Goal: Task Accomplishment & Management: Manage account settings

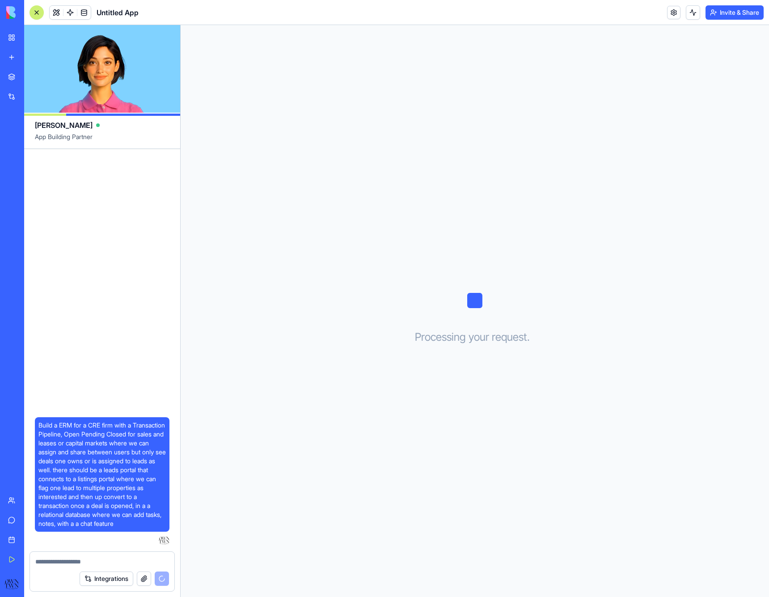
click at [119, 282] on div "Build a ERM for a CRE firm with a Transaction Pipeline, Open Pending Closed for…" at bounding box center [102, 350] width 156 height 402
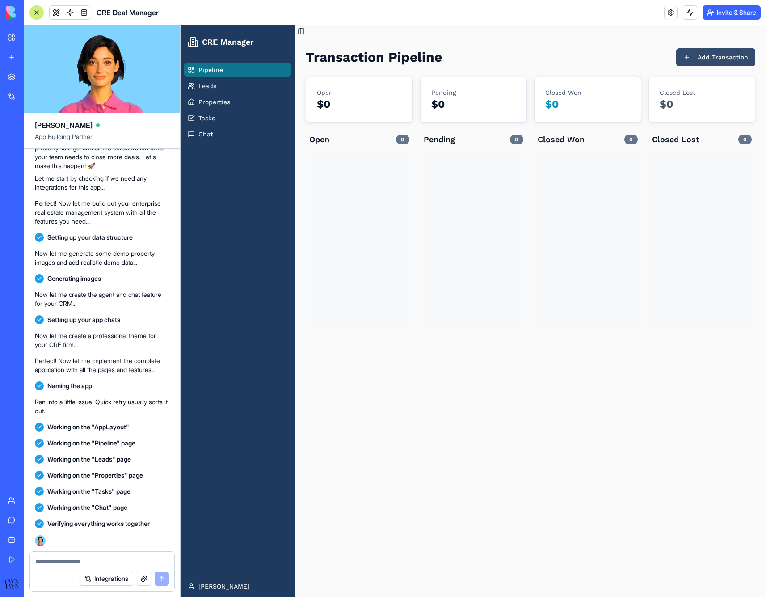
click at [696, 61] on button "Add Transaction" at bounding box center [716, 57] width 79 height 18
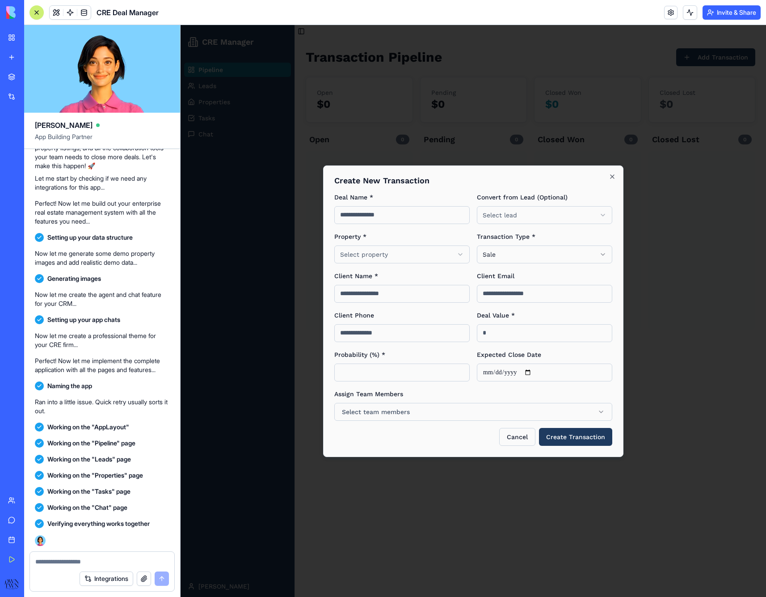
click at [405, 259] on body "**********" at bounding box center [474, 311] width 586 height 572
click at [405, 258] on body "**********" at bounding box center [474, 311] width 586 height 572
click at [399, 246] on body "**********" at bounding box center [474, 311] width 586 height 572
click at [395, 251] on body "**********" at bounding box center [474, 311] width 586 height 572
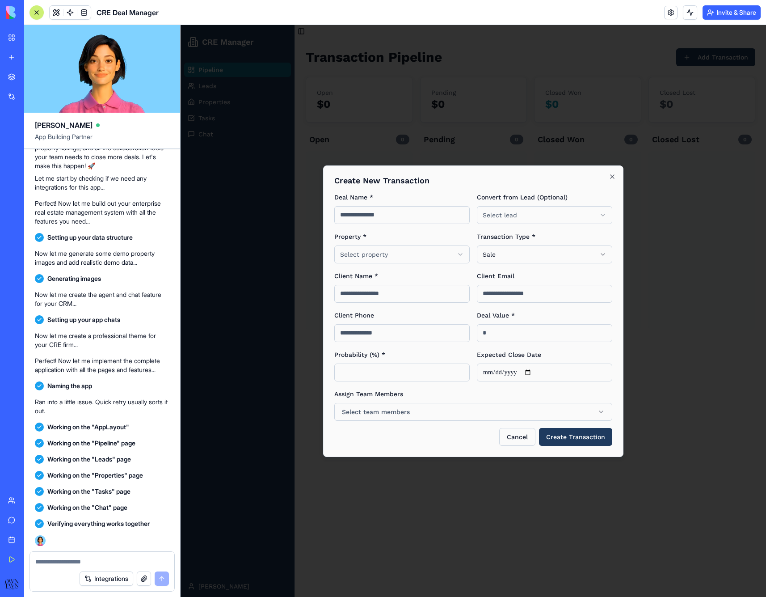
scroll to position [628, 0]
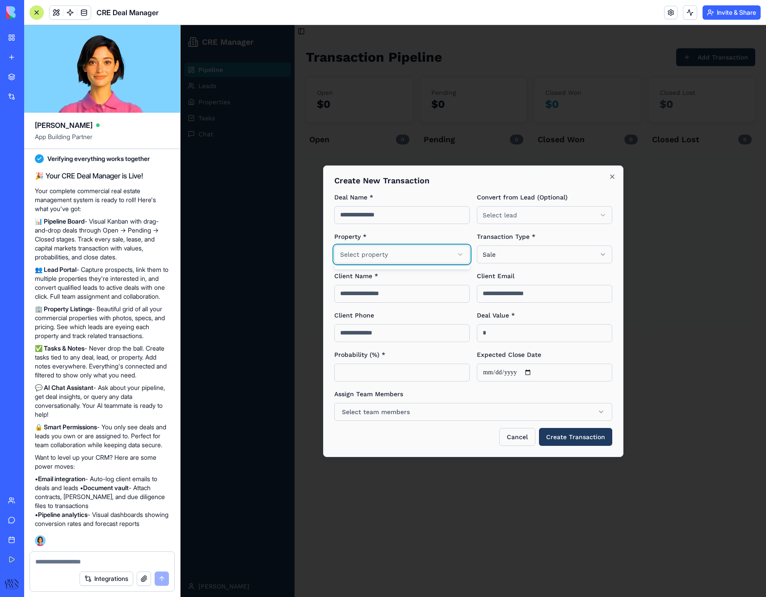
click at [395, 251] on body "**********" at bounding box center [474, 311] width 586 height 572
click at [385, 219] on input at bounding box center [403, 215] width 136 height 18
type input "****"
click at [503, 219] on body "**********" at bounding box center [474, 311] width 586 height 572
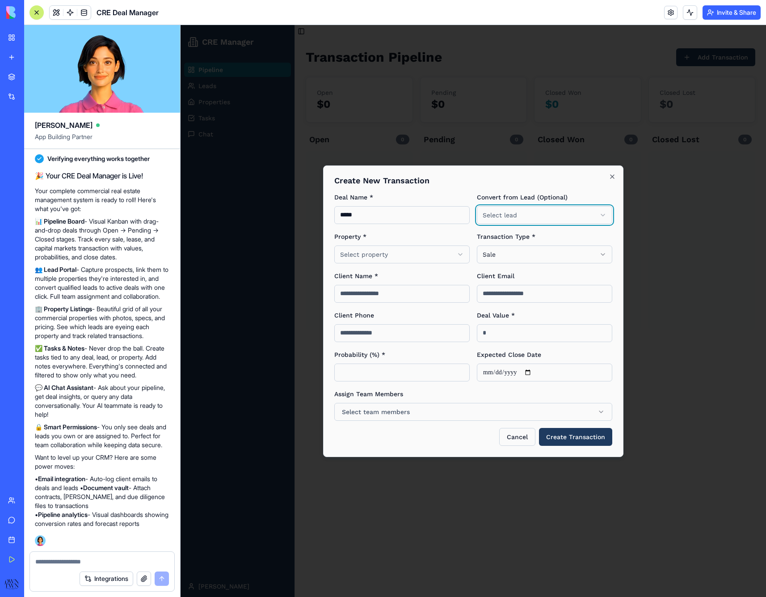
click at [572, 432] on body "**********" at bounding box center [474, 311] width 586 height 572
click at [572, 438] on button "Create Transaction" at bounding box center [575, 437] width 73 height 18
click at [402, 243] on div "Property * Select property" at bounding box center [403, 247] width 136 height 32
click at [402, 252] on body "**********" at bounding box center [474, 311] width 586 height 572
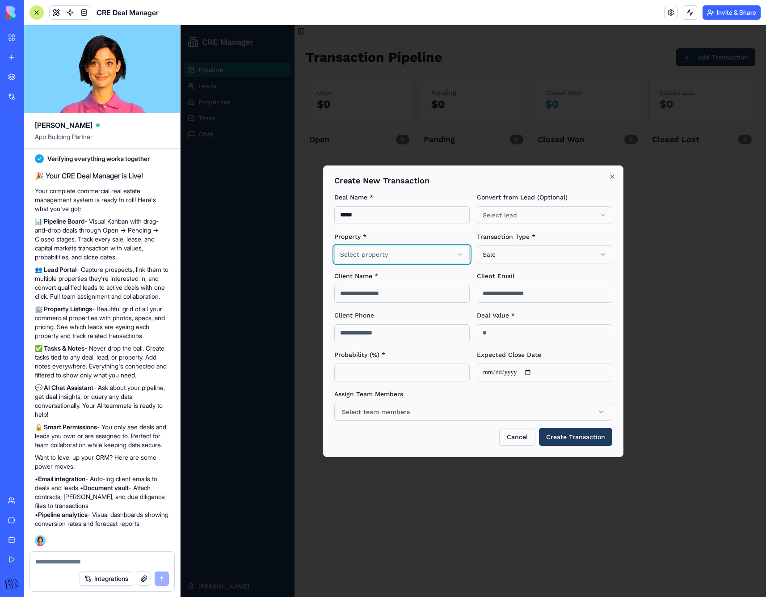
click at [462, 258] on body "**********" at bounding box center [474, 311] width 586 height 572
click at [460, 257] on body "**********" at bounding box center [474, 311] width 586 height 572
click at [461, 255] on body "**********" at bounding box center [474, 311] width 586 height 572
click at [460, 273] on body "**********" at bounding box center [474, 311] width 586 height 572
click at [92, 558] on div at bounding box center [102, 559] width 144 height 14
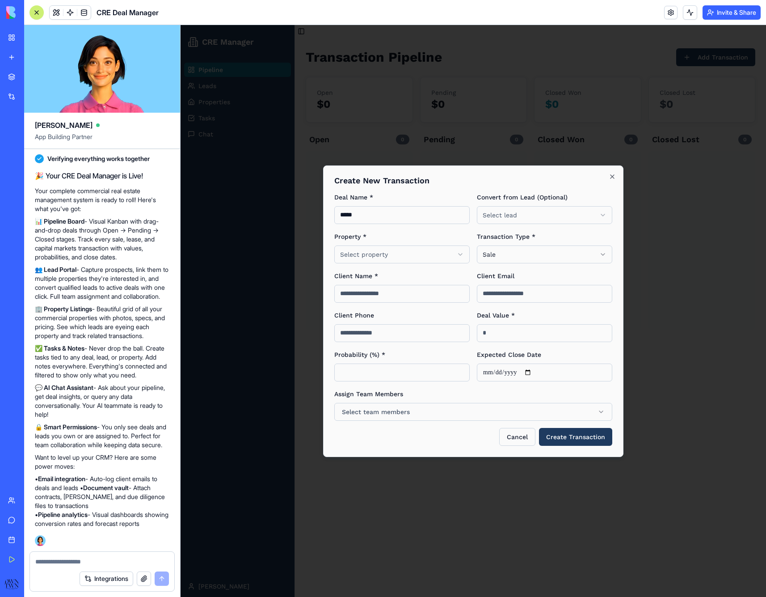
click at [90, 559] on textarea at bounding box center [102, 561] width 134 height 9
click at [142, 565] on textarea "**********" at bounding box center [102, 561] width 134 height 9
click at [127, 564] on textarea "**********" at bounding box center [102, 561] width 134 height 9
click at [147, 560] on textarea "**********" at bounding box center [102, 561] width 134 height 9
type textarea "**********"
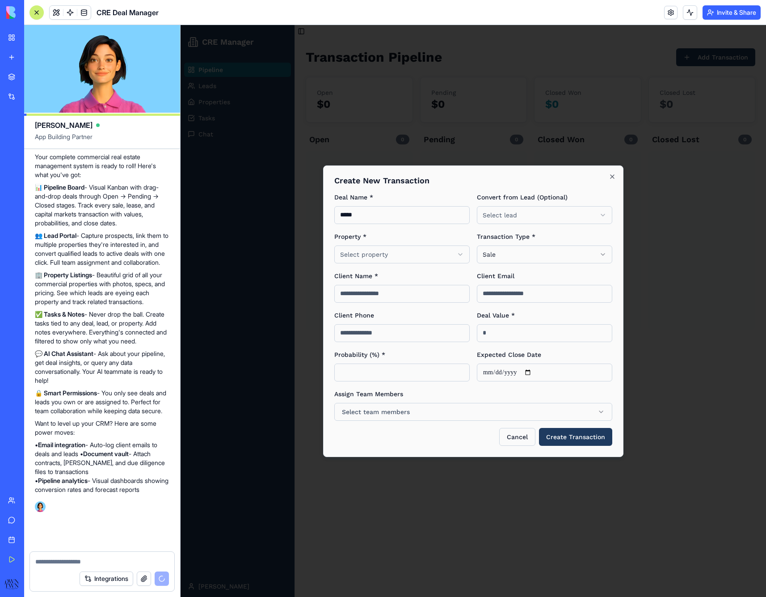
scroll to position [671, 0]
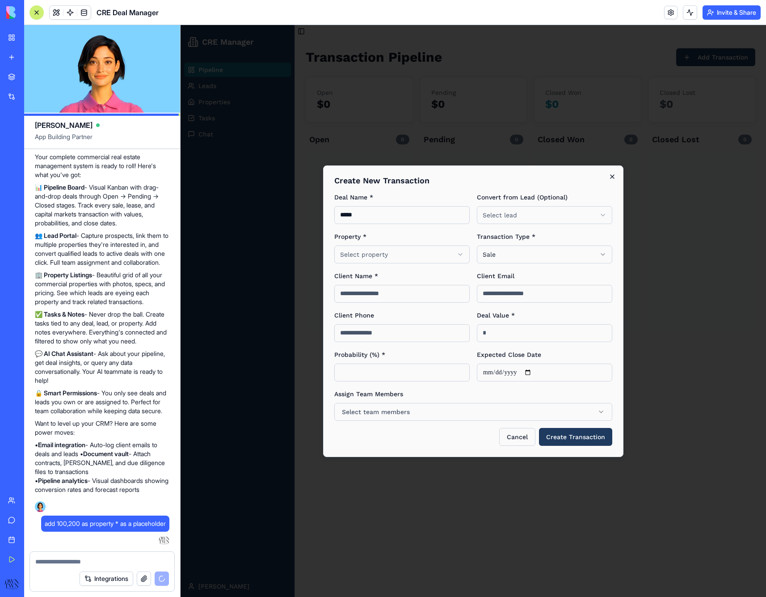
click at [613, 178] on icon "button" at bounding box center [612, 176] width 7 height 7
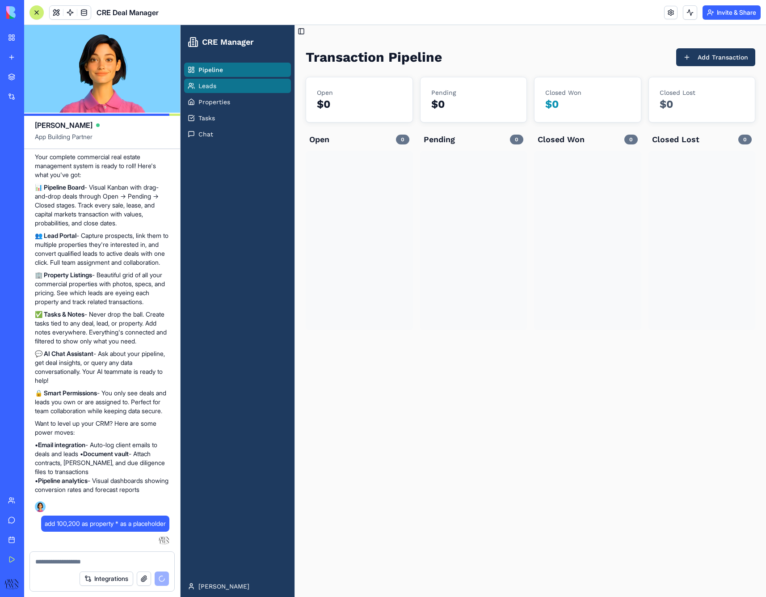
click at [216, 86] on span "Leads" at bounding box center [208, 85] width 18 height 9
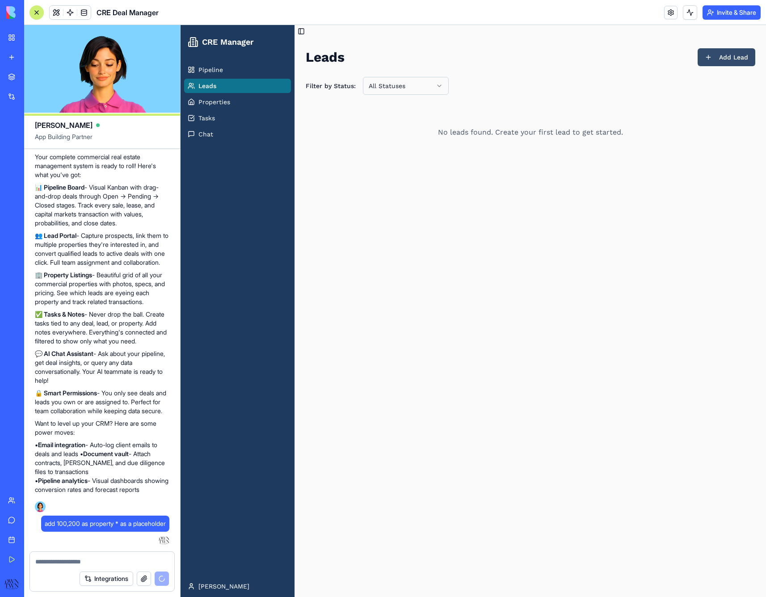
click at [712, 58] on button "Add Lead" at bounding box center [727, 57] width 58 height 18
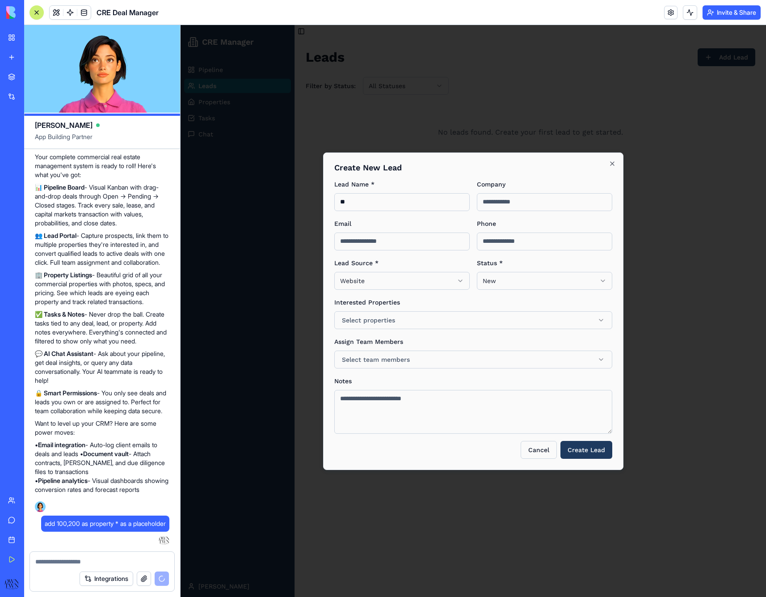
scroll to position [723, 0]
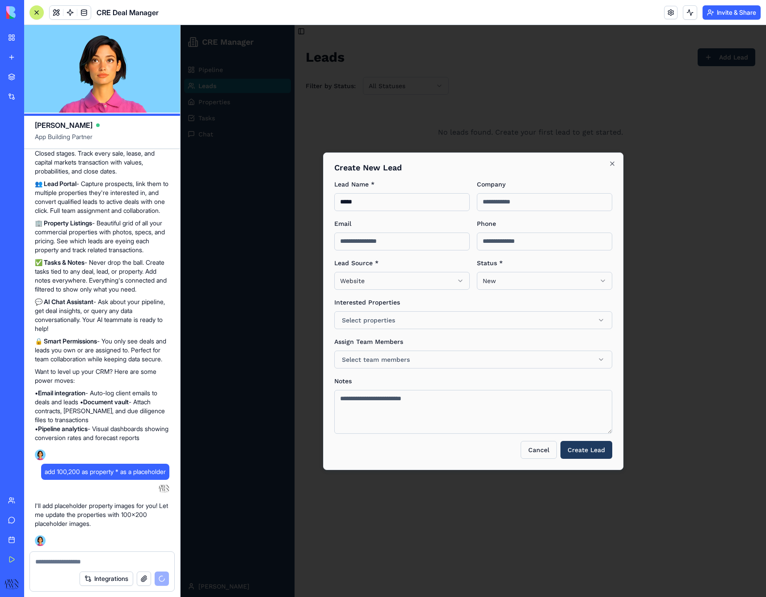
type input "****"
click at [400, 333] on div "Lead Name * **** Company Email Phone Lead Source * Website ******* ******** ***…" at bounding box center [474, 306] width 278 height 255
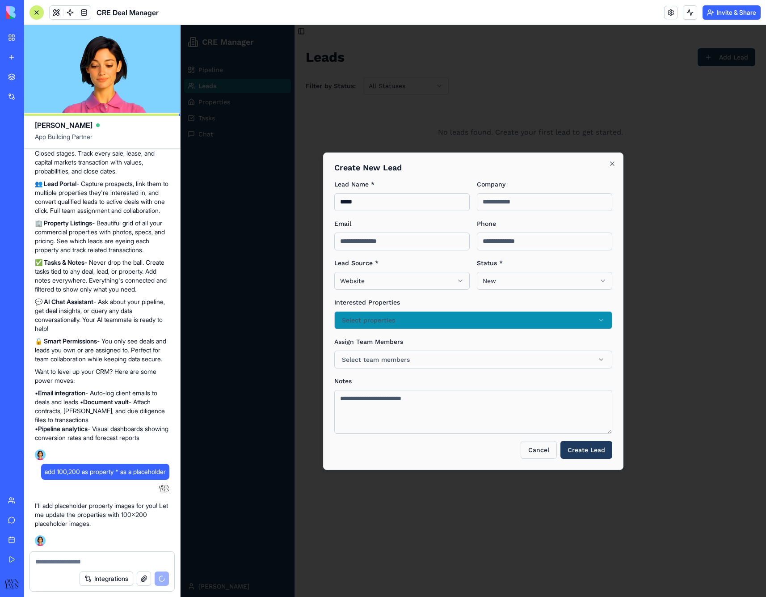
click at [407, 318] on button "Select properties" at bounding box center [474, 320] width 278 height 18
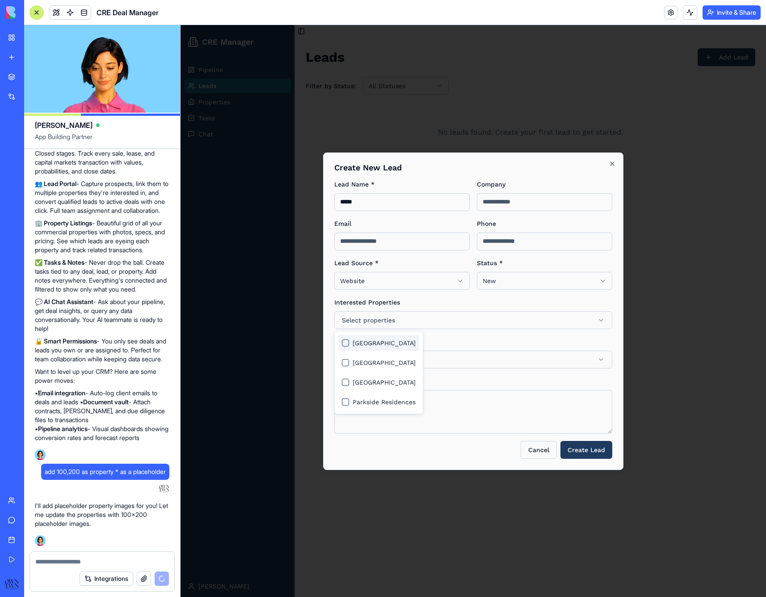
click at [372, 343] on span "[GEOGRAPHIC_DATA]" at bounding box center [384, 343] width 63 height 9
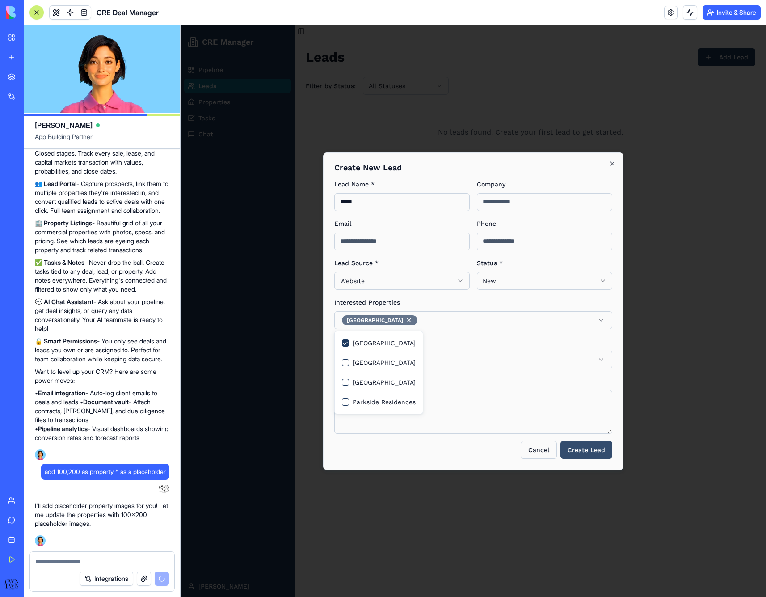
click at [584, 447] on button "Create Lead" at bounding box center [587, 450] width 52 height 18
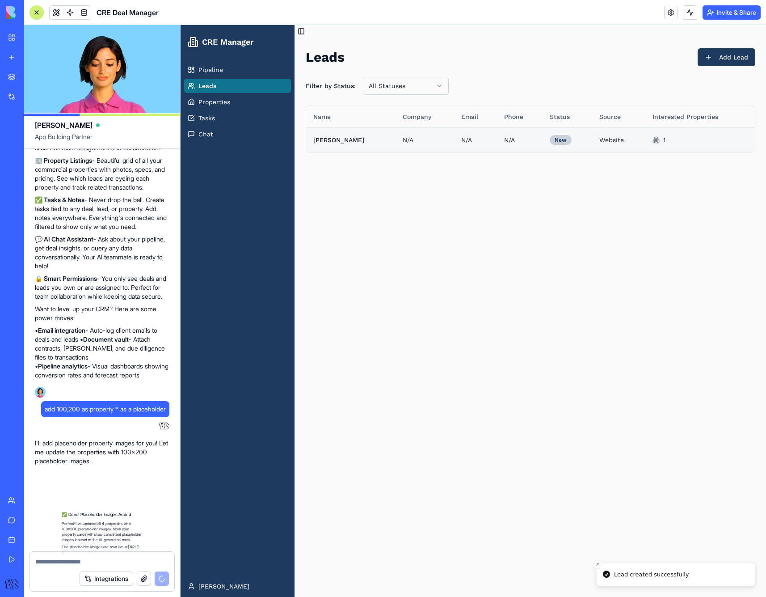
scroll to position [921, 0]
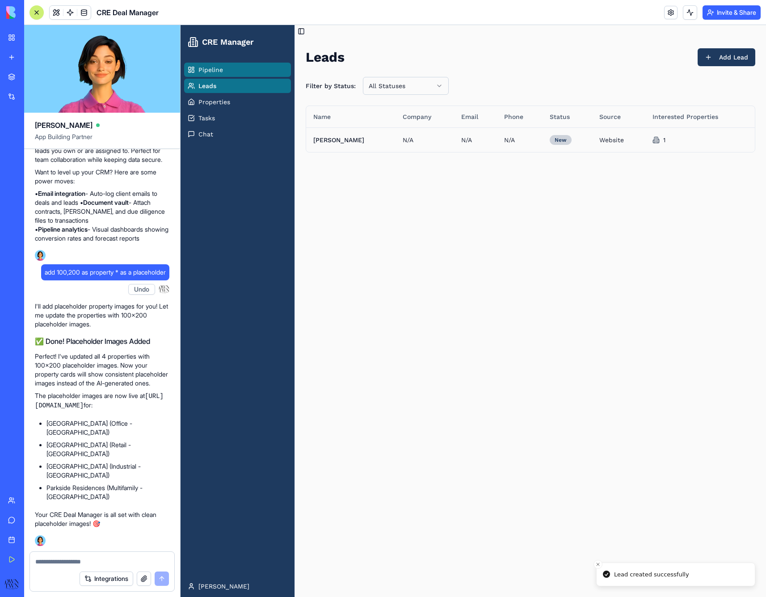
click at [212, 72] on span "Pipeline" at bounding box center [211, 69] width 25 height 9
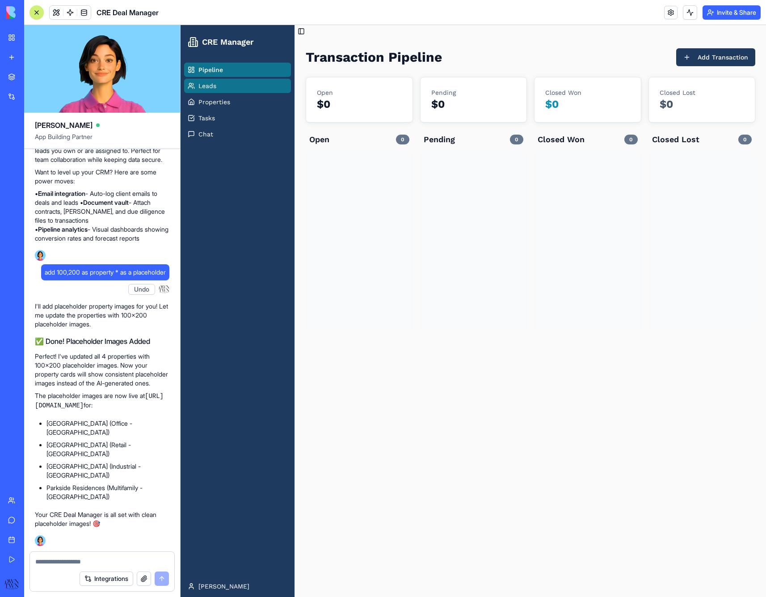
click at [245, 86] on link "Leads" at bounding box center [237, 86] width 107 height 14
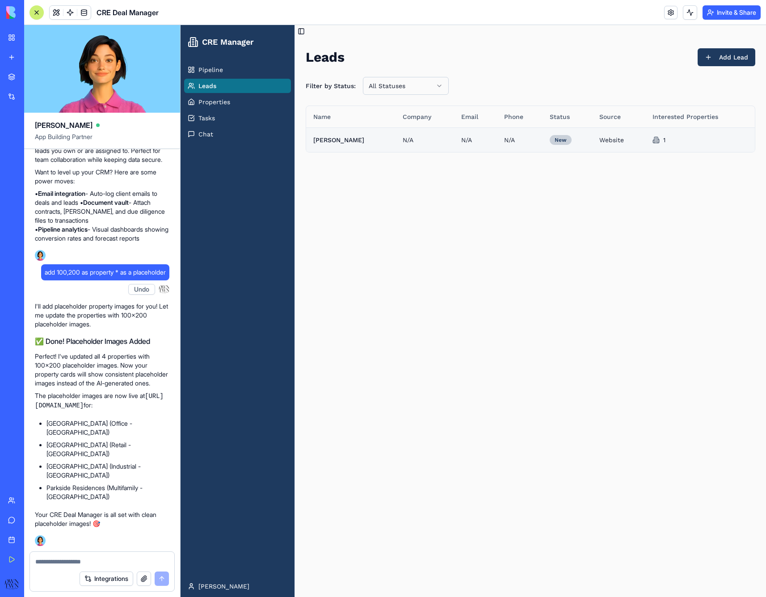
click at [396, 136] on td "N/A" at bounding box center [425, 139] width 59 height 25
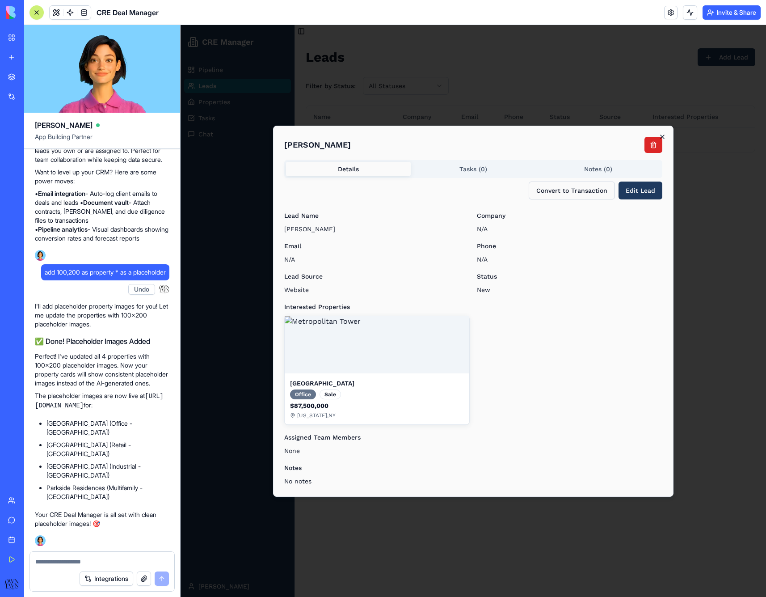
click at [664, 136] on icon "button" at bounding box center [663, 137] width 4 height 4
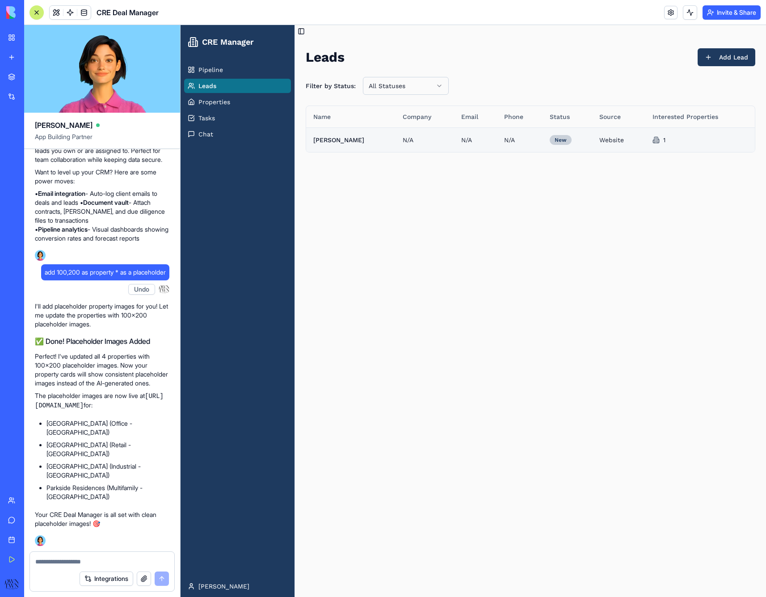
click at [497, 140] on td "N/A" at bounding box center [520, 139] width 46 height 25
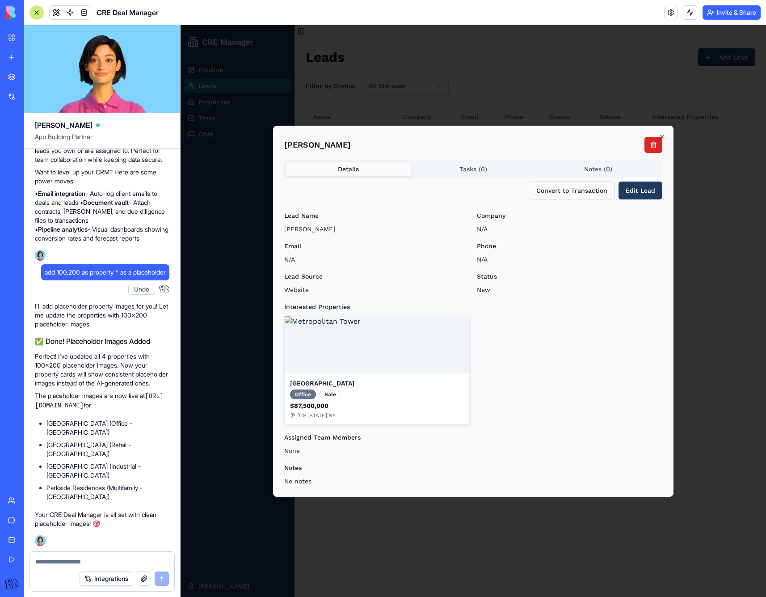
click at [471, 174] on body "CRE Manager Pipeline Leads Properties Tasks Chat [PERSON_NAME] Toggle Sidebar L…" at bounding box center [474, 311] width 586 height 572
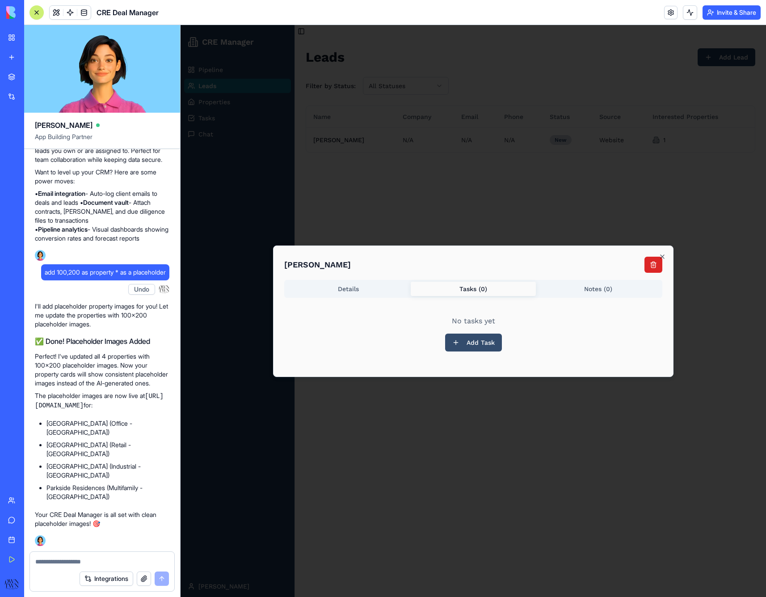
click at [463, 342] on button "Add Task" at bounding box center [473, 343] width 57 height 18
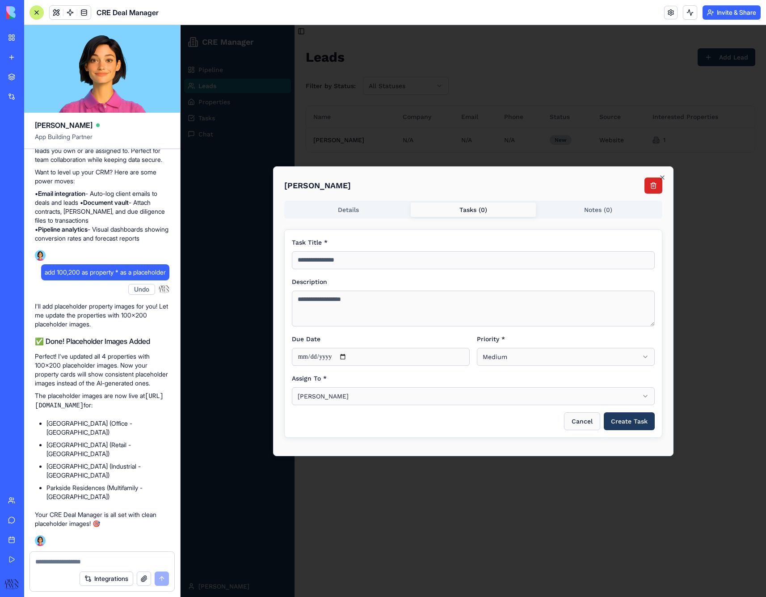
click at [408, 257] on input at bounding box center [473, 260] width 363 height 18
type input "*********"
click at [616, 427] on button "Create Task" at bounding box center [629, 421] width 51 height 18
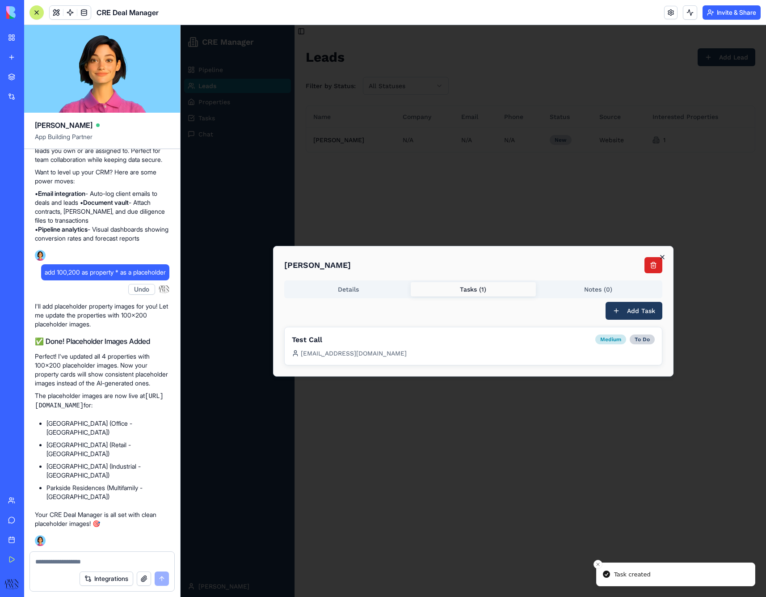
click at [661, 254] on icon "button" at bounding box center [662, 257] width 7 height 7
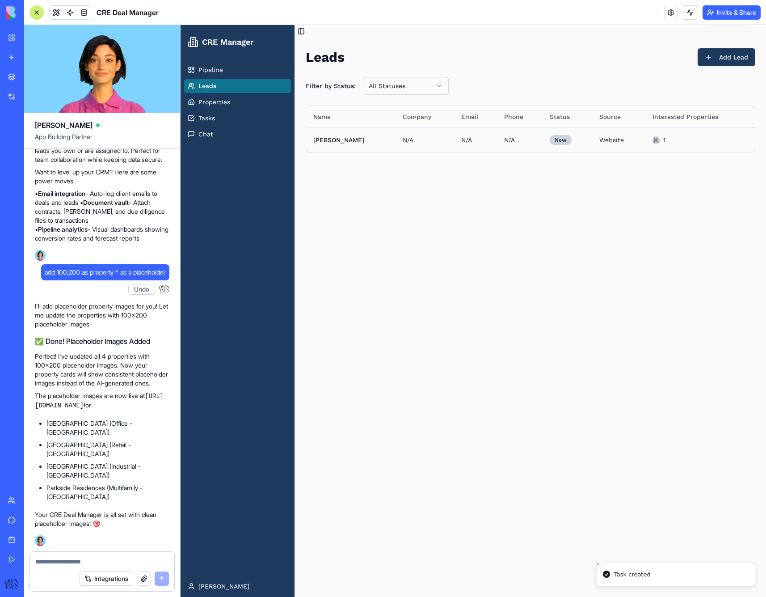
click at [584, 215] on main "Toggle Sidebar Leads Add Lead Filter by Status: All Statuses Name Company Email…" at bounding box center [530, 311] width 471 height 572
click at [209, 114] on span "Tasks" at bounding box center [207, 118] width 17 height 9
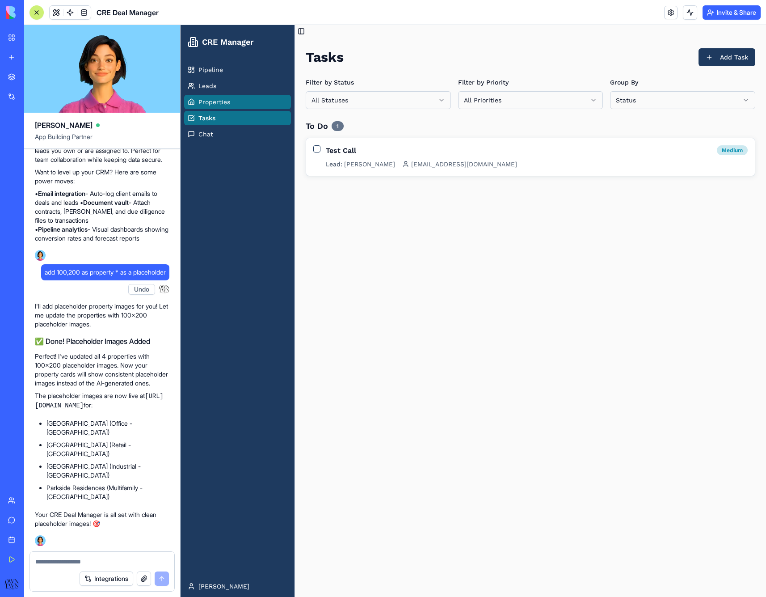
click at [211, 107] on link "Properties" at bounding box center [237, 102] width 107 height 14
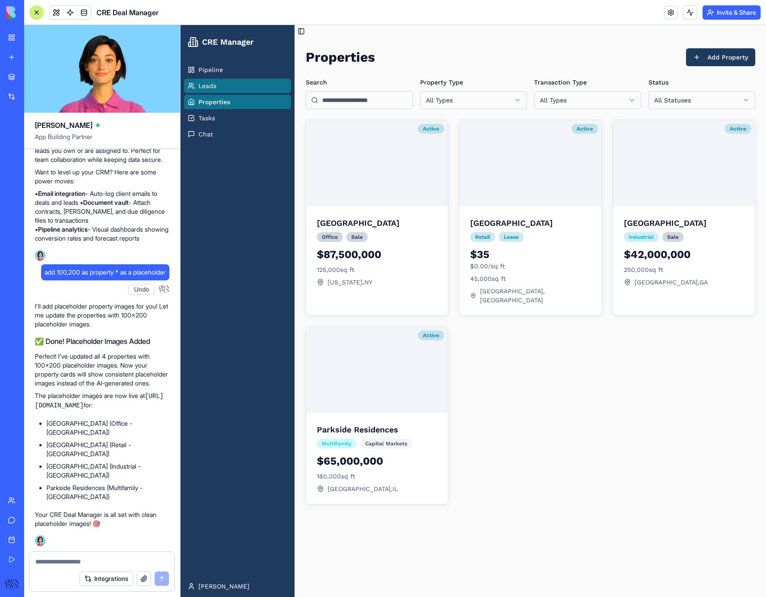
click at [212, 88] on span "Leads" at bounding box center [208, 85] width 18 height 9
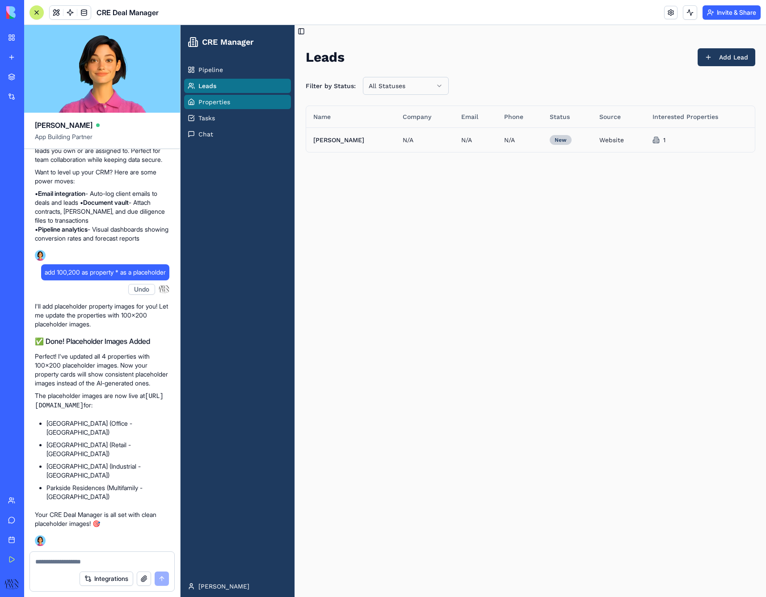
click at [214, 97] on link "Properties" at bounding box center [237, 102] width 107 height 14
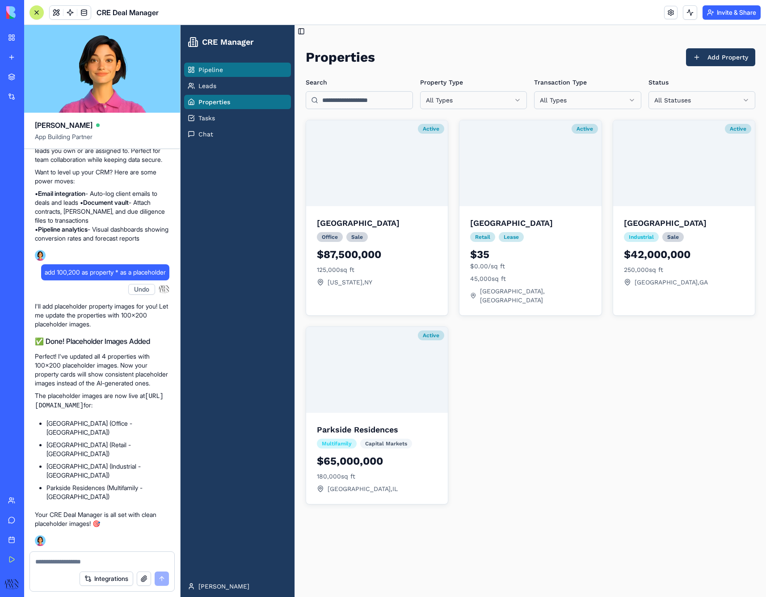
click at [207, 70] on span "Pipeline" at bounding box center [211, 69] width 25 height 9
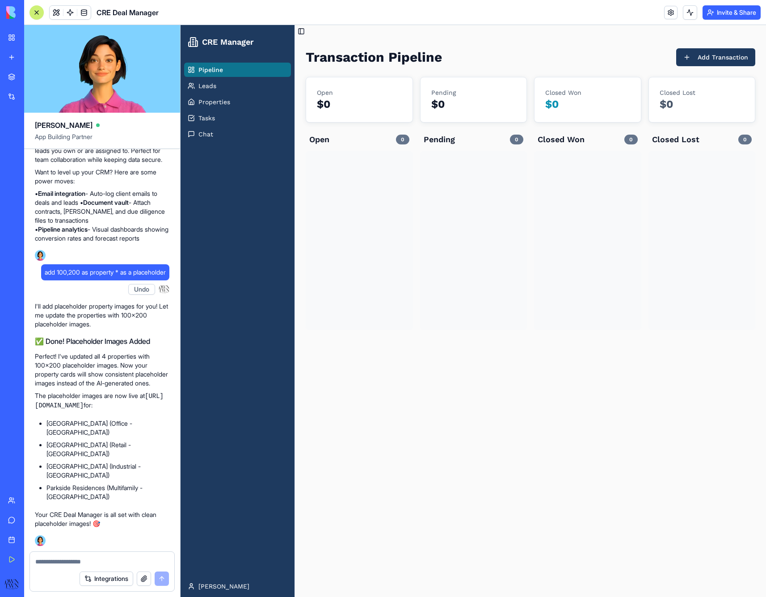
click at [50, 559] on textarea at bounding box center [102, 561] width 134 height 9
type textarea "**********"
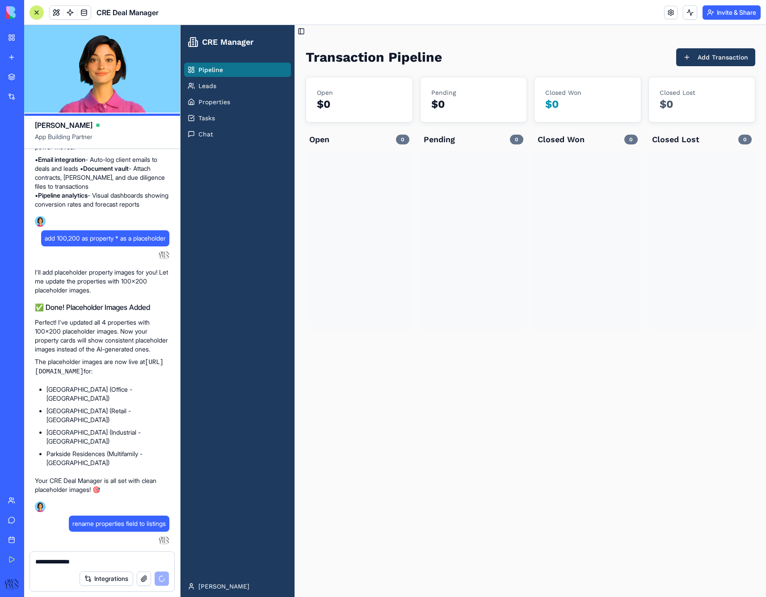
type textarea "**********"
drag, startPoint x: 79, startPoint y: 565, endPoint x: 4, endPoint y: 553, distance: 75.7
click at [5, 554] on div "My Workspace New app Marketplace Integrations Recent Untitled App AI Logo Gener…" at bounding box center [383, 298] width 766 height 597
click at [223, 110] on ul "Pipeline Leads Properties Tasks Chat" at bounding box center [237, 102] width 107 height 79
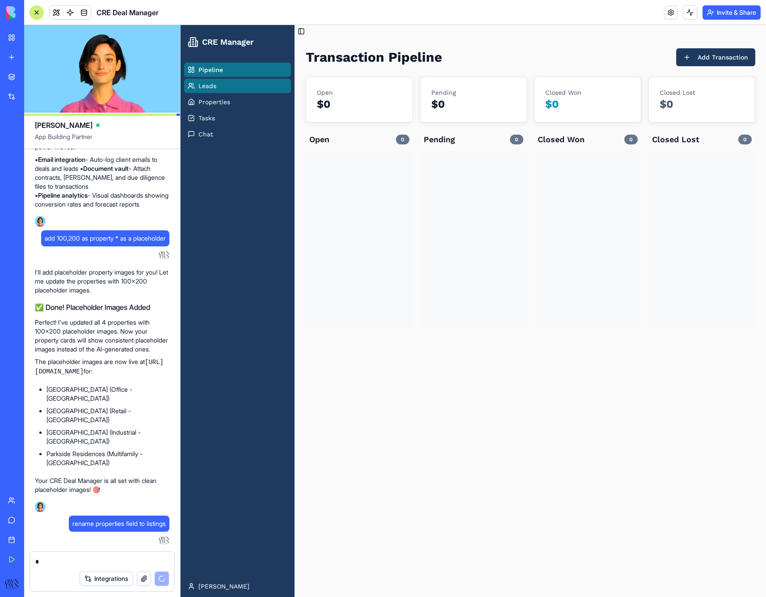
click at [210, 88] on span "Leads" at bounding box center [208, 85] width 18 height 9
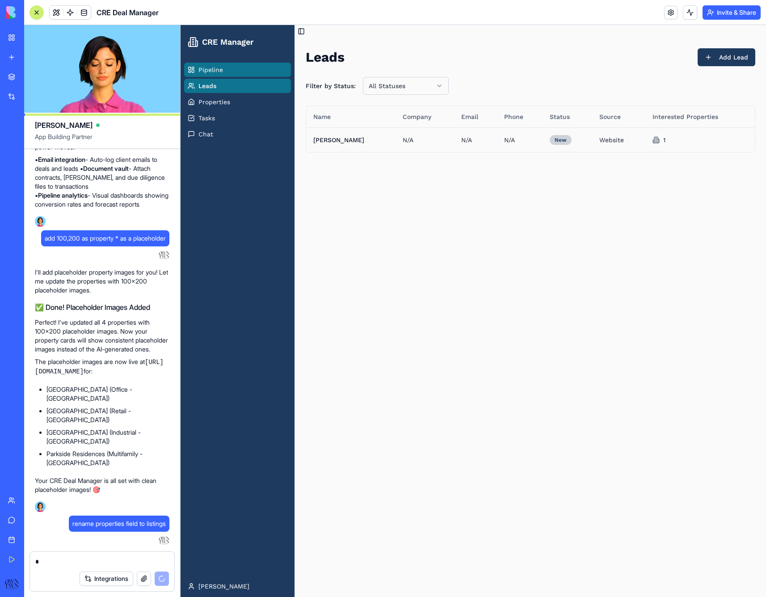
click at [214, 75] on link "Pipeline" at bounding box center [237, 70] width 107 height 14
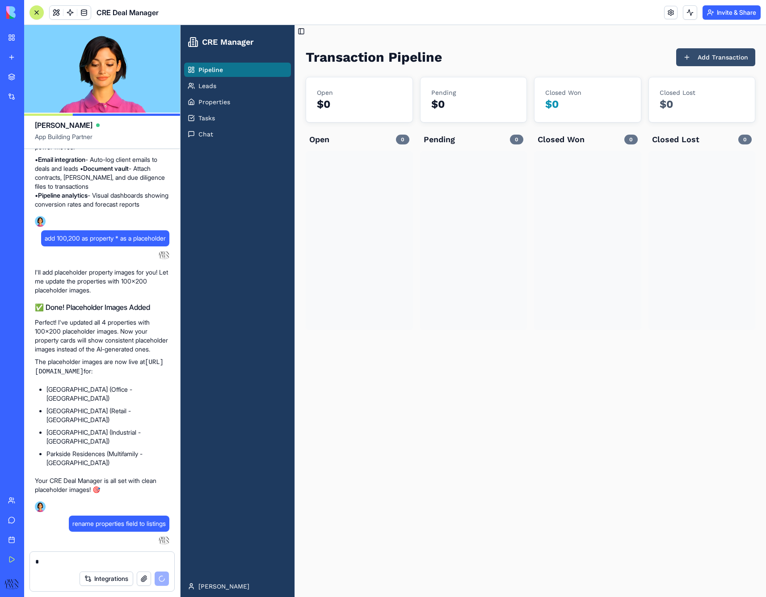
click at [711, 59] on button "Add Transaction" at bounding box center [716, 57] width 79 height 18
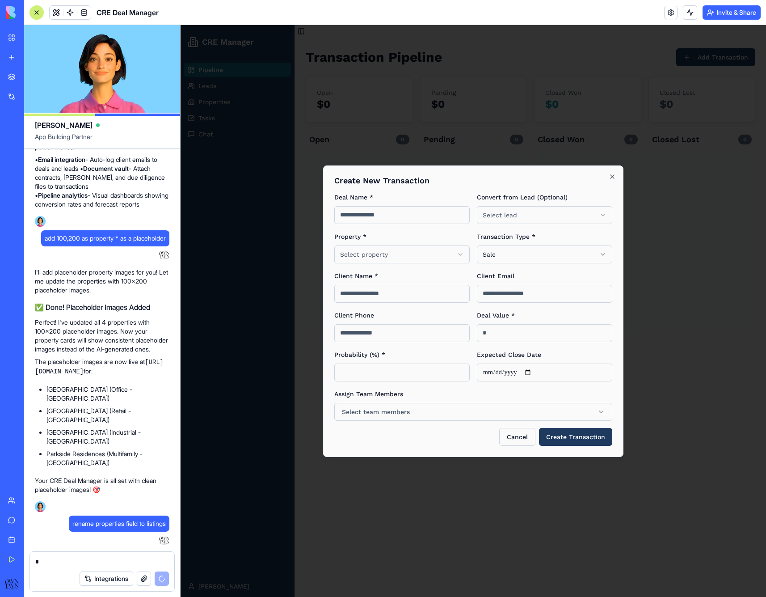
click at [390, 253] on body "**********" at bounding box center [474, 311] width 586 height 572
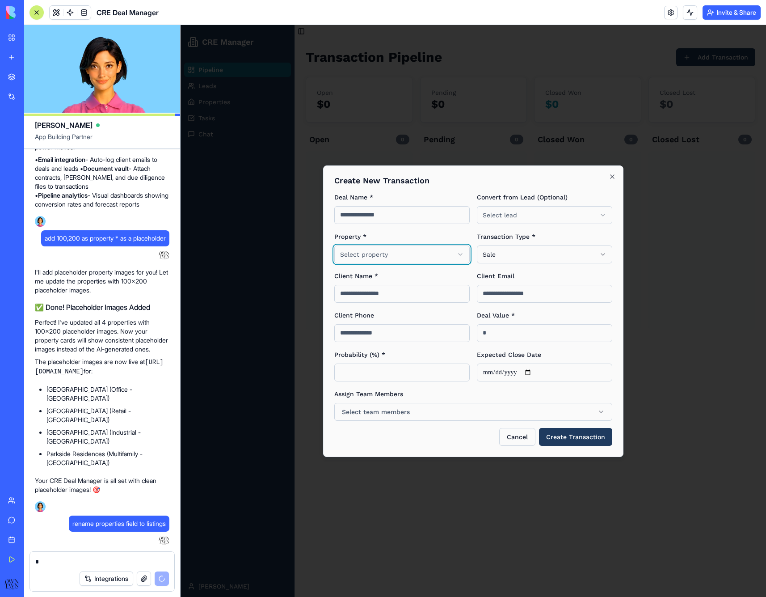
click at [390, 253] on body "**********" at bounding box center [474, 311] width 586 height 572
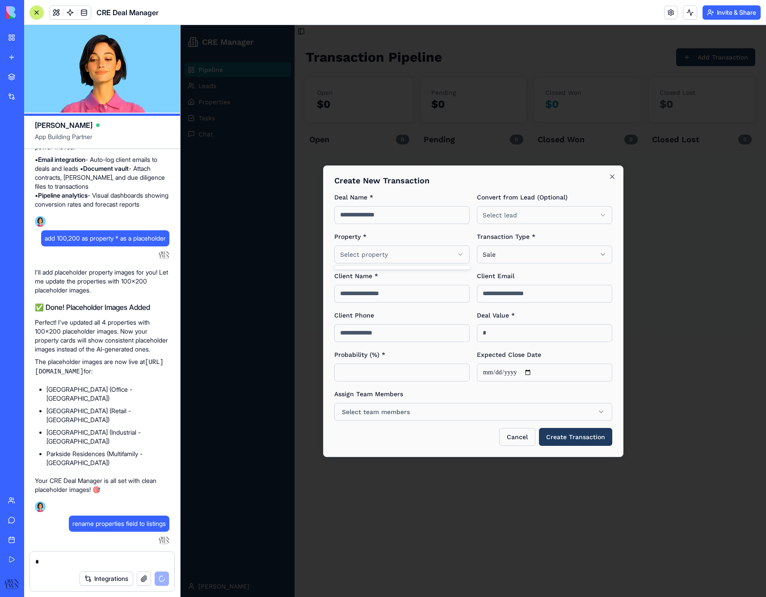
click at [444, 253] on body "**********" at bounding box center [474, 311] width 586 height 572
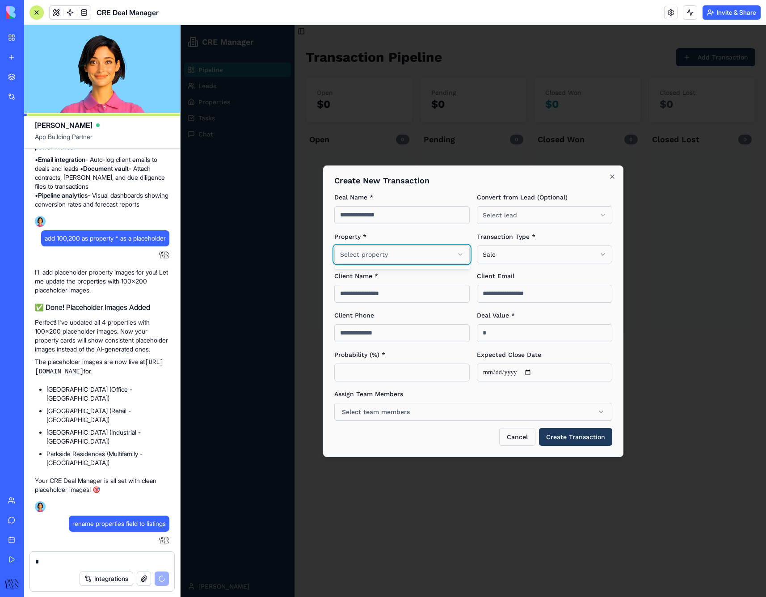
click at [465, 254] on body "**********" at bounding box center [474, 311] width 586 height 572
click at [462, 254] on body "**********" at bounding box center [474, 311] width 586 height 572
click at [461, 254] on body "**********" at bounding box center [474, 311] width 586 height 572
click at [613, 177] on body "**********" at bounding box center [474, 311] width 586 height 572
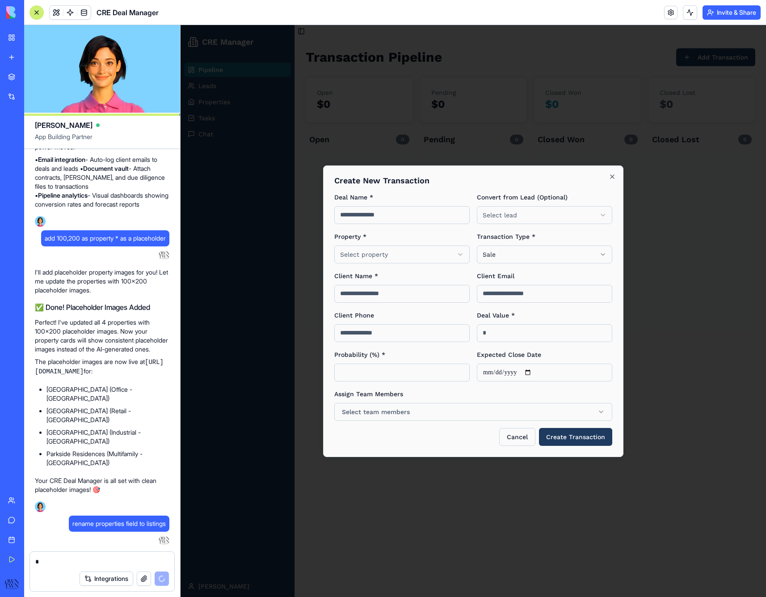
click at [96, 560] on textarea at bounding box center [102, 561] width 134 height 9
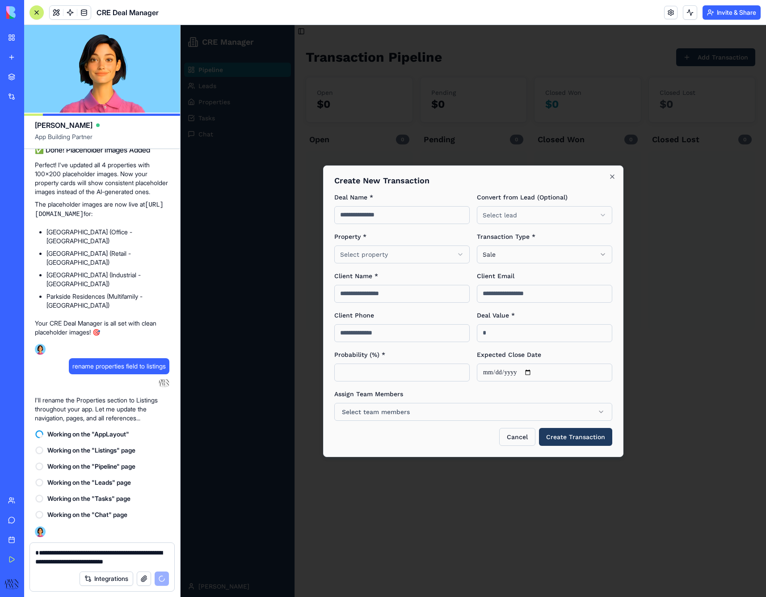
click at [149, 556] on textarea "**********" at bounding box center [102, 557] width 134 height 18
click at [526, 442] on button "Cancel" at bounding box center [518, 437] width 36 height 18
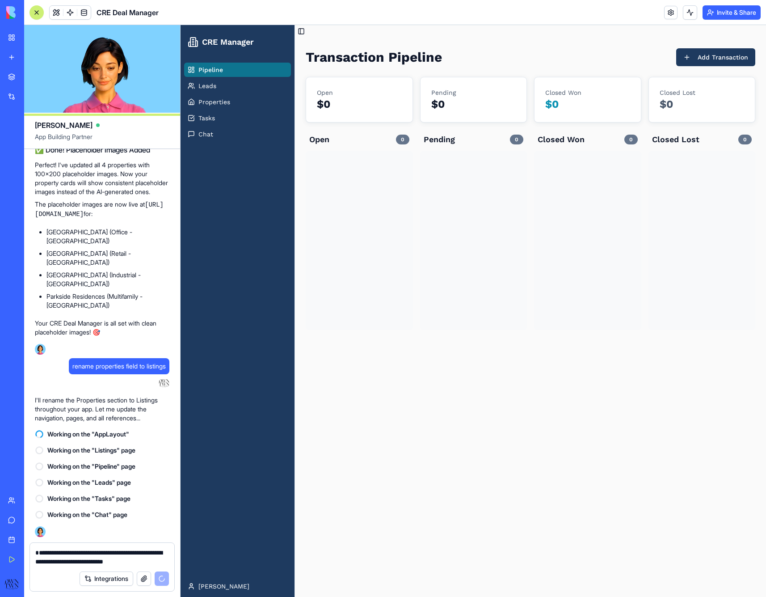
scroll to position [1104, 0]
click at [726, 57] on button "Add Transaction" at bounding box center [716, 57] width 79 height 18
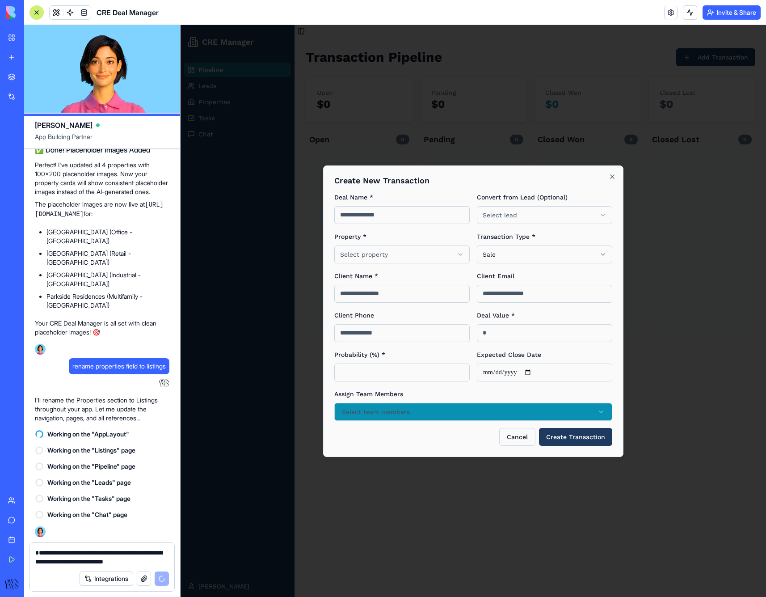
click at [445, 416] on button "Select team members" at bounding box center [474, 412] width 278 height 18
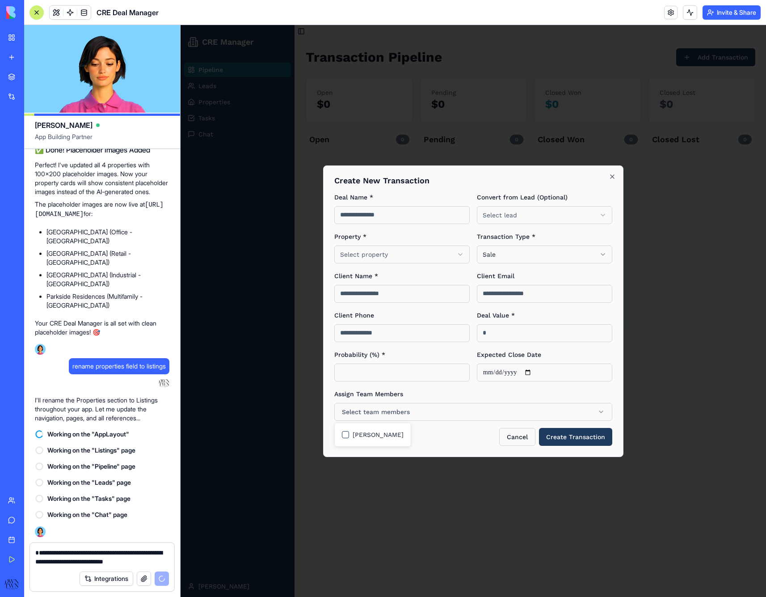
click at [440, 443] on div "Cancel Create Transaction" at bounding box center [474, 437] width 278 height 18
click at [615, 179] on icon "button" at bounding box center [612, 176] width 7 height 7
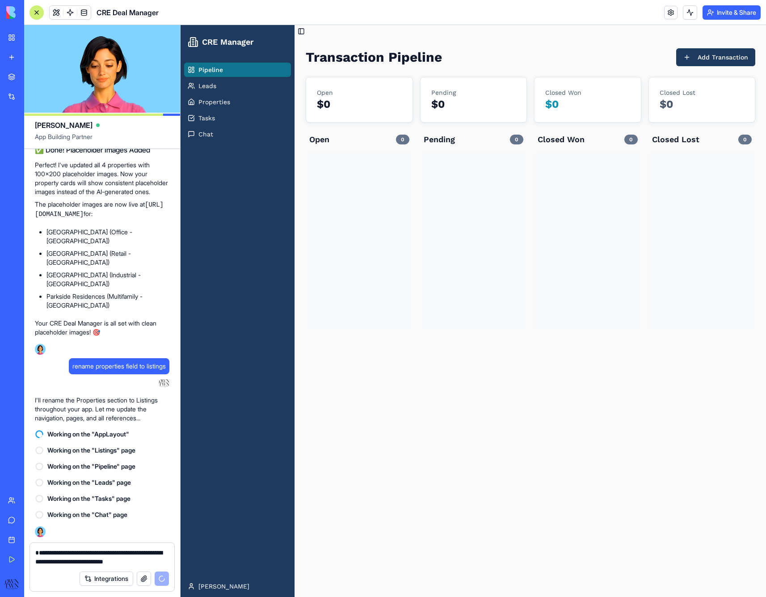
click at [275, 289] on div "Pipeline Leads Properties Tasks Chat" at bounding box center [238, 317] width 114 height 517
click at [126, 555] on textarea "**********" at bounding box center [102, 557] width 134 height 18
click at [140, 556] on textarea "**********" at bounding box center [102, 557] width 134 height 18
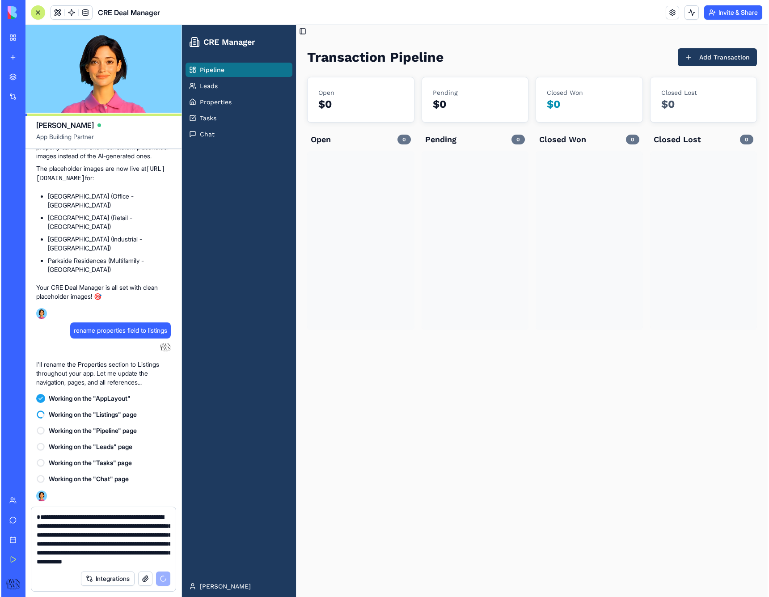
scroll to position [1148, 0]
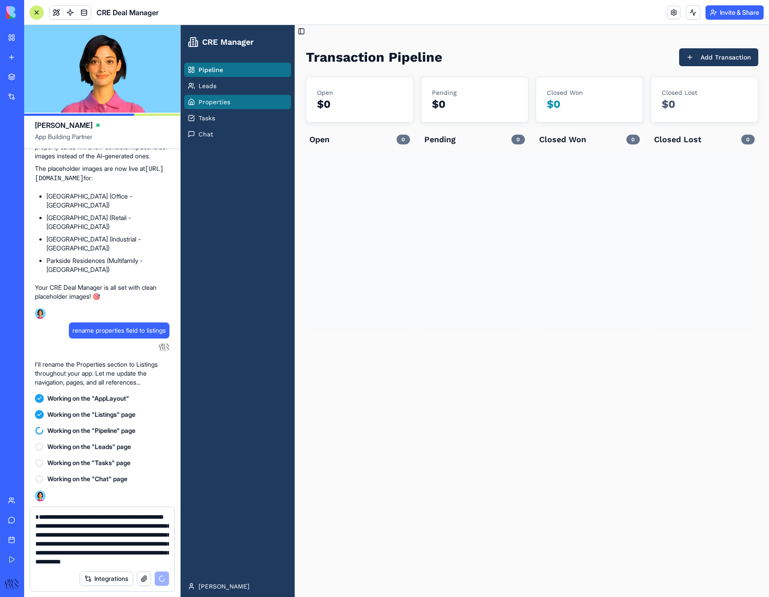
click at [227, 99] on span "Properties" at bounding box center [215, 101] width 32 height 9
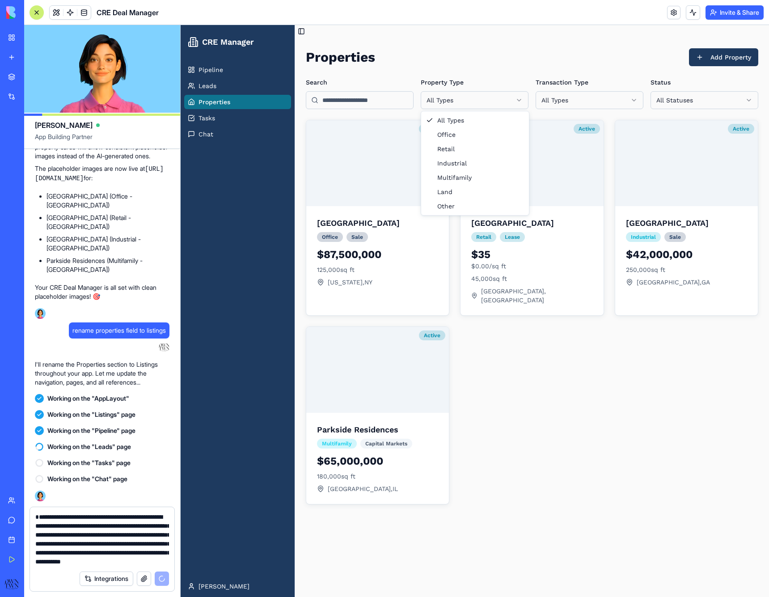
click at [484, 106] on html "CRE Manager Pipeline Leads Properties Tasks Chat [PERSON_NAME] Toggle Sidebar P…" at bounding box center [475, 311] width 589 height 572
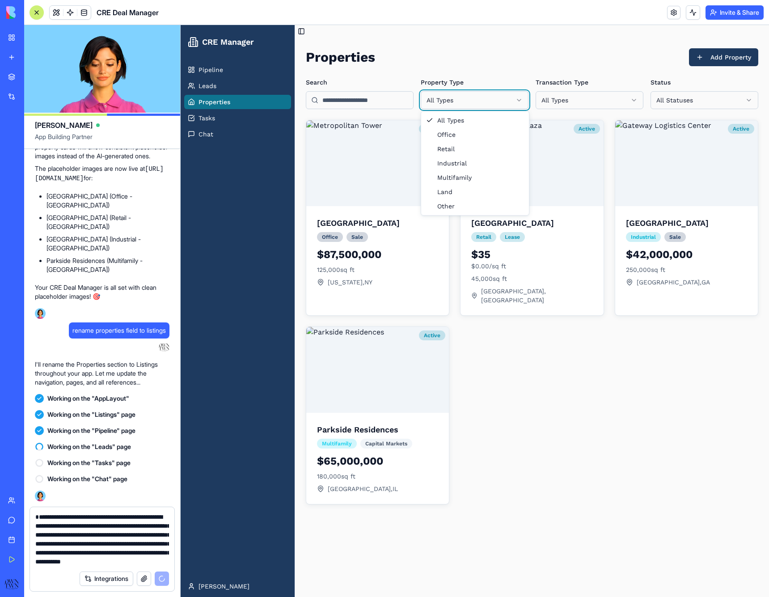
click at [592, 88] on html "CRE Manager Pipeline Leads Properties Tasks Chat [PERSON_NAME] Toggle Sidebar P…" at bounding box center [475, 311] width 589 height 572
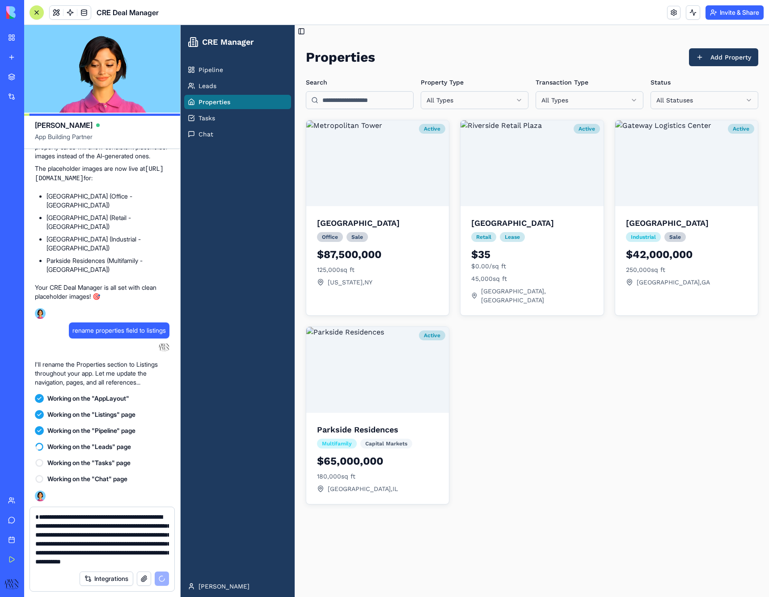
click at [583, 98] on html "CRE Manager Pipeline Leads Properties Tasks Chat [PERSON_NAME] Toggle Sidebar P…" at bounding box center [475, 311] width 589 height 572
click at [693, 94] on html "CRE Manager Pipeline Leads Properties Tasks Chat [PERSON_NAME] Toggle Sidebar P…" at bounding box center [475, 311] width 589 height 572
click at [690, 100] on html "CRE Manager Pipeline Leads Properties Tasks Chat [PERSON_NAME] Toggle Sidebar P…" at bounding box center [475, 311] width 589 height 572
click at [436, 97] on html "CRE Manager Pipeline Leads Properties Tasks Chat [PERSON_NAME] Toggle Sidebar P…" at bounding box center [475, 311] width 589 height 572
click at [382, 139] on img at bounding box center [377, 163] width 143 height 86
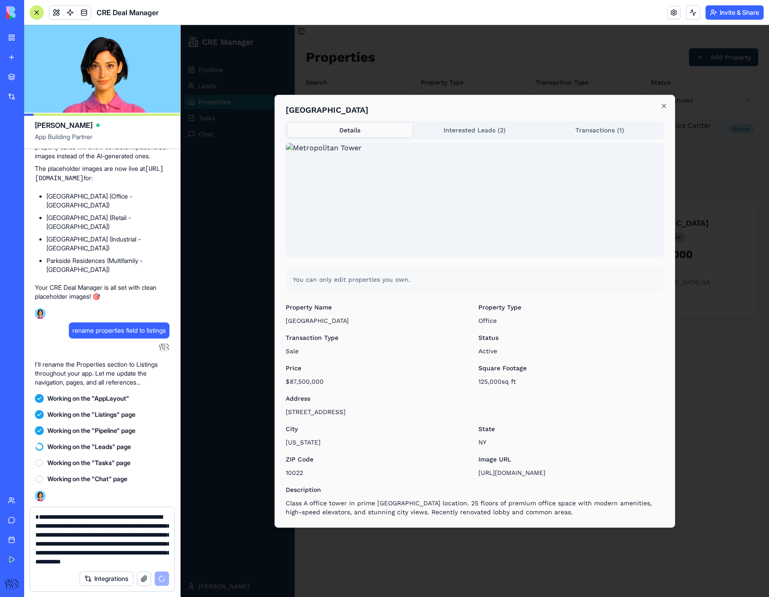
click at [478, 130] on body "CRE Manager Pipeline Leads Properties Tasks Chat [PERSON_NAME] Toggle Sidebar P…" at bounding box center [475, 311] width 589 height 572
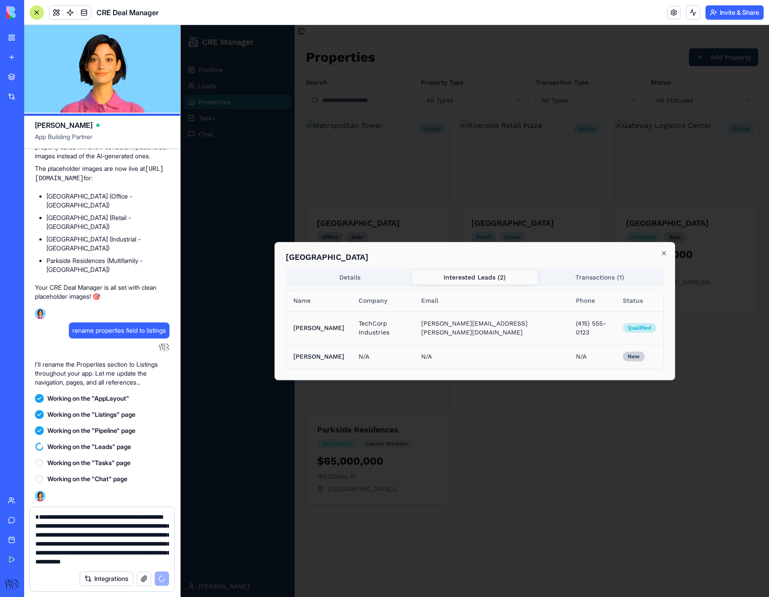
click at [669, 256] on div "Metropolitan Tower Details Interested Leads ( 2 ) Transactions ( 1 ) Name Compa…" at bounding box center [475, 311] width 401 height 139
click at [141, 563] on textarea "**********" at bounding box center [102, 539] width 134 height 54
click at [663, 256] on icon "button" at bounding box center [664, 253] width 7 height 7
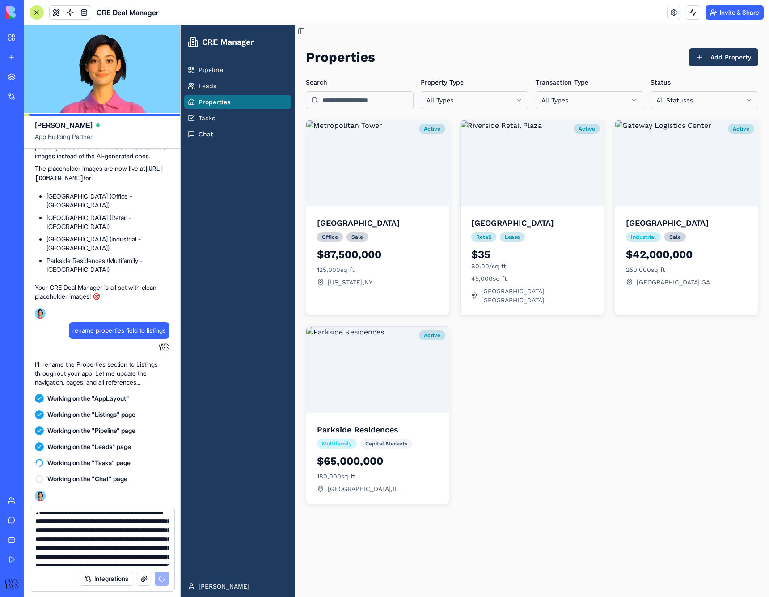
scroll to position [7, 0]
click at [75, 555] on textarea "**********" at bounding box center [102, 539] width 134 height 54
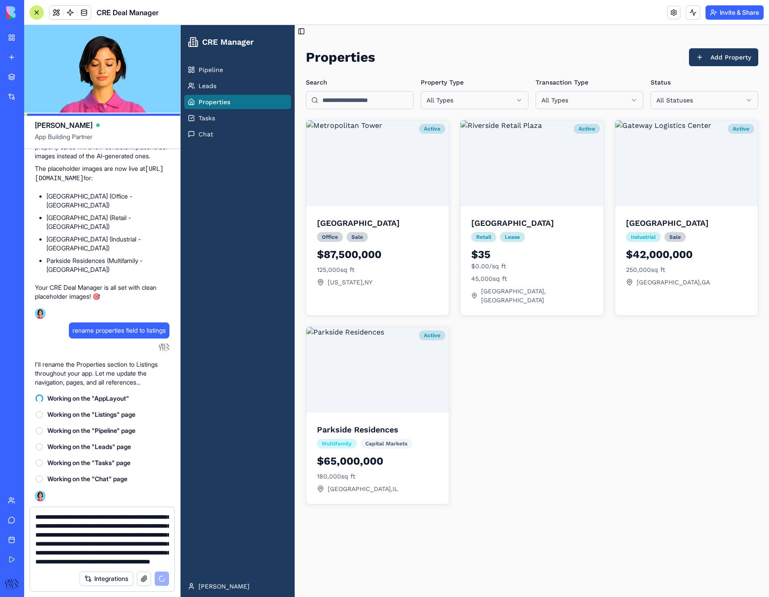
scroll to position [1148, 0]
click at [105, 563] on textarea "**********" at bounding box center [102, 539] width 134 height 54
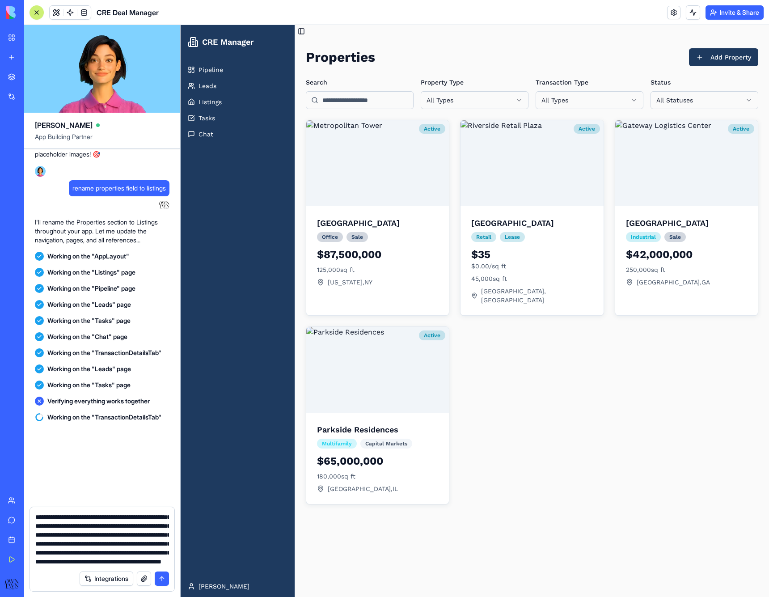
scroll to position [1526, 0]
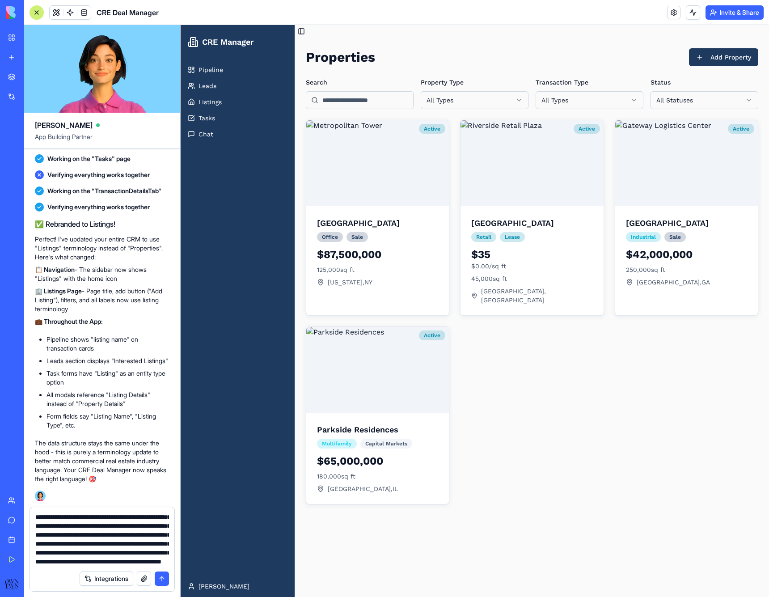
type textarea "**********"
click at [164, 577] on button "submit" at bounding box center [162, 579] width 14 height 14
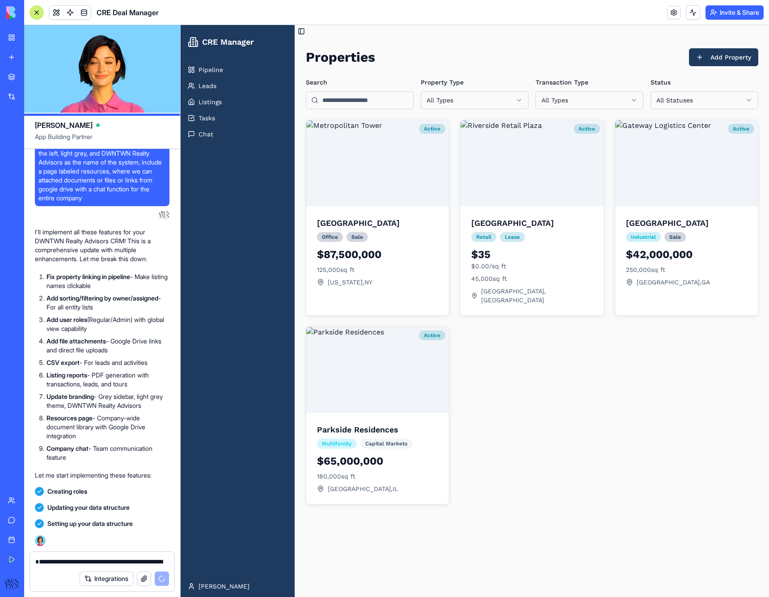
scroll to position [0, 0]
click at [227, 68] on link "Pipeline" at bounding box center [237, 70] width 107 height 14
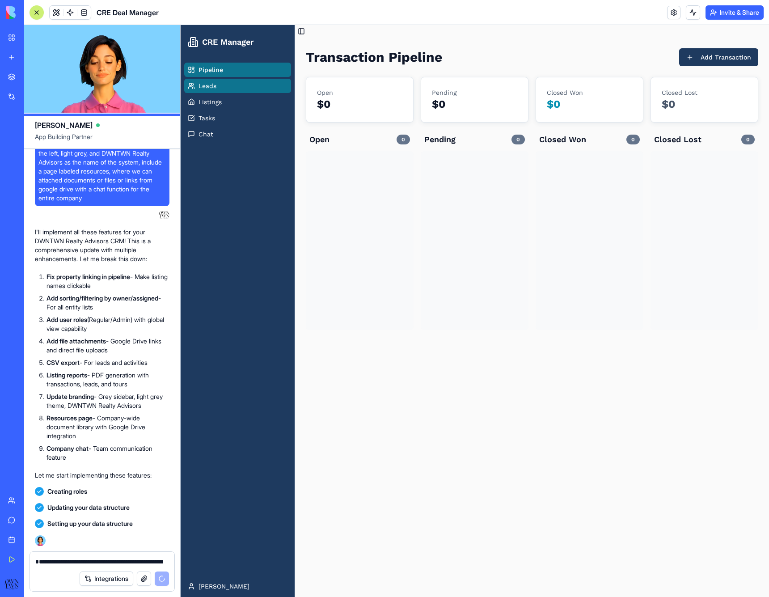
click at [215, 83] on span "Leads" at bounding box center [208, 85] width 18 height 9
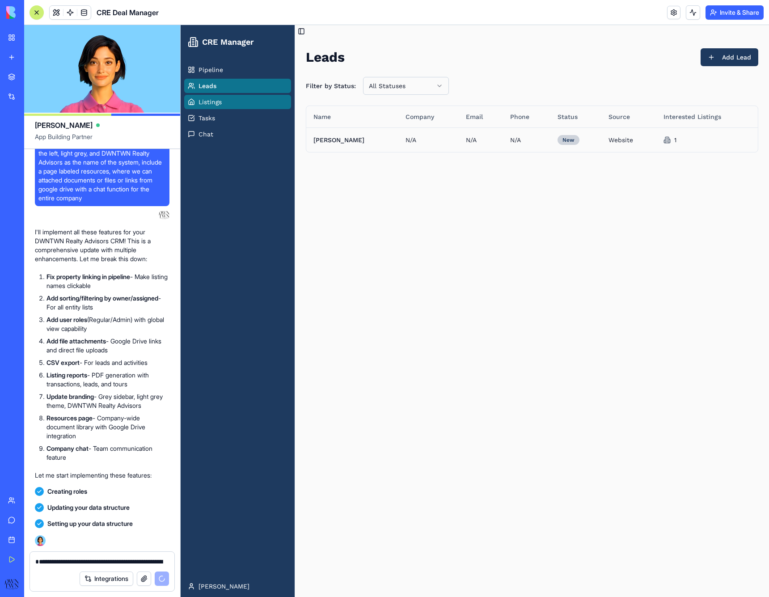
click at [205, 104] on span "Listings" at bounding box center [210, 101] width 23 height 9
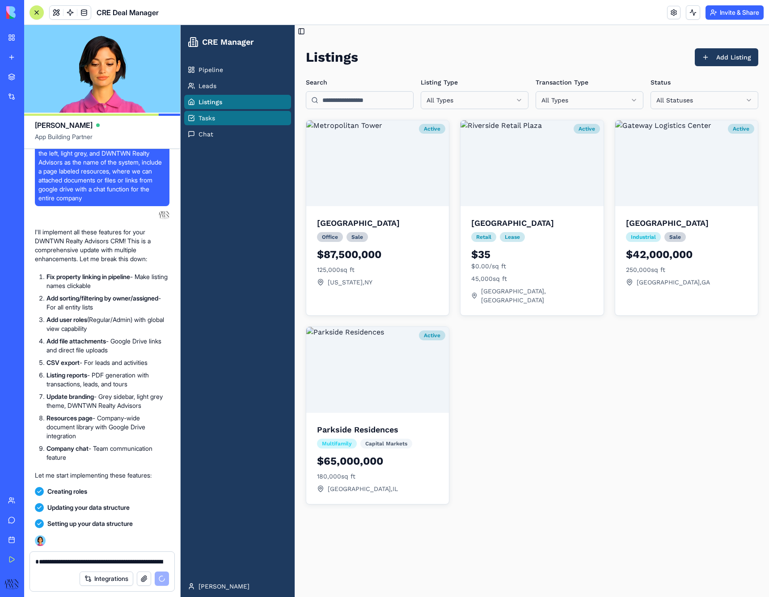
click at [203, 122] on span "Tasks" at bounding box center [207, 118] width 17 height 9
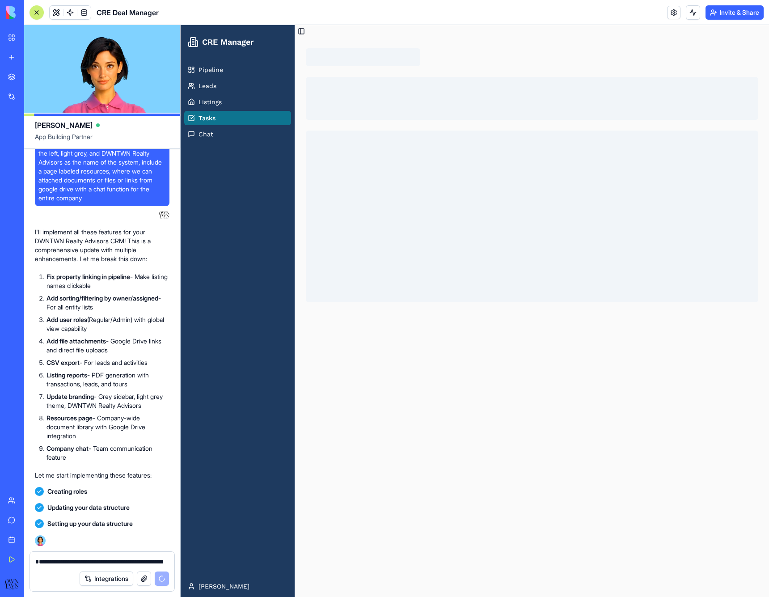
click at [203, 139] on link "Chat" at bounding box center [237, 134] width 107 height 14
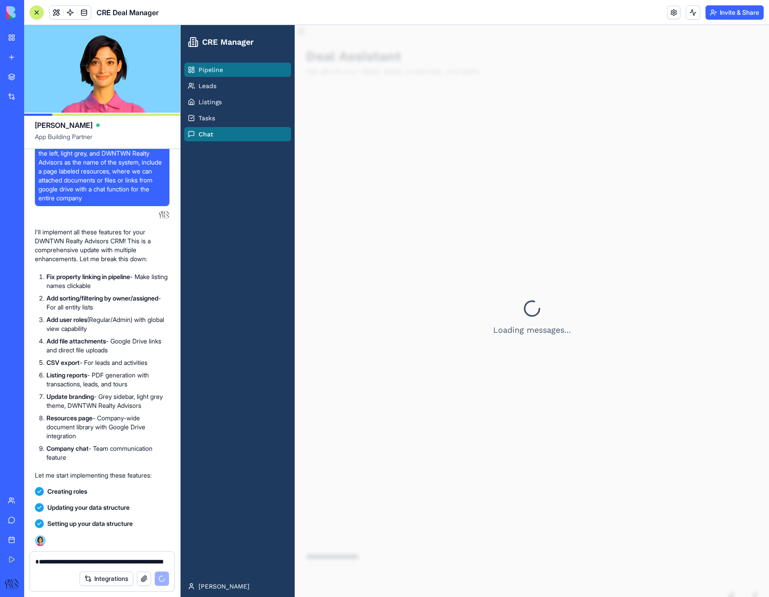
click at [207, 65] on span "Pipeline" at bounding box center [211, 69] width 25 height 9
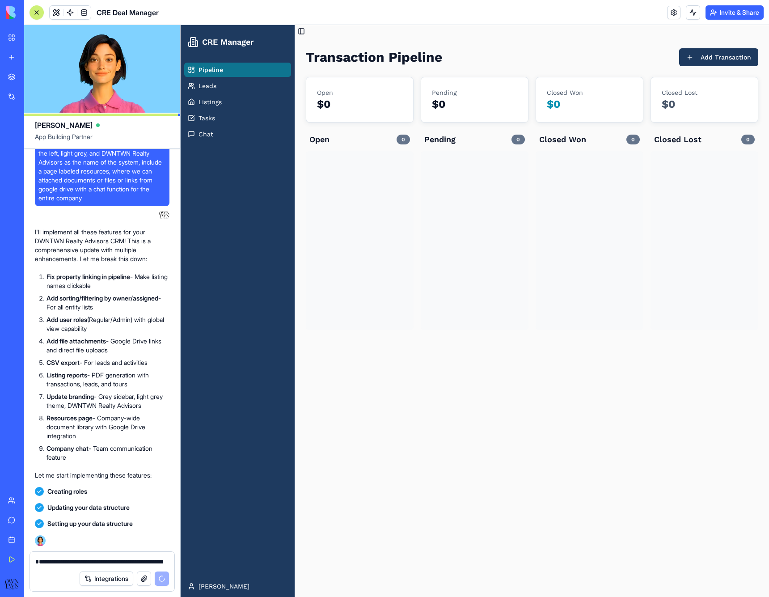
click at [33, 35] on div "My Workspace" at bounding box center [27, 37] width 12 height 9
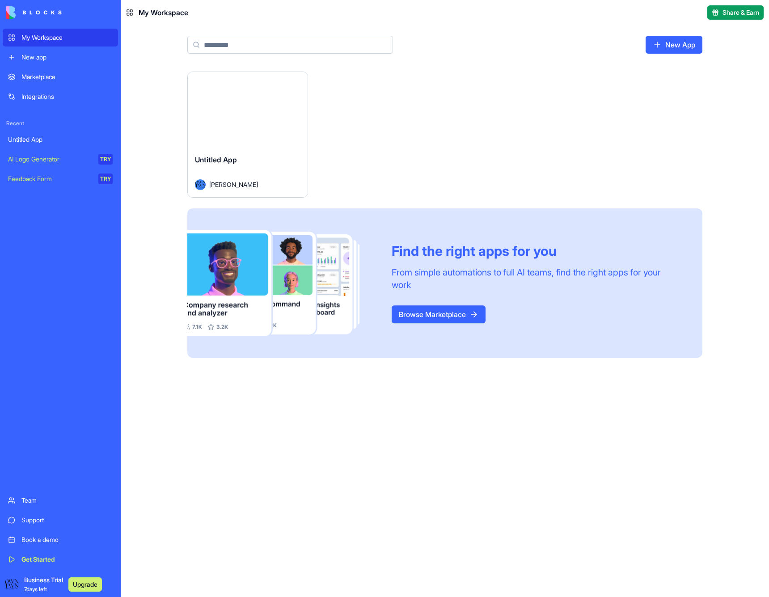
click at [45, 140] on div "Untitled App" at bounding box center [60, 139] width 105 height 9
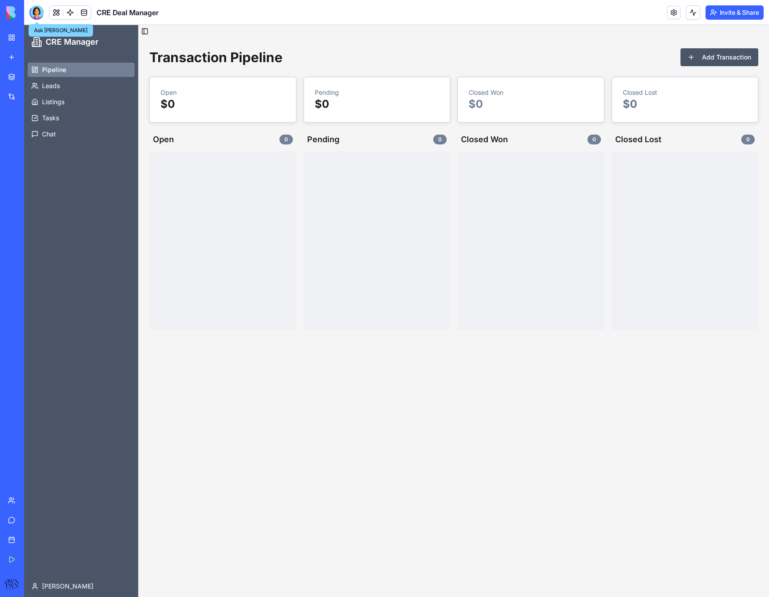
click at [37, 13] on div at bounding box center [37, 12] width 14 height 14
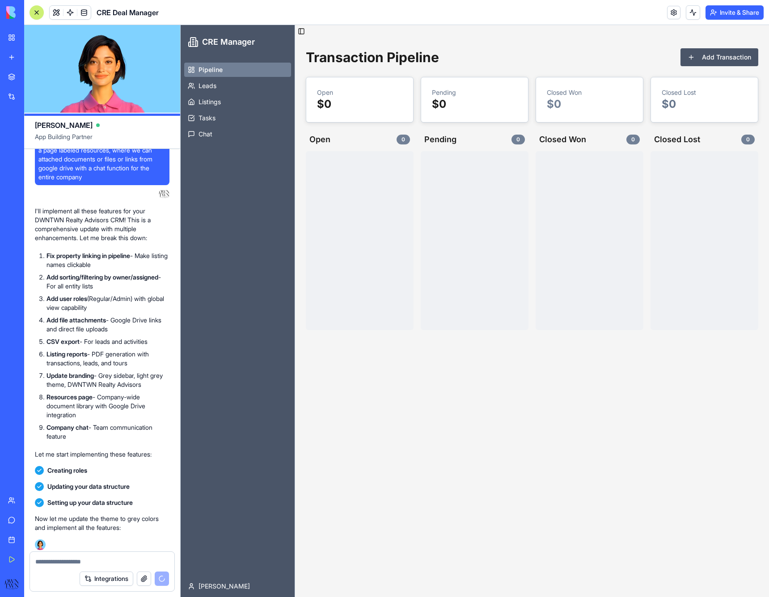
scroll to position [1713, 0]
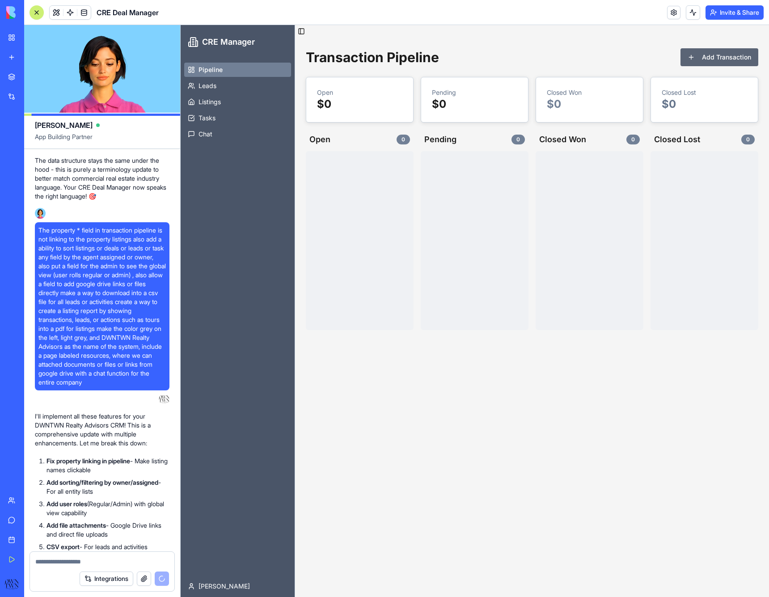
click at [714, 53] on button "Add Transaction" at bounding box center [720, 57] width 78 height 18
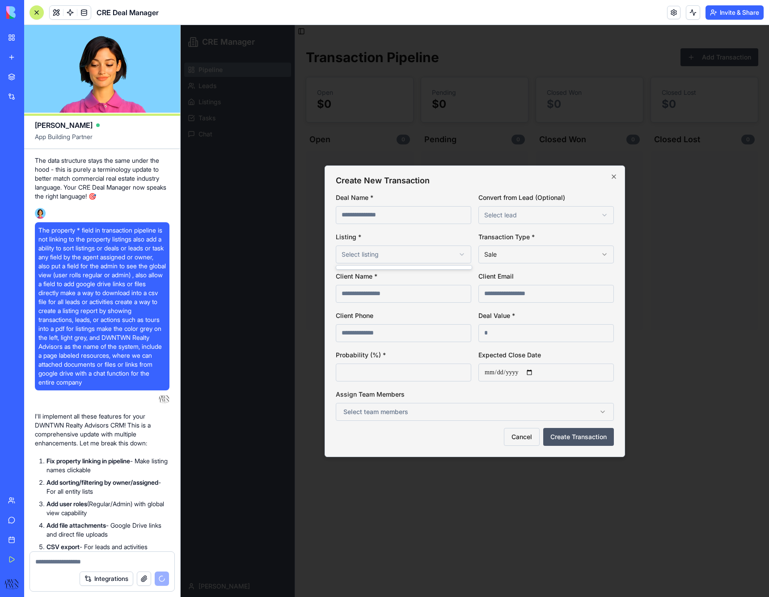
click at [376, 254] on body "**********" at bounding box center [475, 311] width 589 height 572
click at [380, 300] on body "**********" at bounding box center [475, 311] width 589 height 572
click at [615, 175] on icon "button" at bounding box center [614, 177] width 4 height 4
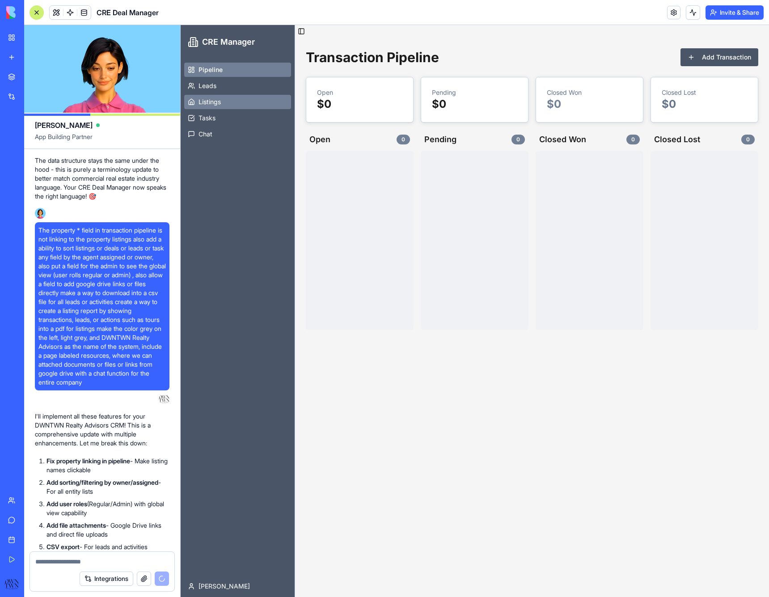
click at [215, 101] on span "Listings" at bounding box center [210, 101] width 22 height 9
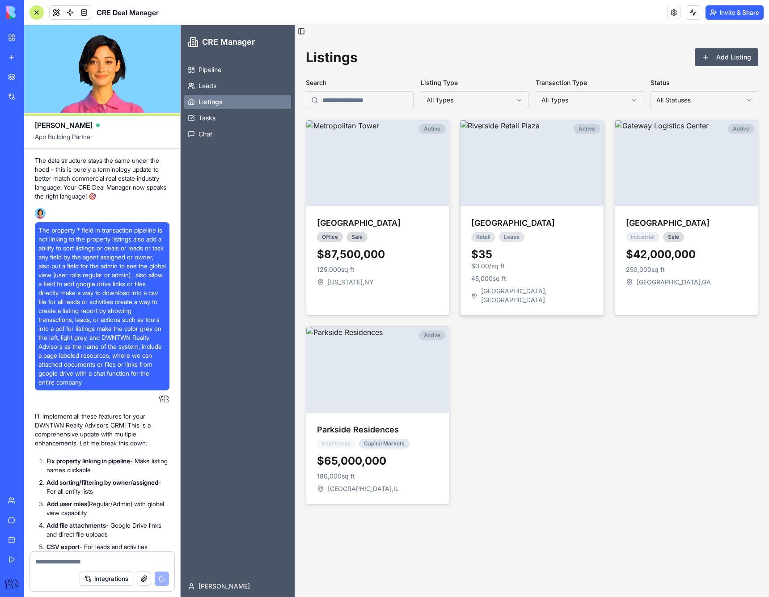
click at [537, 190] on img at bounding box center [532, 163] width 143 height 86
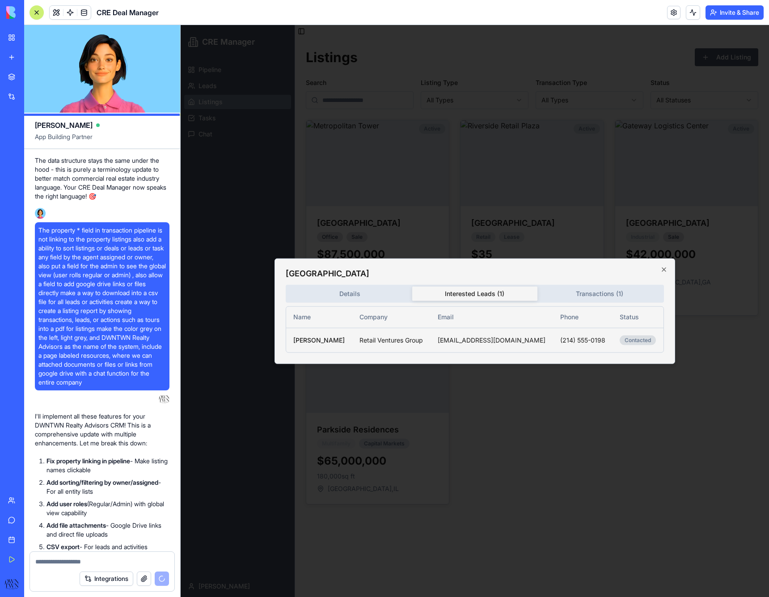
click at [461, 128] on body "CRE Manager Pipeline Leads Listings Tasks Chat [PERSON_NAME] Toggle Sidebar Lis…" at bounding box center [475, 311] width 589 height 572
click at [667, 267] on icon "button" at bounding box center [664, 269] width 7 height 7
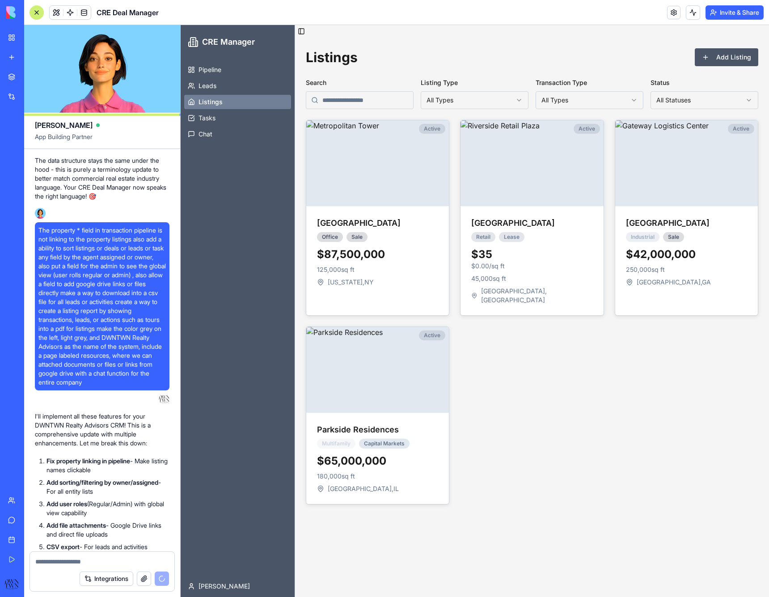
click at [576, 99] on html "CRE Manager Pipeline Leads Listings Tasks Chat [PERSON_NAME] Toggle Sidebar Lis…" at bounding box center [475, 311] width 589 height 572
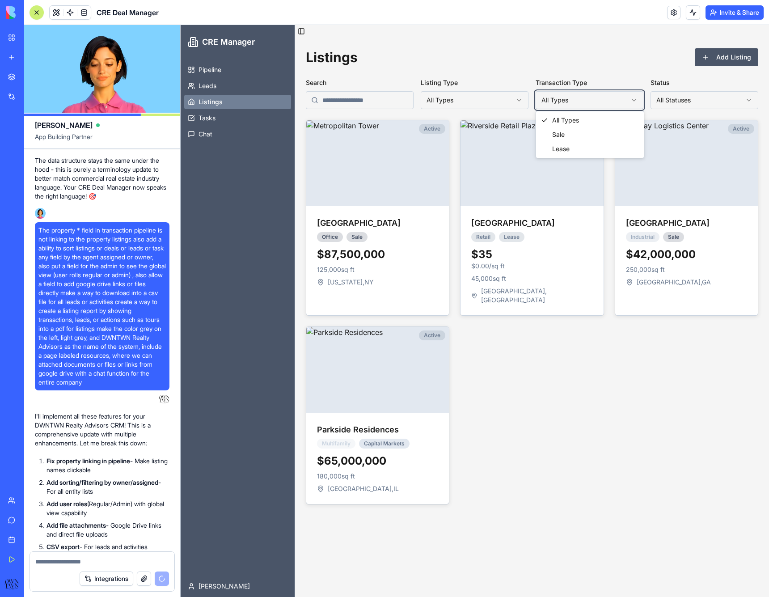
click at [682, 98] on html "CRE Manager Pipeline Leads Listings Tasks Chat [PERSON_NAME] Toggle Sidebar Lis…" at bounding box center [475, 311] width 589 height 572
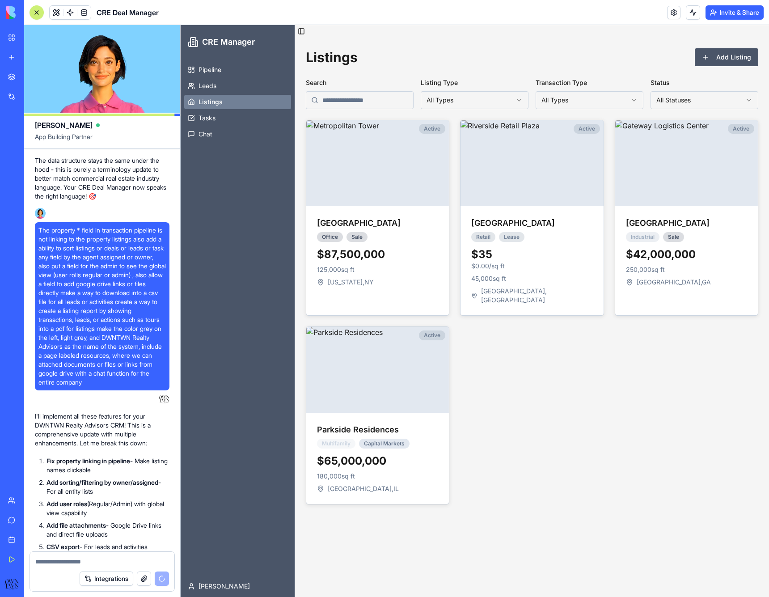
click at [599, 100] on html "CRE Manager Pipeline Leads Listings Tasks Chat [PERSON_NAME] Toggle Sidebar Lis…" at bounding box center [475, 311] width 589 height 572
click at [110, 561] on textarea at bounding box center [102, 561] width 134 height 9
click at [107, 564] on textarea at bounding box center [102, 561] width 134 height 9
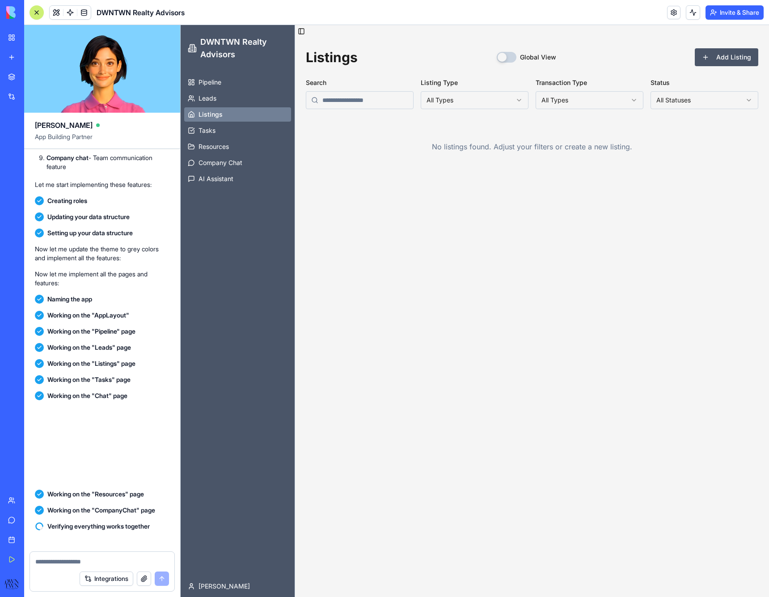
scroll to position [3921, 0]
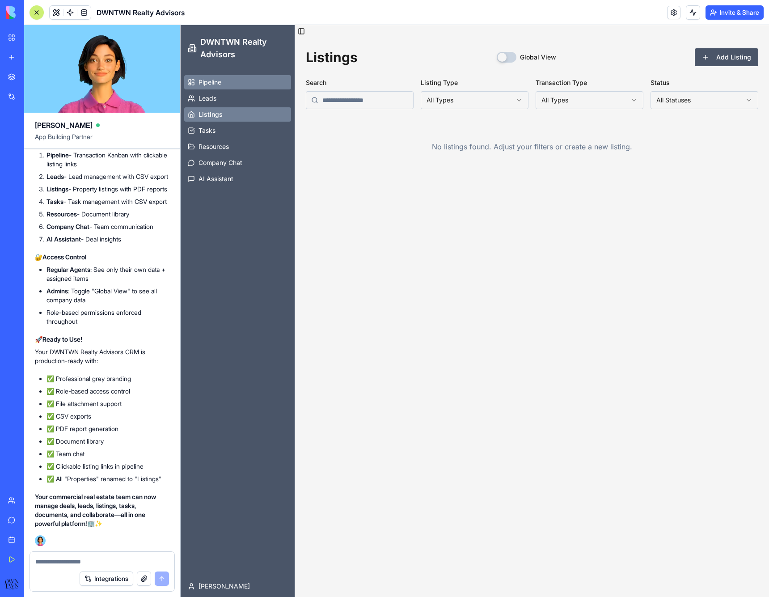
click at [210, 88] on link "Pipeline" at bounding box center [237, 82] width 107 height 14
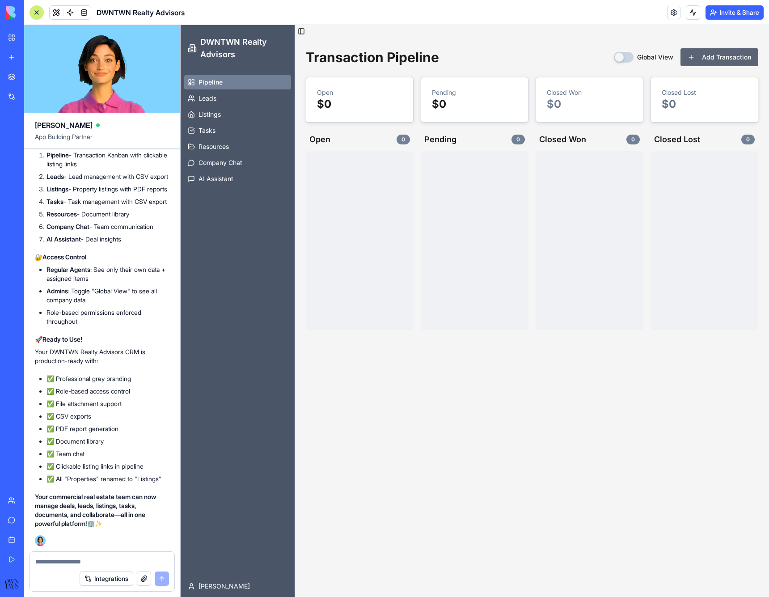
click at [721, 57] on button "Add Transaction" at bounding box center [720, 57] width 78 height 18
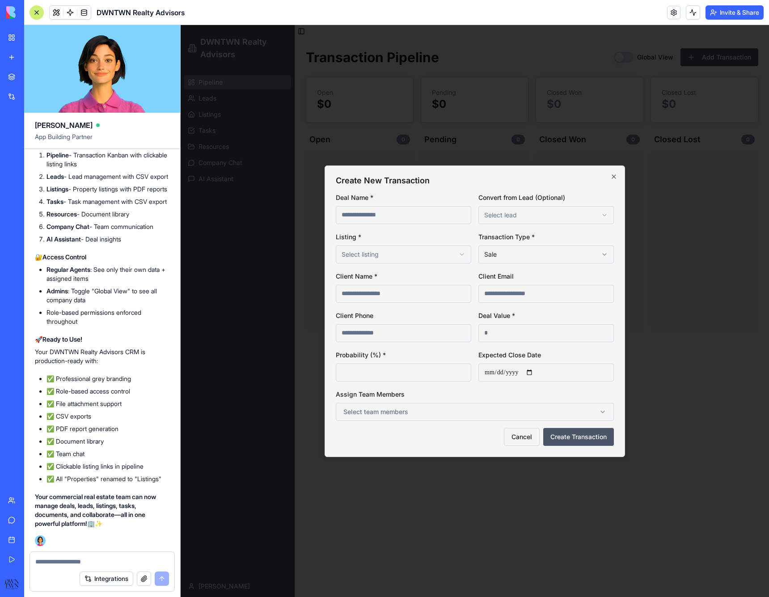
click at [629, 64] on div at bounding box center [475, 311] width 589 height 572
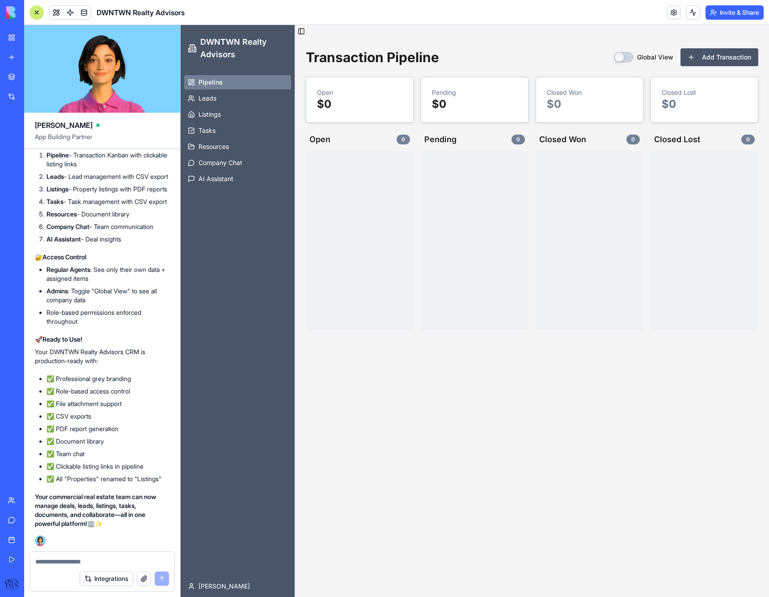
click at [628, 58] on button "Global View" at bounding box center [624, 57] width 20 height 11
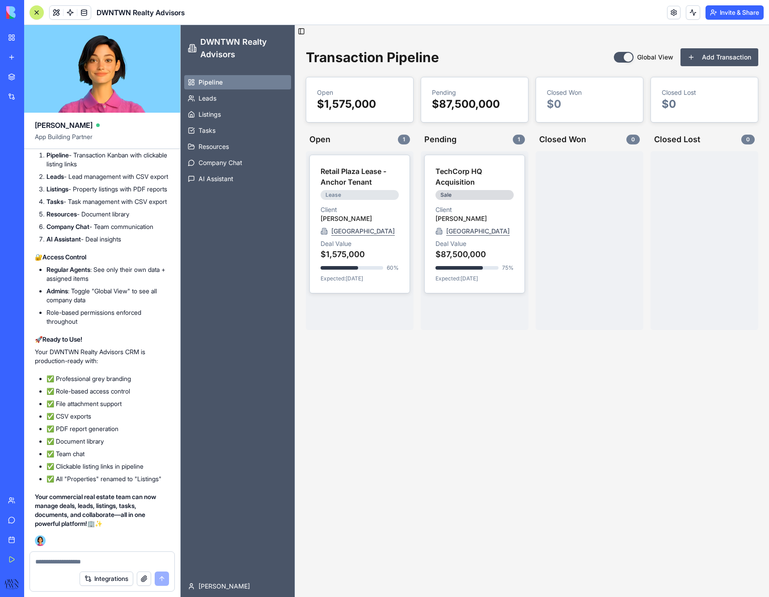
click at [628, 58] on button "Global View" at bounding box center [624, 57] width 20 height 11
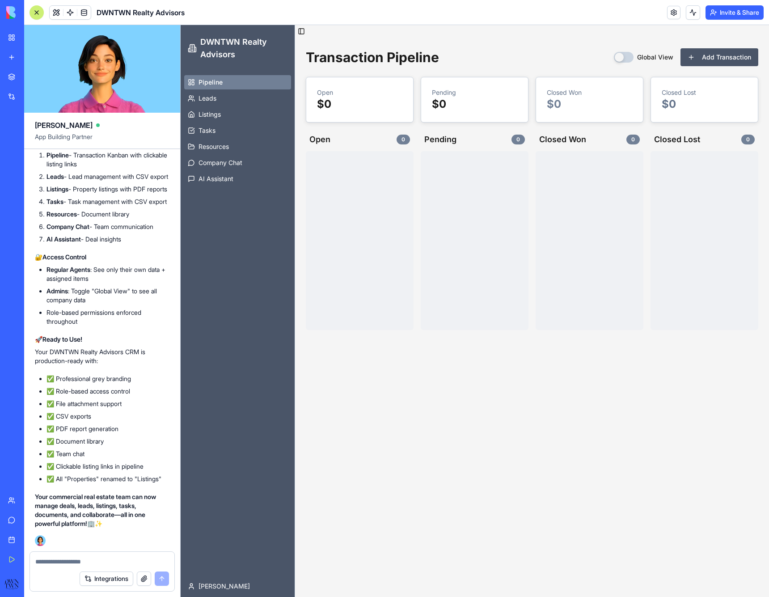
click at [81, 561] on textarea at bounding box center [102, 561] width 134 height 9
type textarea "*"
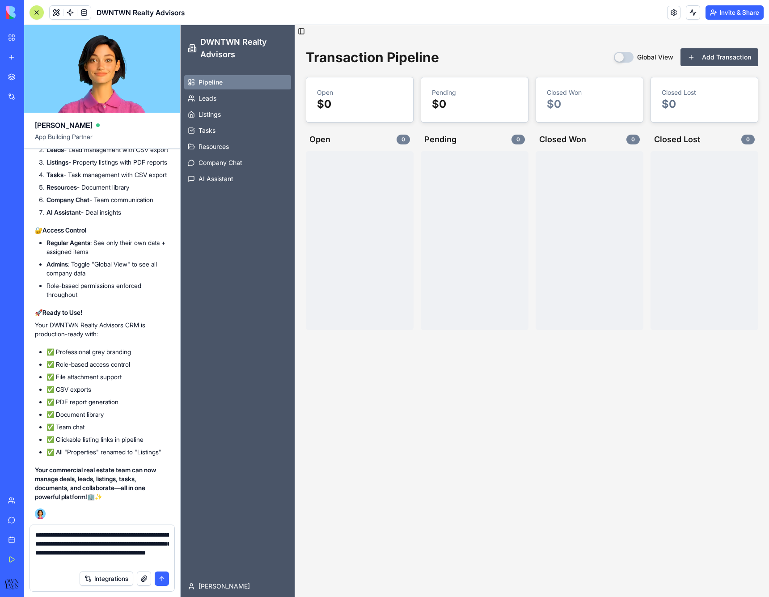
scroll to position [3948, 0]
type textarea "**********"
click at [161, 579] on button "submit" at bounding box center [162, 579] width 14 height 14
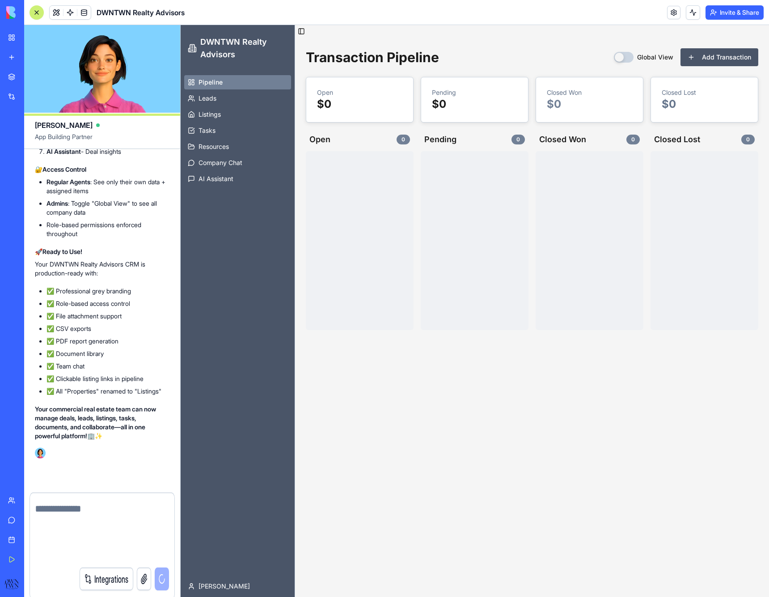
scroll to position [3991, 0]
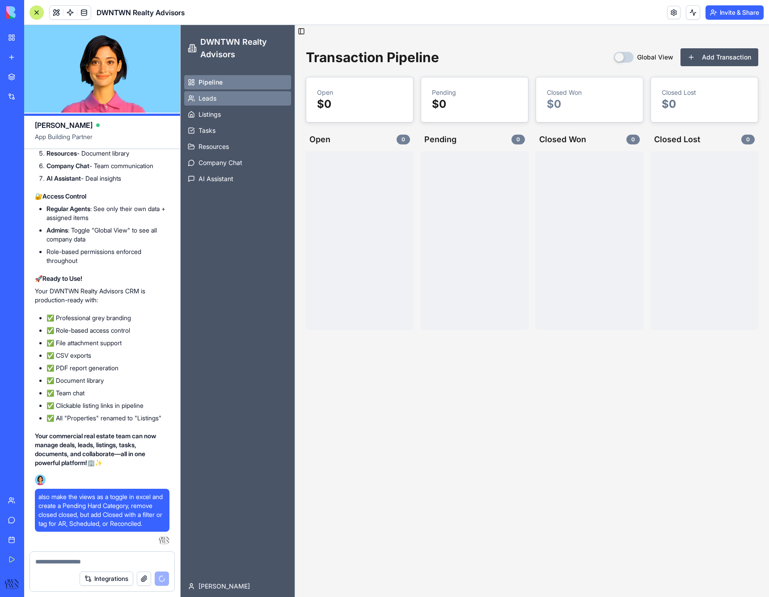
click at [214, 97] on span "Leads" at bounding box center [208, 98] width 18 height 9
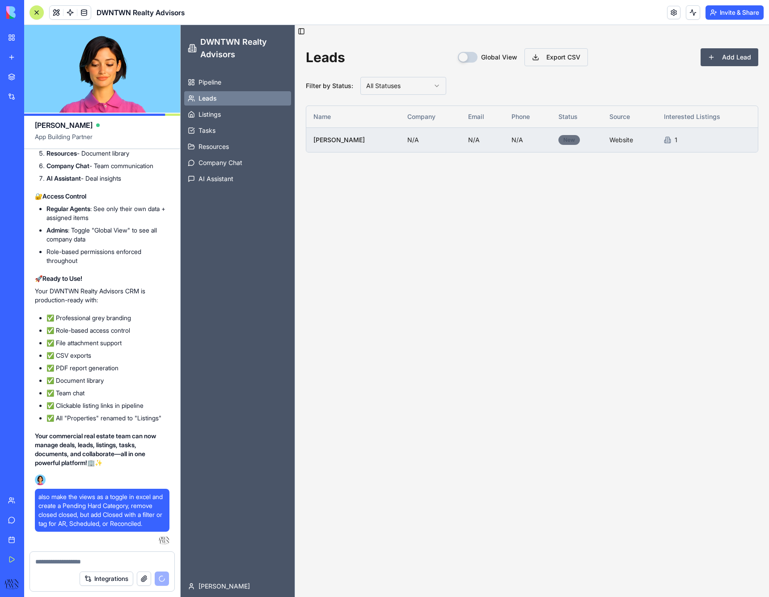
click at [559, 138] on div "New" at bounding box center [569, 140] width 21 height 10
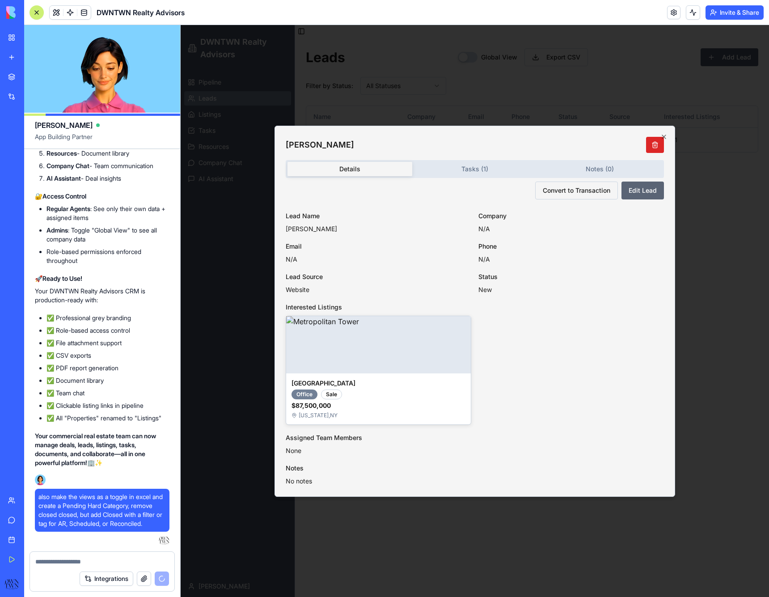
click at [637, 191] on button "Edit Lead" at bounding box center [643, 191] width 42 height 18
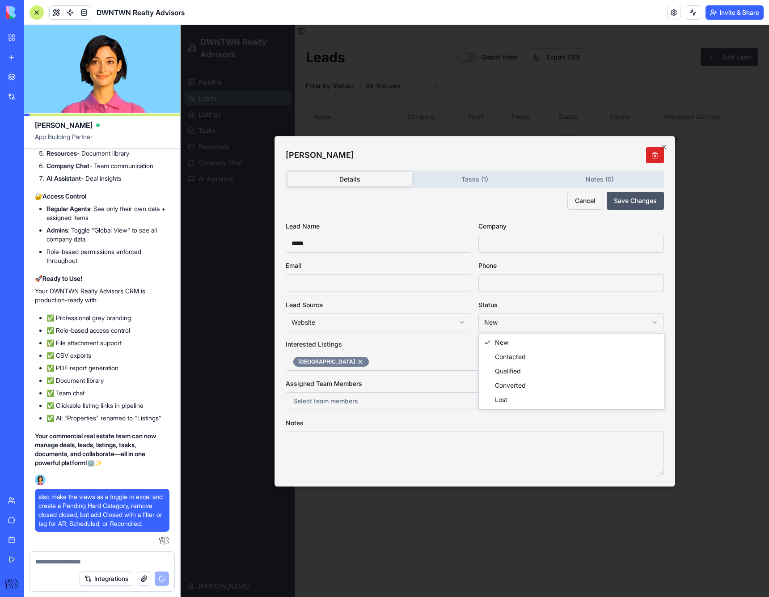
click at [498, 317] on body "DWNTWN Realty Advisors Pipeline Leads Listings Tasks Resources Company Chat AI …" at bounding box center [475, 311] width 589 height 572
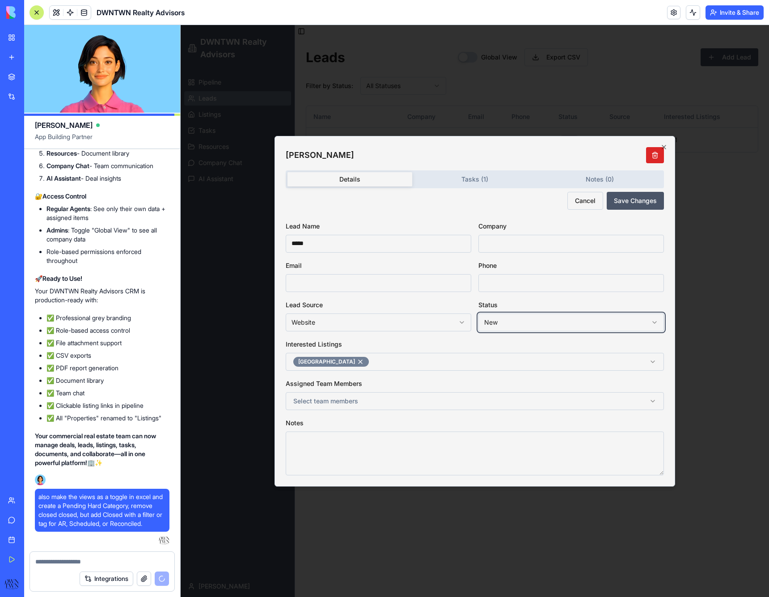
click at [664, 145] on body "DWNTWN Realty Advisors Pipeline Leads Listings Tasks Resources Company Chat AI …" at bounding box center [475, 311] width 589 height 572
click at [598, 181] on body "DWNTWN Realty Advisors Pipeline Leads Listings Tasks Resources Company Chat AI …" at bounding box center [475, 311] width 589 height 572
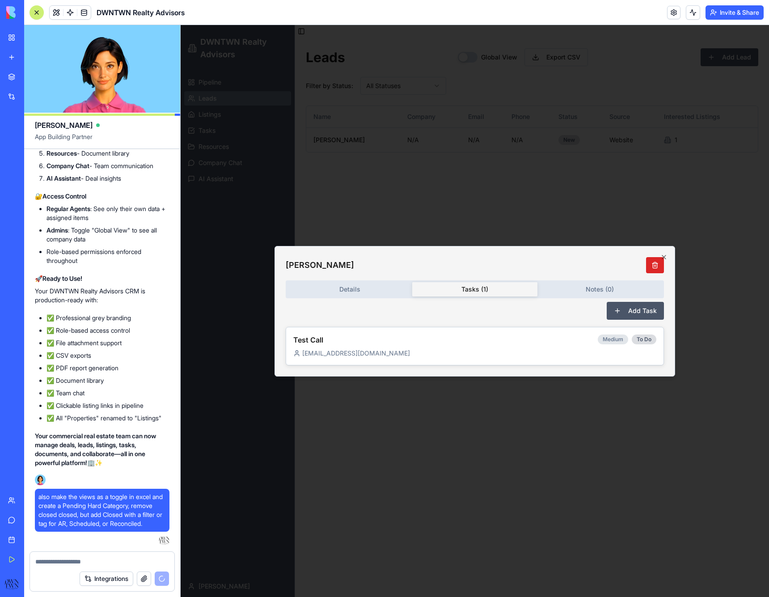
click at [474, 292] on button "Tasks ( 1 )" at bounding box center [474, 289] width 125 height 14
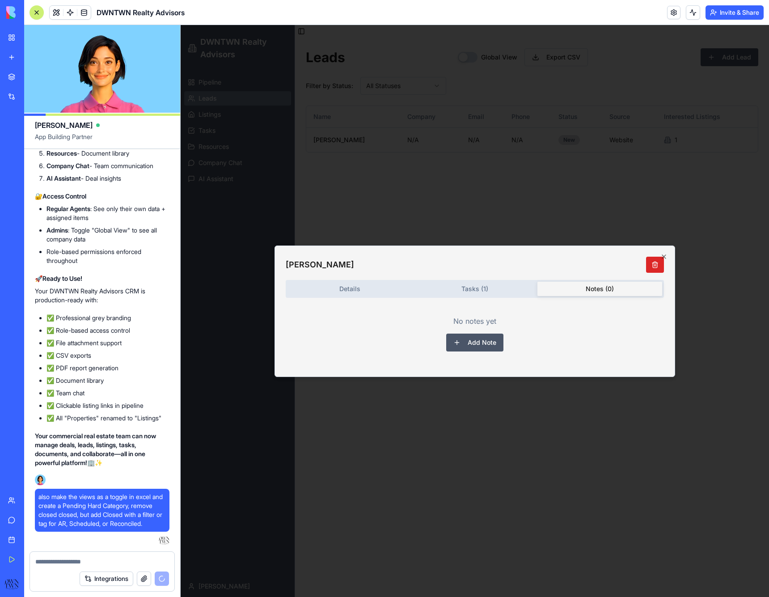
click at [587, 284] on button "Notes ( 0 )" at bounding box center [600, 289] width 125 height 14
click at [467, 344] on button "Add Note" at bounding box center [474, 343] width 57 height 18
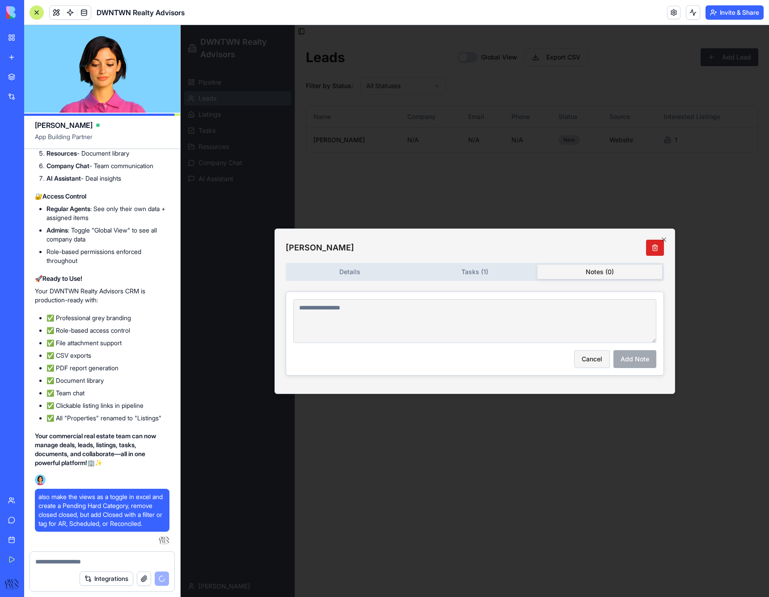
click at [444, 317] on textarea at bounding box center [474, 321] width 363 height 44
type textarea "****"
click at [646, 361] on button "Add Note" at bounding box center [635, 359] width 43 height 18
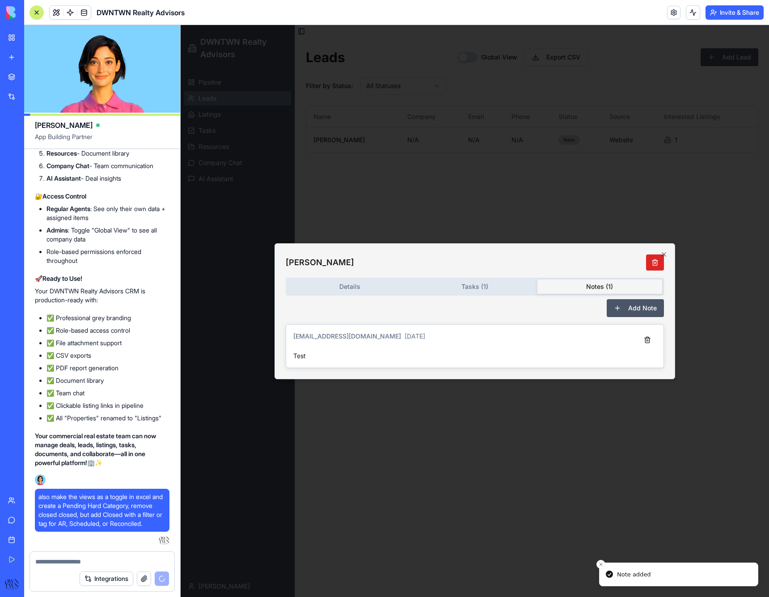
click at [487, 288] on button "Tasks ( 1 )" at bounding box center [474, 286] width 125 height 14
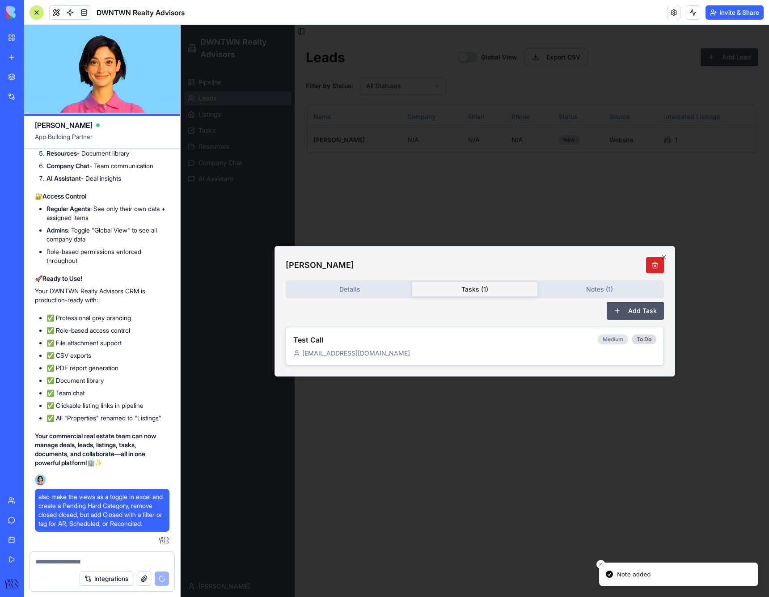
click at [398, 288] on div "Details Tasks ( 1 ) Notes ( 1 ) Add Task Test Call Medium To Do [EMAIL_ADDRESS]…" at bounding box center [475, 322] width 378 height 85
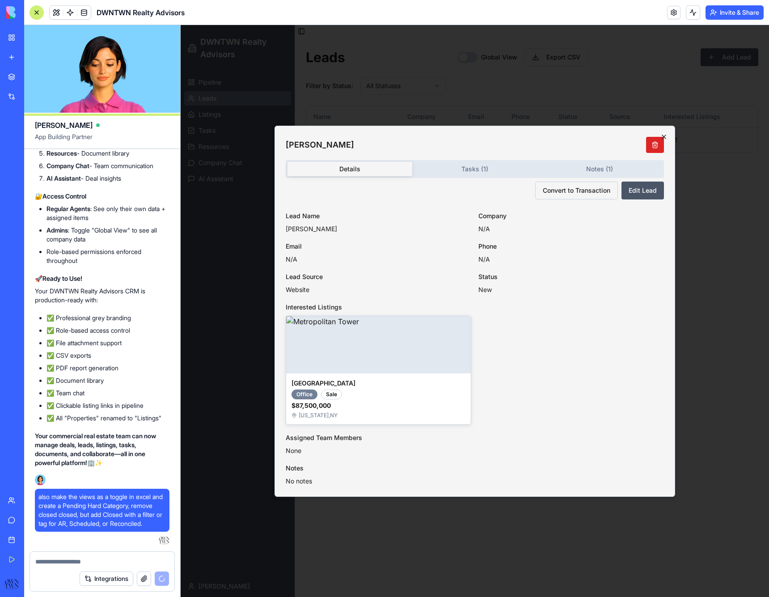
click at [667, 133] on icon "button" at bounding box center [664, 136] width 7 height 7
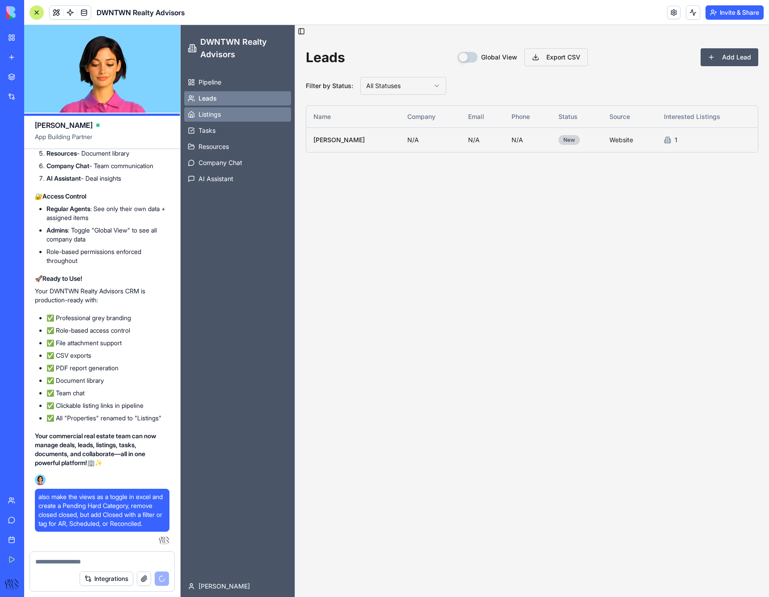
click at [216, 117] on span "Listings" at bounding box center [210, 114] width 22 height 9
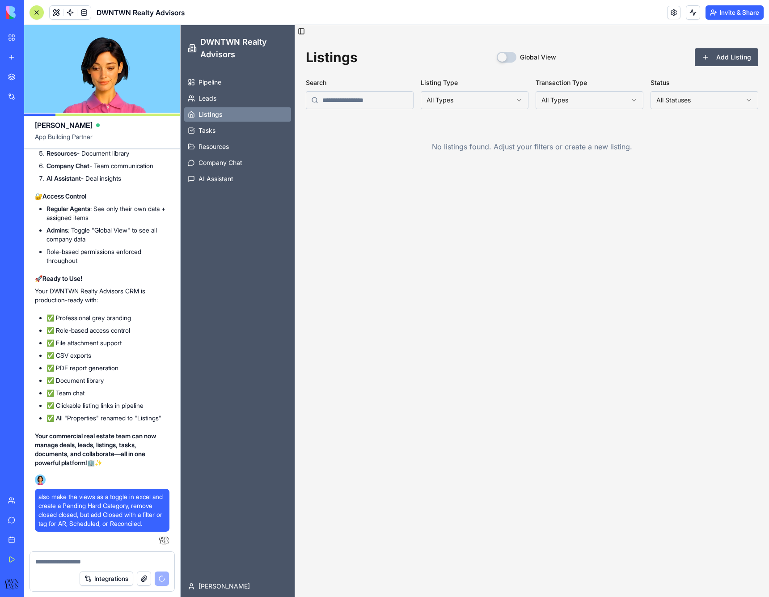
click at [484, 148] on div "No listings found. Adjust your filters or create a new listing." at bounding box center [532, 147] width 453 height 54
click at [719, 57] on button "Add Listing" at bounding box center [727, 57] width 64 height 18
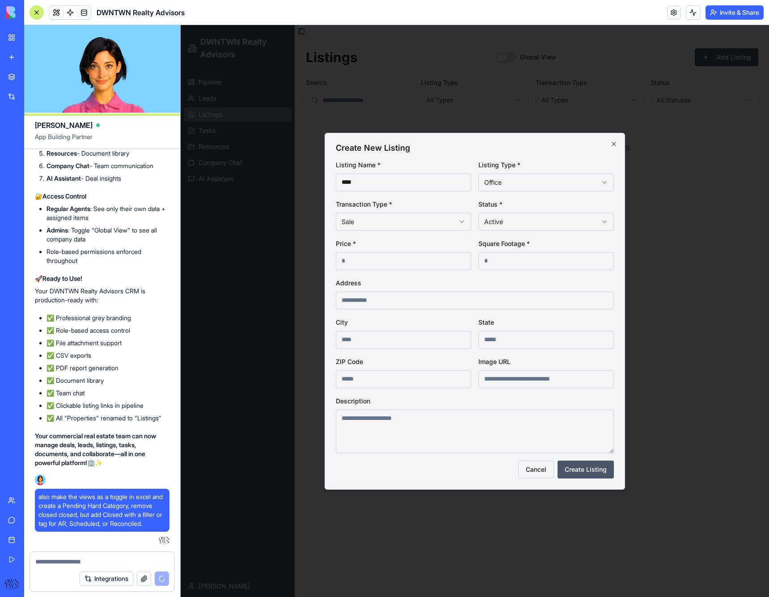
type input "****"
click at [387, 262] on input "number" at bounding box center [404, 261] width 136 height 18
type input "*"
type input "**********"
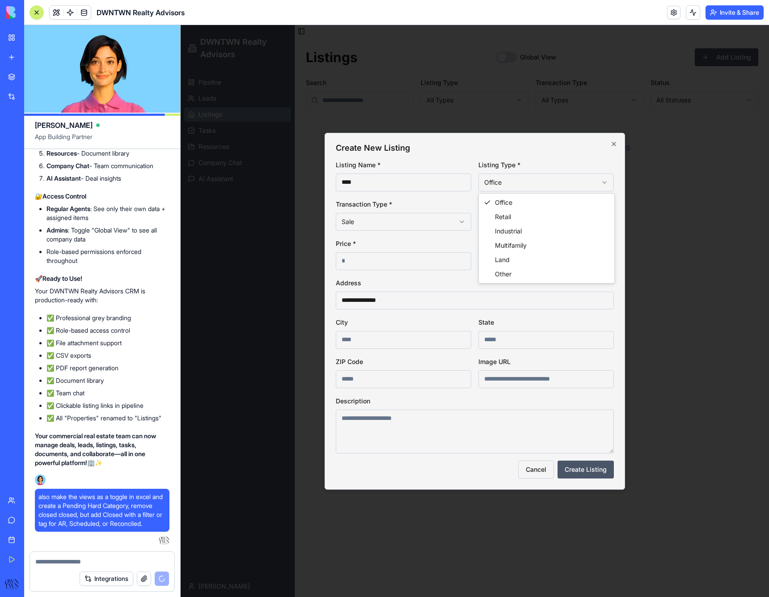
click at [520, 181] on body "**********" at bounding box center [475, 311] width 589 height 572
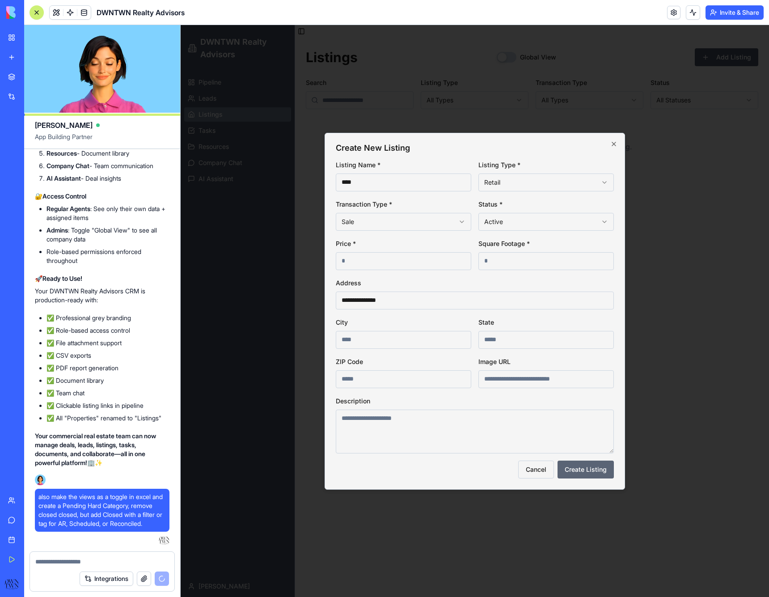
click at [584, 465] on button "Create Listing" at bounding box center [586, 470] width 56 height 18
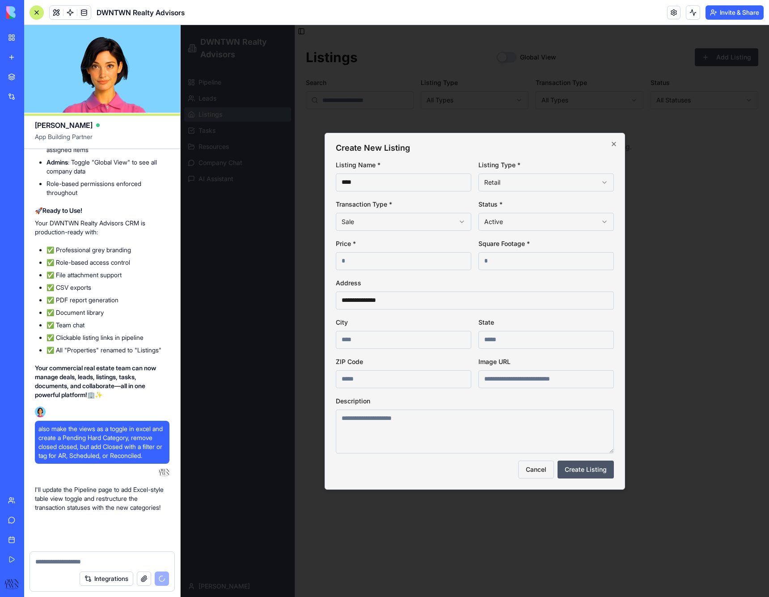
scroll to position [4059, 0]
type input "*******"
click at [576, 466] on button "Create Listing" at bounding box center [586, 470] width 56 height 18
type input "**"
click at [523, 421] on textarea at bounding box center [475, 432] width 278 height 44
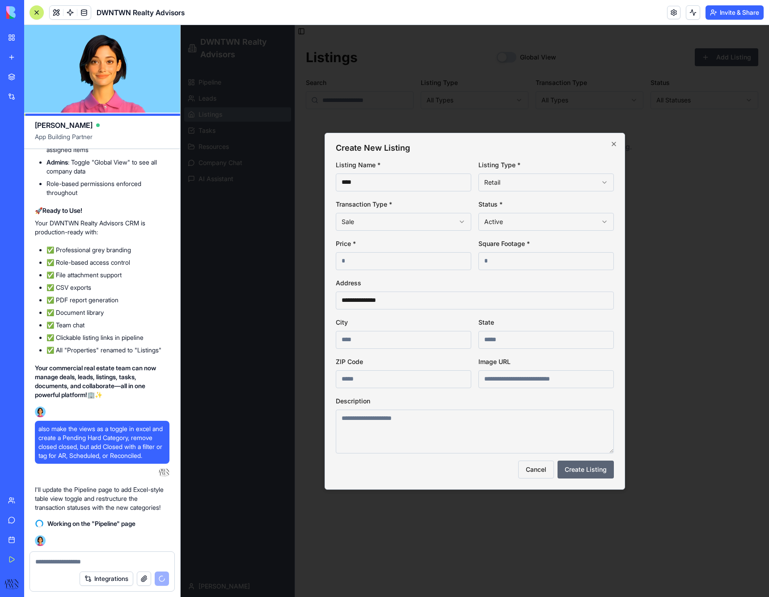
click at [599, 477] on button "Create Listing" at bounding box center [586, 470] width 56 height 18
click at [599, 472] on button "Create Listing" at bounding box center [586, 470] width 56 height 18
type input "*****"
click at [584, 471] on button "Create Listing" at bounding box center [586, 470] width 56 height 18
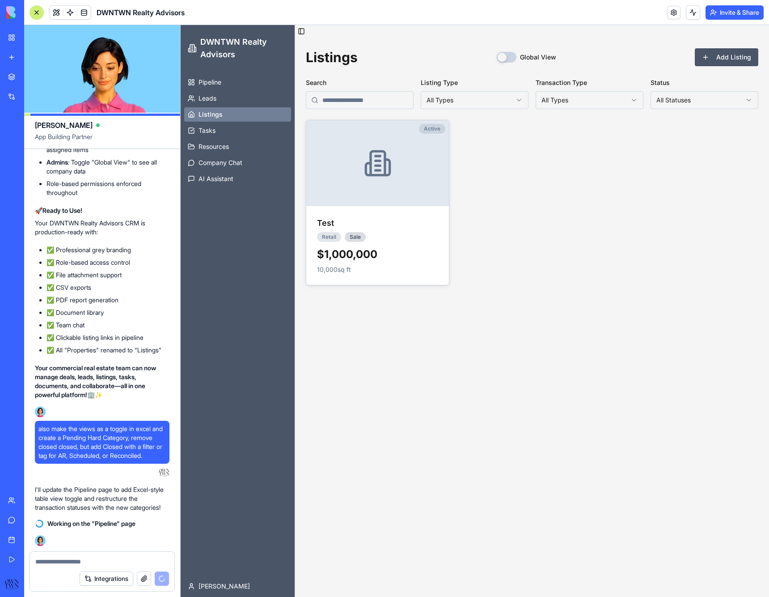
click at [516, 51] on div "Listings Global View Add Listing" at bounding box center [532, 57] width 453 height 18
click at [512, 55] on button "Global View" at bounding box center [507, 57] width 20 height 11
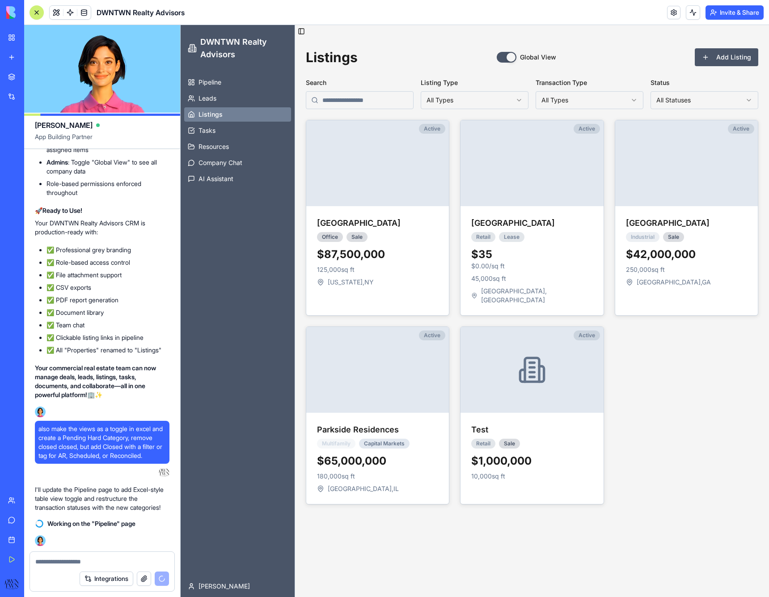
click at [512, 55] on button "Global View" at bounding box center [507, 57] width 20 height 11
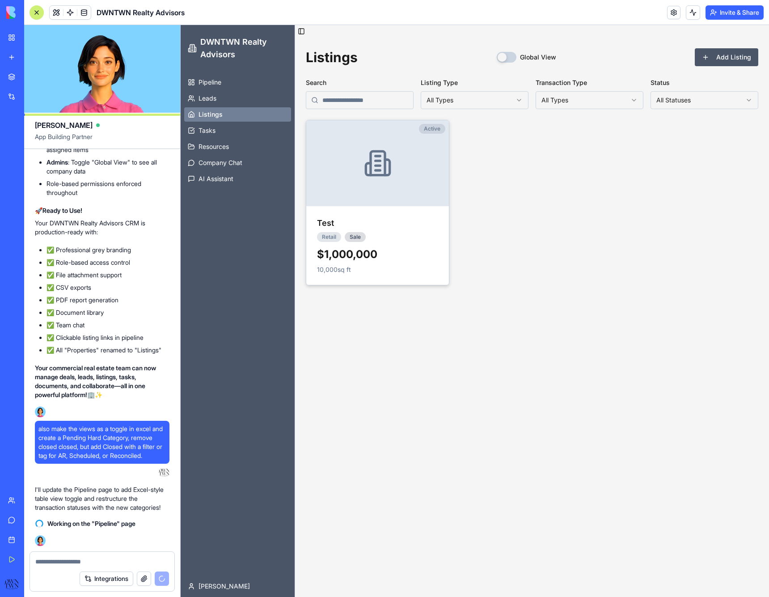
click at [402, 161] on div at bounding box center [377, 163] width 143 height 86
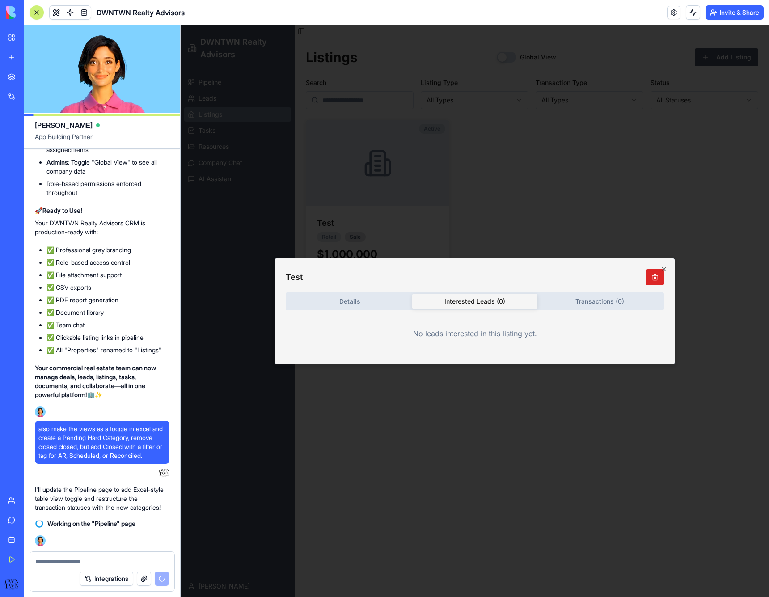
click at [478, 207] on body "DWNTWN Realty Advisors Pipeline Leads Listings Tasks Resources Company Chat AI …" at bounding box center [475, 311] width 589 height 572
click at [362, 299] on div "Details Interested Leads ( 0 ) Transactions ( 0 ) No leads interested in this l…" at bounding box center [475, 322] width 378 height 61
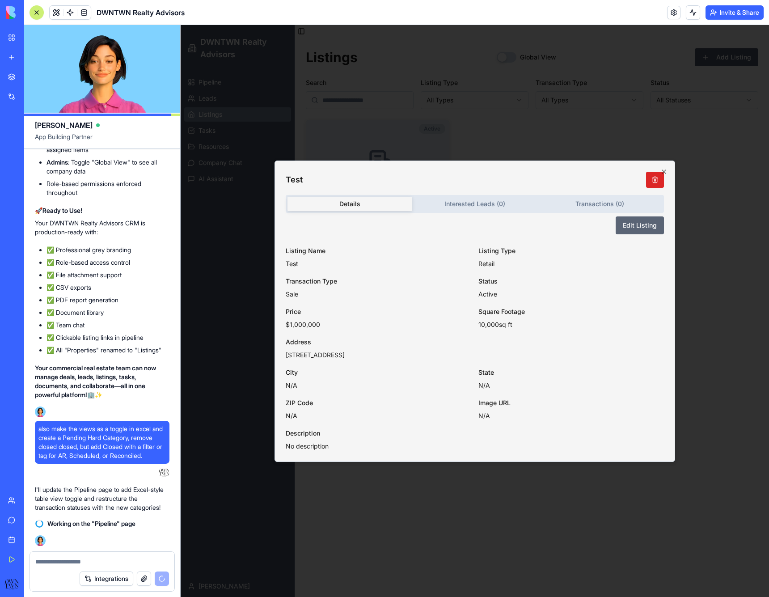
click at [628, 222] on button "Edit Listing" at bounding box center [640, 225] width 48 height 18
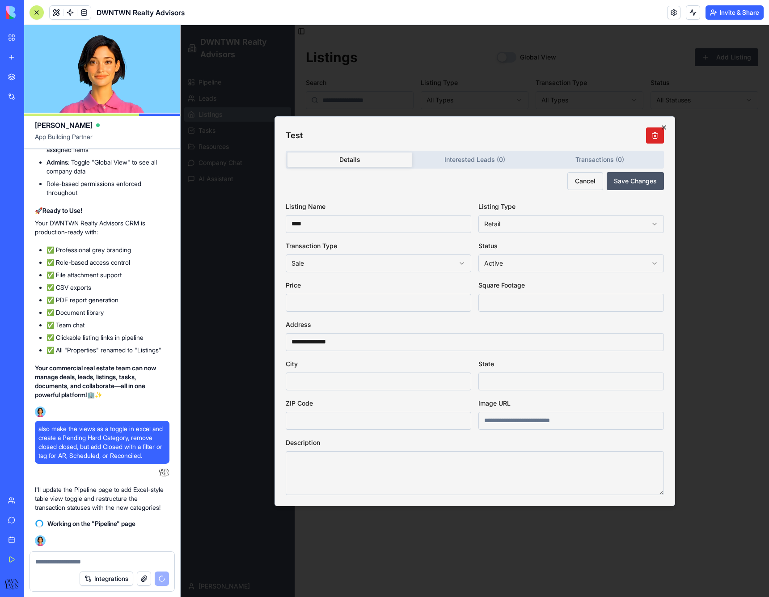
click at [662, 127] on icon "button" at bounding box center [664, 127] width 7 height 7
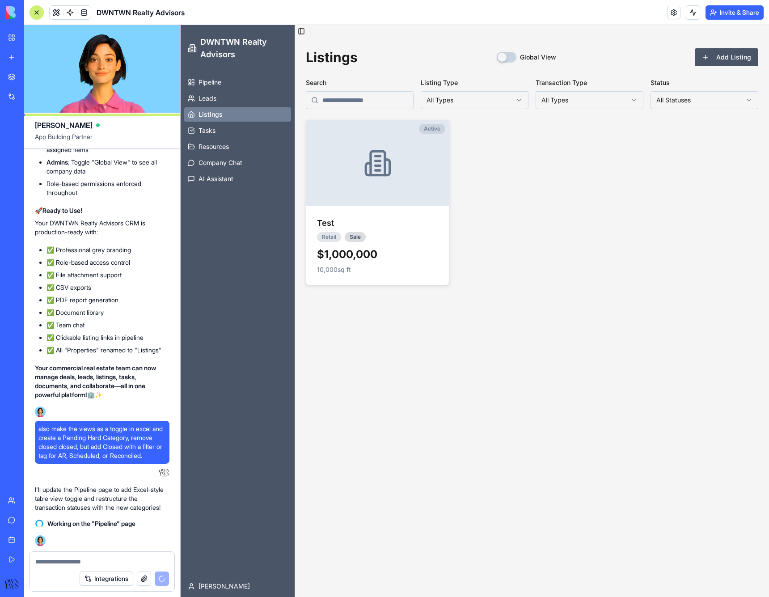
click at [66, 558] on textarea at bounding box center [102, 561] width 134 height 9
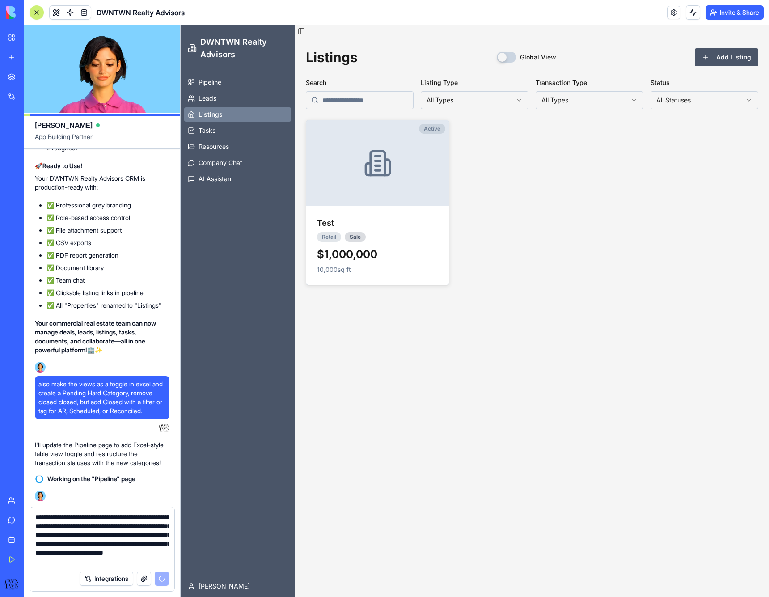
scroll to position [8, 0]
type textarea "**********"
click at [220, 142] on span "Resources" at bounding box center [214, 146] width 30 height 9
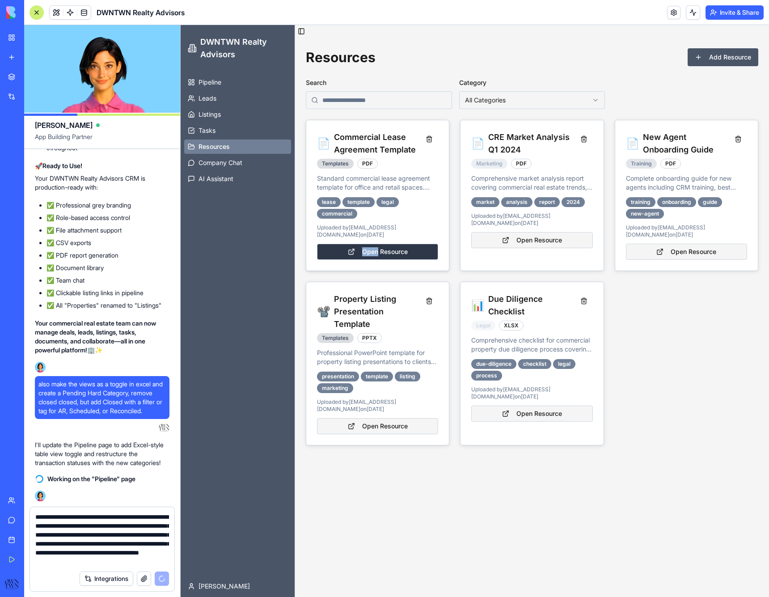
click at [353, 250] on button "Open Resource" at bounding box center [377, 252] width 121 height 16
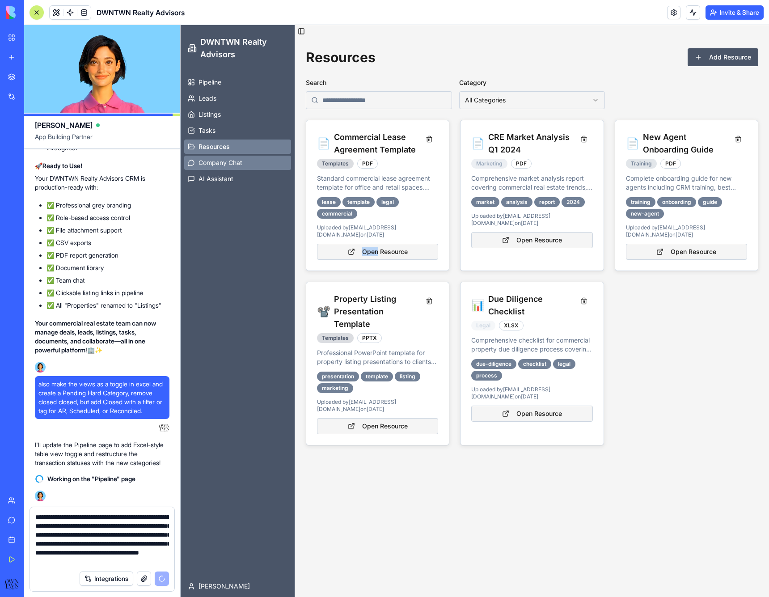
click at [225, 163] on span "Company Chat" at bounding box center [221, 162] width 44 height 9
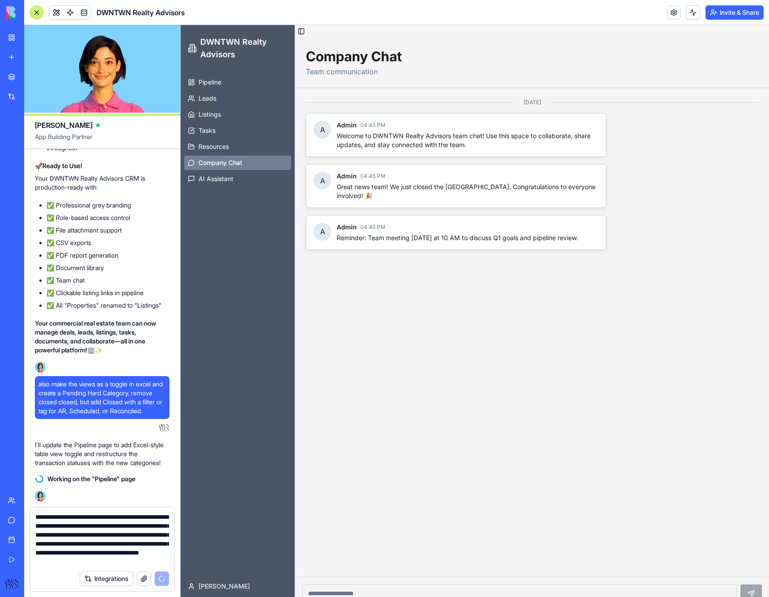
scroll to position [13, 0]
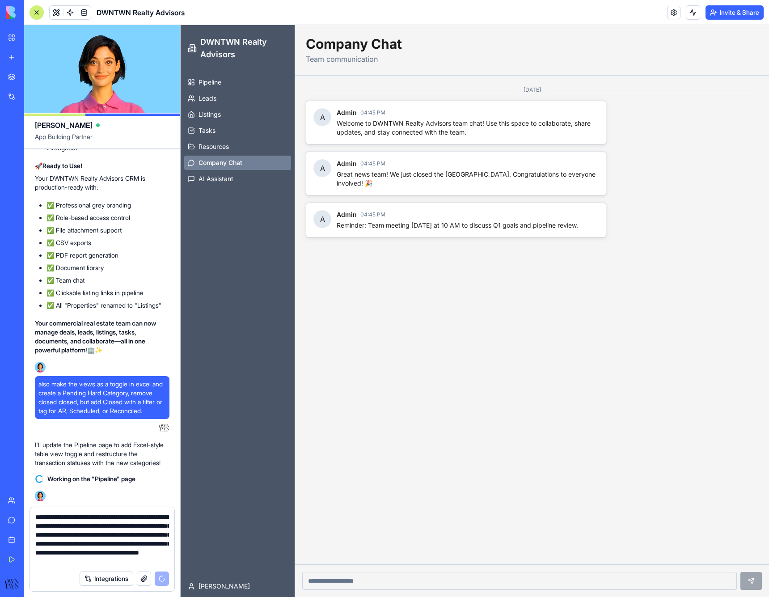
click at [353, 581] on input at bounding box center [519, 581] width 435 height 18
type input "*****"
click at [745, 581] on button "submit" at bounding box center [751, 581] width 21 height 18
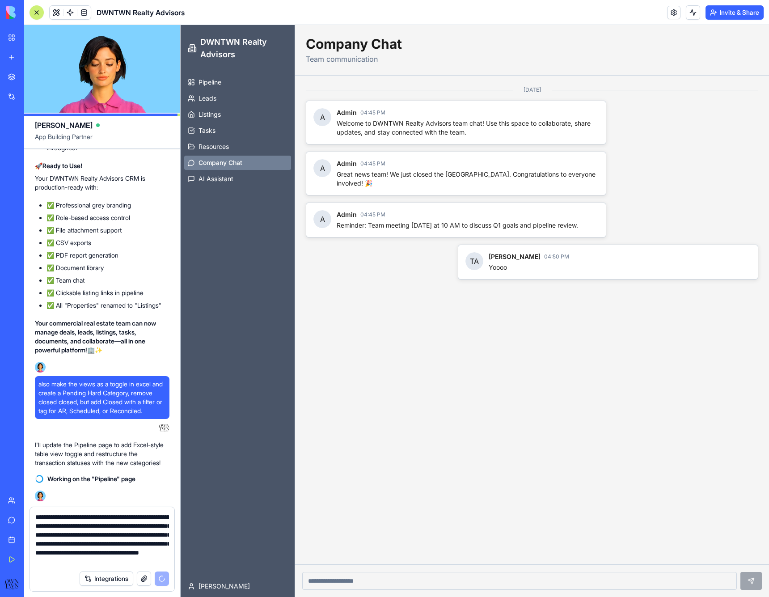
scroll to position [4103, 0]
drag, startPoint x: 92, startPoint y: 29, endPoint x: 98, endPoint y: 56, distance: 28.1
click at [90, 30] on div "DWNTWN Realty Advisors Invite & Share [PERSON_NAME] App Building Partner Build …" at bounding box center [396, 298] width 745 height 597
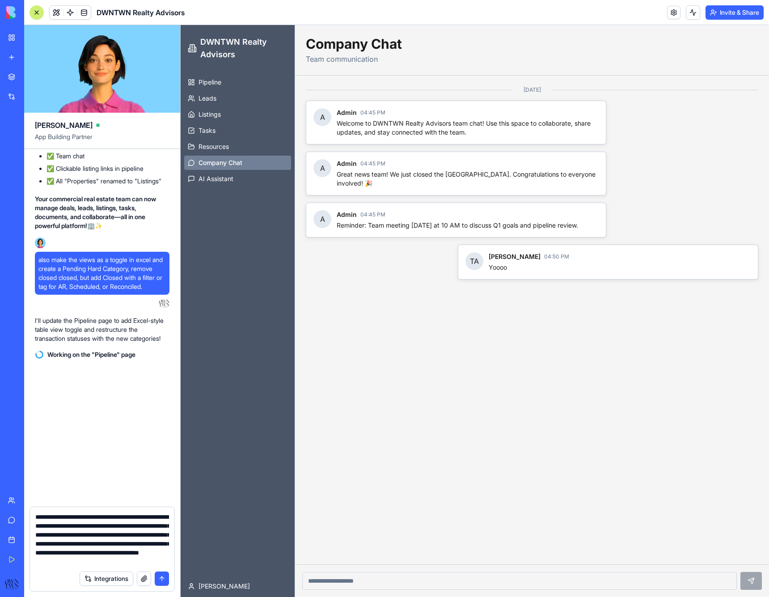
scroll to position [4973, 0]
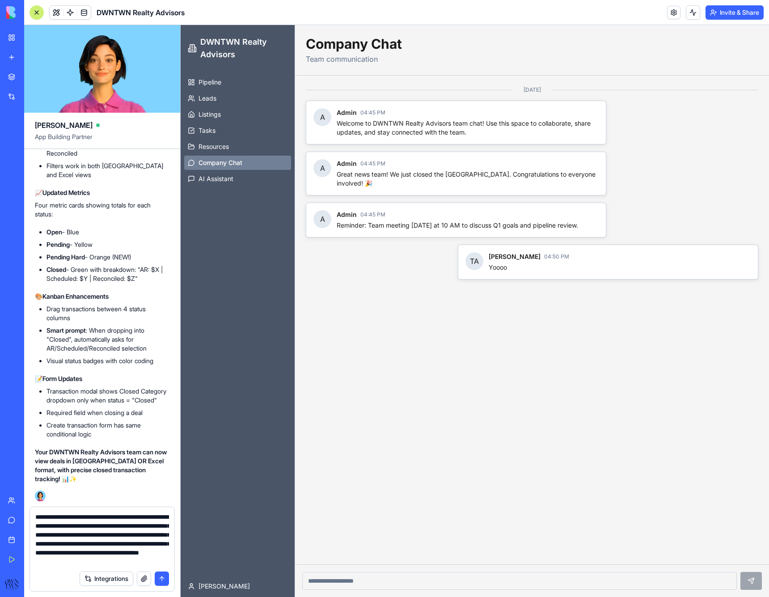
click at [163, 579] on button "submit" at bounding box center [162, 579] width 14 height 14
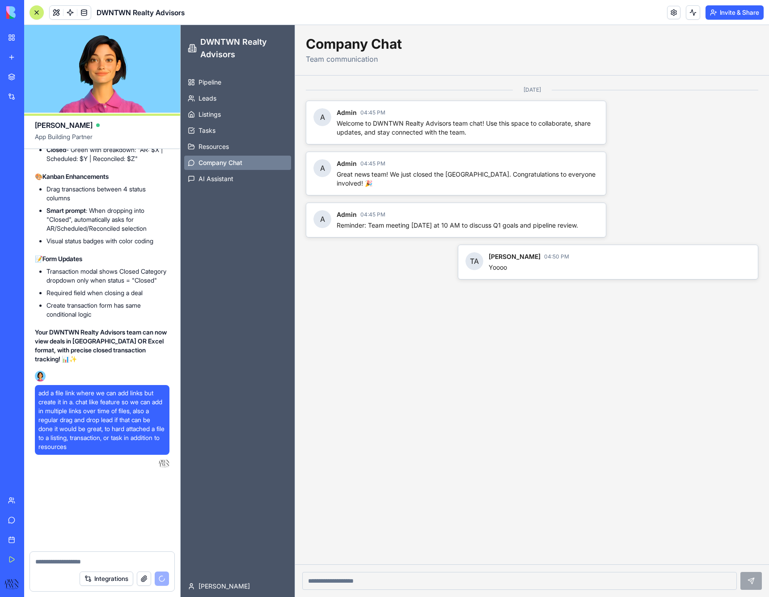
scroll to position [5093, 0]
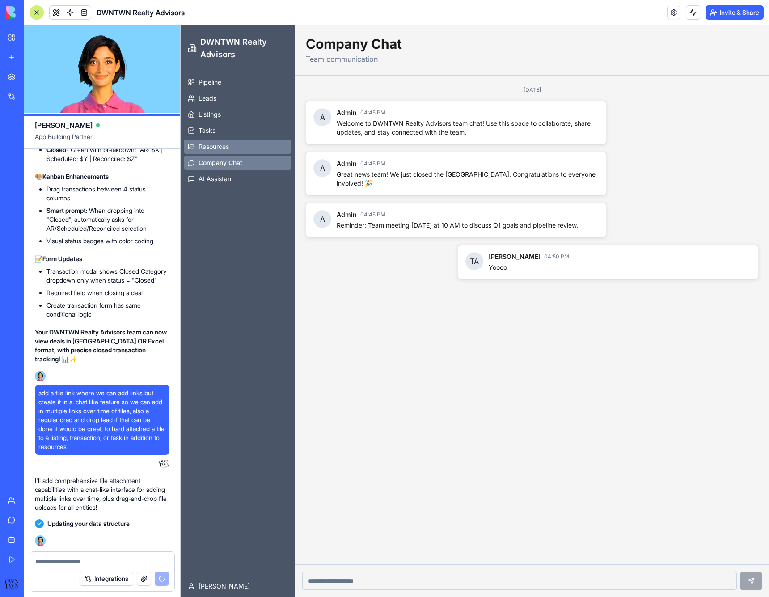
click at [216, 147] on span "Resources" at bounding box center [214, 146] width 30 height 9
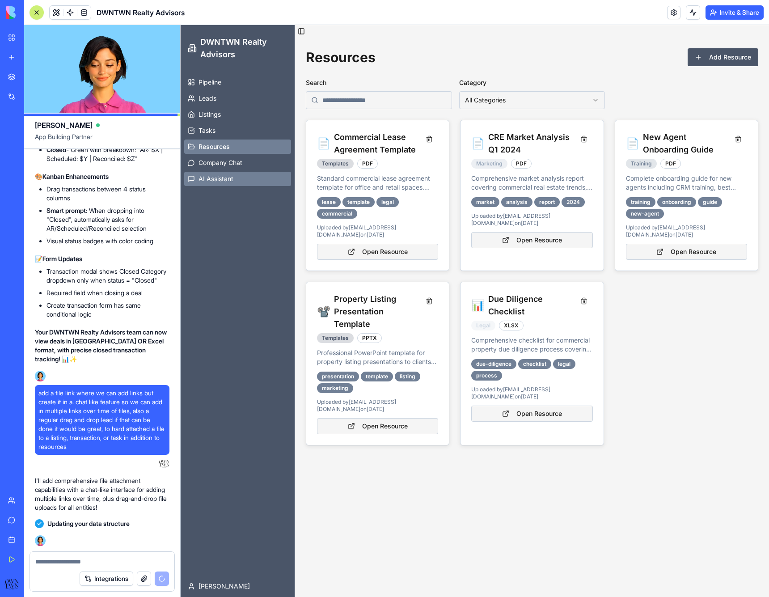
click at [212, 180] on span "AI Assistant" at bounding box center [216, 178] width 35 height 9
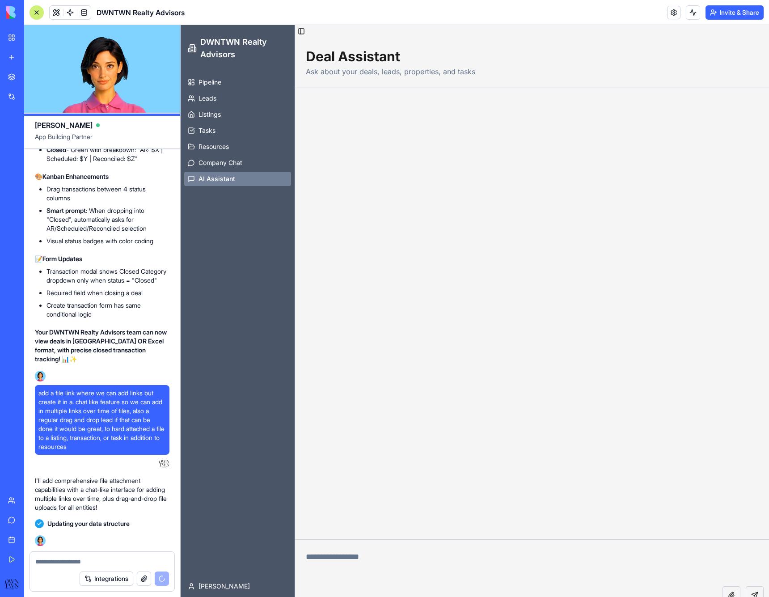
click at [339, 559] on textarea at bounding box center [532, 563] width 474 height 47
type textarea "**********"
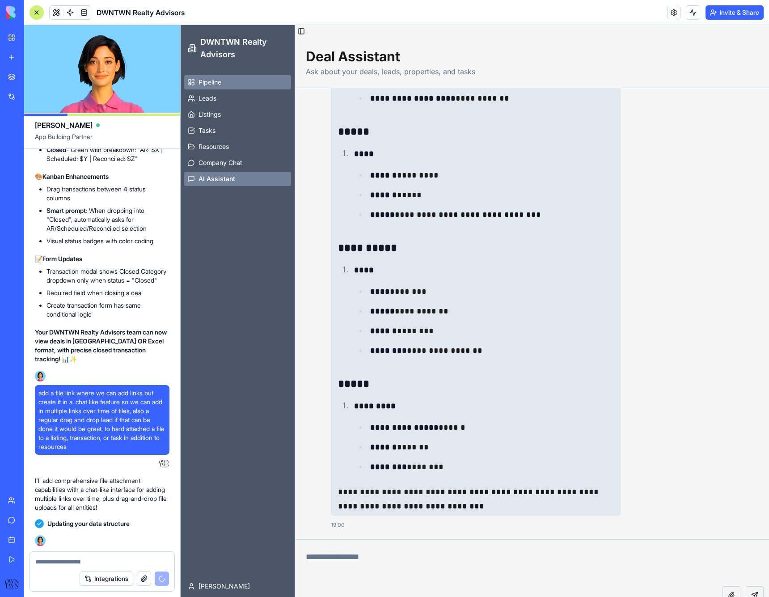
click at [213, 85] on span "Pipeline" at bounding box center [210, 82] width 23 height 9
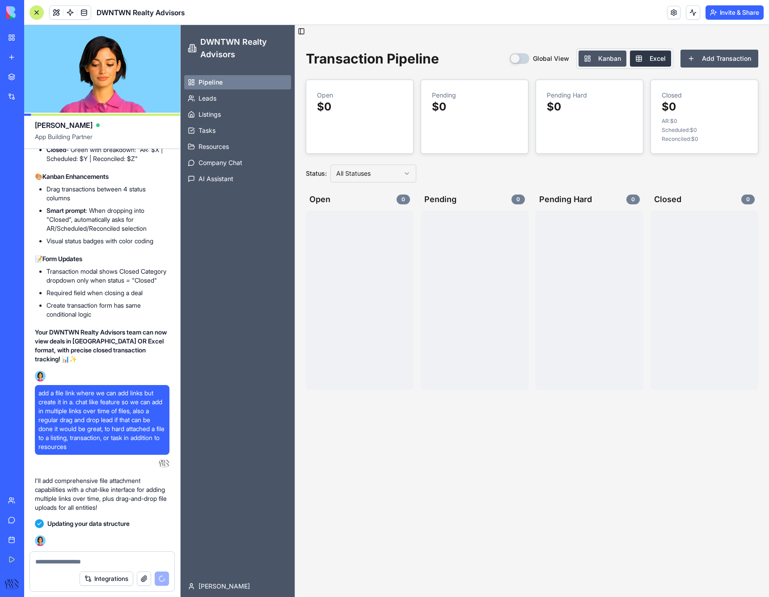
click at [647, 59] on button "Excel" at bounding box center [650, 59] width 41 height 16
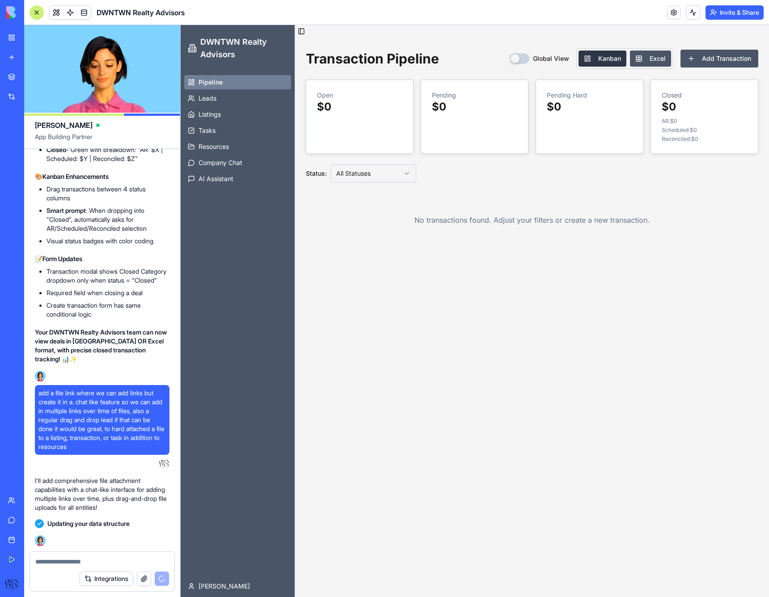
click at [615, 60] on button "Kanban" at bounding box center [603, 59] width 48 height 16
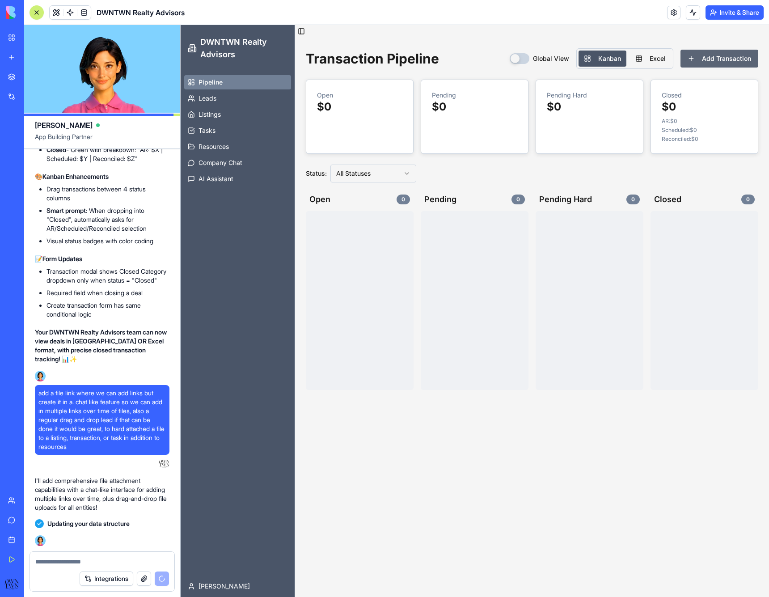
click at [707, 64] on button "Add Transaction" at bounding box center [720, 59] width 78 height 18
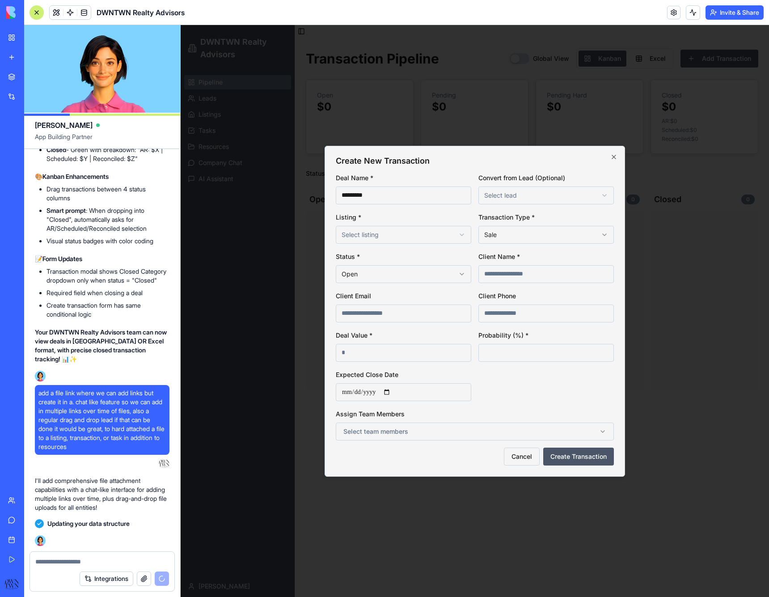
type input "********"
type input "***"
click at [372, 237] on body "**********" at bounding box center [475, 311] width 589 height 572
click at [573, 460] on button "Create Transaction" at bounding box center [578, 457] width 71 height 18
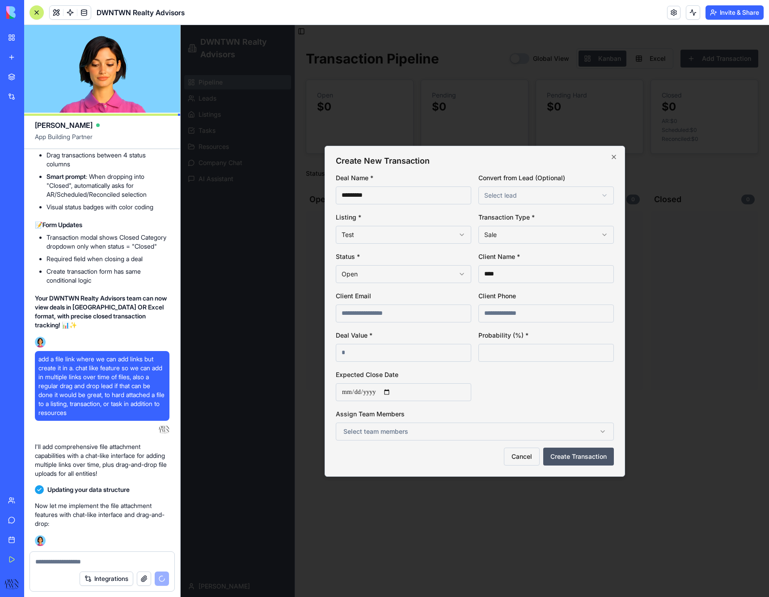
type input "*"
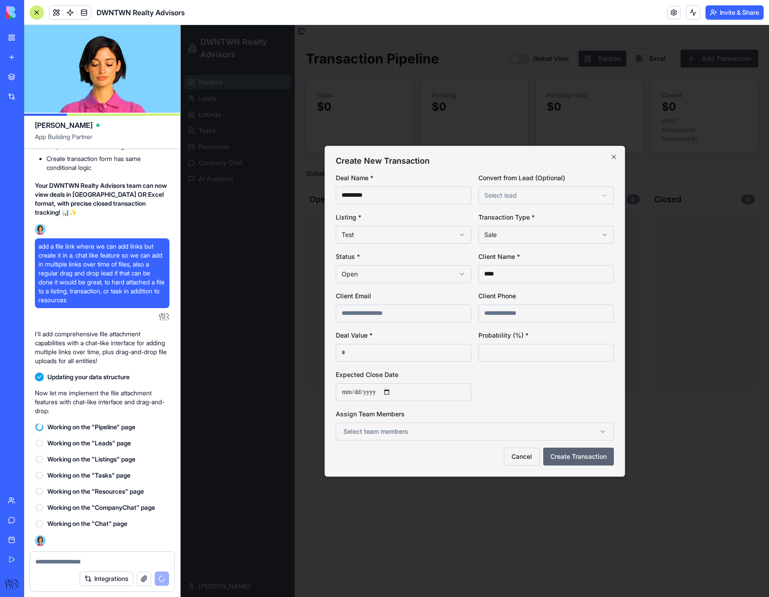
type input "*******"
click at [574, 457] on button "Create Transaction" at bounding box center [578, 457] width 71 height 18
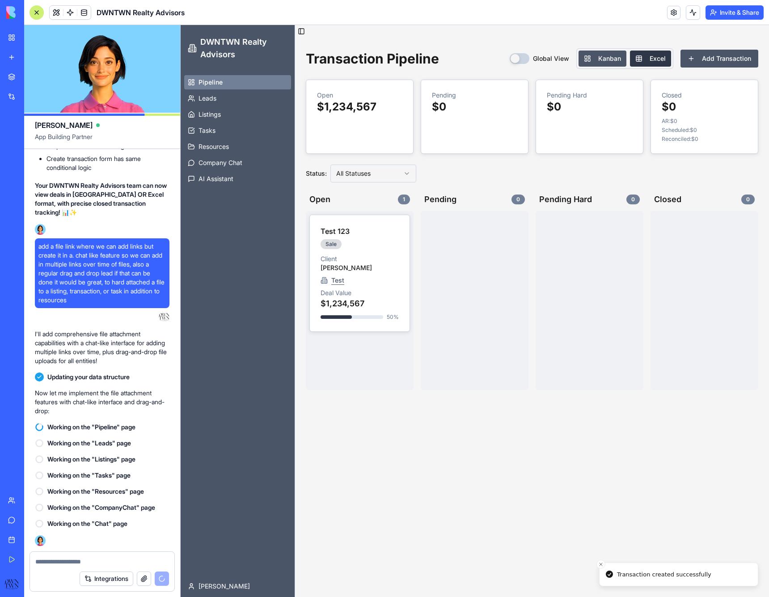
click at [643, 56] on button "Excel" at bounding box center [650, 59] width 41 height 16
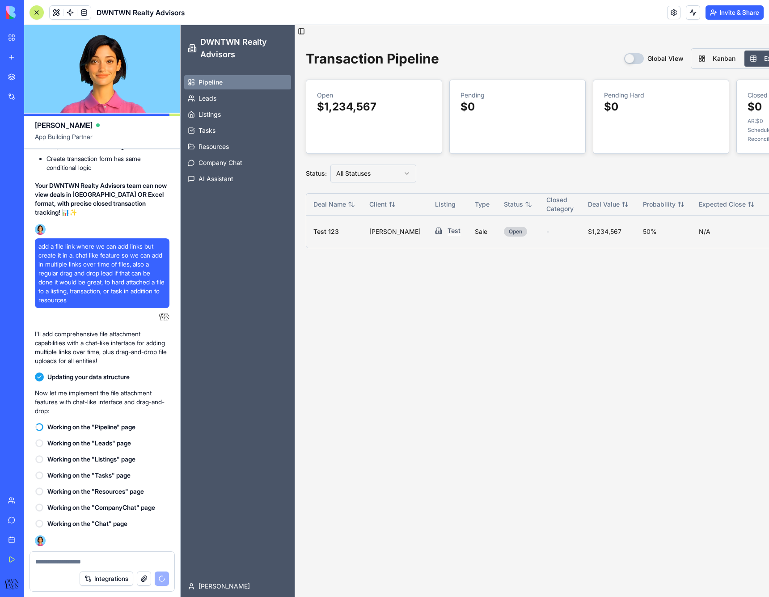
scroll to position [0, 114]
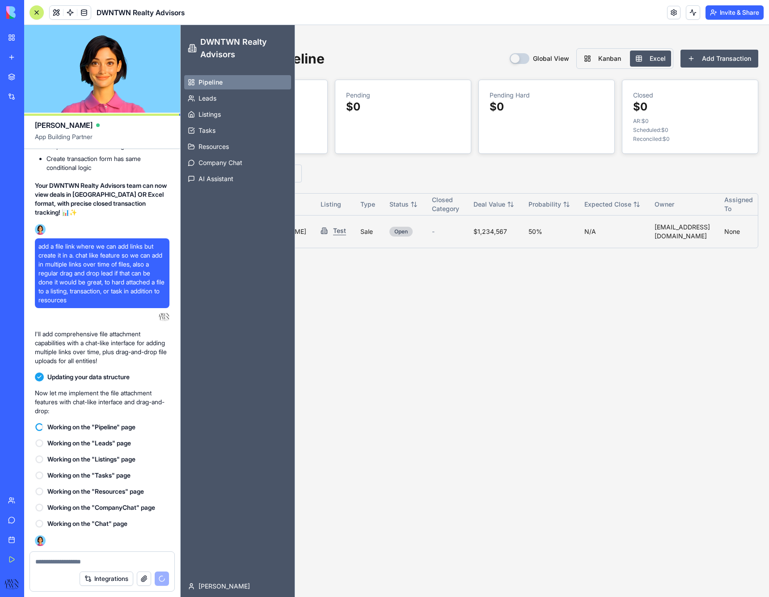
click at [521, 58] on button "Global View" at bounding box center [520, 58] width 20 height 11
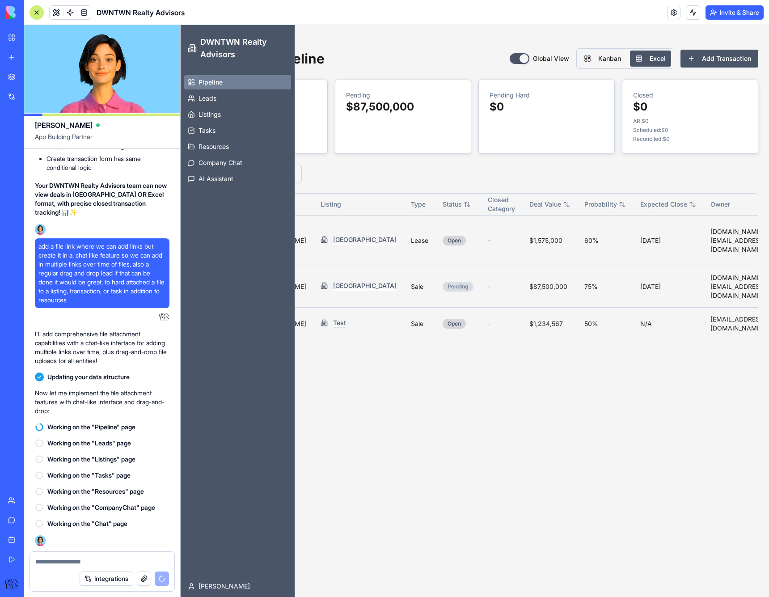
scroll to position [0, 0]
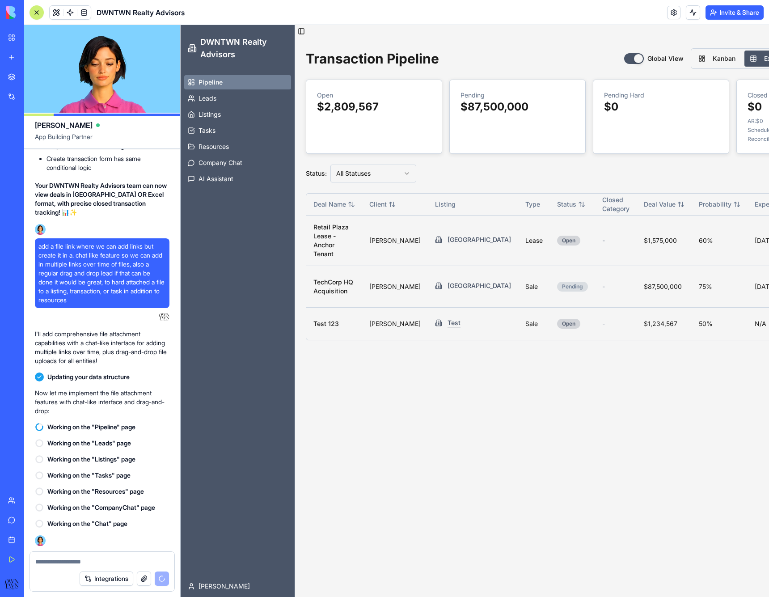
click at [630, 58] on button "Global View" at bounding box center [634, 58] width 20 height 11
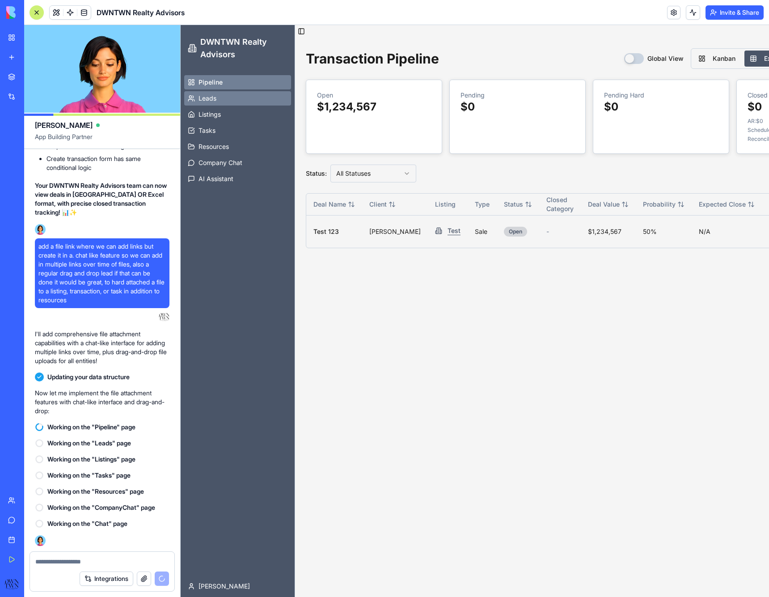
click at [239, 105] on link "Leads" at bounding box center [237, 98] width 107 height 14
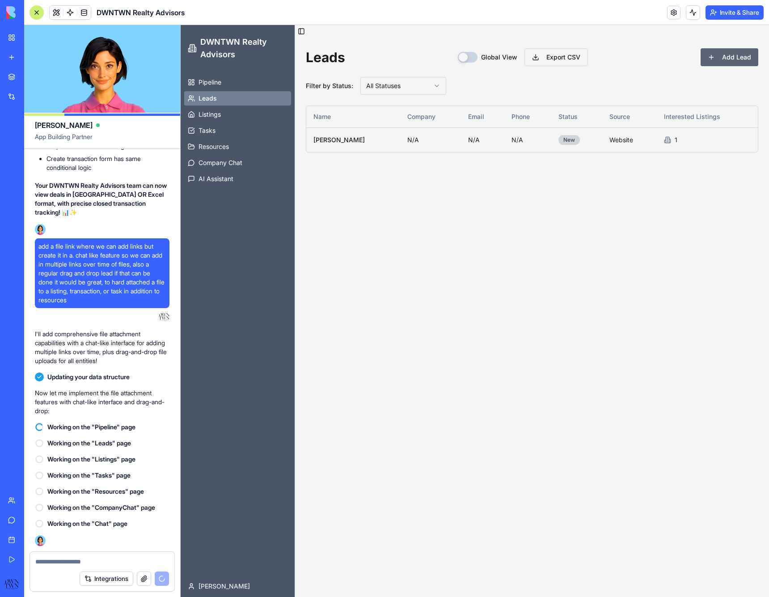
click at [726, 55] on button "Add Lead" at bounding box center [730, 57] width 58 height 18
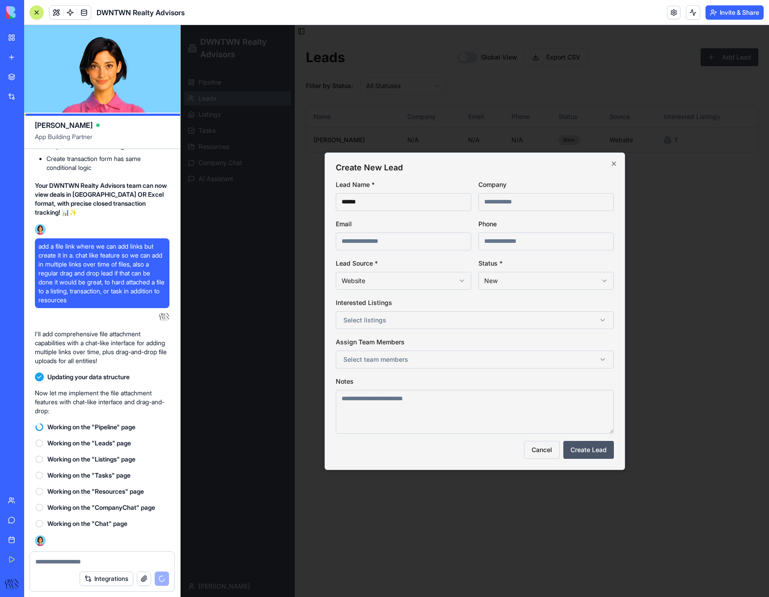
type input "*****"
click at [380, 284] on body "DWNTWN Realty Advisors Pipeline Leads Listings Tasks Resources Company Chat AI …" at bounding box center [475, 311] width 589 height 572
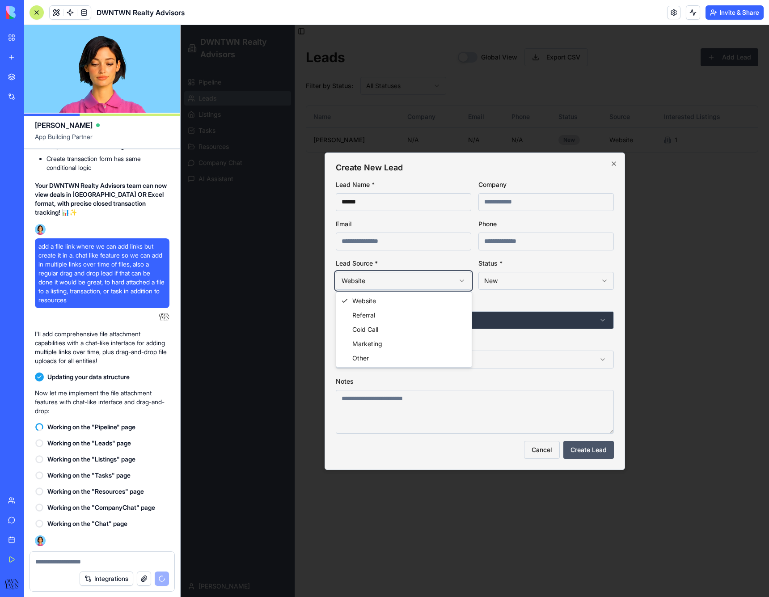
click at [515, 315] on body "DWNTWN Realty Advisors Pipeline Leads Listings Tasks Resources Company Chat AI …" at bounding box center [475, 311] width 589 height 572
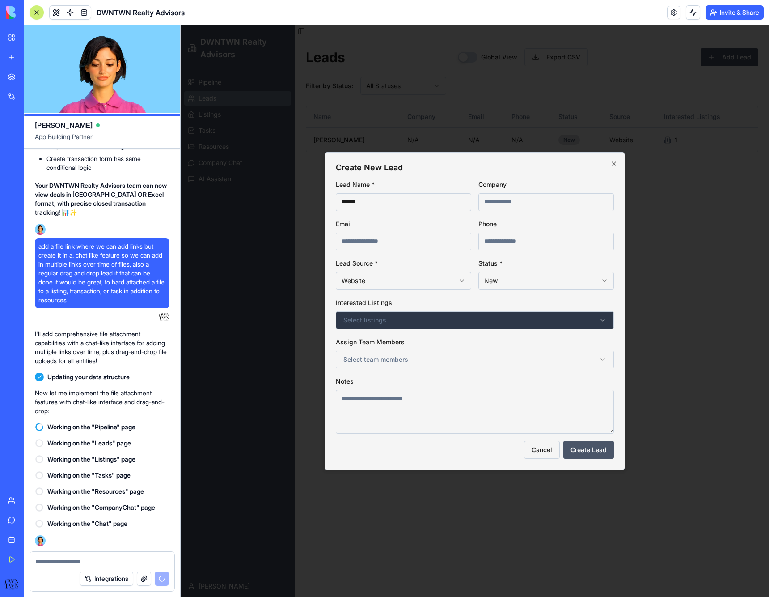
click at [412, 322] on button "Select listings" at bounding box center [475, 320] width 278 height 18
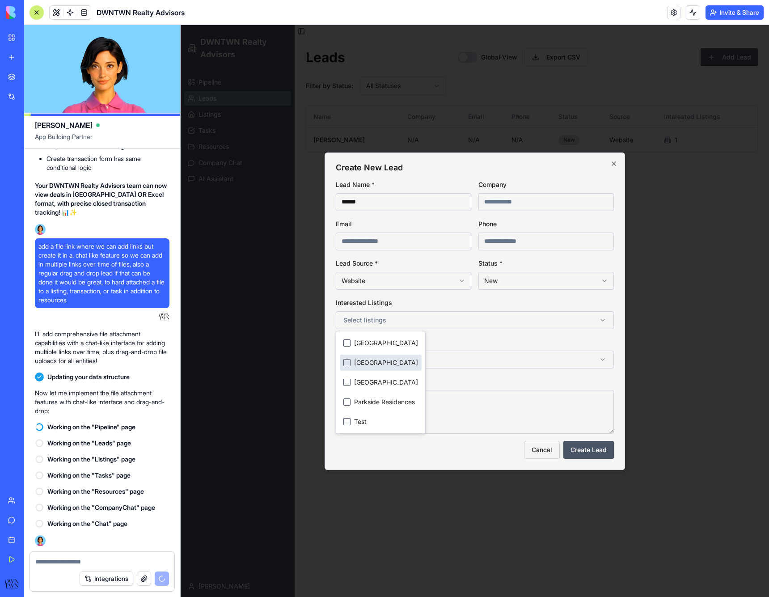
click at [400, 362] on span "[GEOGRAPHIC_DATA]" at bounding box center [386, 362] width 64 height 9
click at [389, 381] on span "[GEOGRAPHIC_DATA]" at bounding box center [386, 382] width 64 height 9
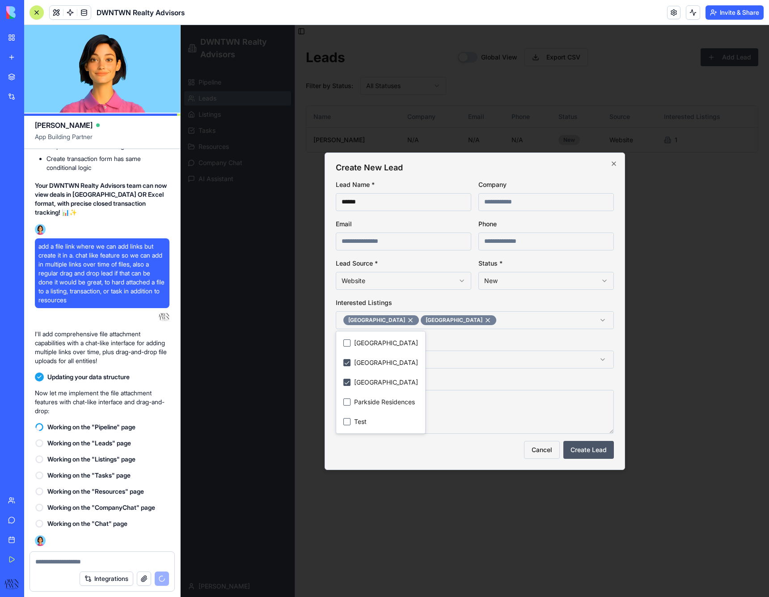
click at [522, 377] on div "Notes" at bounding box center [475, 405] width 278 height 58
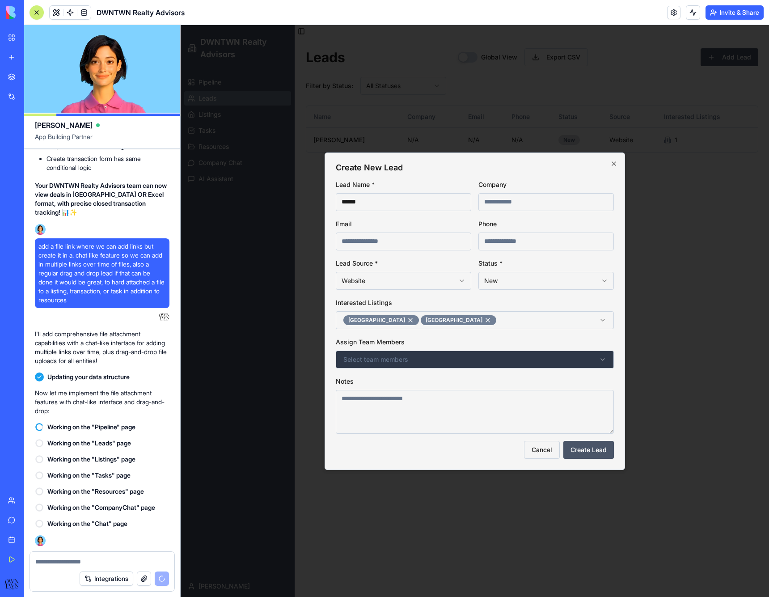
click at [417, 362] on button "Select team members" at bounding box center [475, 360] width 278 height 18
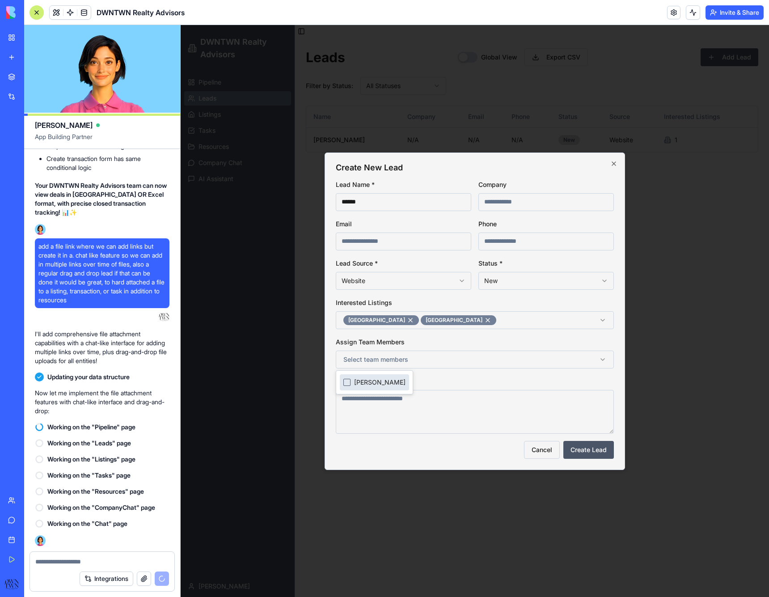
click at [391, 386] on span "[PERSON_NAME]" at bounding box center [379, 382] width 51 height 9
click at [414, 406] on textarea at bounding box center [475, 412] width 278 height 44
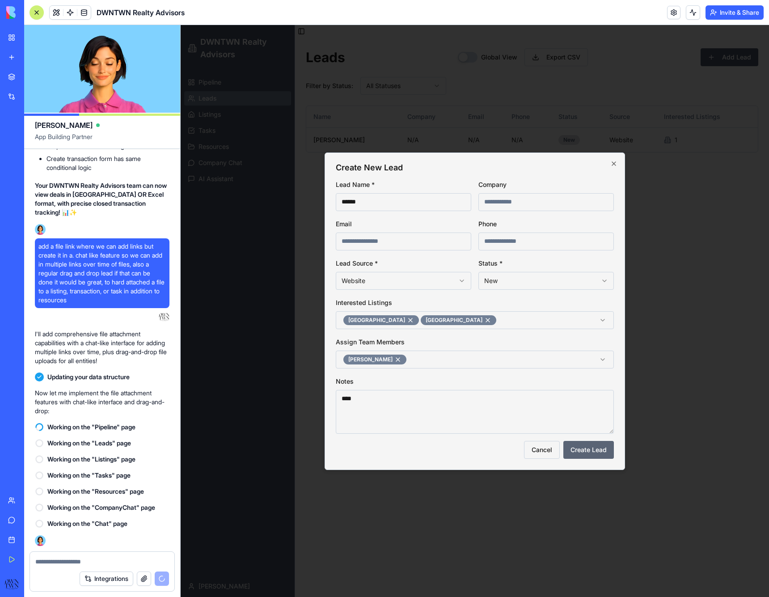
type textarea "***"
click at [595, 457] on button "Create Lead" at bounding box center [588, 450] width 51 height 18
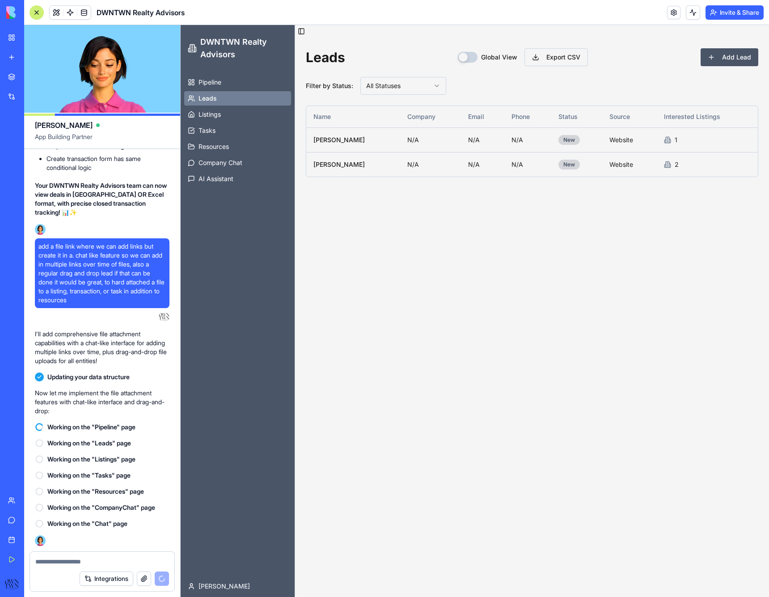
click at [403, 86] on html "DWNTWN Realty Advisors Pipeline Leads Listings Tasks Resources Company Chat AI …" at bounding box center [475, 311] width 589 height 572
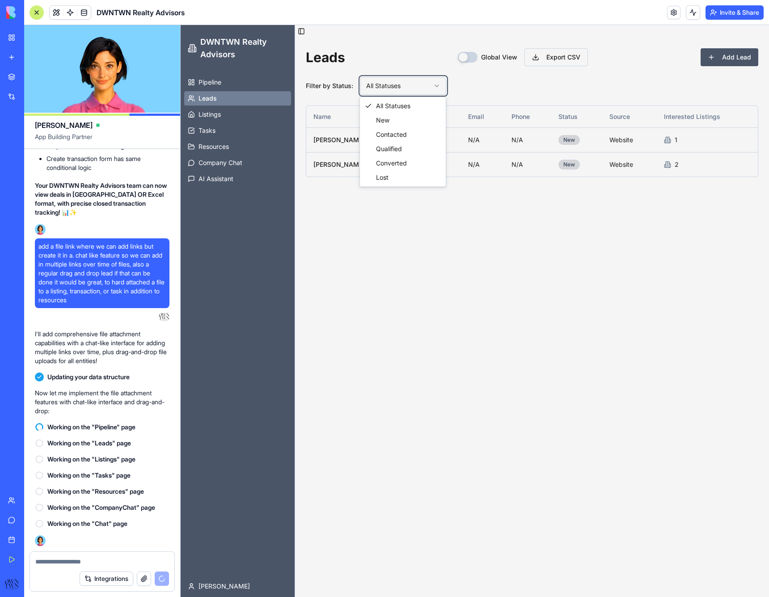
click at [505, 79] on html "DWNTWN Realty Advisors Pipeline Leads Listings Tasks Resources Company Chat AI …" at bounding box center [475, 311] width 589 height 572
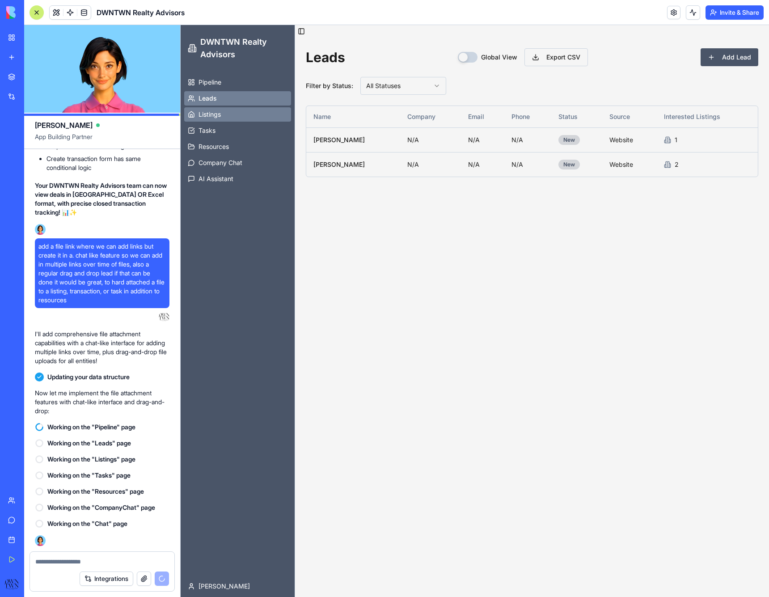
click at [196, 113] on link "Listings" at bounding box center [237, 114] width 107 height 14
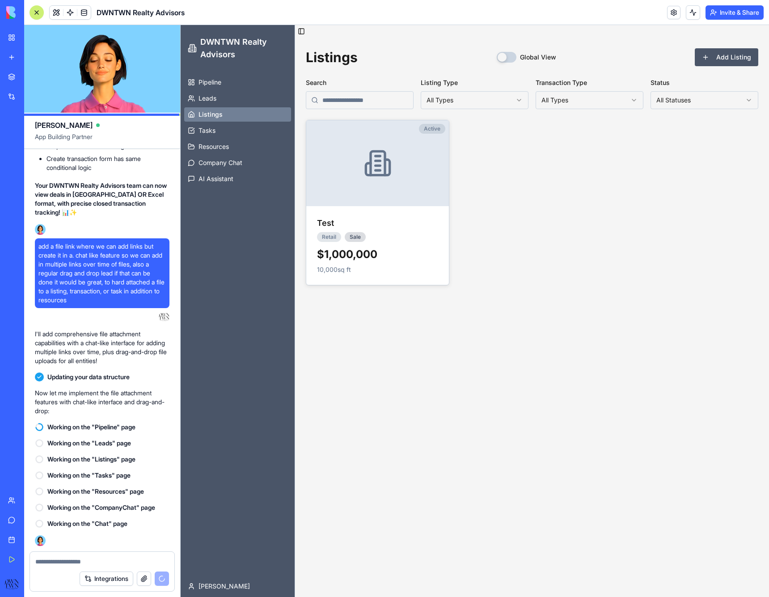
click at [481, 101] on html "DWNTWN Realty Advisors Pipeline Leads Listings Tasks Resources Company Chat AI …" at bounding box center [475, 311] width 589 height 572
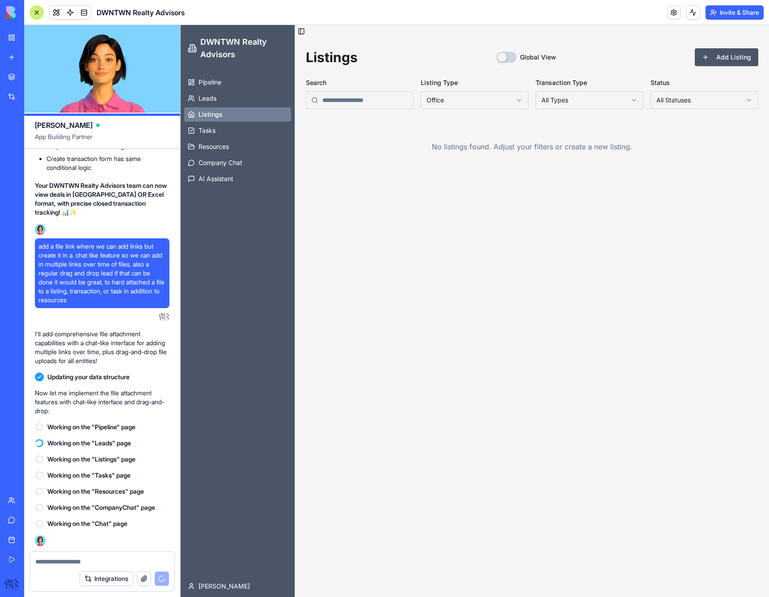
click at [468, 104] on html "DWNTWN Realty Advisors Pipeline Leads Listings Tasks Resources Company Chat AI …" at bounding box center [475, 311] width 589 height 572
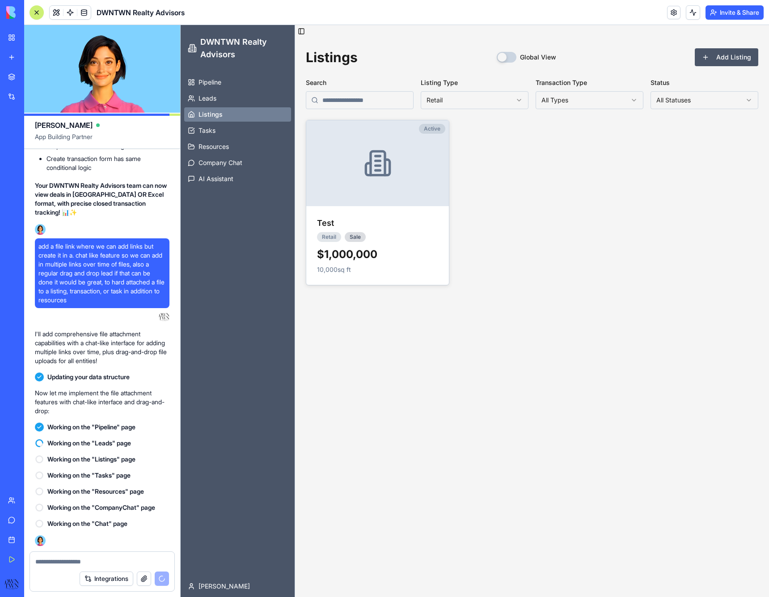
click at [485, 102] on html "DWNTWN Realty Advisors Pipeline Leads Listings Tasks Resources Company Chat AI …" at bounding box center [475, 311] width 589 height 572
click at [515, 55] on button "Global View" at bounding box center [507, 57] width 20 height 11
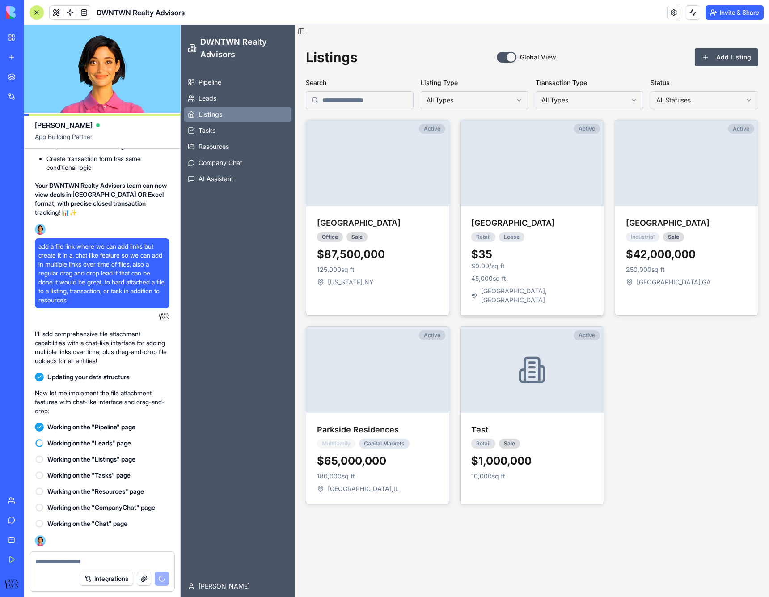
click at [496, 152] on img at bounding box center [532, 163] width 143 height 86
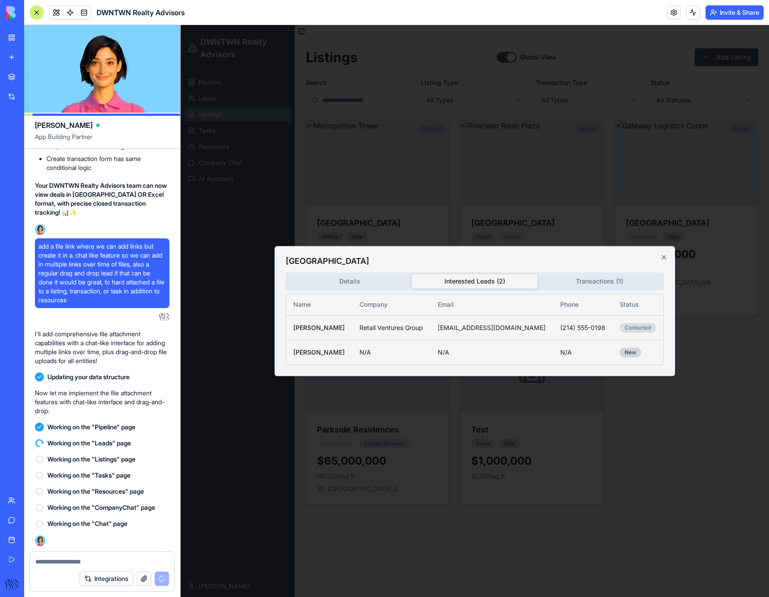
click at [466, 132] on body "DWNTWN Realty Advisors Pipeline Leads Listings Tasks Resources Company Chat AI …" at bounding box center [475, 311] width 589 height 572
click at [588, 279] on div "Riverside Retail Plaza Details Interested Leads ( 2 ) Transactions ( 1 ) Name C…" at bounding box center [475, 311] width 401 height 131
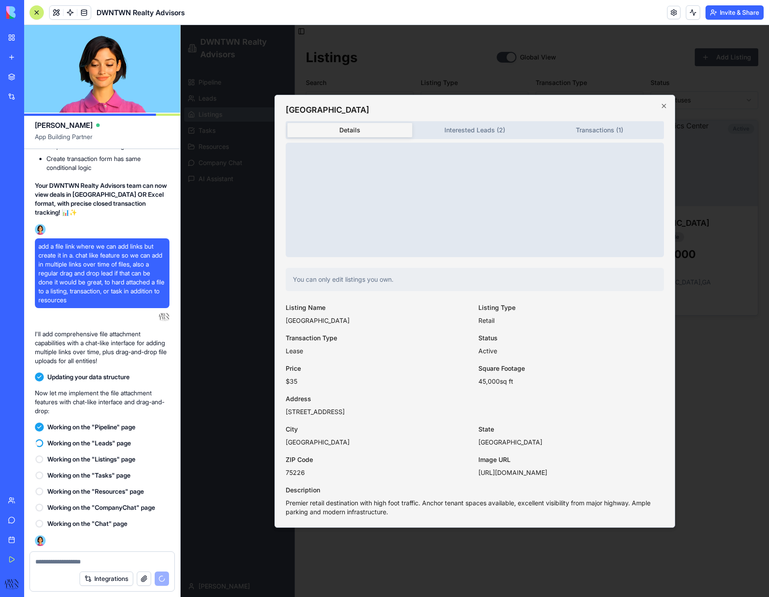
click at [344, 292] on div "Details Interested Leads ( 2 ) Transactions ( 1 ) You can only edit listings yo…" at bounding box center [475, 318] width 378 height 395
click at [665, 103] on icon "button" at bounding box center [664, 105] width 7 height 7
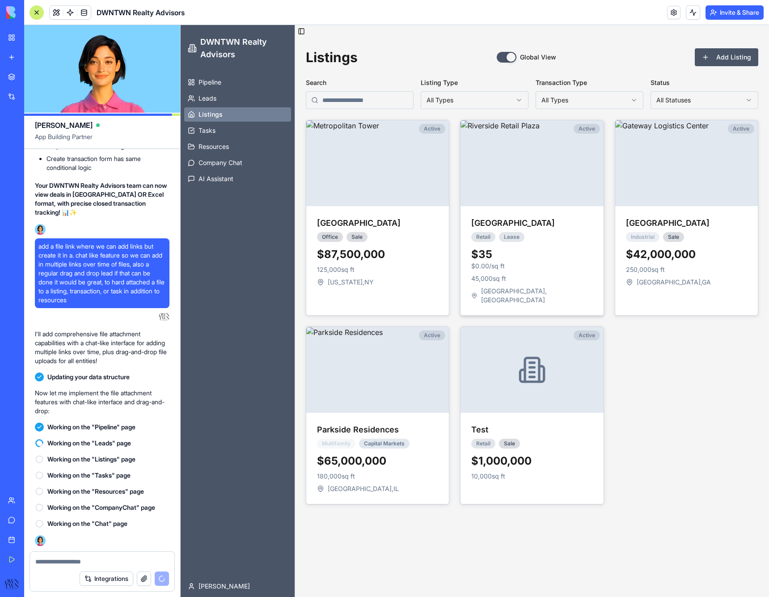
click at [510, 187] on img at bounding box center [532, 163] width 143 height 86
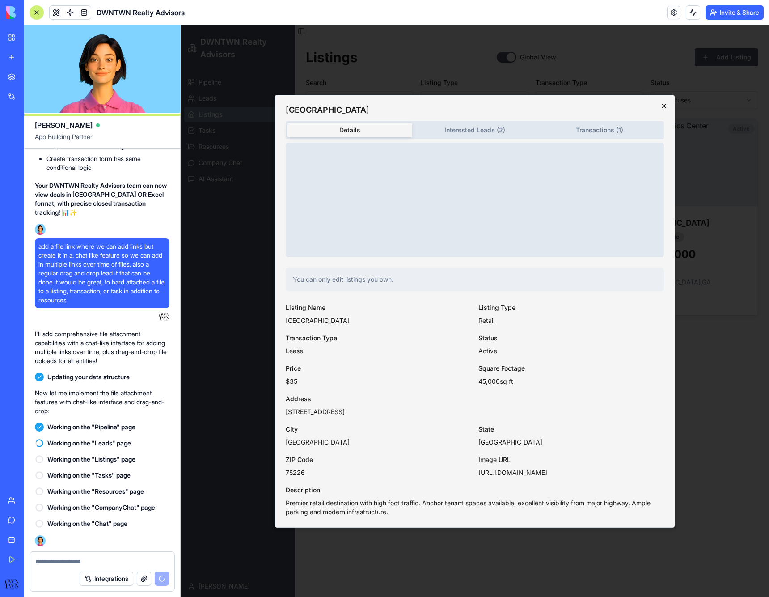
click at [663, 107] on icon "button" at bounding box center [664, 105] width 7 height 7
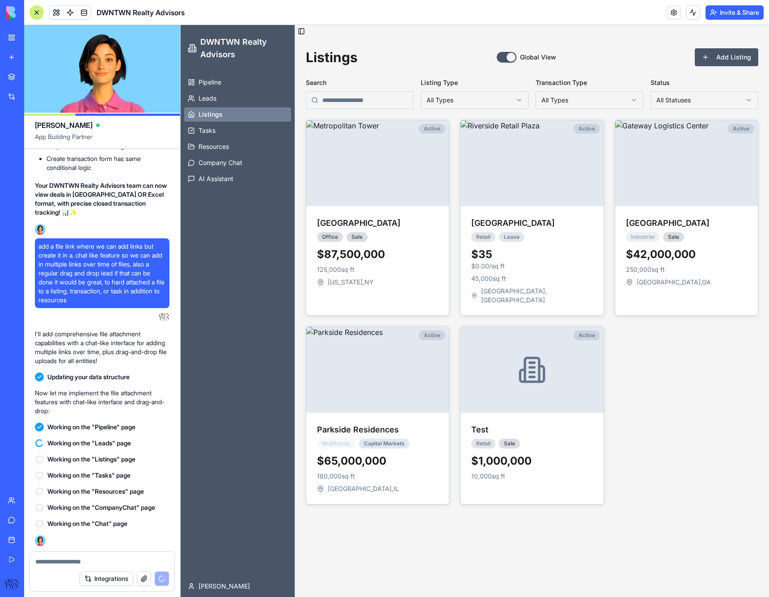
click at [512, 55] on button "Global View" at bounding box center [507, 57] width 20 height 11
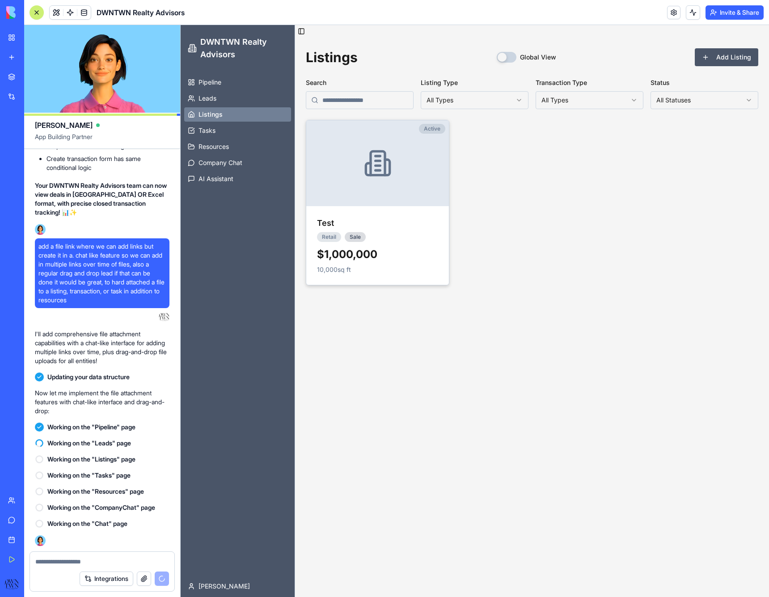
click at [397, 151] on div at bounding box center [377, 163] width 143 height 86
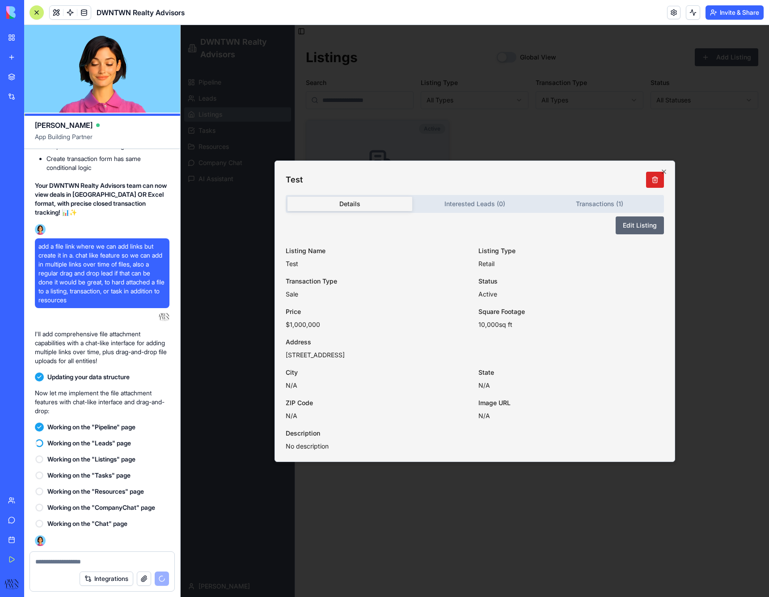
click at [639, 225] on button "Edit Listing" at bounding box center [640, 225] width 48 height 18
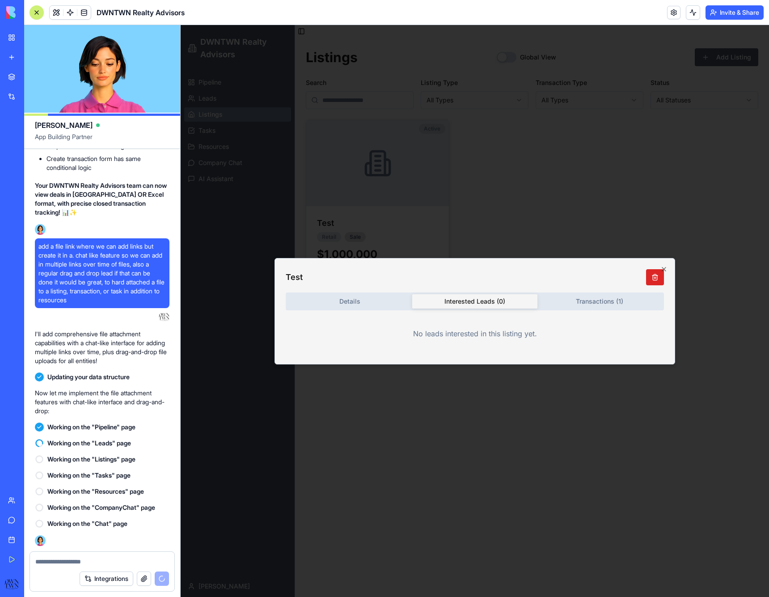
click at [496, 163] on body "DWNTWN Realty Advisors Pipeline Leads Listings Tasks Resources Company Chat AI …" at bounding box center [475, 311] width 589 height 572
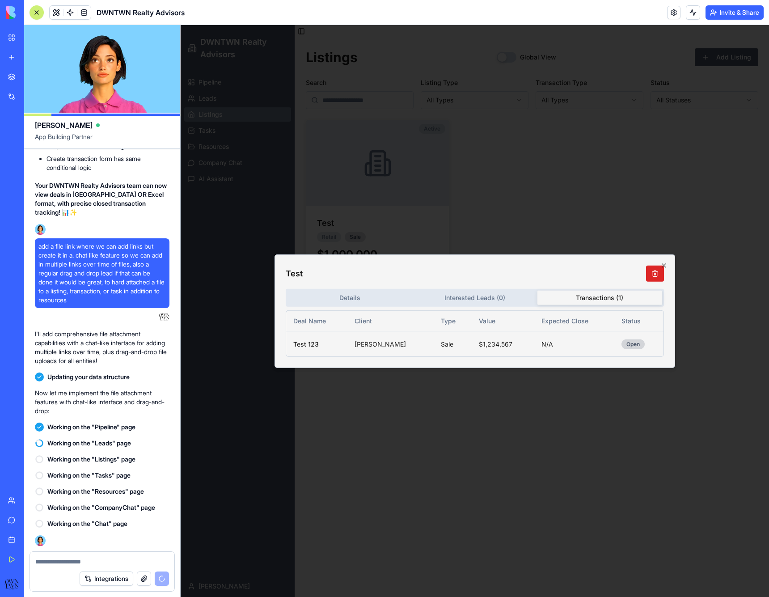
click at [597, 302] on button "Transactions ( 1 )" at bounding box center [600, 297] width 125 height 14
click at [665, 263] on icon "button" at bounding box center [664, 265] width 7 height 7
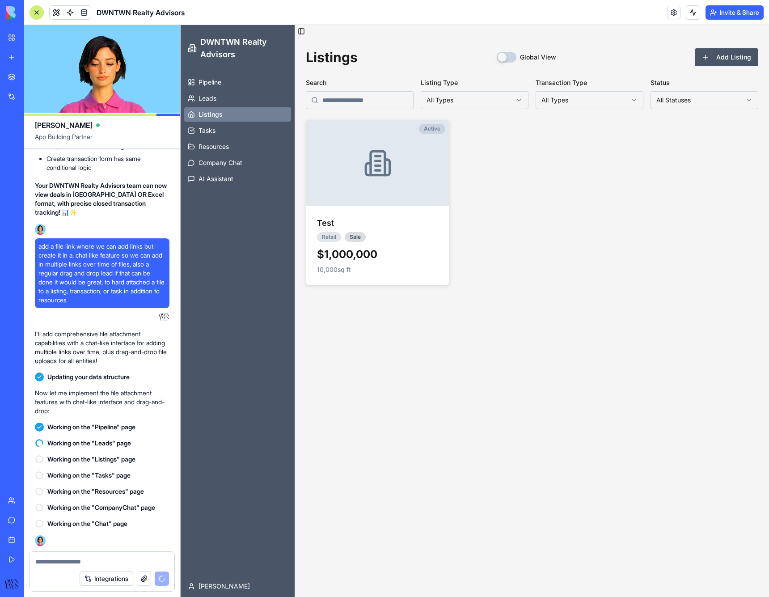
click at [73, 560] on textarea at bounding box center [102, 561] width 134 height 9
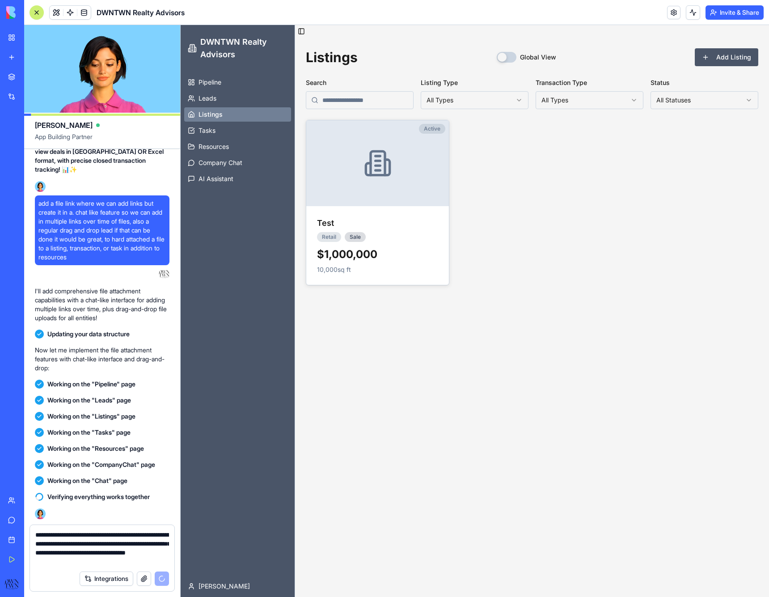
scroll to position [5282, 0]
type textarea "**********"
click at [220, 181] on span "AI Assistant" at bounding box center [216, 178] width 35 height 9
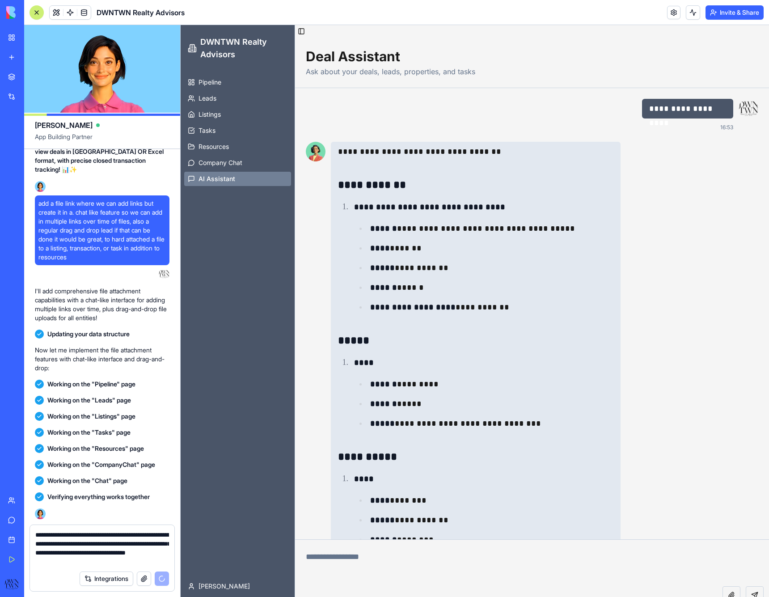
scroll to position [13, 0]
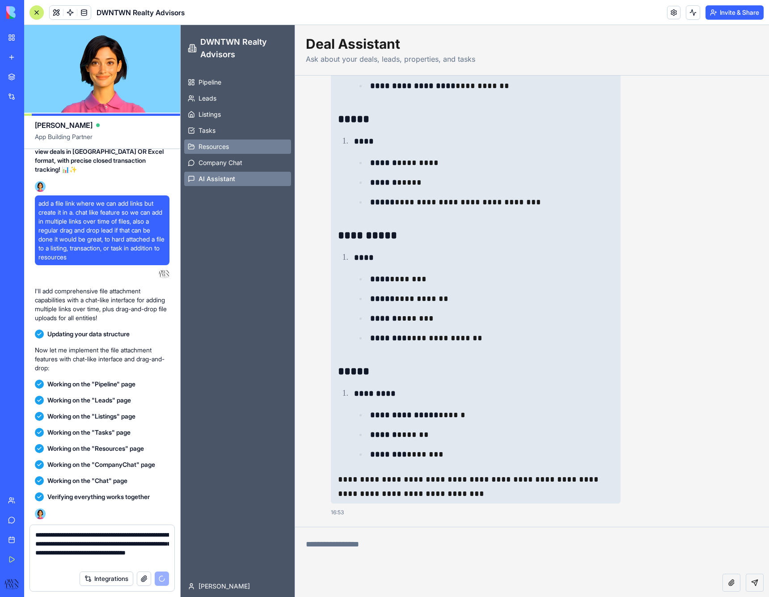
click at [216, 143] on span "Resources" at bounding box center [214, 146] width 30 height 9
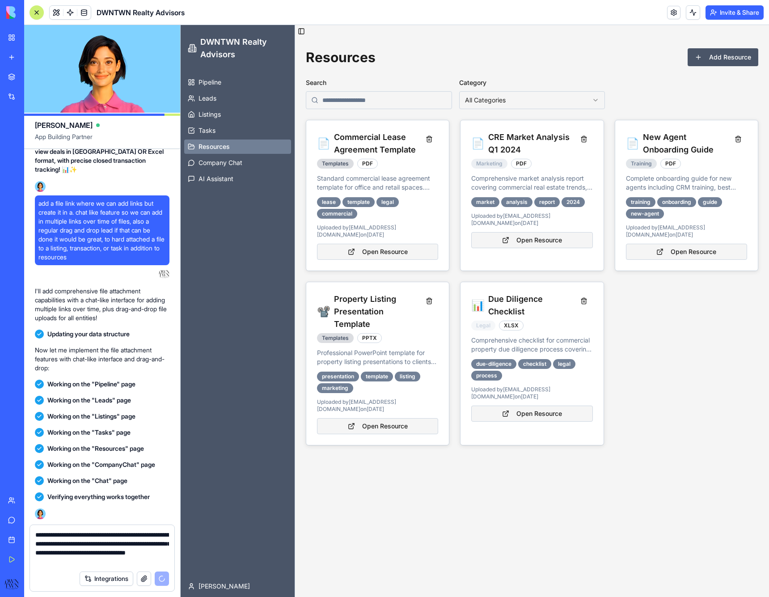
click at [496, 101] on html "DWNTWN Realty Advisors Pipeline Leads Listings Tasks Resources Company Chat AI …" at bounding box center [475, 311] width 589 height 572
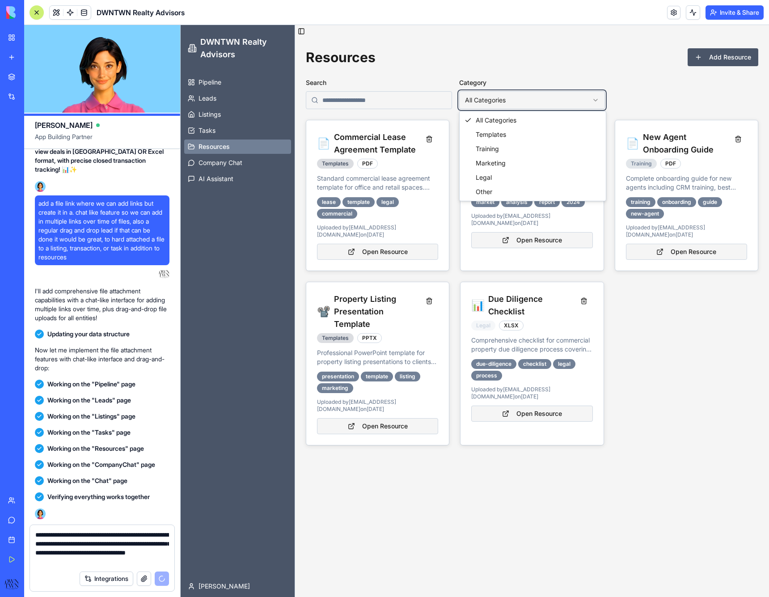
scroll to position [6602, 0]
click at [544, 67] on html "DWNTWN Realty Advisors Pipeline Leads Listings Tasks Resources Company Chat AI …" at bounding box center [475, 311] width 589 height 572
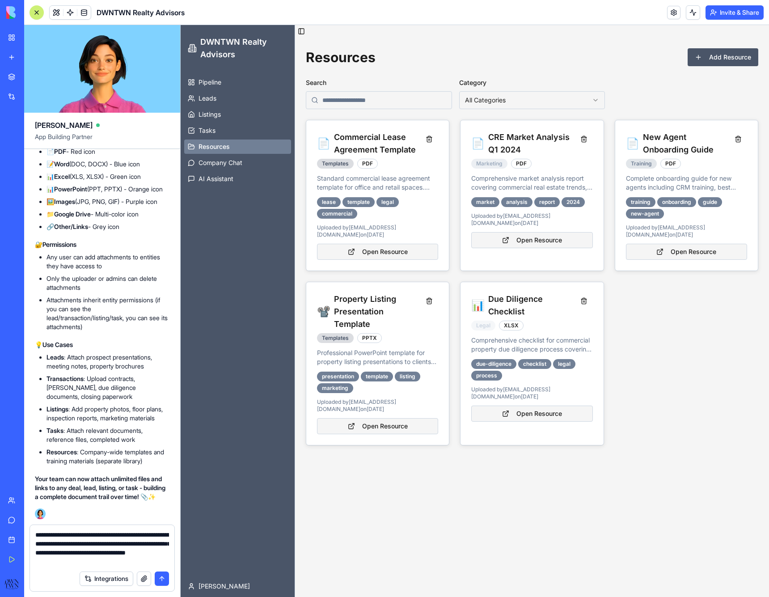
click at [157, 576] on button "submit" at bounding box center [162, 579] width 14 height 14
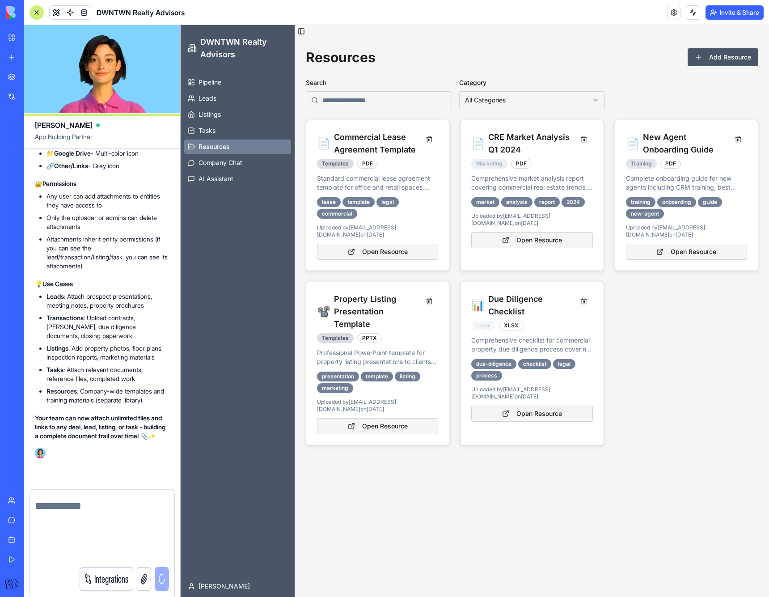
scroll to position [6663, 0]
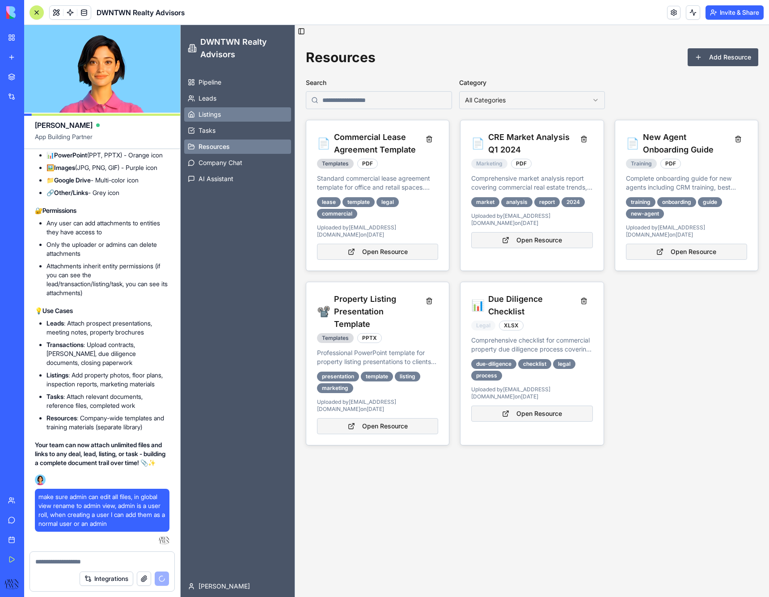
click at [206, 113] on span "Listings" at bounding box center [210, 114] width 22 height 9
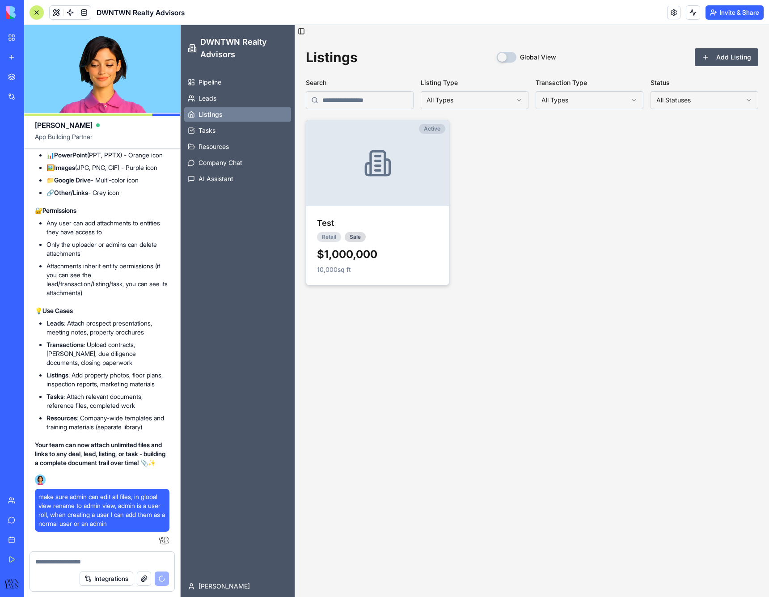
click at [359, 152] on div at bounding box center [377, 163] width 143 height 86
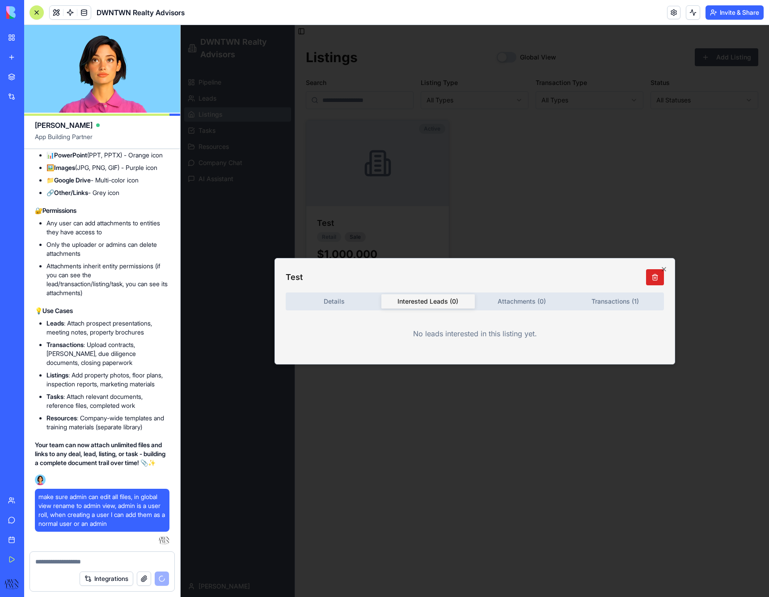
click at [429, 205] on body "DWNTWN Realty Advisors Pipeline Leads Listings Tasks Resources Company Chat AI …" at bounding box center [475, 311] width 589 height 572
click at [509, 301] on div "Details Interested Leads ( 0 ) Attachments ( 0 ) Transactions ( 1 ) No leads in…" at bounding box center [475, 322] width 378 height 61
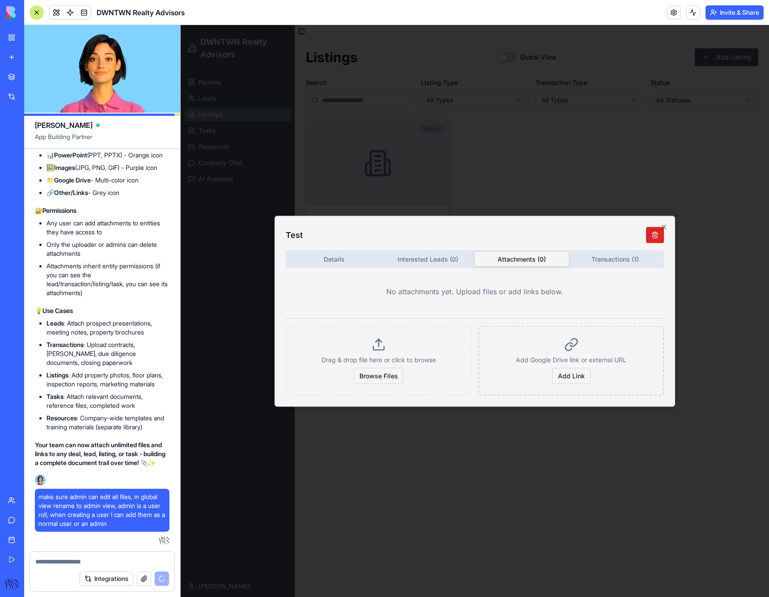
click at [611, 263] on div "Test Details Interested Leads ( 0 ) Attachments ( 0 ) Transactions ( 1 ) No att…" at bounding box center [475, 311] width 401 height 191
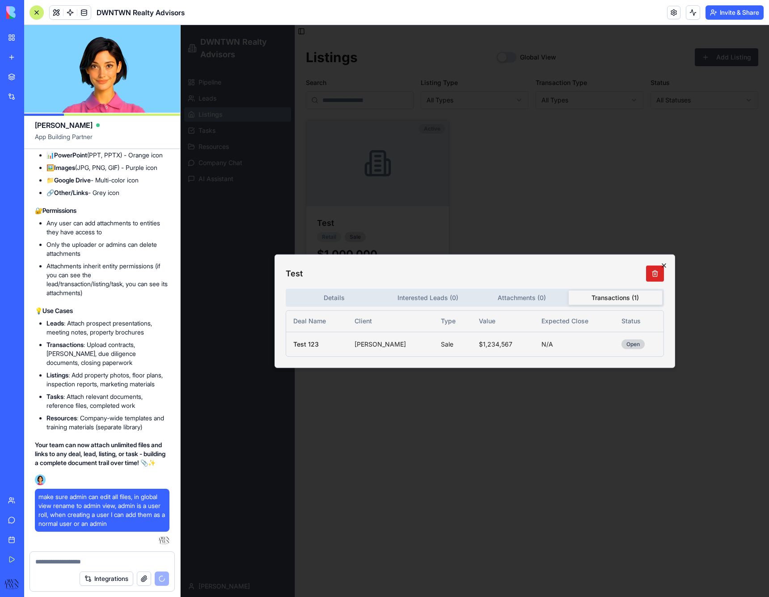
click at [663, 264] on icon "button" at bounding box center [664, 265] width 4 height 4
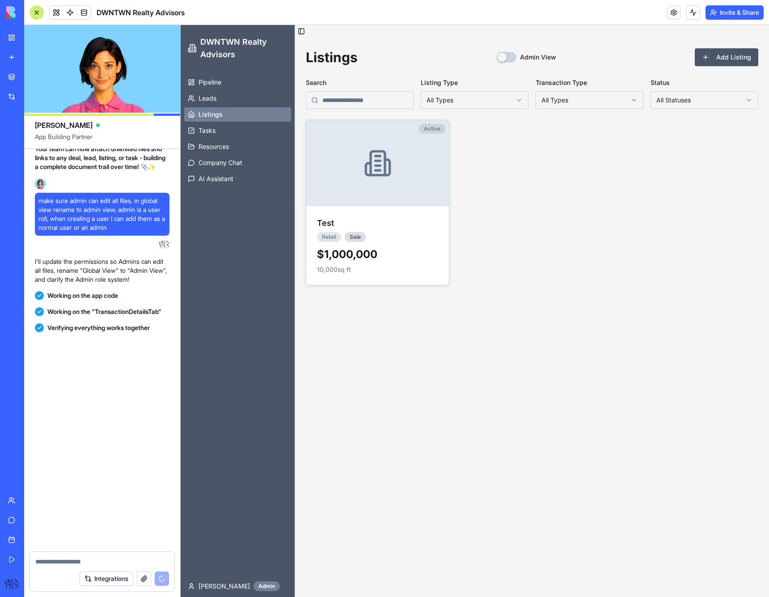
scroll to position [8037, 0]
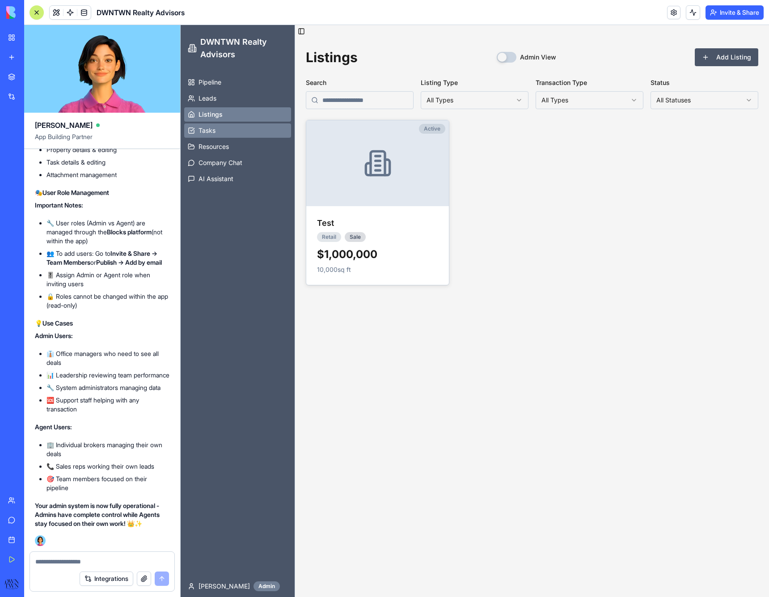
click at [234, 135] on link "Tasks" at bounding box center [237, 130] width 107 height 14
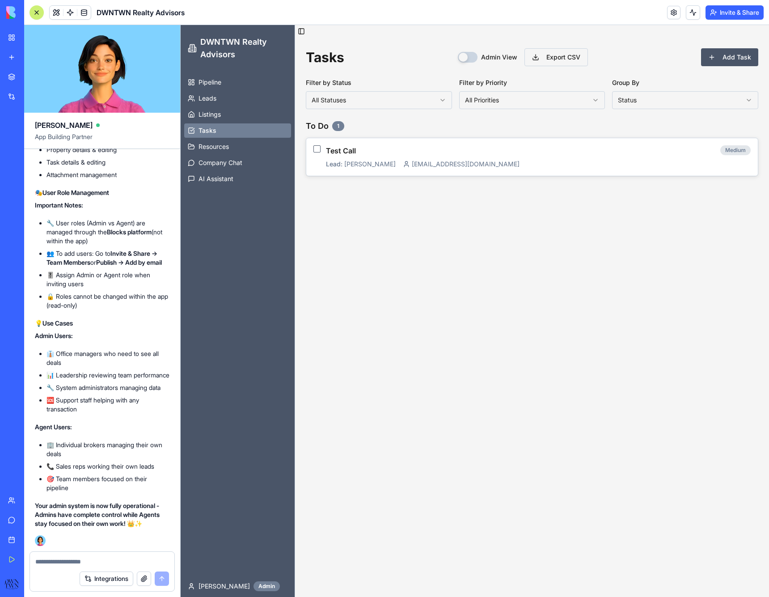
click at [742, 15] on button "Invite & Share" at bounding box center [735, 12] width 58 height 14
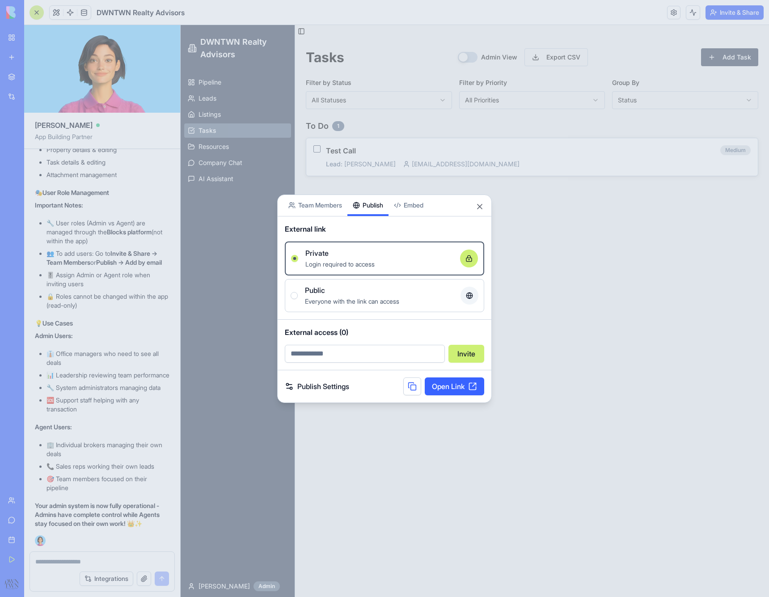
click at [379, 218] on div "Share App Team Members Publish Embed External link Private Login required to ac…" at bounding box center [384, 299] width 215 height 208
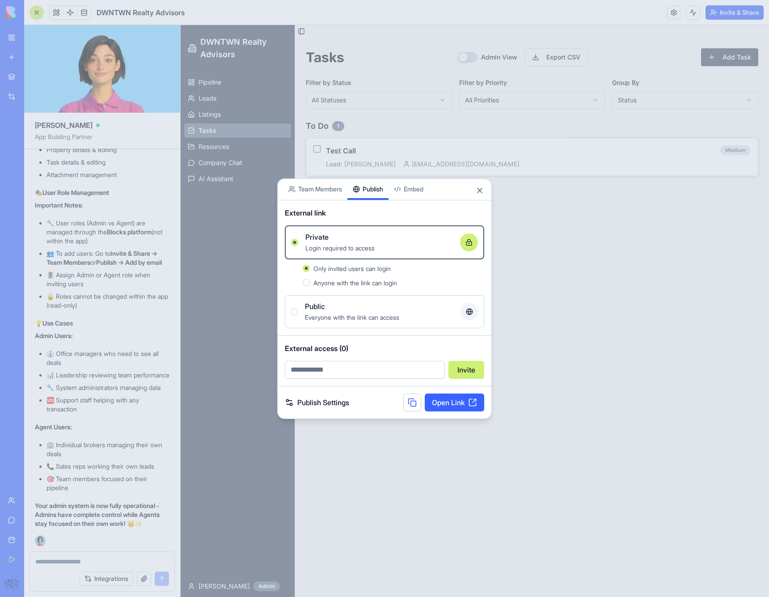
click at [478, 191] on button "Close" at bounding box center [479, 190] width 9 height 9
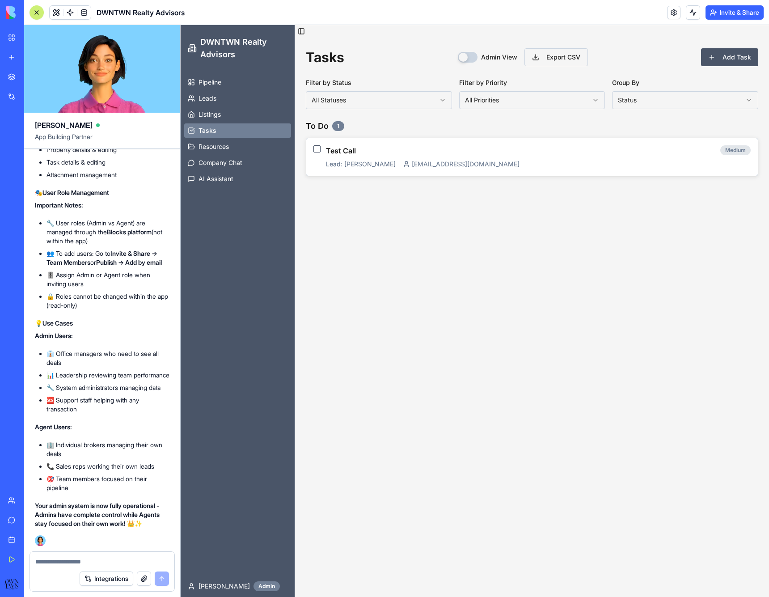
click at [84, 559] on textarea at bounding box center [102, 561] width 134 height 9
click at [235, 112] on link "Listings" at bounding box center [237, 114] width 107 height 14
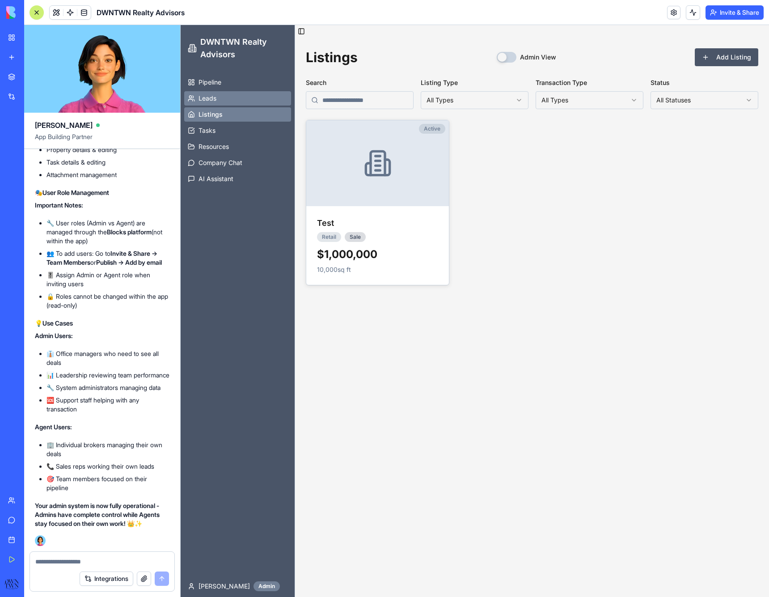
click at [229, 102] on link "Leads" at bounding box center [237, 98] width 107 height 14
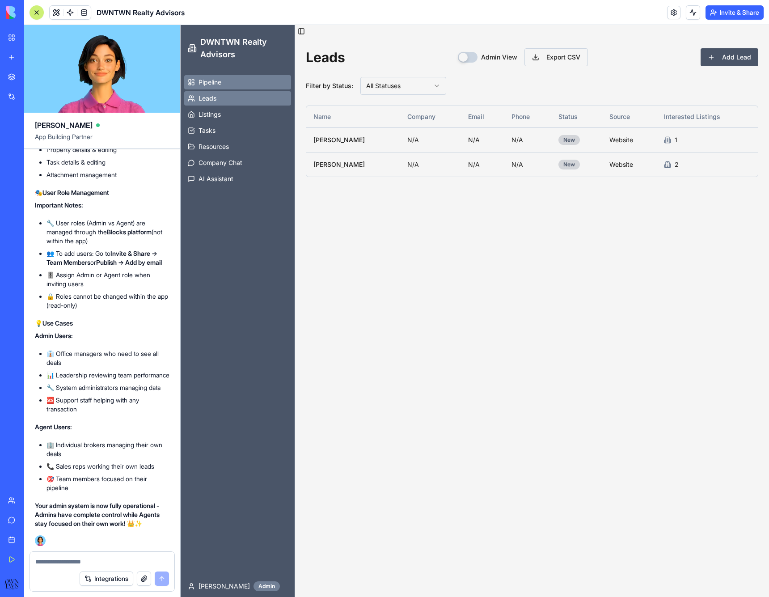
click at [227, 88] on link "Pipeline" at bounding box center [237, 82] width 107 height 14
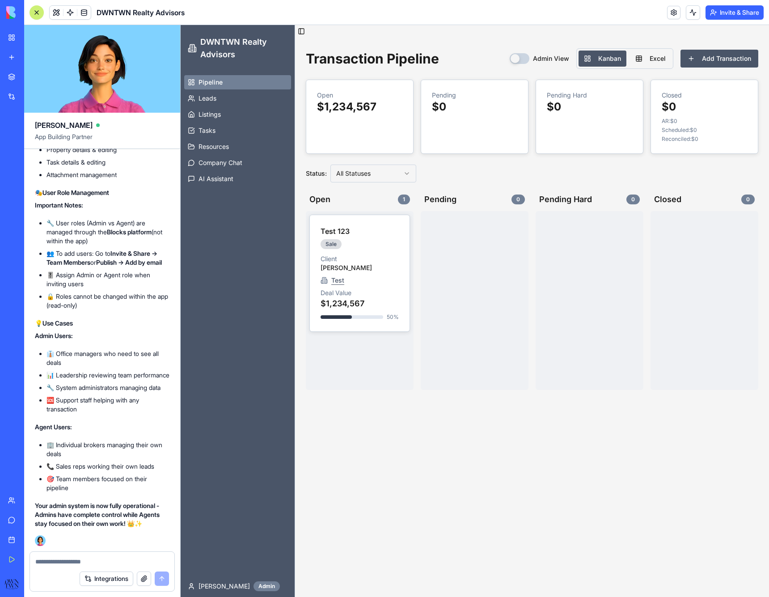
click at [57, 560] on textarea at bounding box center [102, 561] width 134 height 9
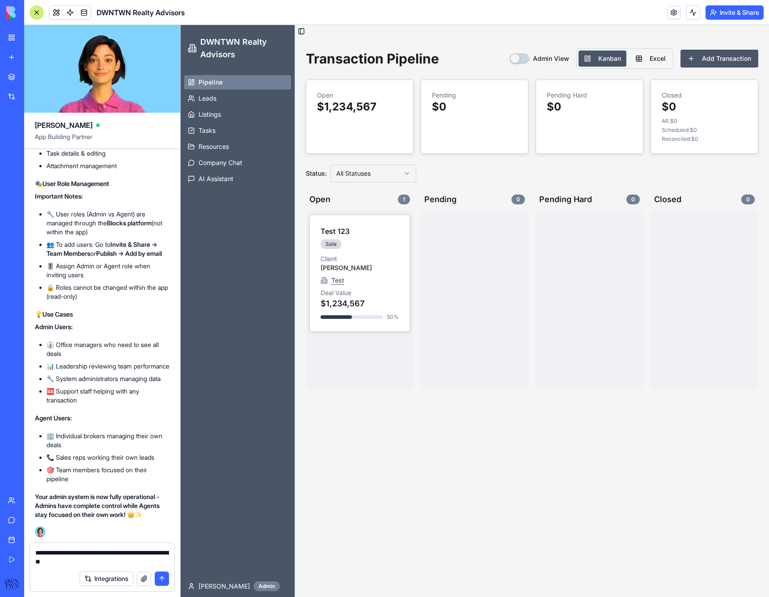
type textarea "**********"
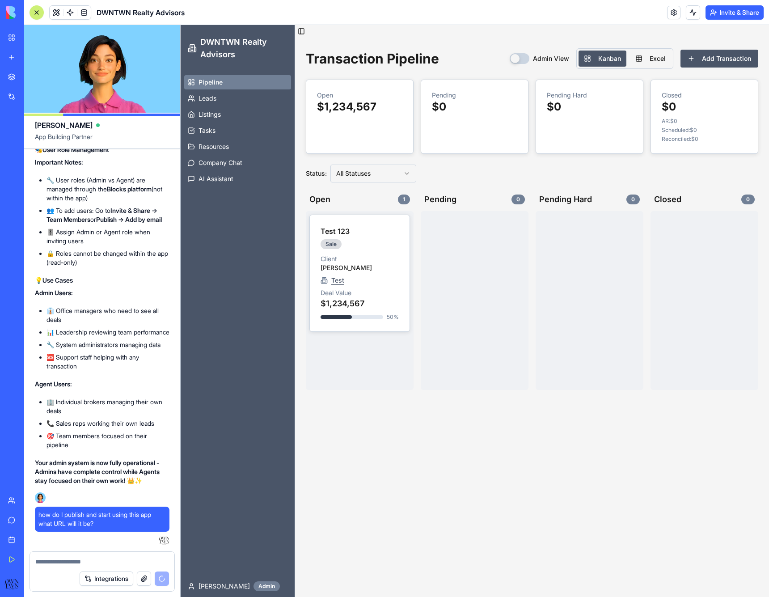
scroll to position [8008, 0]
click at [360, 240] on div "Sale" at bounding box center [360, 244] width 78 height 10
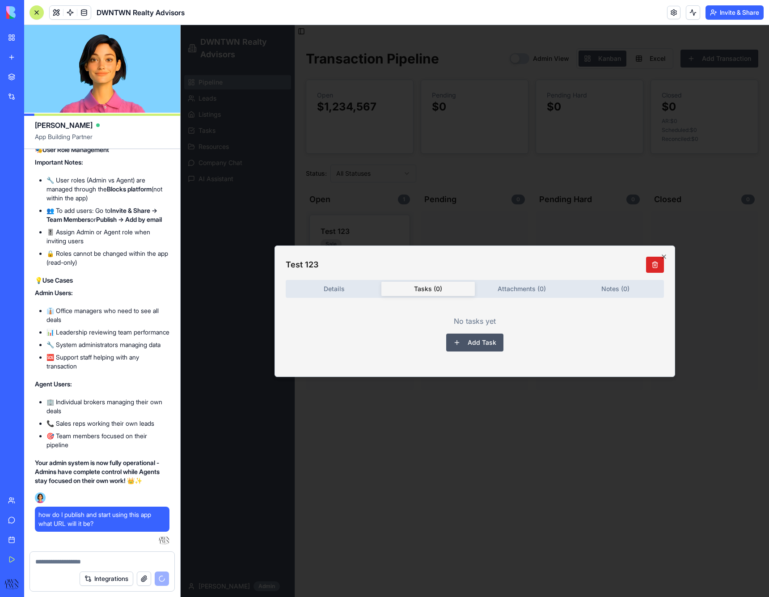
click at [445, 144] on body "DWNTWN Realty Advisors Pipeline Leads Listings Tasks Resources Company Chat AI …" at bounding box center [475, 311] width 589 height 572
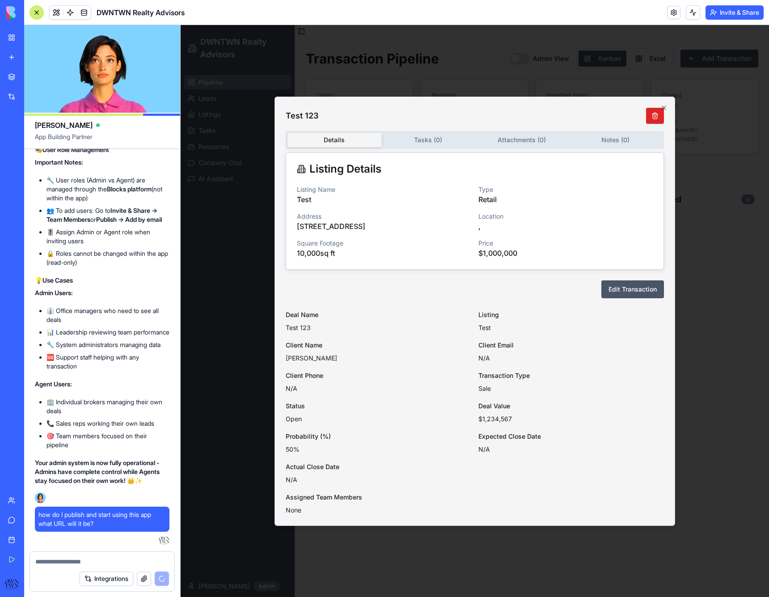
click at [340, 296] on div "Details Tasks ( 0 ) Attachments ( 0 ) Notes ( 0 ) Listing Details Listing Name …" at bounding box center [475, 323] width 378 height 384
click at [625, 296] on button "Edit Transaction" at bounding box center [632, 289] width 63 height 18
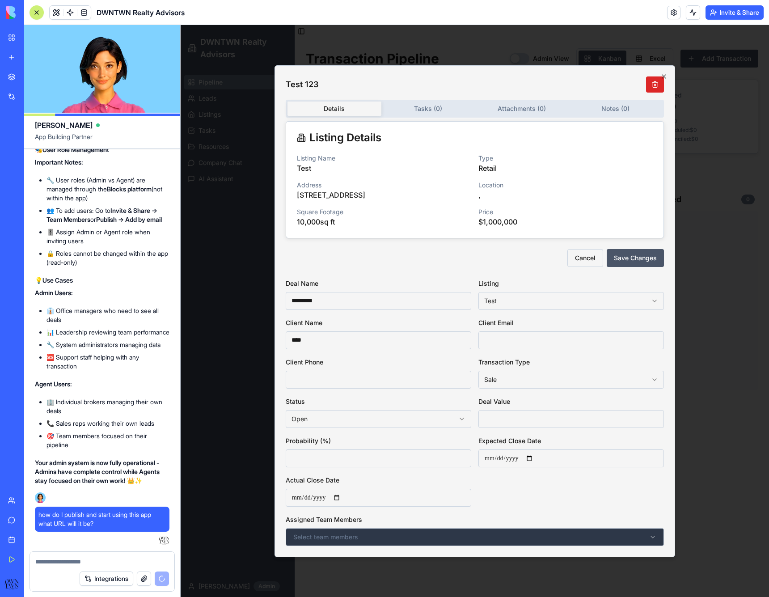
click at [346, 534] on span "Select team members" at bounding box center [325, 537] width 65 height 9
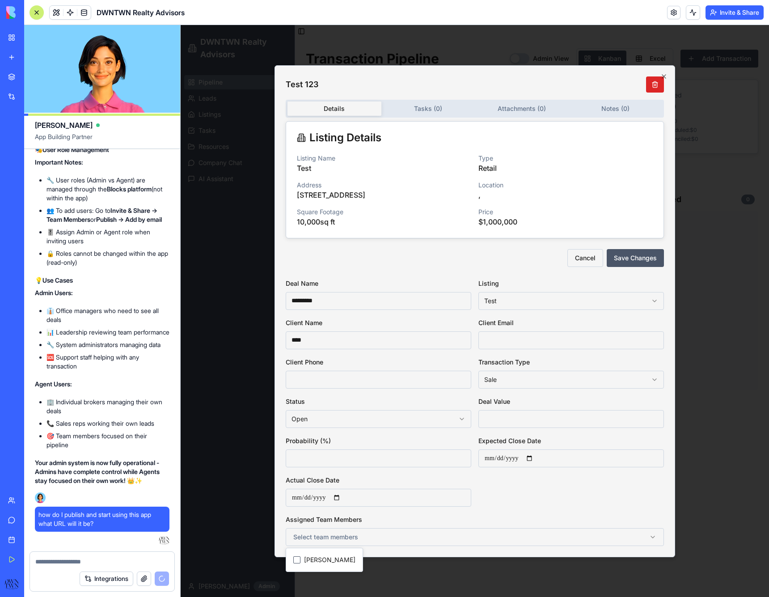
click at [400, 475] on div "Actual Close Date" at bounding box center [379, 490] width 186 height 32
click at [665, 77] on icon "button" at bounding box center [664, 76] width 7 height 7
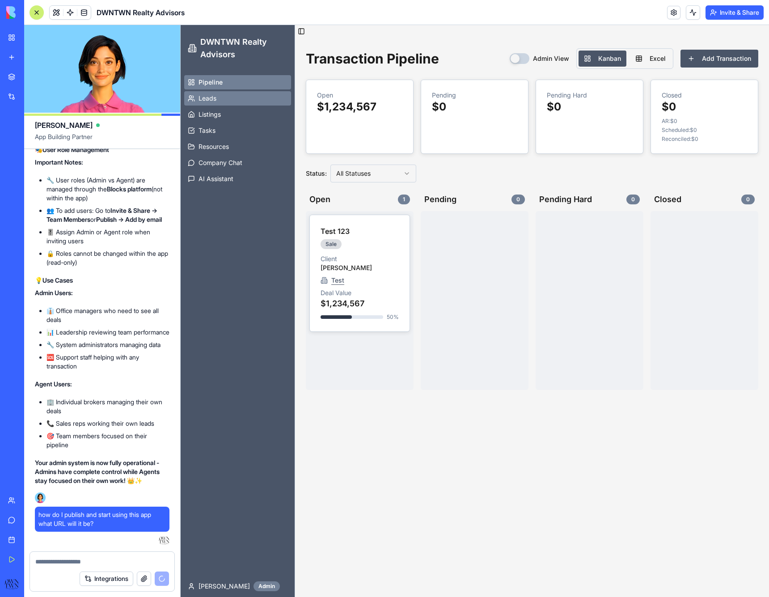
click at [203, 101] on span "Leads" at bounding box center [208, 98] width 18 height 9
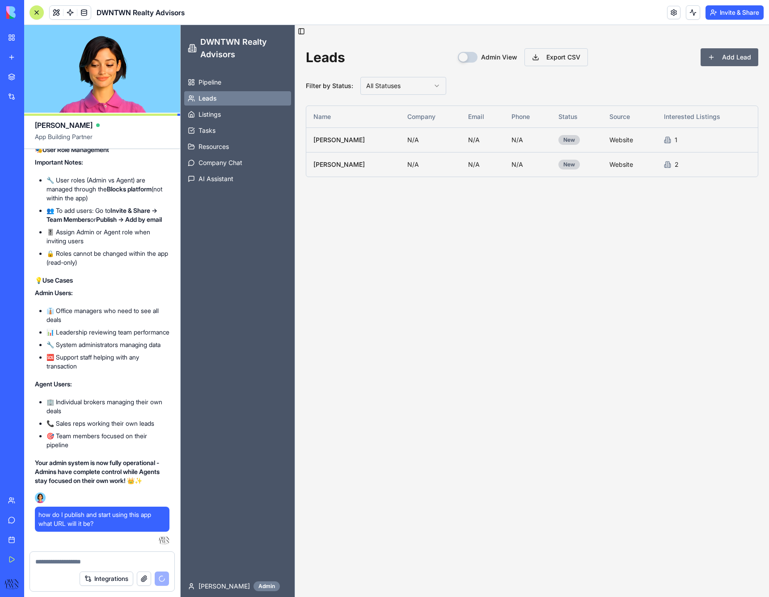
click at [737, 58] on button "Add Lead" at bounding box center [730, 57] width 58 height 18
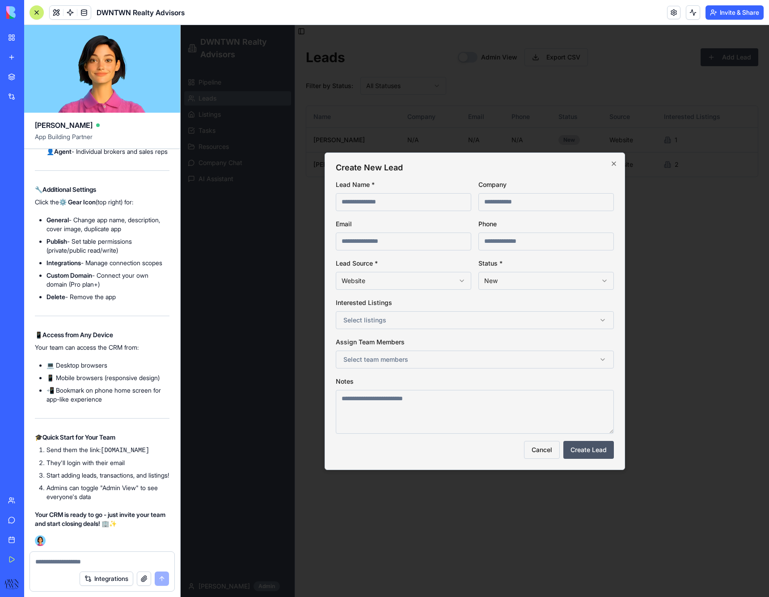
scroll to position [9315, 0]
click at [59, 563] on textarea at bounding box center [102, 561] width 134 height 9
click at [615, 161] on icon "button" at bounding box center [613, 163] width 7 height 7
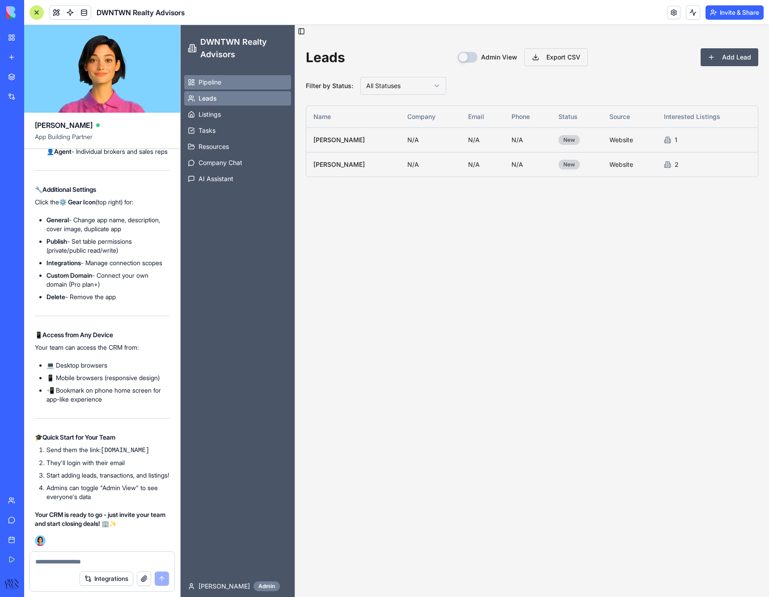
click at [225, 83] on link "Pipeline" at bounding box center [237, 82] width 107 height 14
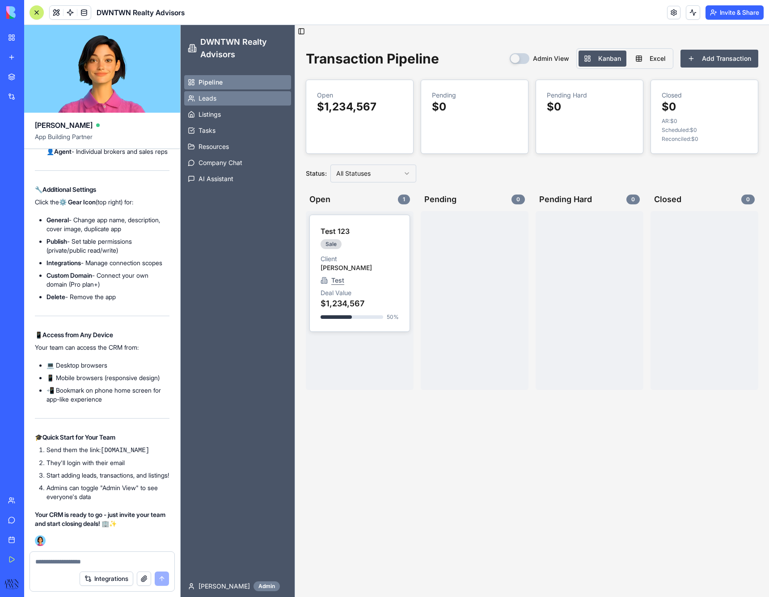
click at [217, 98] on link "Leads" at bounding box center [237, 98] width 107 height 14
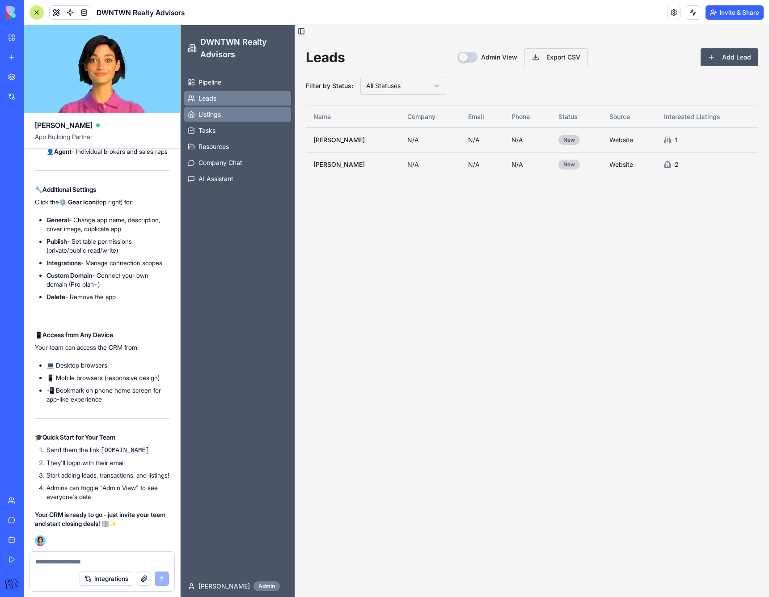
click at [215, 113] on span "Listings" at bounding box center [210, 114] width 22 height 9
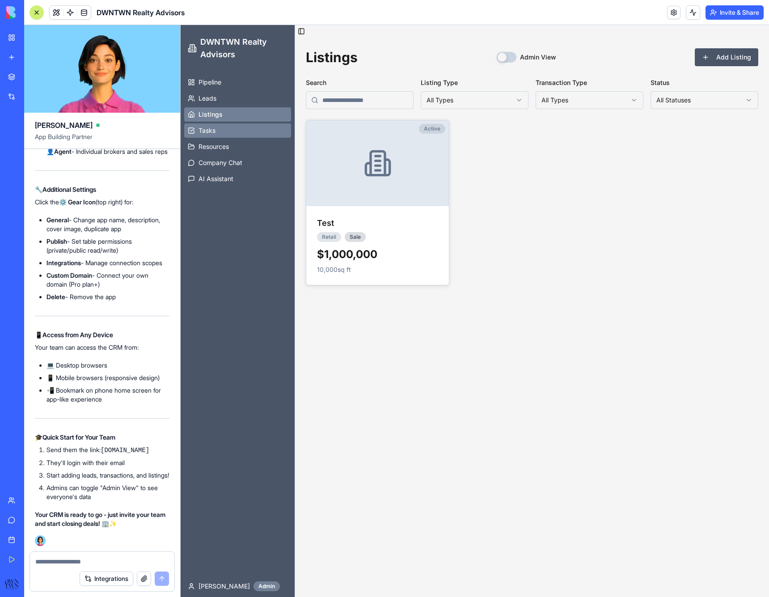
click at [215, 127] on span "Tasks" at bounding box center [207, 130] width 17 height 9
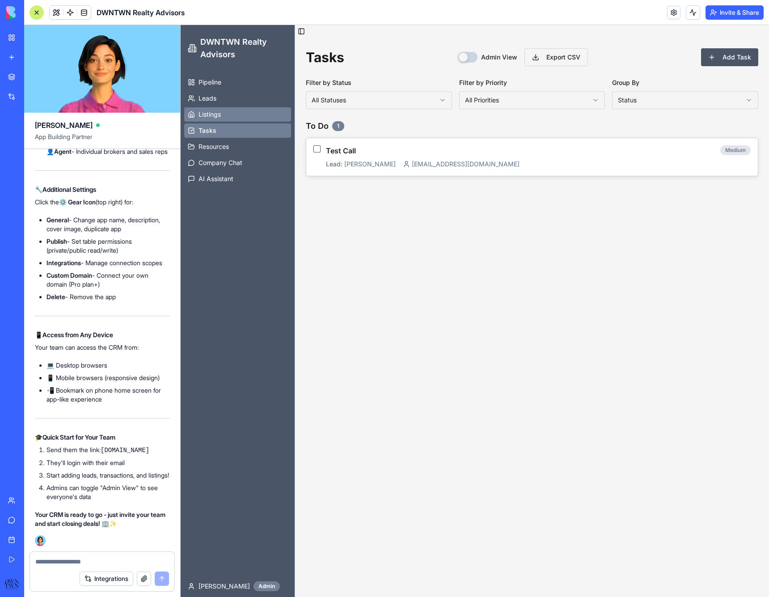
click at [215, 117] on span "Listings" at bounding box center [210, 114] width 22 height 9
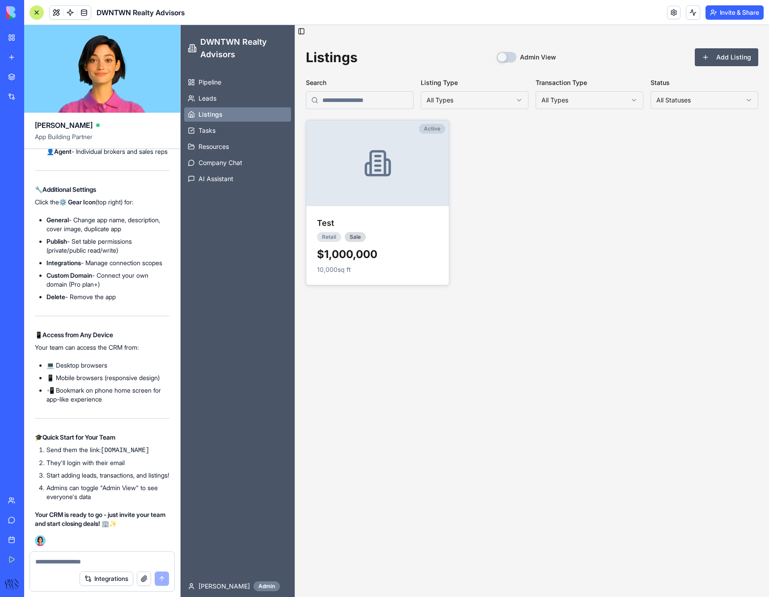
click at [481, 99] on html "DWNTWN Realty Advisors Pipeline Leads Listings Tasks Resources Company Chat AI …" at bounding box center [475, 311] width 589 height 572
click at [352, 98] on html "DWNTWN Realty Advisors Pipeline Leads Listings Tasks Resources Company Chat AI …" at bounding box center [475, 311] width 589 height 572
click at [574, 96] on html "DWNTWN Realty Advisors Pipeline Leads Listings Tasks Resources Company Chat AI …" at bounding box center [475, 311] width 589 height 572
click at [699, 98] on html "DWNTWN Realty Advisors Pipeline Leads Listings Tasks Resources Company Chat AI …" at bounding box center [475, 311] width 589 height 572
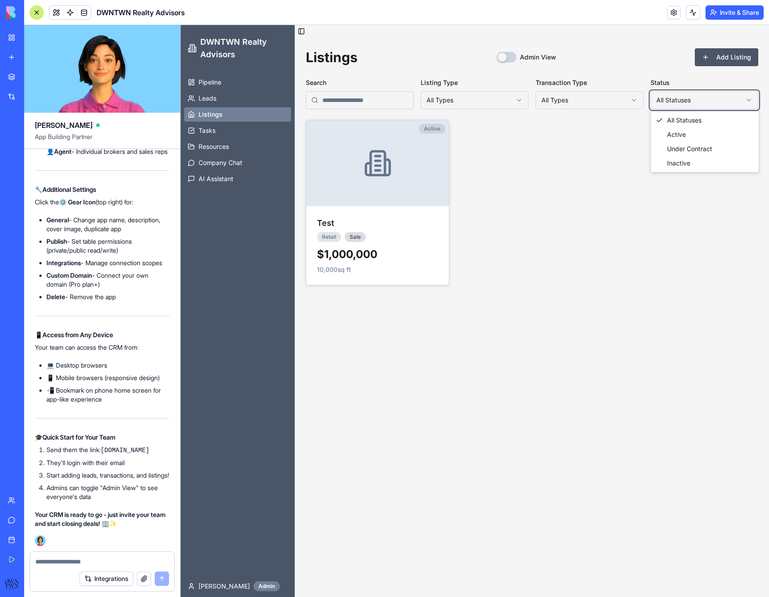
click at [591, 145] on html "DWNTWN Realty Advisors Pipeline Leads Listings Tasks Resources Company Chat AI …" at bounding box center [475, 311] width 589 height 572
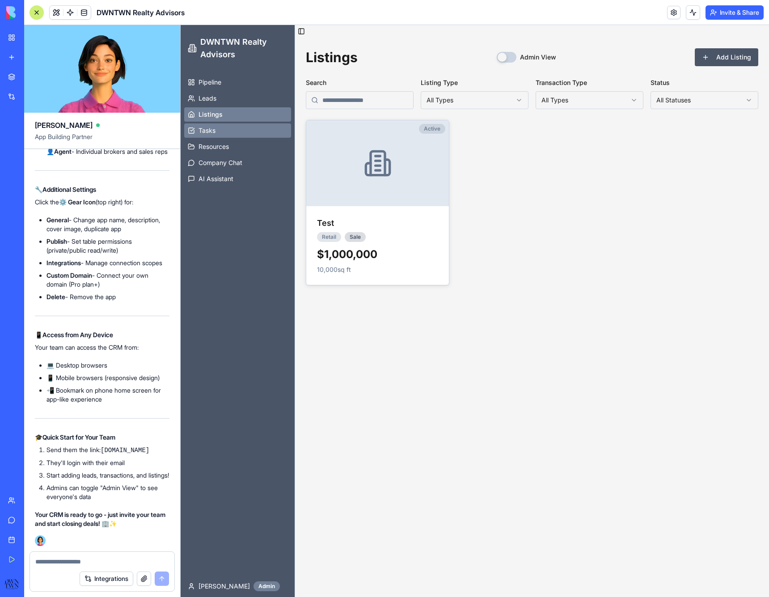
click at [197, 134] on link "Tasks" at bounding box center [237, 130] width 107 height 14
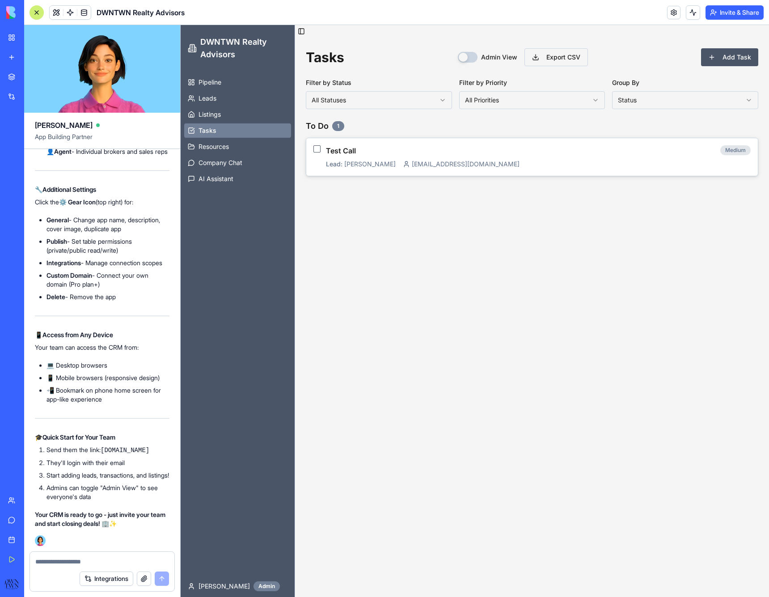
click at [419, 153] on div "Test Call Medium" at bounding box center [538, 150] width 425 height 11
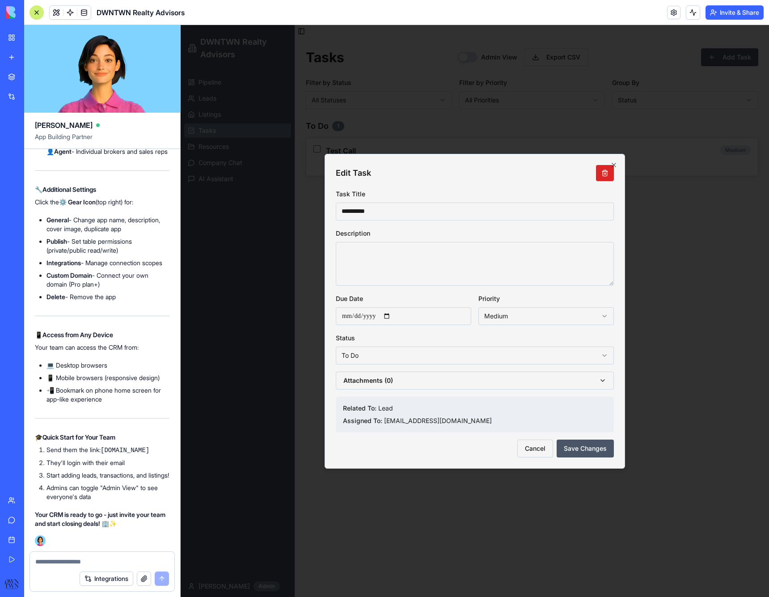
click at [448, 262] on textarea at bounding box center [475, 264] width 278 height 44
click at [411, 419] on div "Assigned To: [EMAIL_ADDRESS][DOMAIN_NAME]" at bounding box center [475, 420] width 264 height 9
drag, startPoint x: 616, startPoint y: 164, endPoint x: 632, endPoint y: 146, distance: 24.4
click at [617, 164] on icon "button" at bounding box center [613, 164] width 7 height 7
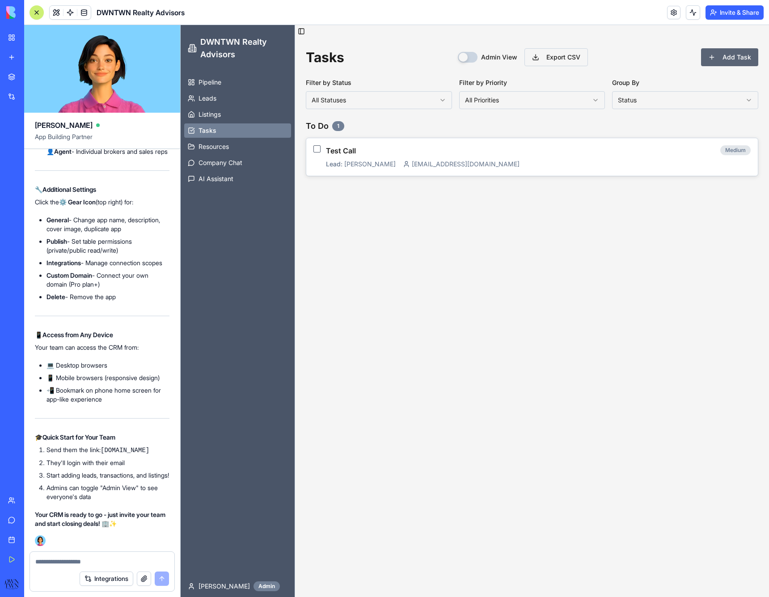
click at [724, 52] on button "Add Task" at bounding box center [729, 57] width 57 height 18
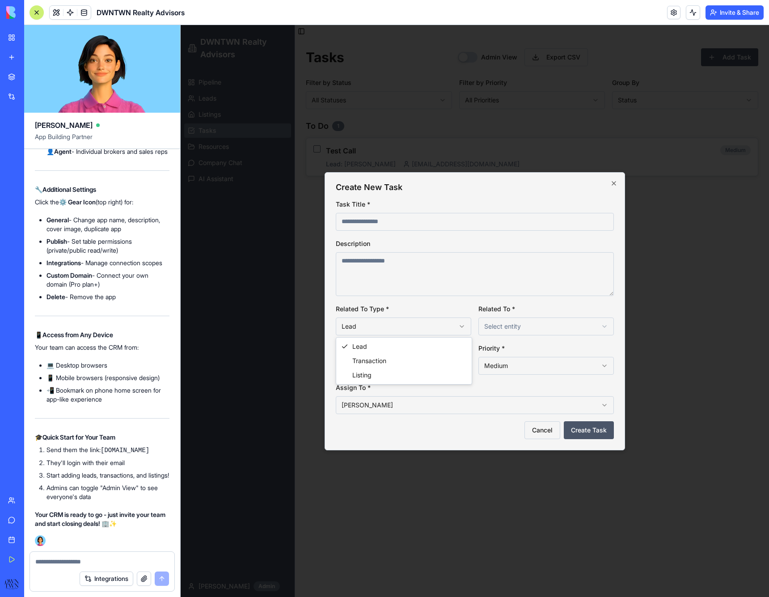
click at [384, 320] on body "**********" at bounding box center [475, 311] width 589 height 572
click at [509, 322] on body "**********" at bounding box center [475, 311] width 589 height 572
click at [613, 180] on icon "button" at bounding box center [613, 183] width 7 height 7
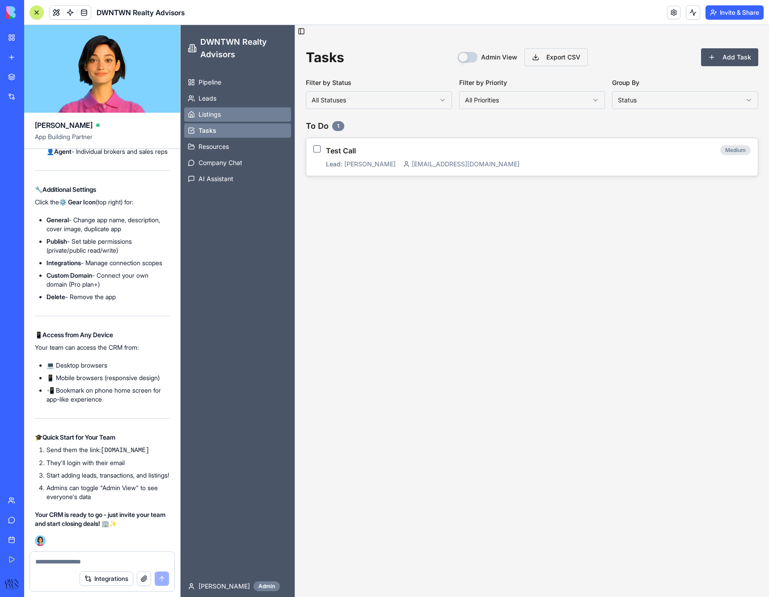
click at [231, 112] on link "Listings" at bounding box center [237, 114] width 107 height 14
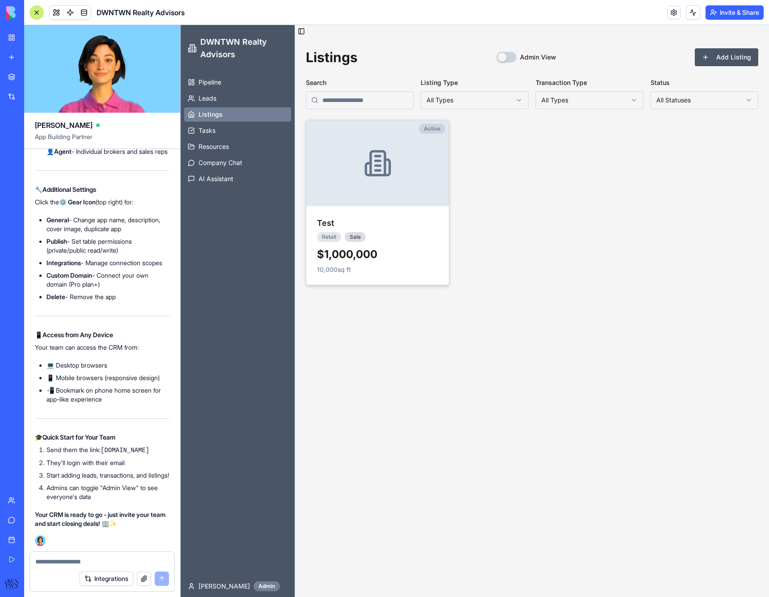
click at [374, 183] on div at bounding box center [377, 163] width 143 height 86
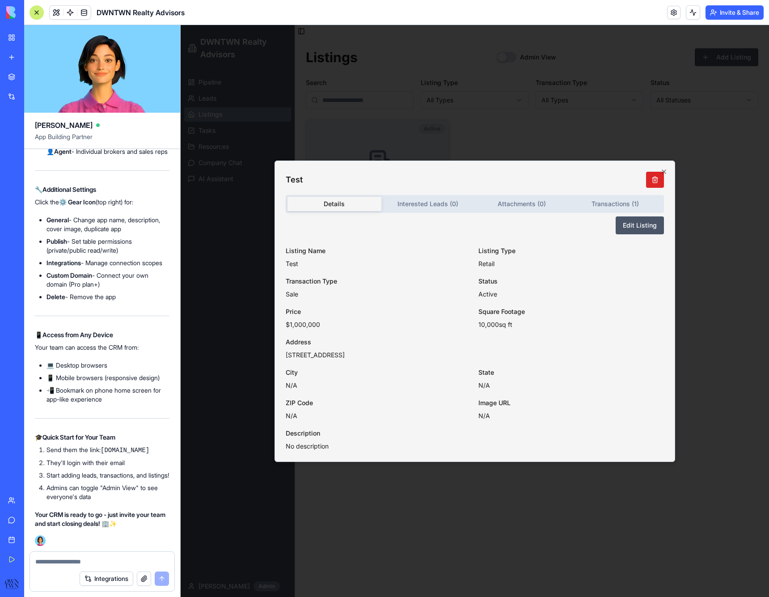
click at [433, 201] on body "DWNTWN Realty Advisors Pipeline Leads Listings Tasks Resources Company Chat AI …" at bounding box center [475, 311] width 589 height 572
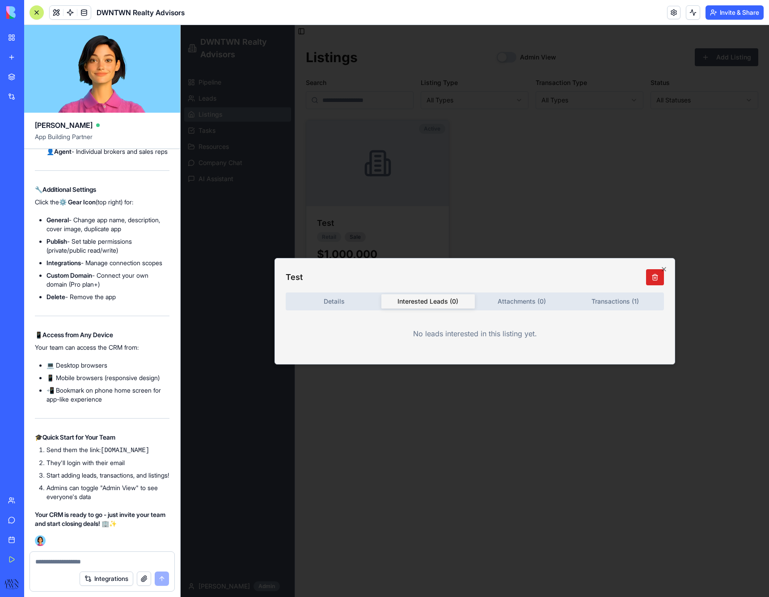
click at [520, 296] on div "Details Interested Leads ( 0 ) Attachments ( 0 ) Transactions ( 1 ) No leads in…" at bounding box center [475, 322] width 378 height 61
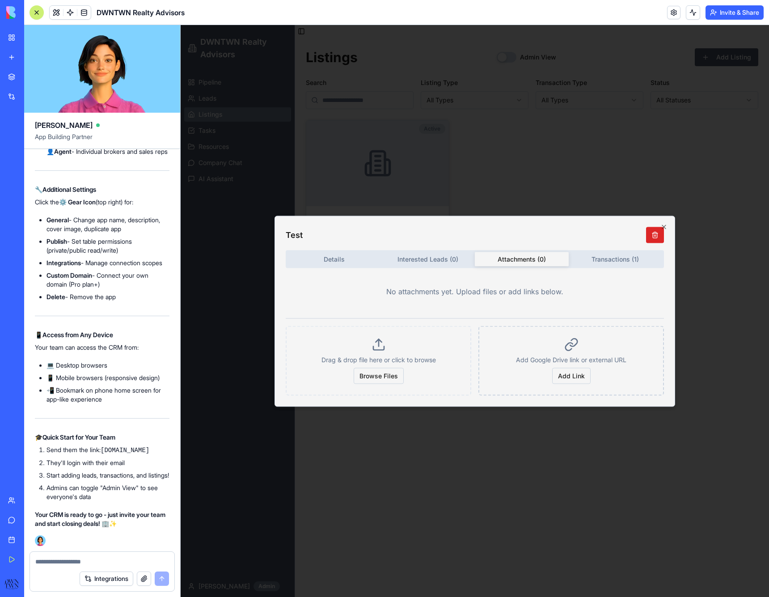
click at [612, 259] on div "Test Details Interested Leads ( 0 ) Attachments ( 0 ) Transactions ( 1 ) No att…" at bounding box center [475, 311] width 401 height 191
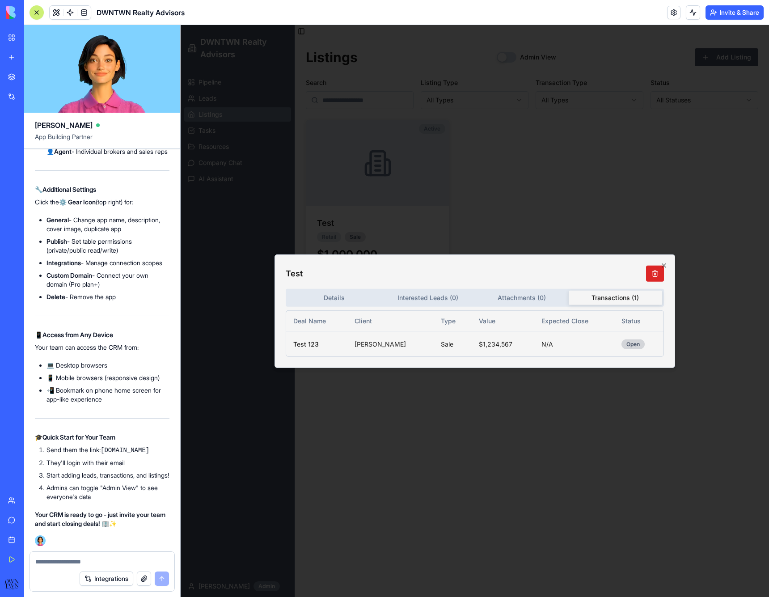
click at [330, 302] on div "Details Interested Leads ( 0 ) Attachments ( 0 ) Transactions ( 1 ) Deal Name C…" at bounding box center [475, 322] width 378 height 68
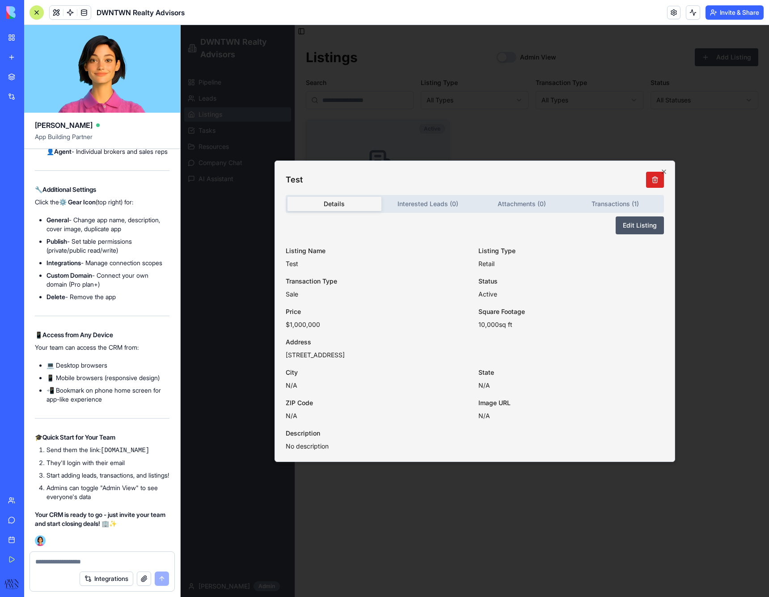
click at [597, 203] on body "DWNTWN Realty Advisors Pipeline Leads Listings Tasks Resources Company Chat AI …" at bounding box center [475, 311] width 589 height 572
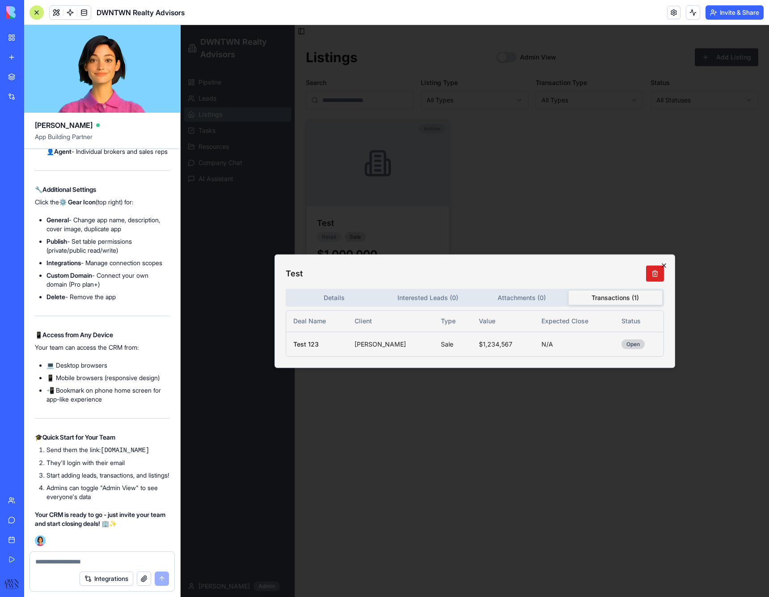
click at [664, 266] on icon "button" at bounding box center [664, 265] width 7 height 7
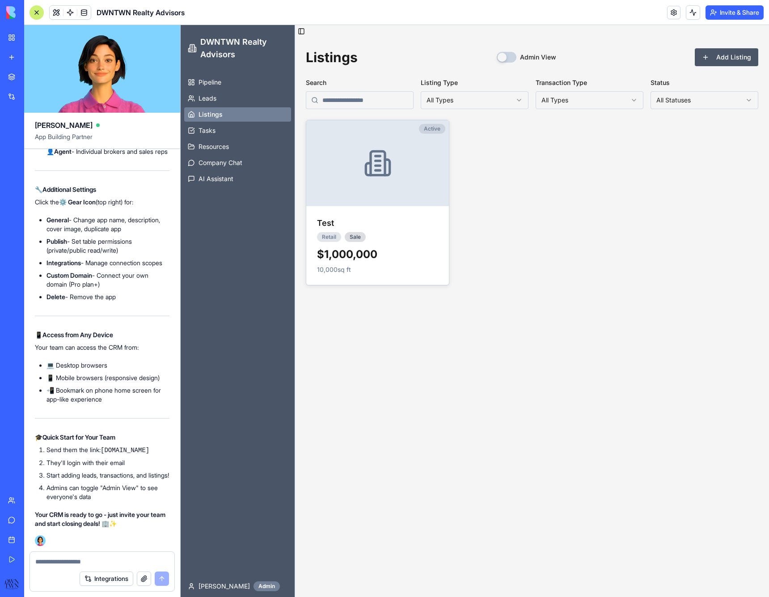
click at [51, 560] on textarea at bounding box center [102, 561] width 134 height 9
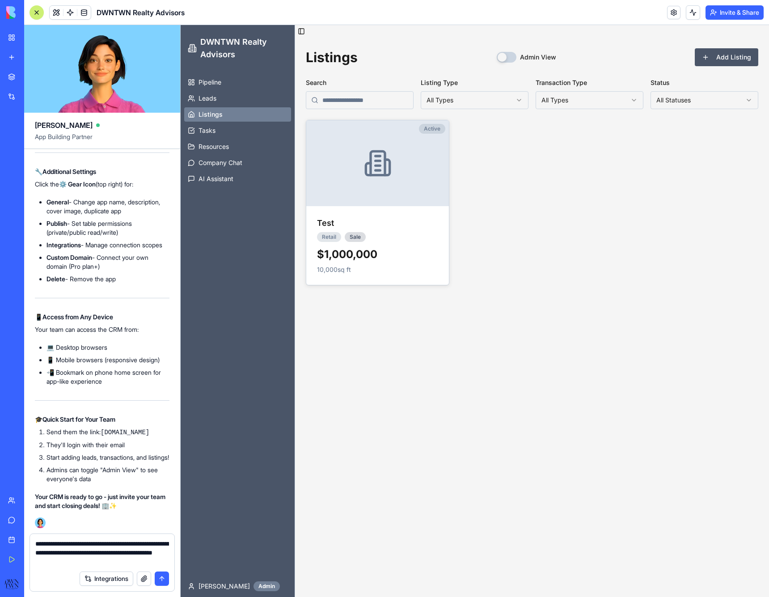
click at [60, 561] on textarea "**********" at bounding box center [102, 552] width 134 height 27
click at [98, 565] on textarea "**********" at bounding box center [102, 552] width 134 height 27
click at [94, 563] on textarea "**********" at bounding box center [102, 552] width 134 height 27
click at [140, 558] on textarea "**********" at bounding box center [102, 552] width 134 height 27
type textarea "**********"
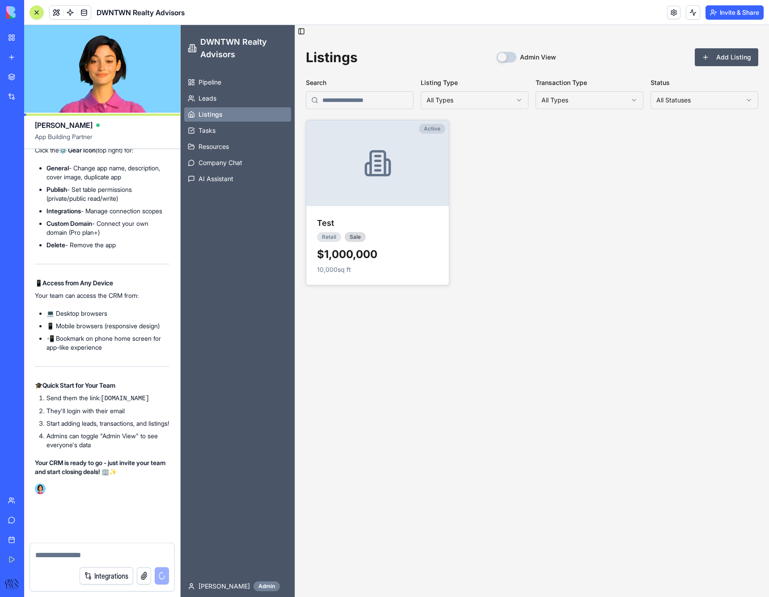
scroll to position [9384, 0]
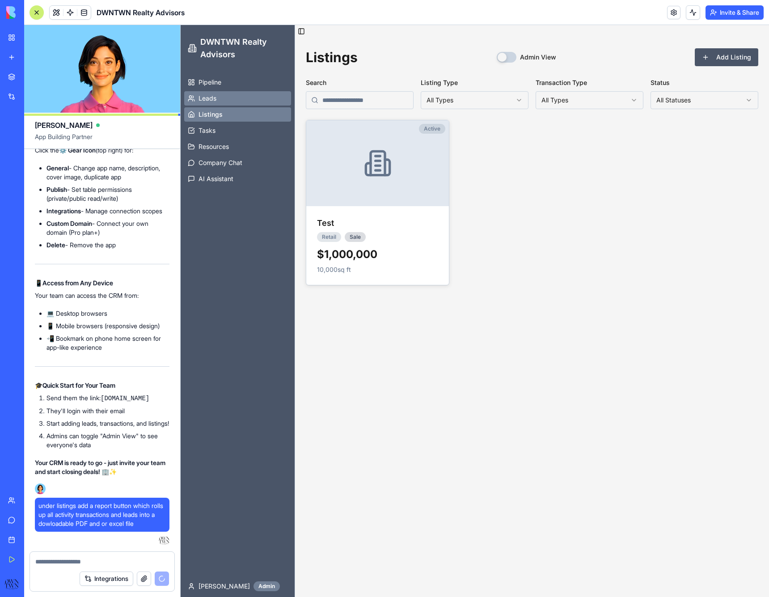
click at [203, 97] on span "Leads" at bounding box center [208, 98] width 18 height 9
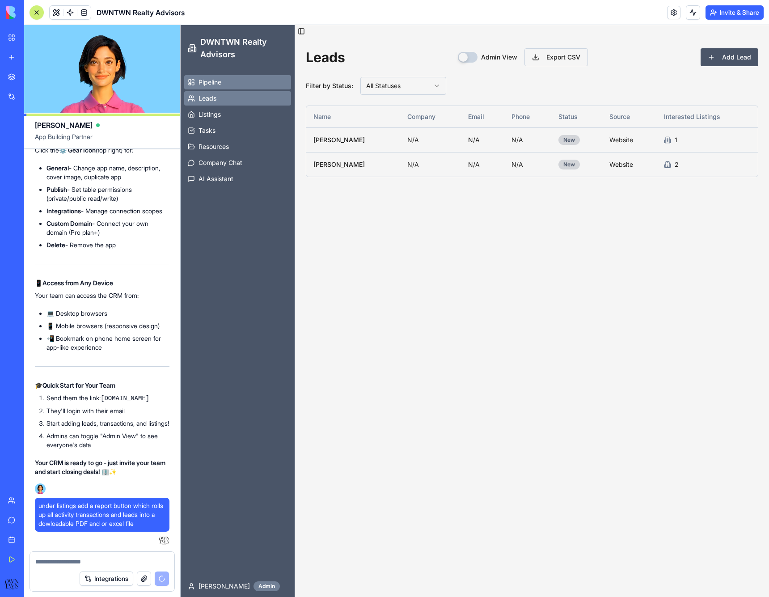
click at [207, 82] on span "Pipeline" at bounding box center [210, 82] width 23 height 9
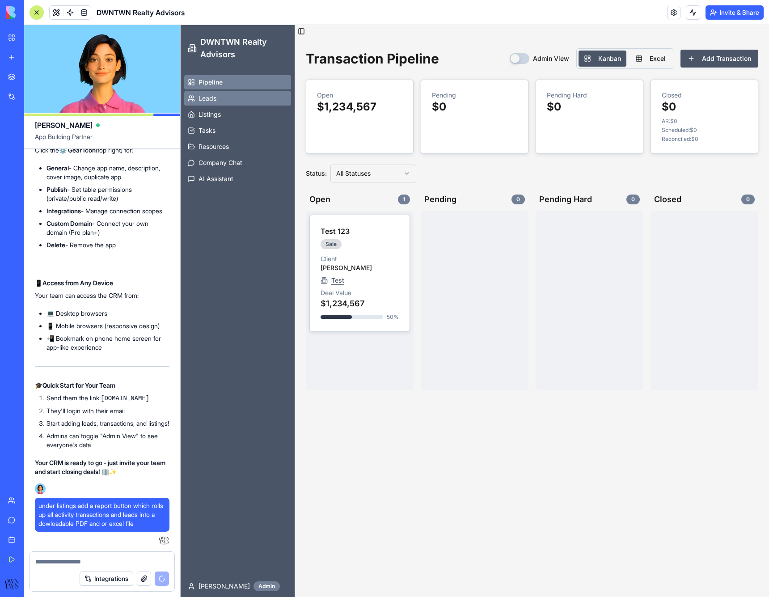
click at [206, 103] on link "Leads" at bounding box center [237, 98] width 107 height 14
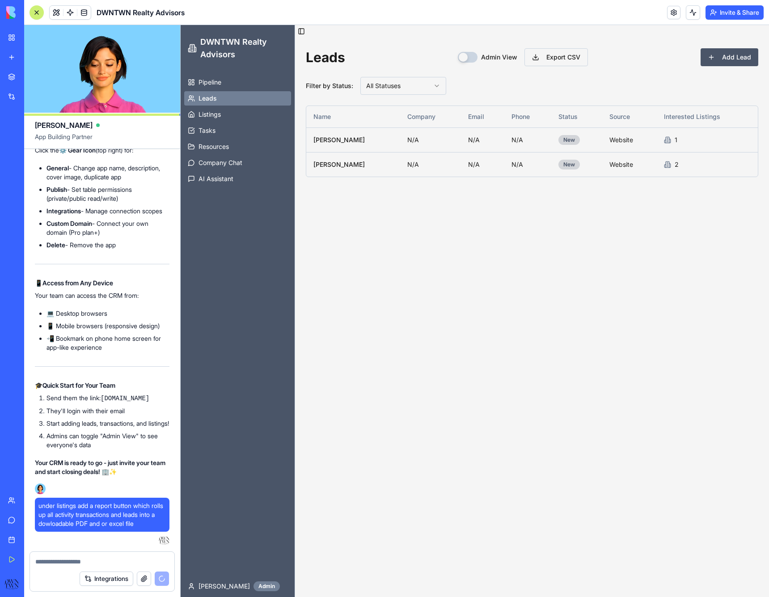
click at [207, 117] on span "Listings" at bounding box center [210, 114] width 22 height 9
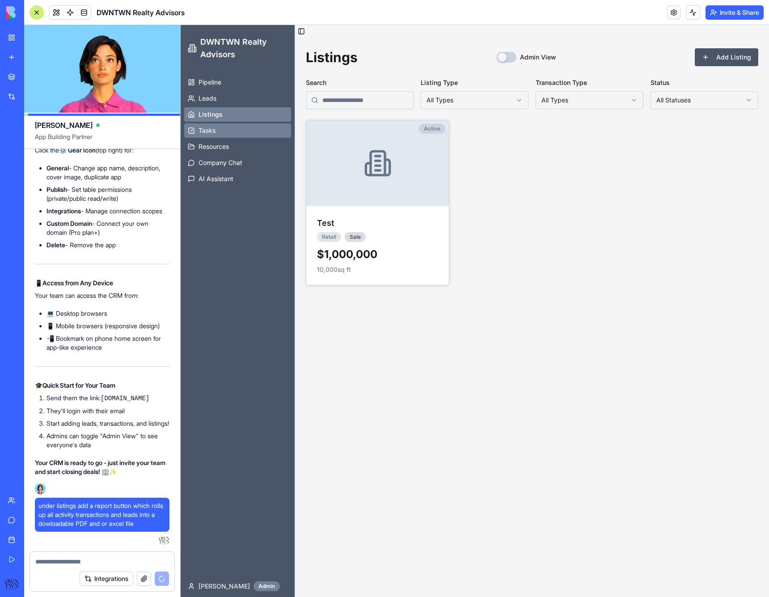
click at [206, 131] on span "Tasks" at bounding box center [207, 130] width 17 height 9
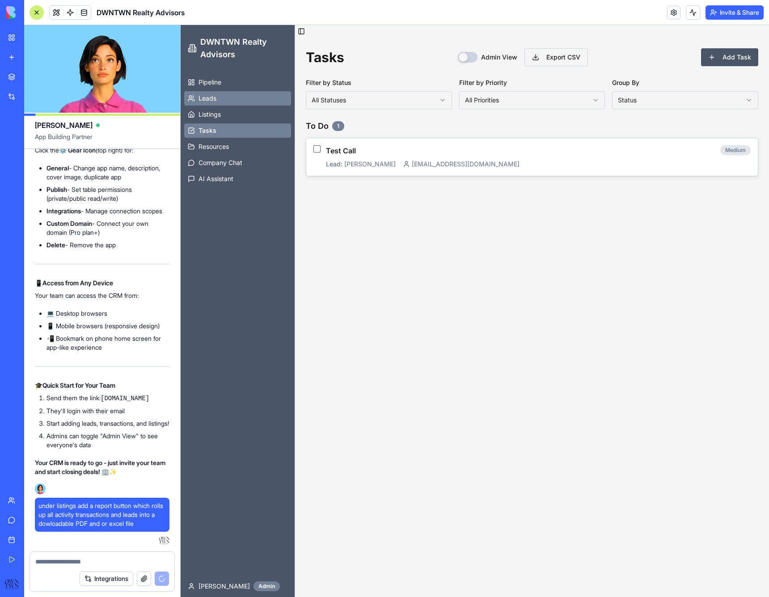
click at [203, 97] on span "Leads" at bounding box center [208, 98] width 18 height 9
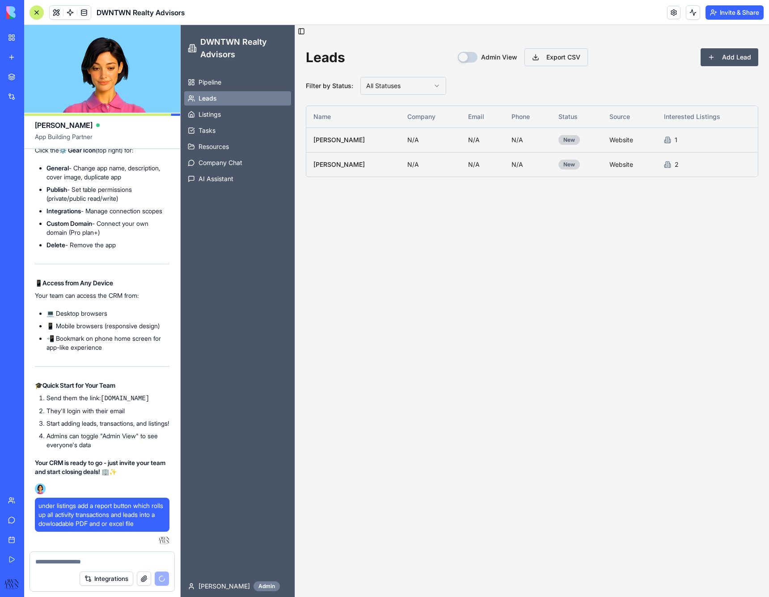
click at [47, 561] on textarea at bounding box center [102, 561] width 134 height 9
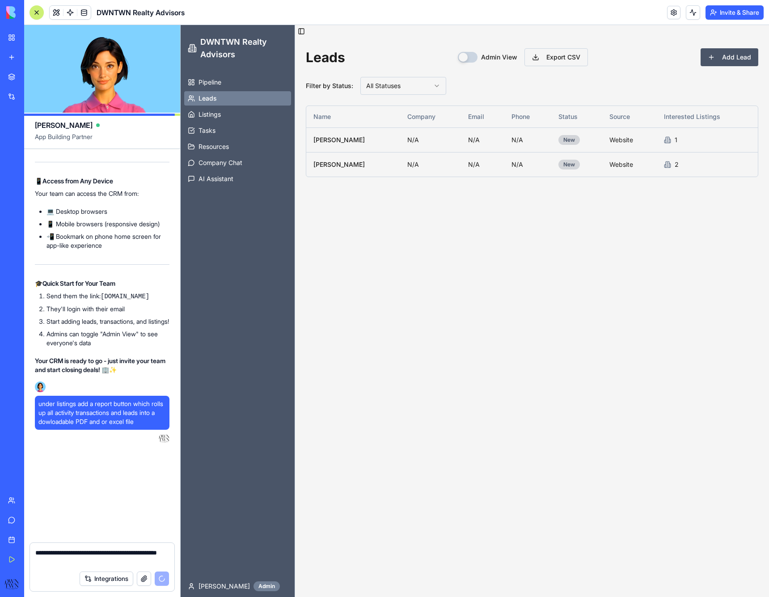
scroll to position [9477, 0]
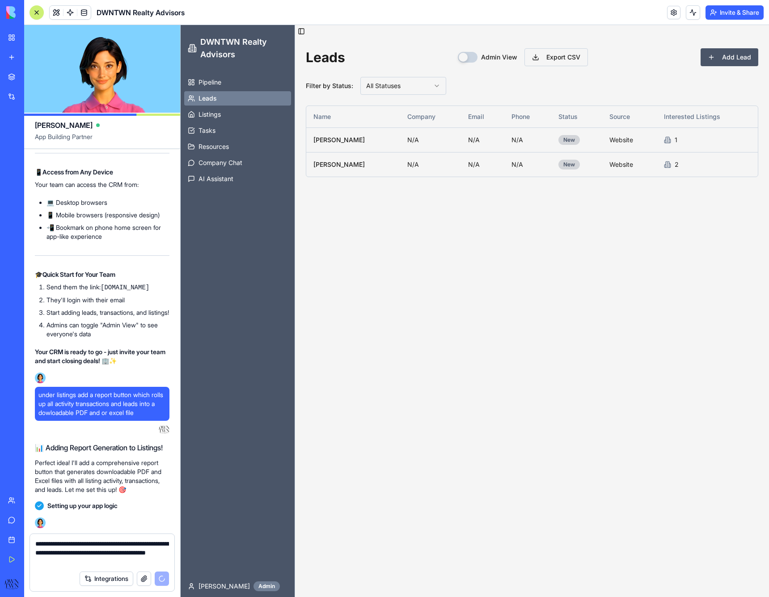
drag, startPoint x: 155, startPoint y: 552, endPoint x: 172, endPoint y: 557, distance: 17.8
click at [172, 557] on div "**********" at bounding box center [102, 550] width 144 height 32
type textarea "**********"
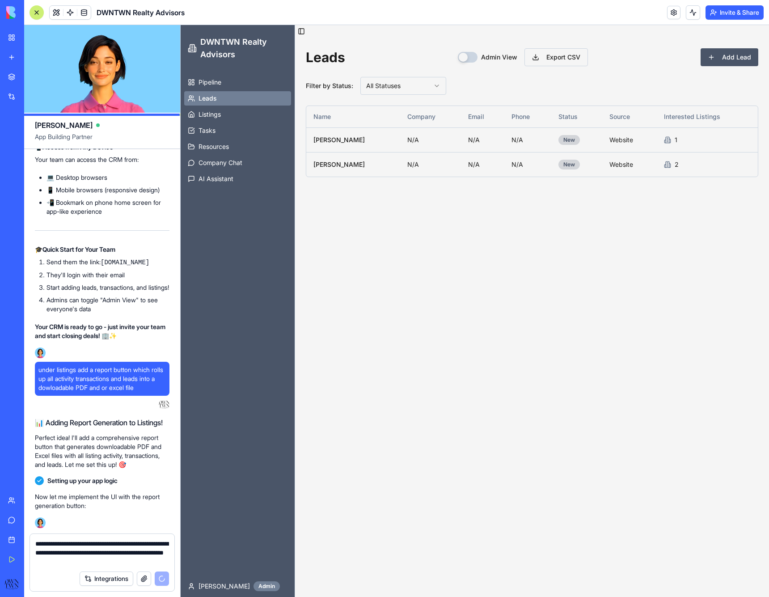
drag, startPoint x: 143, startPoint y: 562, endPoint x: 23, endPoint y: 517, distance: 127.8
click at [23, 517] on div "My Workspace New app Marketplace Integrations Recent Untitled App AI Logo Gener…" at bounding box center [384, 298] width 769 height 597
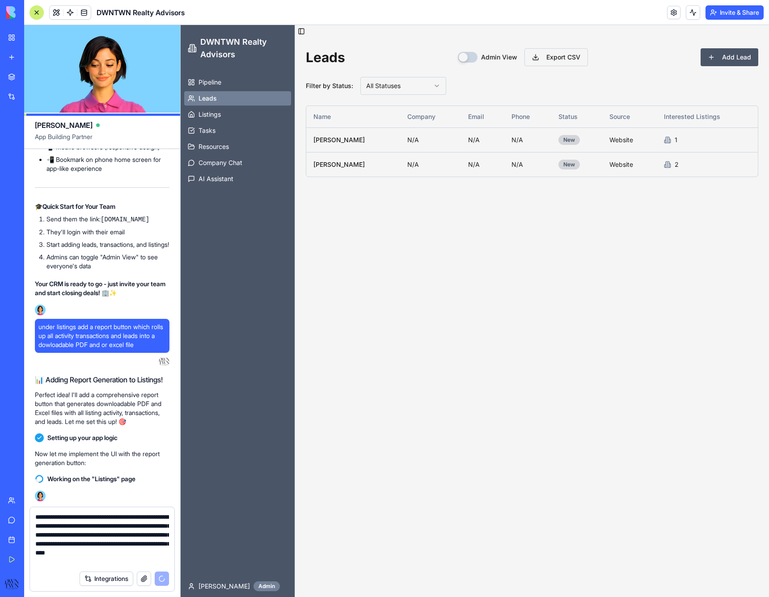
scroll to position [9554, 0]
drag, startPoint x: 113, startPoint y: 563, endPoint x: 59, endPoint y: 535, distance: 60.0
click at [59, 535] on textarea "**********" at bounding box center [102, 539] width 134 height 54
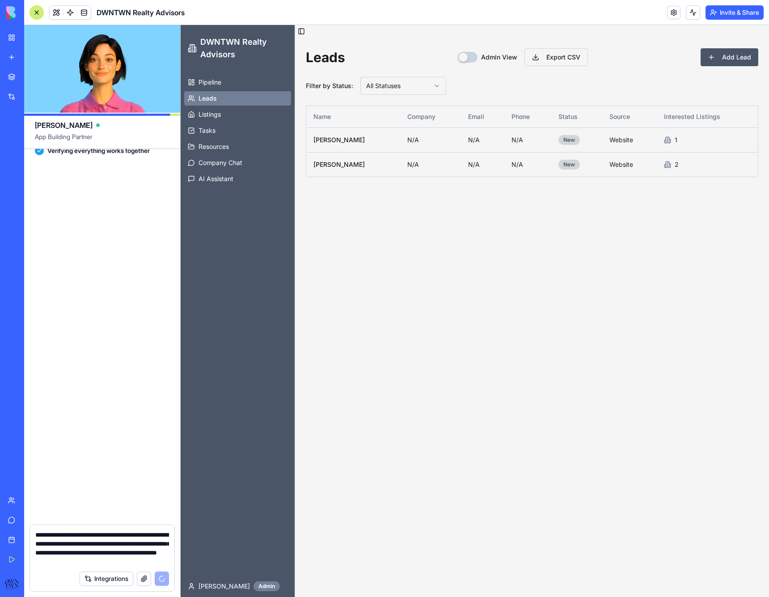
scroll to position [10325, 0]
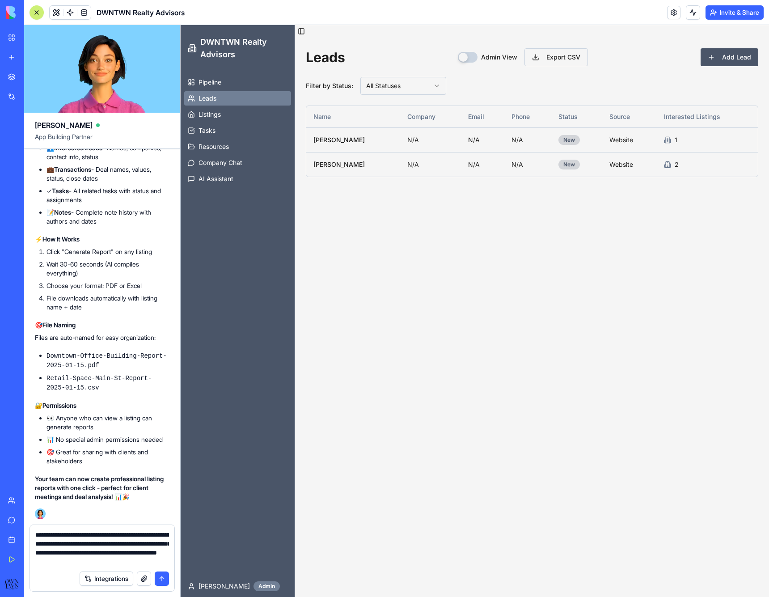
type textarea "**********"
click at [162, 579] on button "submit" at bounding box center [162, 579] width 14 height 14
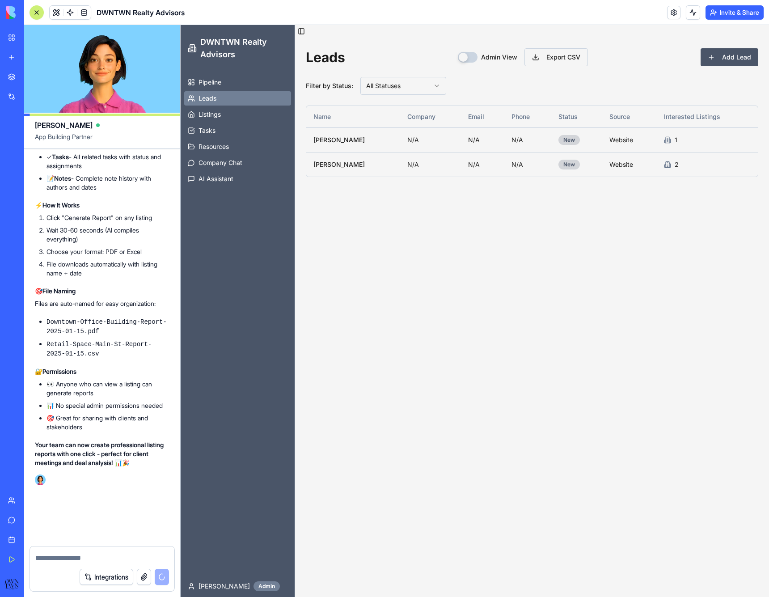
scroll to position [10386, 0]
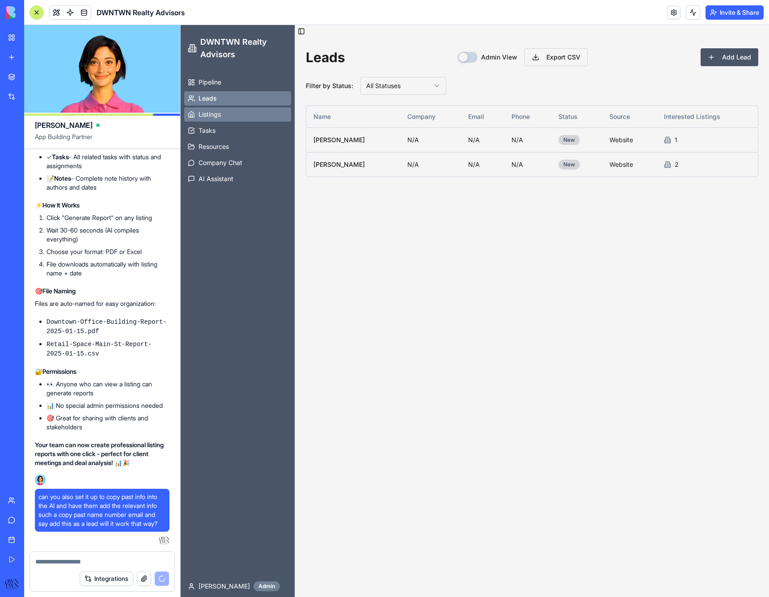
click at [214, 116] on span "Listings" at bounding box center [210, 114] width 22 height 9
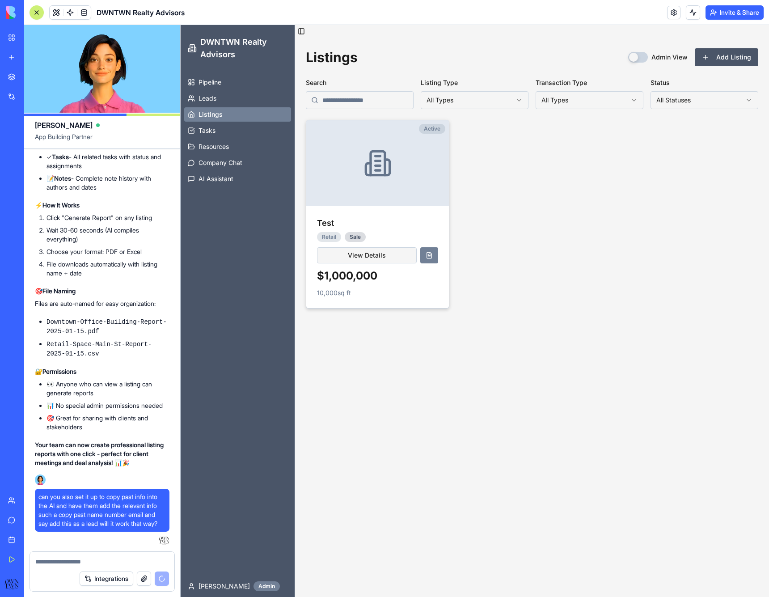
click at [371, 169] on icon at bounding box center [378, 163] width 14 height 24
click at [392, 139] on div at bounding box center [377, 163] width 143 height 86
click at [414, 125] on div at bounding box center [377, 163] width 143 height 86
click at [390, 310] on div "Listings Admin View Add Listing Search Listing Type All Types Transaction Type …" at bounding box center [532, 179] width 474 height 282
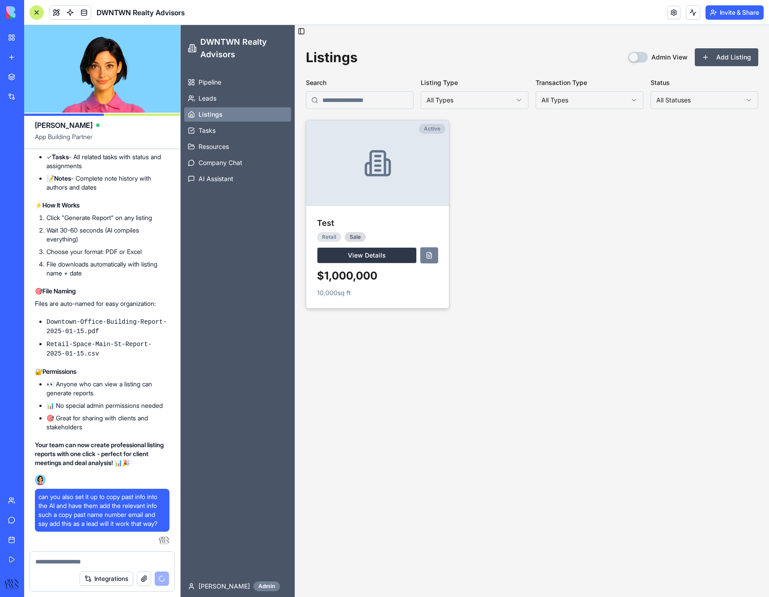
click at [380, 255] on button "View Details" at bounding box center [367, 255] width 100 height 16
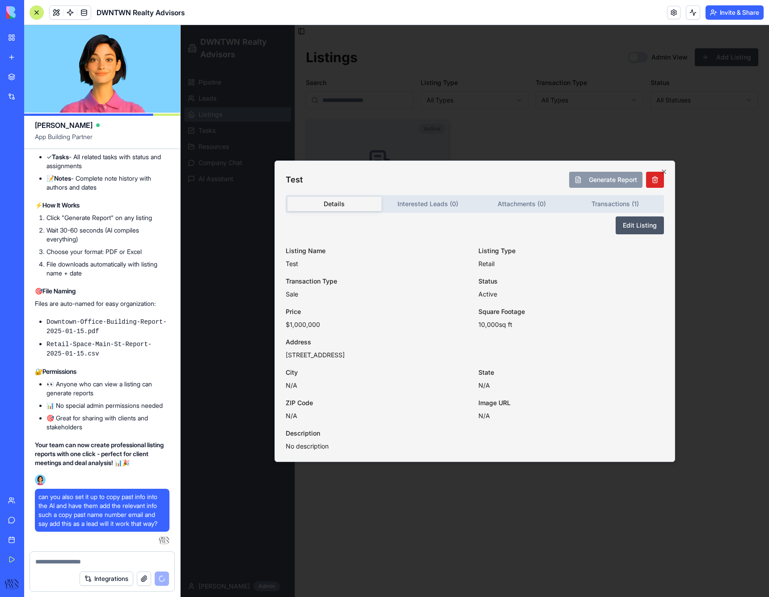
click at [594, 179] on button "Generate Report" at bounding box center [605, 180] width 73 height 16
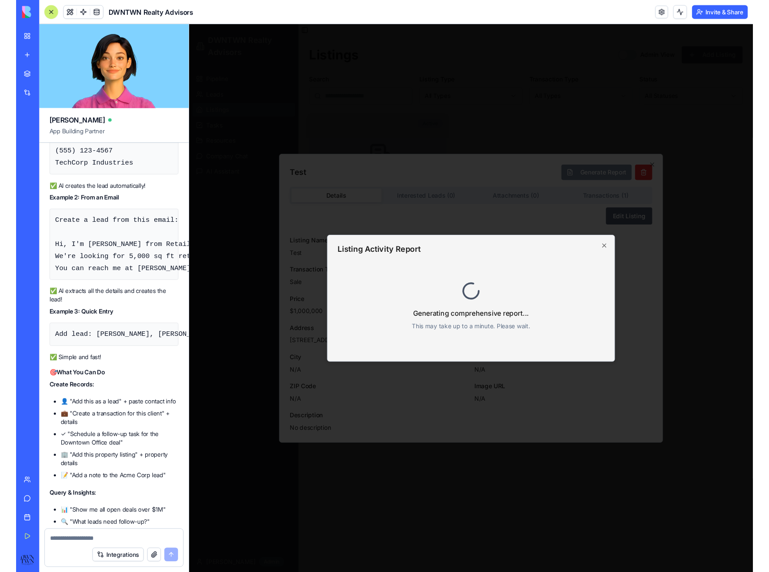
scroll to position [10323, 0]
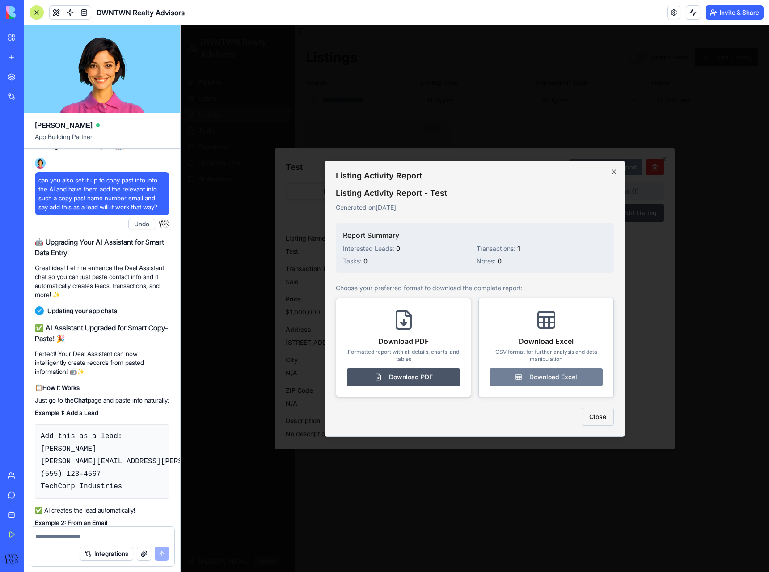
drag, startPoint x: 615, startPoint y: 172, endPoint x: 457, endPoint y: 331, distance: 224.8
click at [462, 315] on div "Listing Activity Report Listing Activity Report - Test Generated on [DATE] Repo…" at bounding box center [475, 299] width 301 height 276
click at [428, 379] on button "Download PDF" at bounding box center [403, 377] width 113 height 18
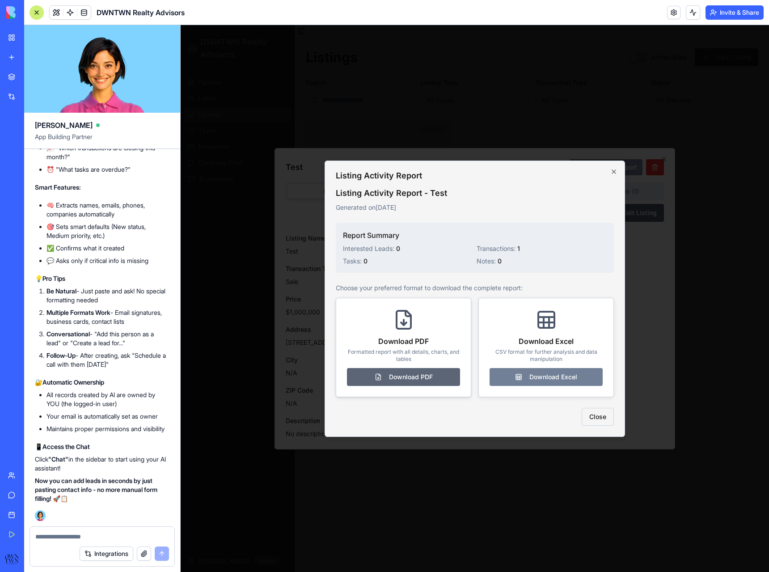
click at [396, 381] on button "Download PDF" at bounding box center [403, 377] width 113 height 18
click at [614, 168] on icon "button" at bounding box center [613, 171] width 7 height 7
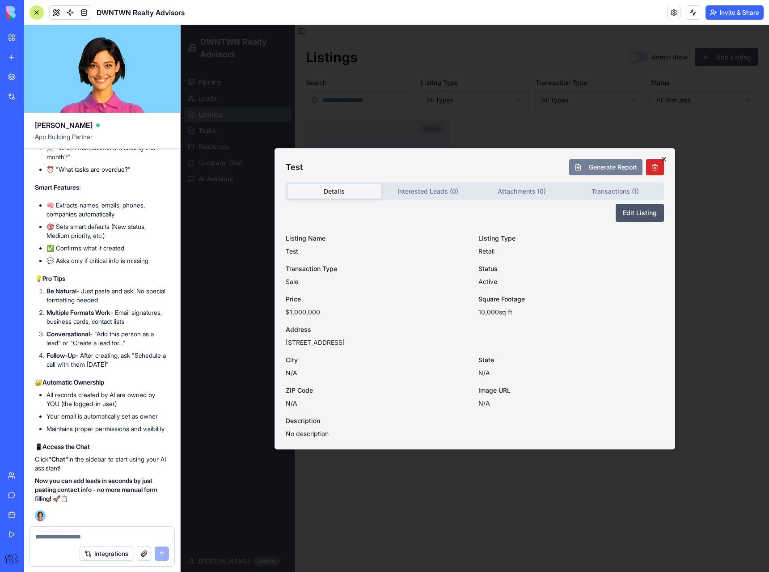
click at [666, 159] on icon "button" at bounding box center [664, 159] width 7 height 7
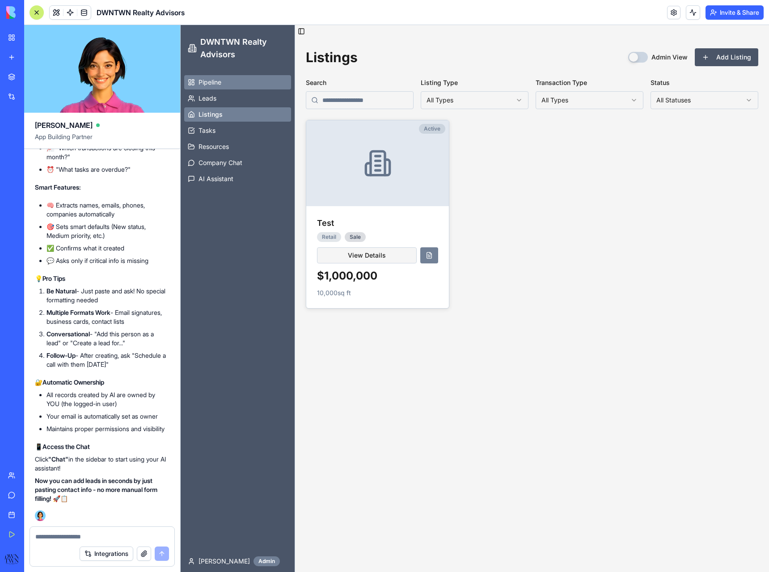
click at [229, 76] on link "Pipeline" at bounding box center [237, 82] width 107 height 14
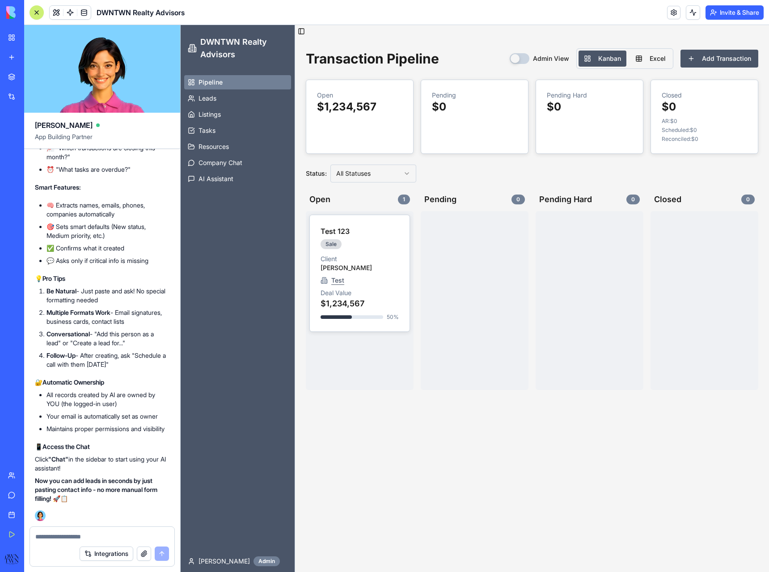
click at [522, 59] on button "Admin View" at bounding box center [520, 58] width 20 height 11
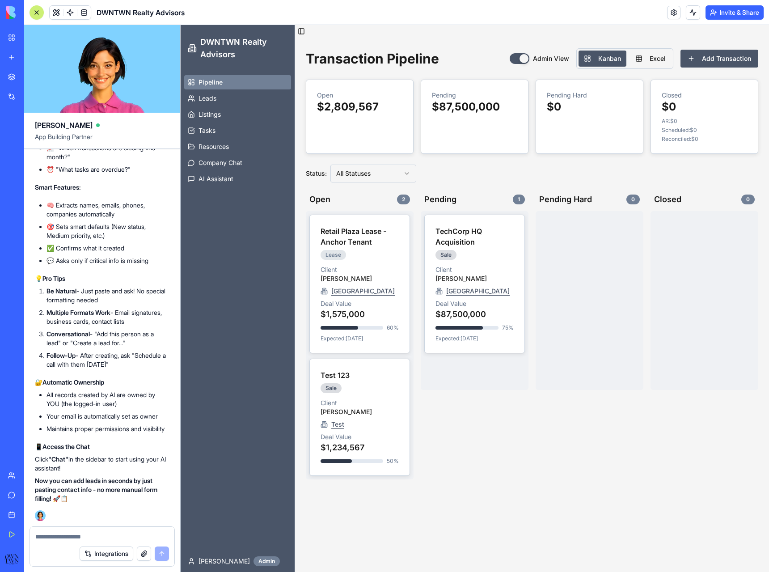
click at [522, 59] on button "Admin View" at bounding box center [520, 58] width 20 height 11
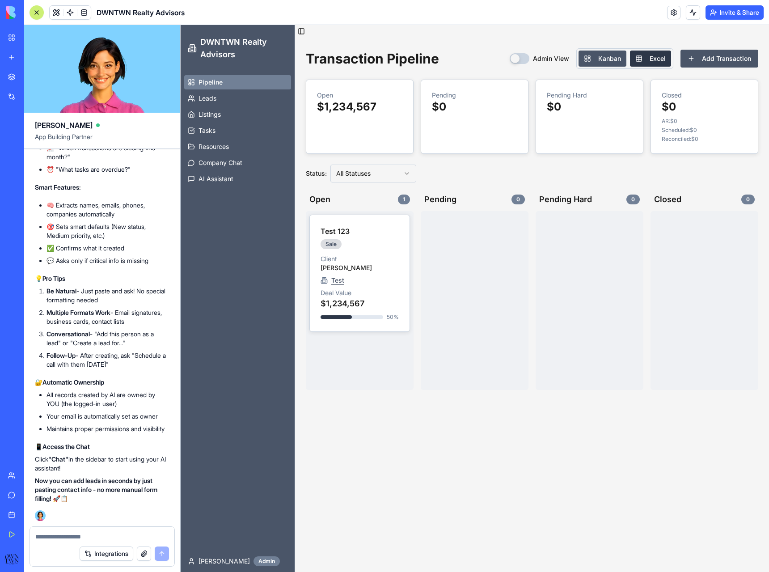
click at [658, 57] on button "Excel" at bounding box center [650, 59] width 41 height 16
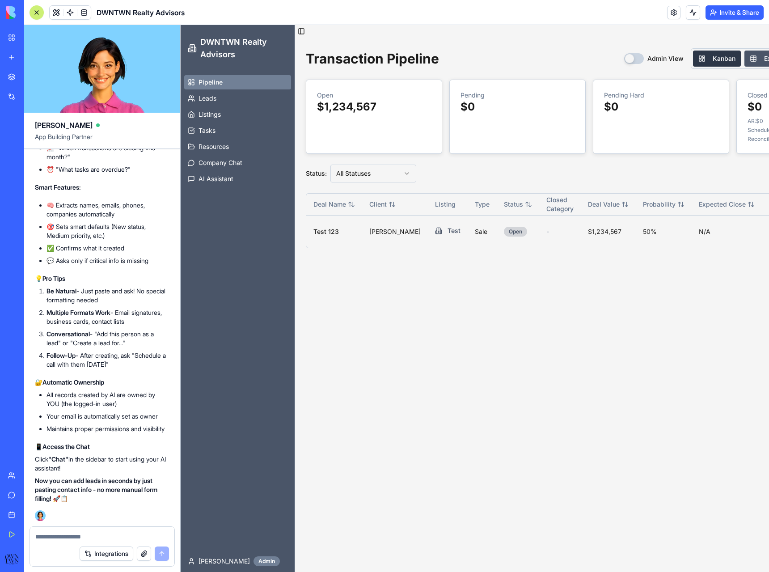
click at [714, 55] on button "Kanban" at bounding box center [717, 59] width 48 height 16
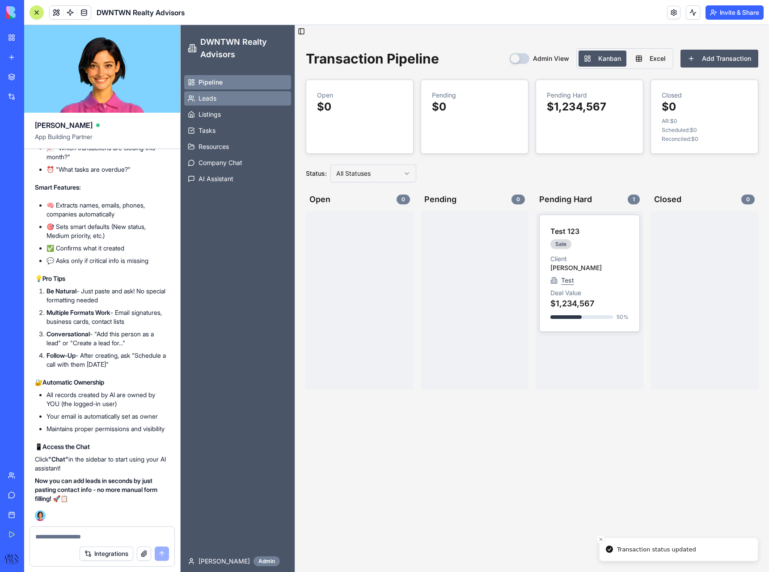
click at [211, 104] on link "Leads" at bounding box center [237, 98] width 107 height 14
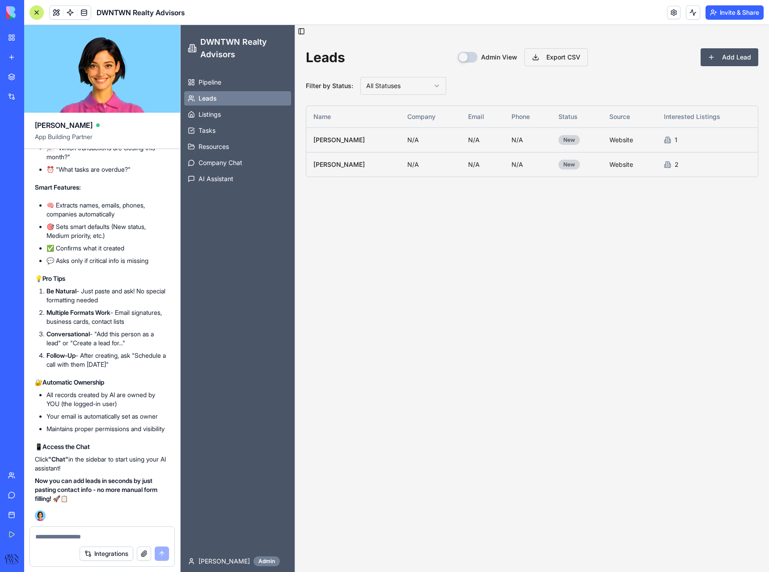
click at [475, 56] on button "Admin View" at bounding box center [468, 57] width 20 height 11
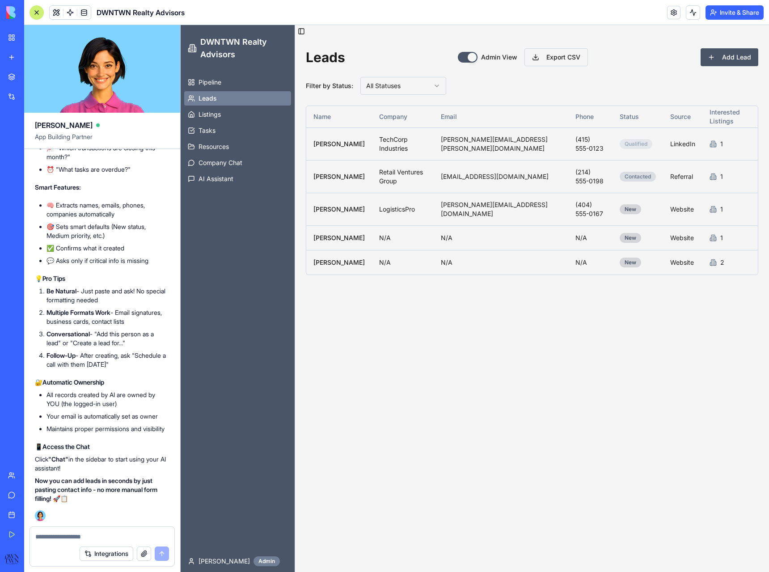
click at [475, 56] on button "Admin View" at bounding box center [468, 57] width 20 height 11
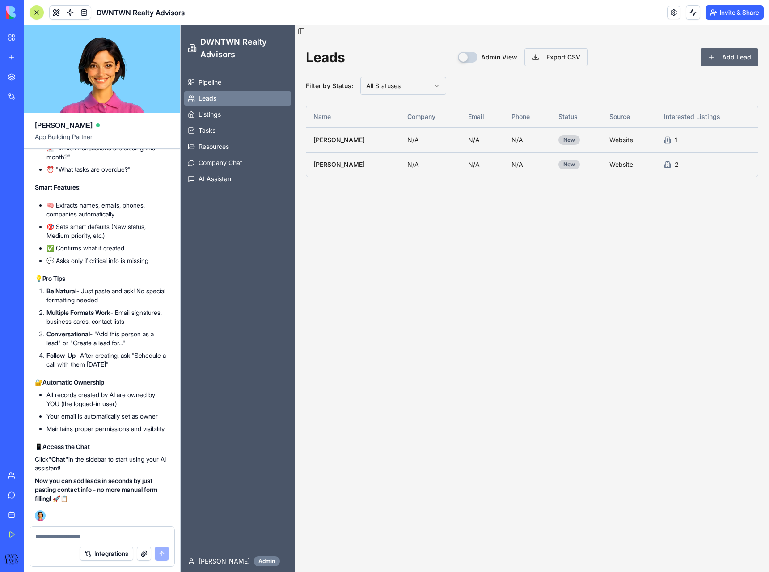
click at [748, 54] on button "Add Lead" at bounding box center [730, 57] width 58 height 18
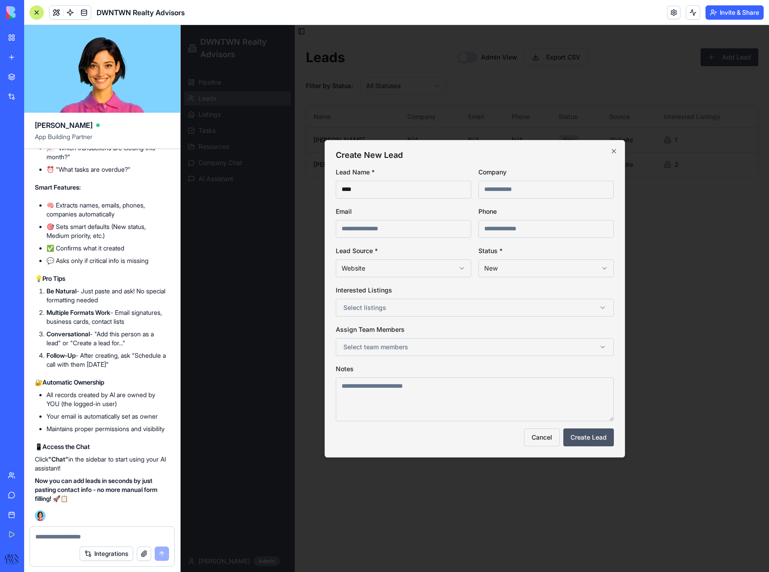
type input "****"
type input "*********"
click at [535, 263] on body "DWNTWN Realty Advisors Pipeline Leads Listings Tasks Resources Company Chat AI …" at bounding box center [475, 298] width 589 height 547
click at [385, 275] on body "DWNTWN Realty Advisors Pipeline Leads Listings Tasks Resources Company Chat AI …" at bounding box center [475, 298] width 589 height 547
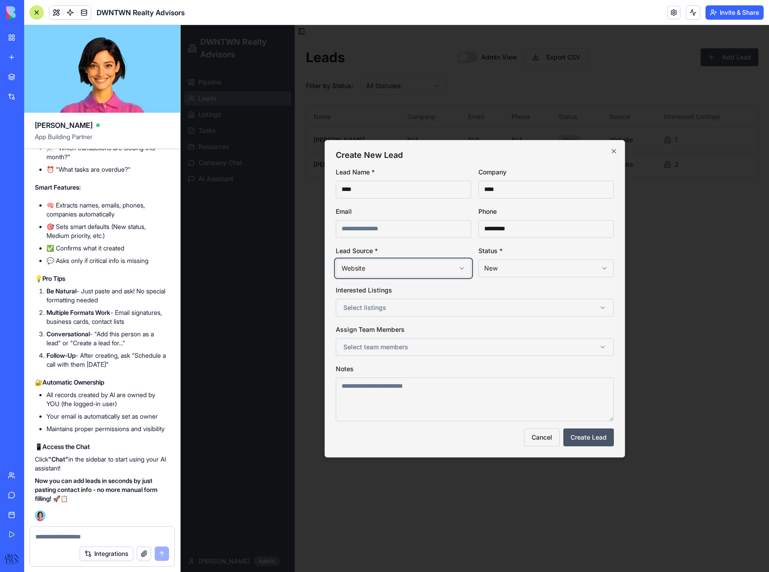
click at [431, 252] on body "DWNTWN Realty Advisors Pipeline Leads Listings Tasks Resources Company Chat AI …" at bounding box center [475, 298] width 589 height 547
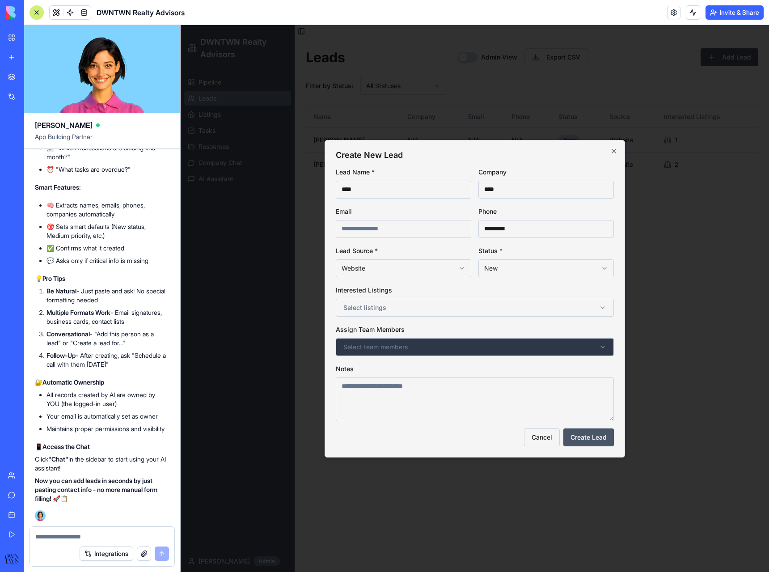
click at [382, 350] on span "Select team members" at bounding box center [375, 347] width 65 height 9
click at [494, 352] on button "Select team members" at bounding box center [475, 347] width 278 height 18
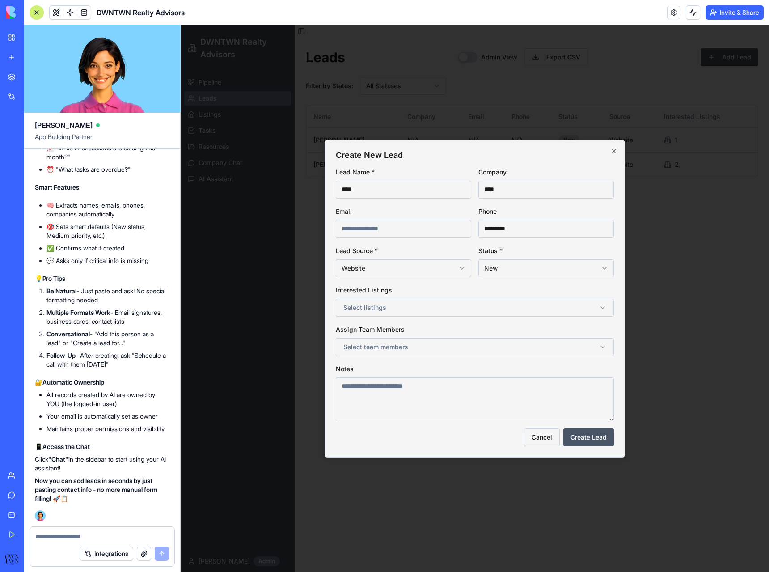
click at [486, 403] on textarea at bounding box center [475, 399] width 278 height 44
type textarea "***"
click at [593, 432] on button "Create Lead" at bounding box center [588, 437] width 51 height 18
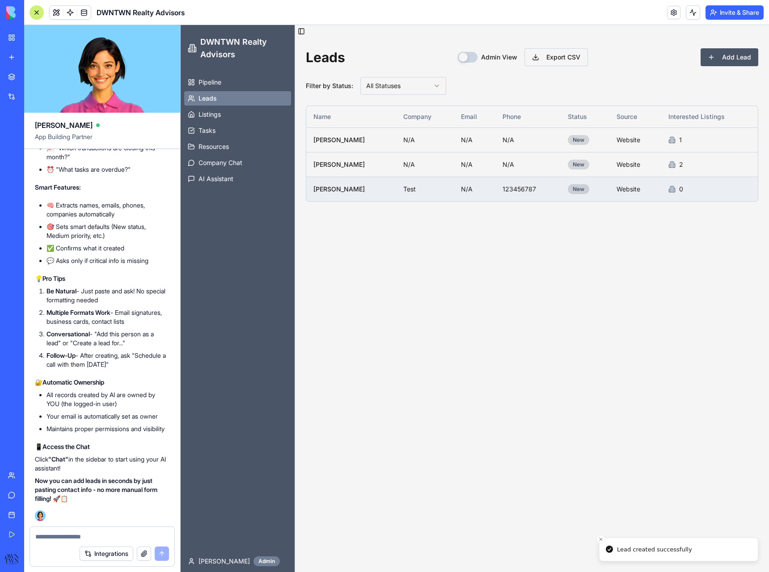
click at [589, 188] on td "New" at bounding box center [585, 189] width 49 height 25
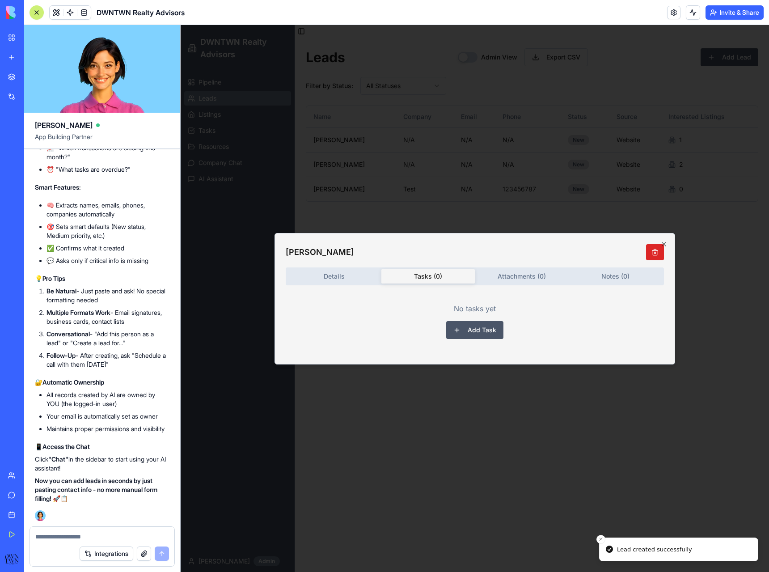
click at [437, 207] on body "DWNTWN Realty Advisors Pipeline Leads Listings Tasks Resources Company Chat AI …" at bounding box center [475, 298] width 589 height 547
click at [483, 329] on button "Add Task" at bounding box center [474, 330] width 57 height 18
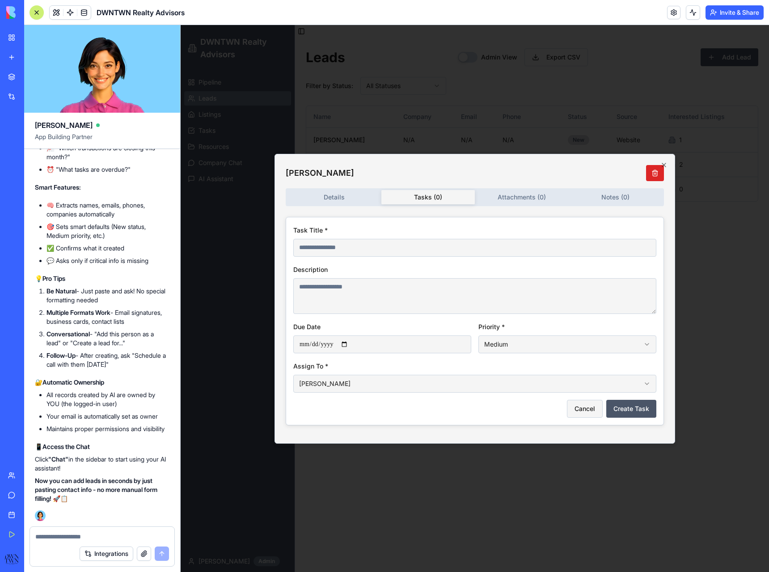
click at [365, 253] on input at bounding box center [474, 248] width 363 height 18
type input "**********"
click at [576, 348] on body "**********" at bounding box center [475, 298] width 589 height 547
click at [624, 410] on button "Create Task" at bounding box center [631, 409] width 50 height 18
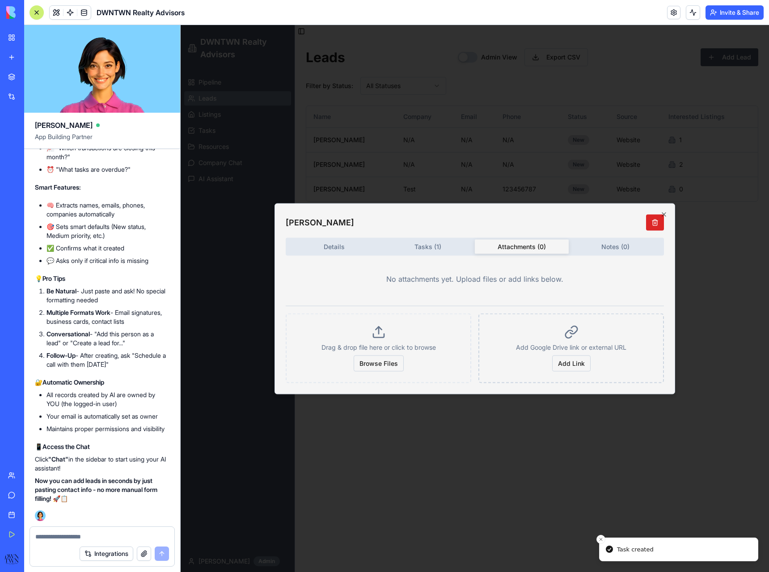
click at [510, 272] on div "Details Tasks ( 1 ) Attachments ( 0 ) Notes ( 0 ) No attachments yet. Upload fi…" at bounding box center [475, 309] width 378 height 145
click at [667, 213] on icon "button" at bounding box center [664, 214] width 7 height 7
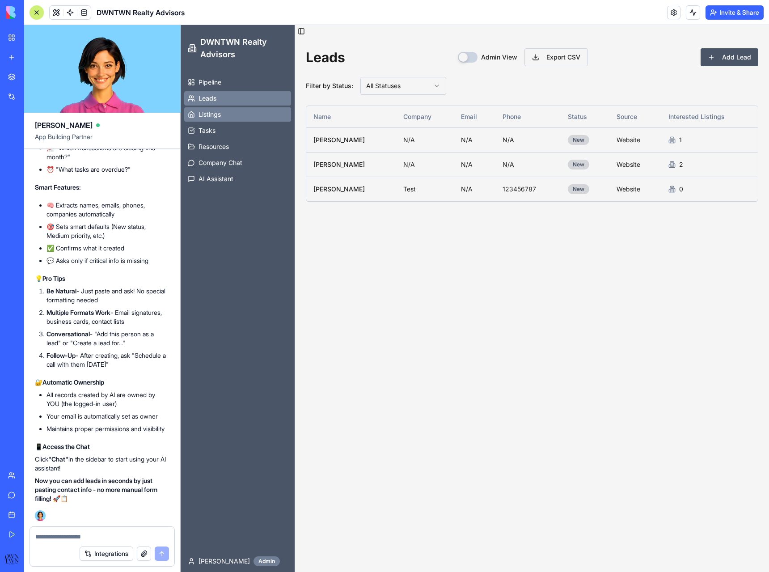
click at [224, 114] on link "Listings" at bounding box center [237, 114] width 107 height 14
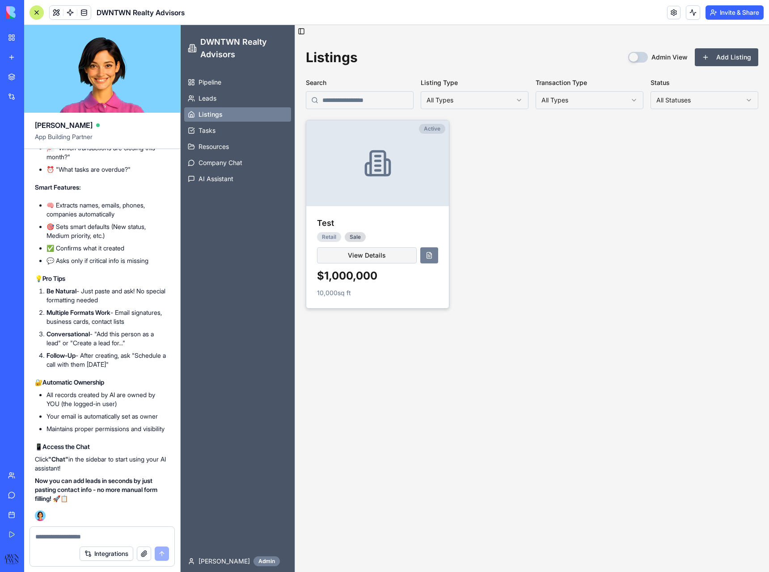
click at [369, 170] on icon at bounding box center [378, 163] width 29 height 29
click at [361, 140] on div at bounding box center [377, 163] width 143 height 86
click at [373, 223] on div "Test" at bounding box center [377, 223] width 121 height 13
click at [385, 252] on button "View Details" at bounding box center [367, 255] width 100 height 16
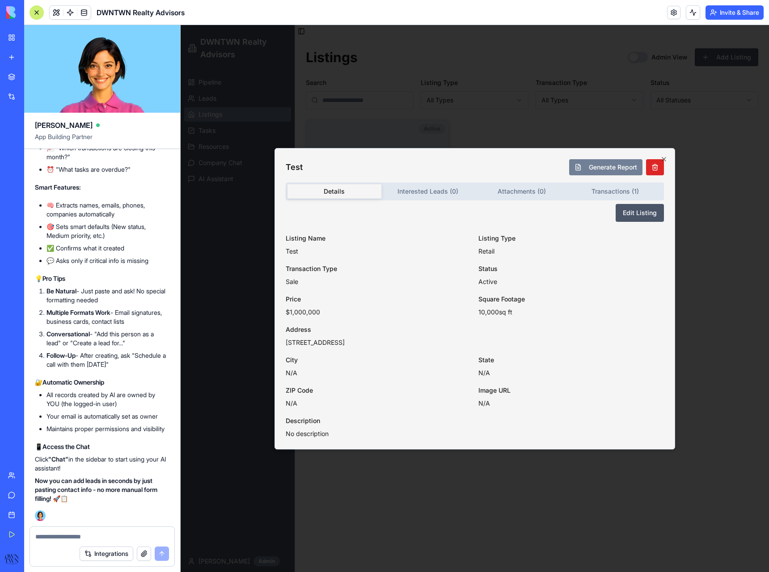
click at [425, 191] on body "DWNTWN Realty Advisors Pipeline Leads Listings Tasks Resources Company Chat AI …" at bounding box center [475, 298] width 589 height 547
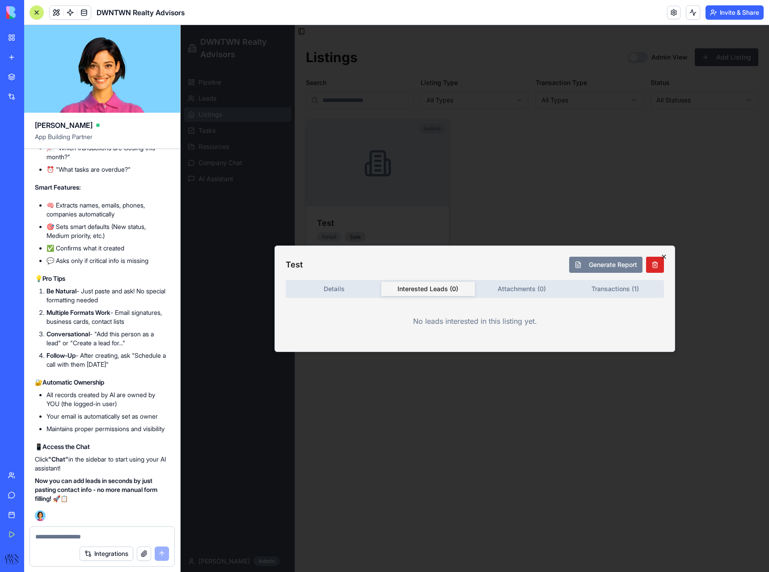
click at [667, 257] on icon "button" at bounding box center [664, 256] width 7 height 7
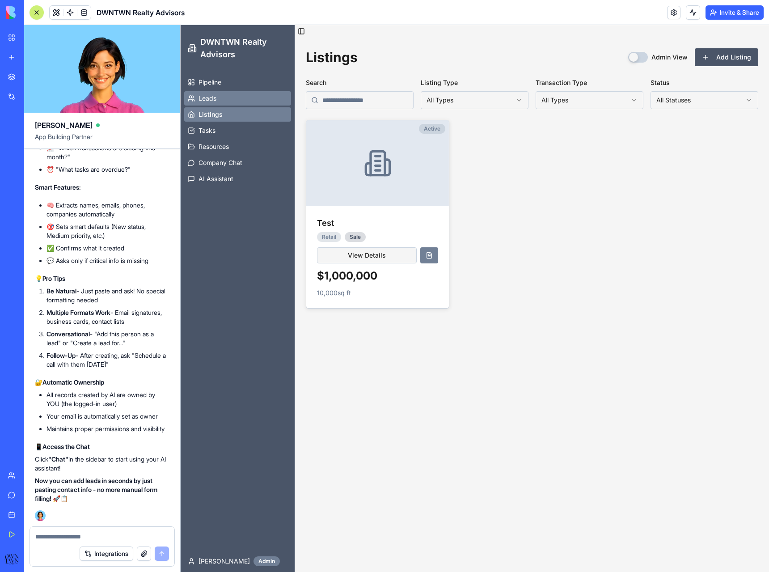
click at [208, 97] on span "Leads" at bounding box center [208, 98] width 18 height 9
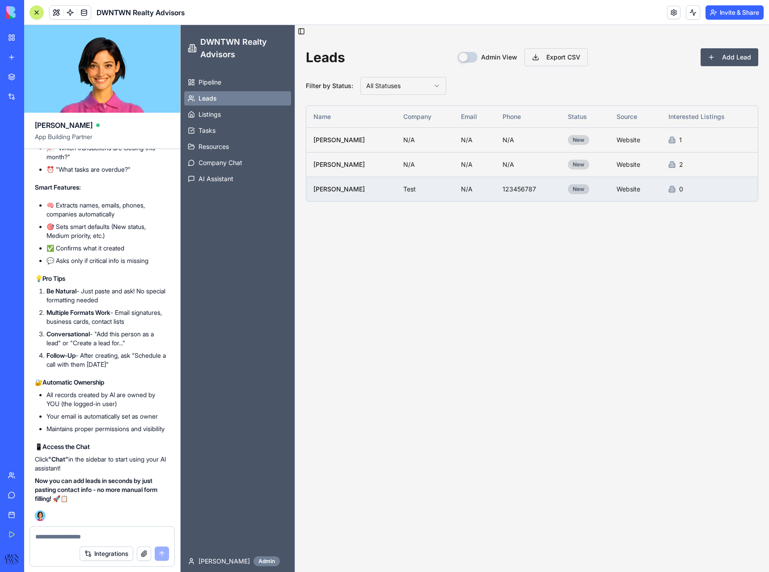
click at [396, 192] on td "Test" at bounding box center [425, 189] width 58 height 25
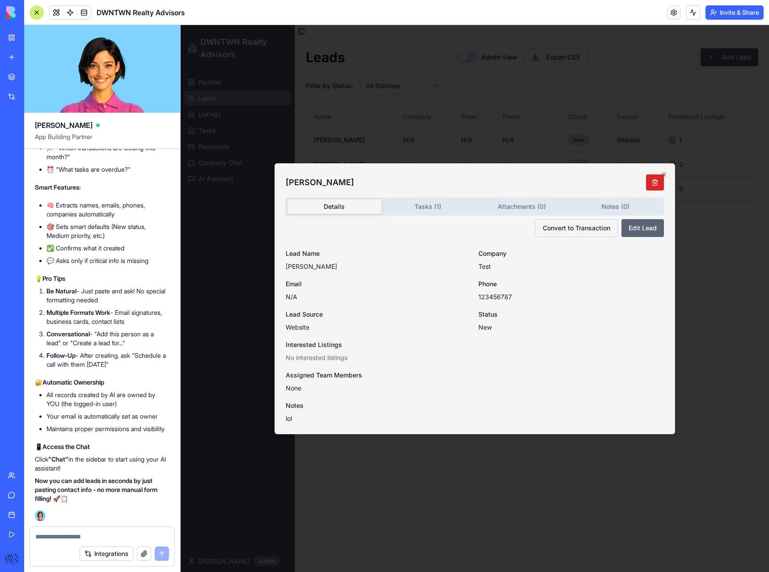
click at [648, 227] on button "Edit Lead" at bounding box center [643, 228] width 42 height 18
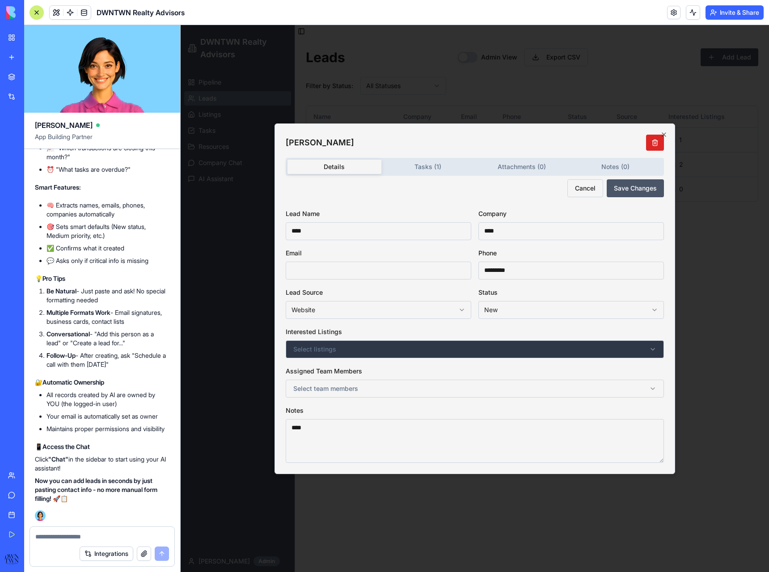
click at [336, 349] on button "Select listings" at bounding box center [475, 349] width 378 height 18
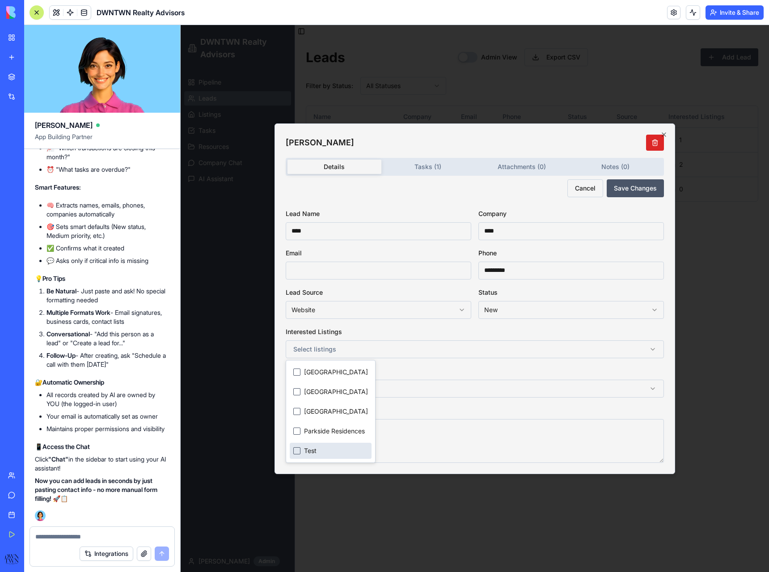
click at [306, 452] on span "Test" at bounding box center [310, 450] width 13 height 9
click at [633, 191] on button "Save Changes" at bounding box center [635, 188] width 57 height 18
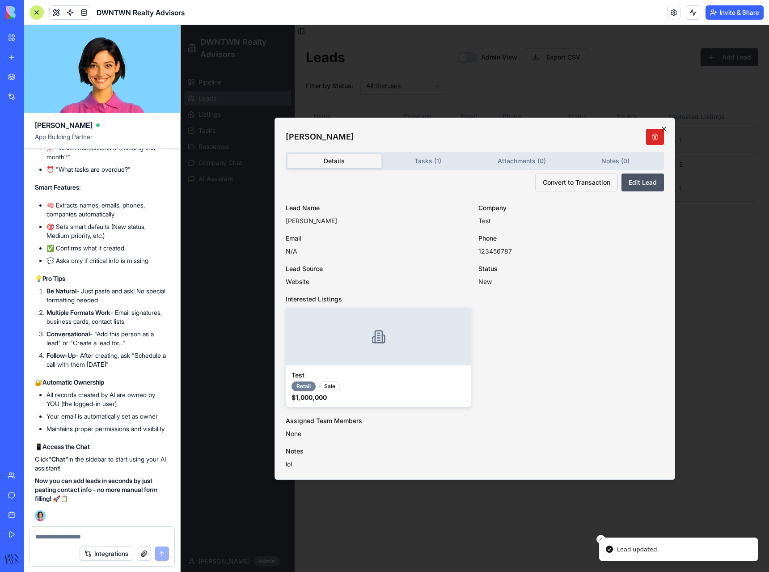
click at [665, 128] on icon "button" at bounding box center [664, 129] width 4 height 4
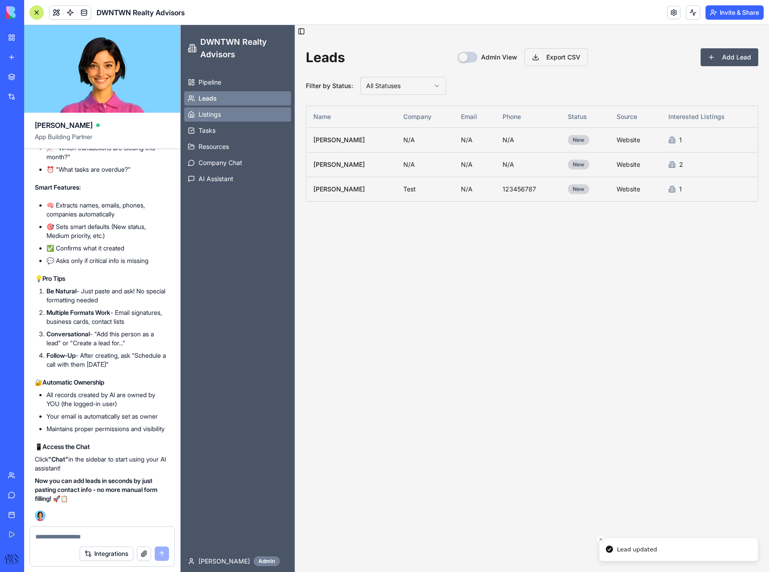
click at [246, 114] on link "Listings" at bounding box center [237, 114] width 107 height 14
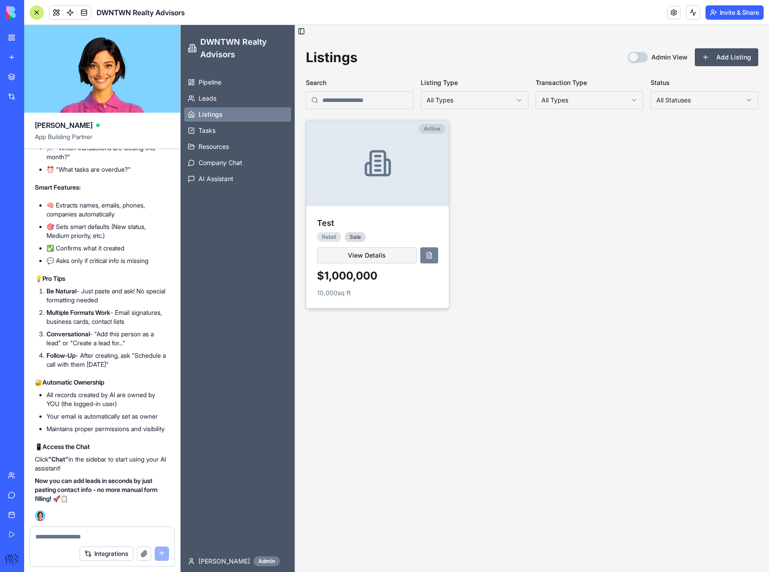
click at [377, 174] on icon at bounding box center [378, 163] width 14 height 24
click at [393, 254] on button "View Details" at bounding box center [367, 255] width 100 height 16
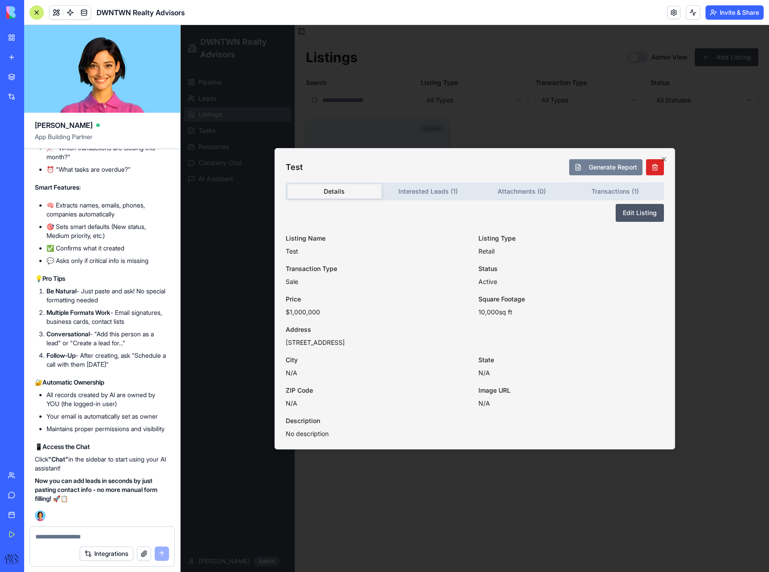
click at [440, 193] on body "DWNTWN Realty Advisors Pipeline Leads Listings Tasks Resources Company Chat AI …" at bounding box center [475, 298] width 589 height 547
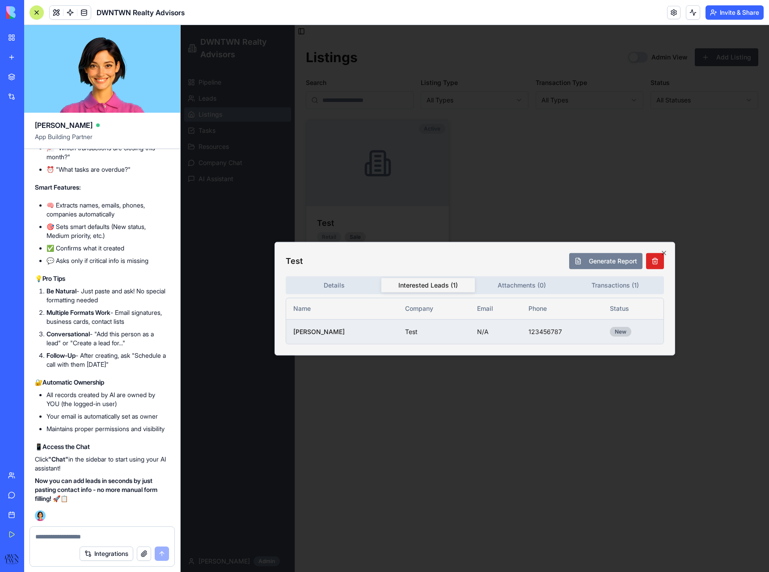
click at [301, 332] on td "[PERSON_NAME]" at bounding box center [342, 331] width 112 height 25
click at [657, 324] on td "New" at bounding box center [633, 331] width 61 height 25
click at [589, 330] on td "123456787" at bounding box center [561, 331] width 81 height 25
click at [635, 331] on td "New" at bounding box center [633, 331] width 61 height 25
click at [634, 330] on td "New" at bounding box center [633, 331] width 61 height 25
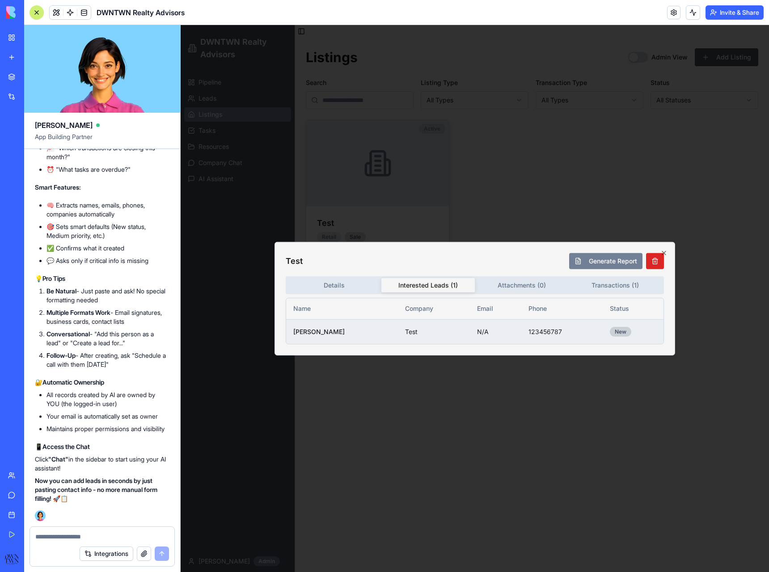
click at [575, 325] on td "123456787" at bounding box center [561, 331] width 81 height 25
click at [470, 338] on td "N/A" at bounding box center [495, 331] width 51 height 25
click at [417, 334] on td "Test" at bounding box center [434, 331] width 72 height 25
click at [521, 333] on td "123456787" at bounding box center [561, 331] width 81 height 25
drag, startPoint x: 533, startPoint y: 335, endPoint x: 552, endPoint y: 335, distance: 19.2
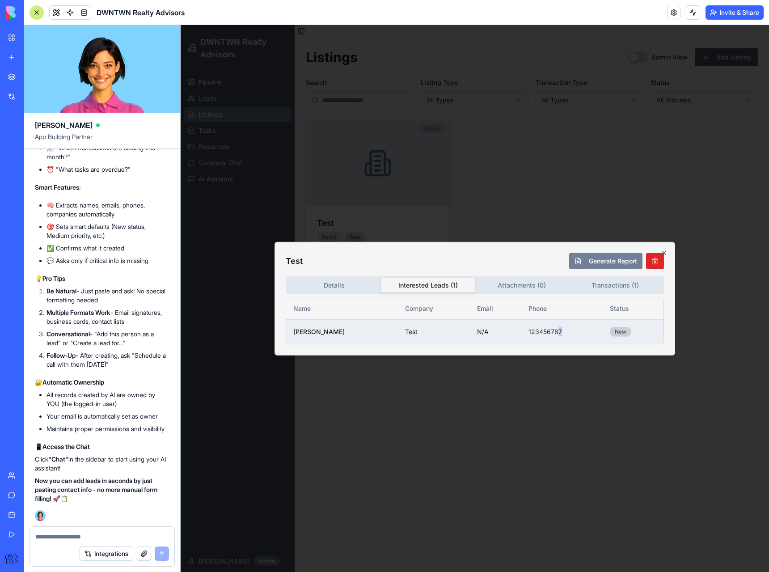
click at [533, 335] on td "123456787" at bounding box center [561, 331] width 81 height 25
click at [589, 340] on td "123456787" at bounding box center [561, 331] width 81 height 25
click at [612, 336] on div "New" at bounding box center [620, 332] width 21 height 10
click at [342, 328] on td "[PERSON_NAME]" at bounding box center [342, 331] width 112 height 25
click at [294, 327] on td "[PERSON_NAME]" at bounding box center [342, 331] width 112 height 25
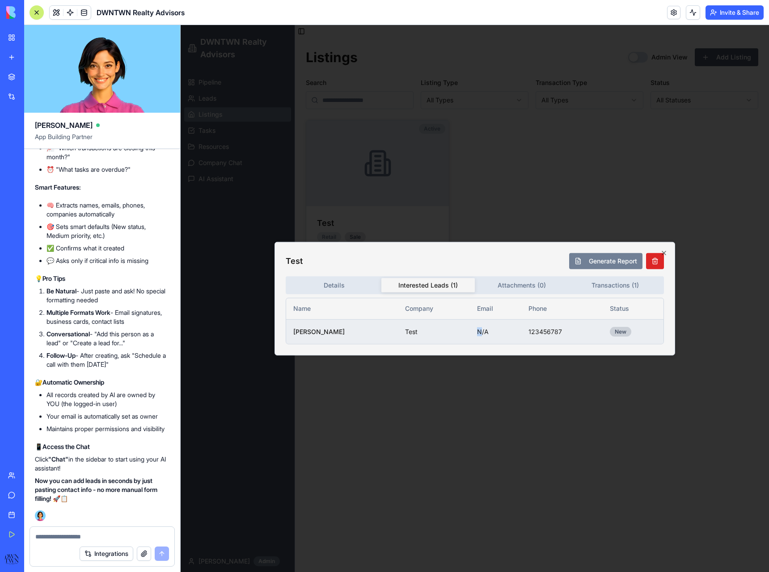
click at [470, 331] on td "N/A" at bounding box center [495, 331] width 51 height 25
click at [428, 340] on td "Test" at bounding box center [434, 331] width 72 height 25
click at [316, 331] on td "[PERSON_NAME]" at bounding box center [342, 331] width 112 height 25
click at [284, 329] on div "Test Generate Report Details Interested Leads ( 1 ) Attachments ( 0 ) Transacti…" at bounding box center [475, 298] width 401 height 114
click at [325, 329] on td "[PERSON_NAME]" at bounding box center [342, 331] width 112 height 25
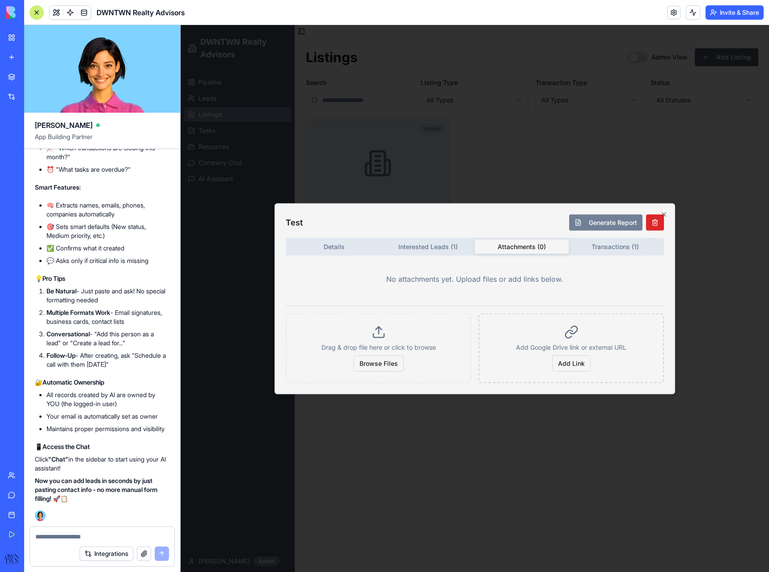
click at [518, 288] on div "Details Interested Leads ( 1 ) Attachments ( 0 ) Transactions ( 1 ) No attachme…" at bounding box center [475, 309] width 378 height 145
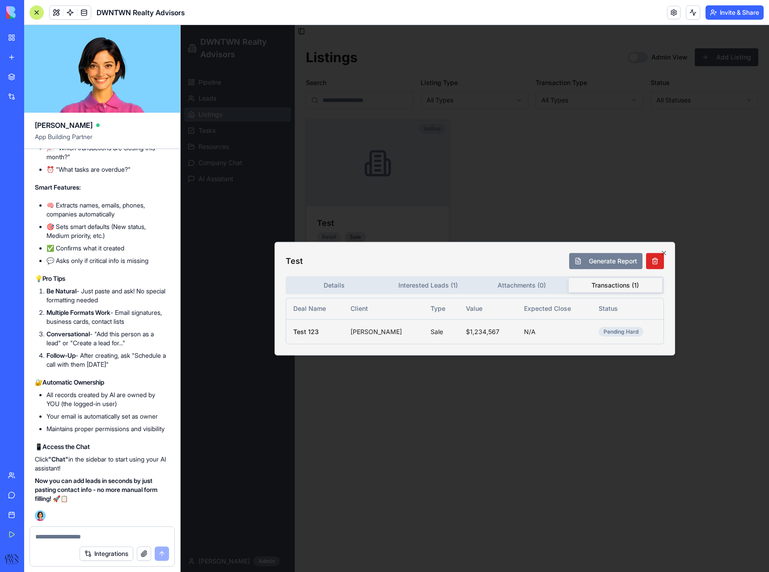
click at [602, 244] on div "Test Generate Report Details Interested Leads ( 1 ) Attachments ( 0 ) Transacti…" at bounding box center [475, 298] width 401 height 114
click at [664, 253] on icon "button" at bounding box center [664, 253] width 4 height 4
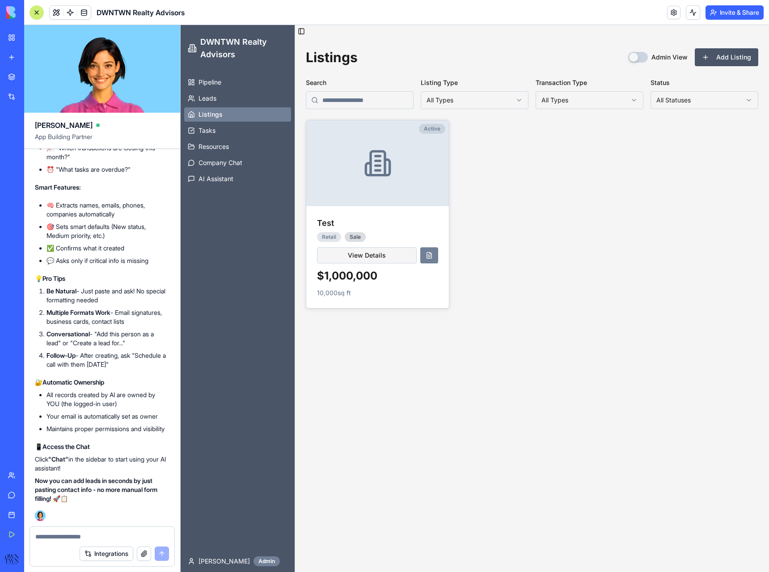
click at [51, 546] on div "Integrations" at bounding box center [102, 553] width 144 height 25
click at [53, 534] on textarea at bounding box center [102, 536] width 134 height 9
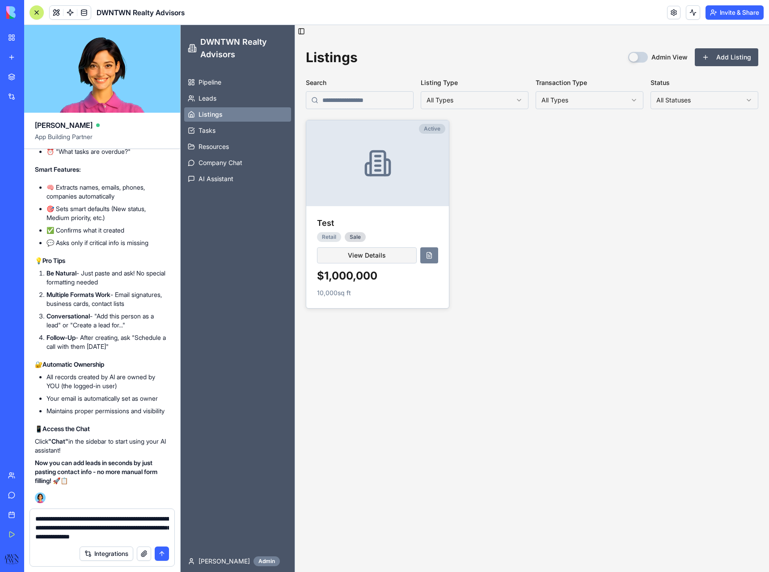
type textarea "**********"
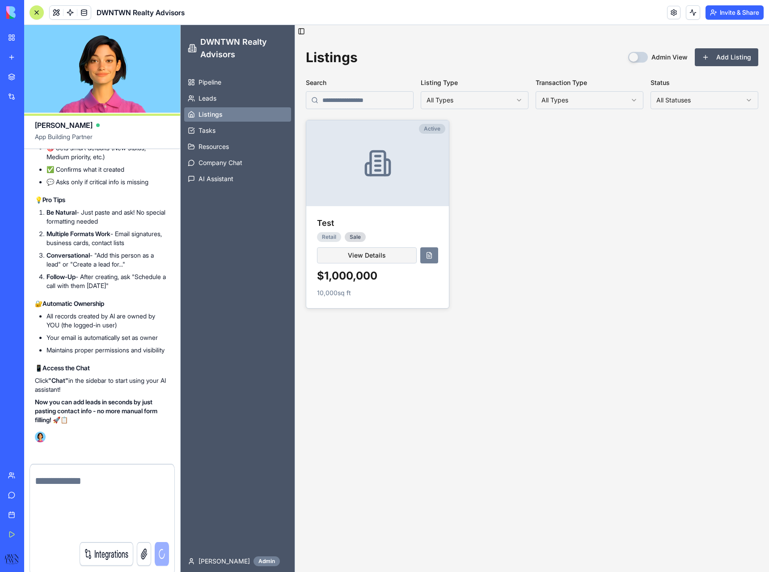
scroll to position [11516, 0]
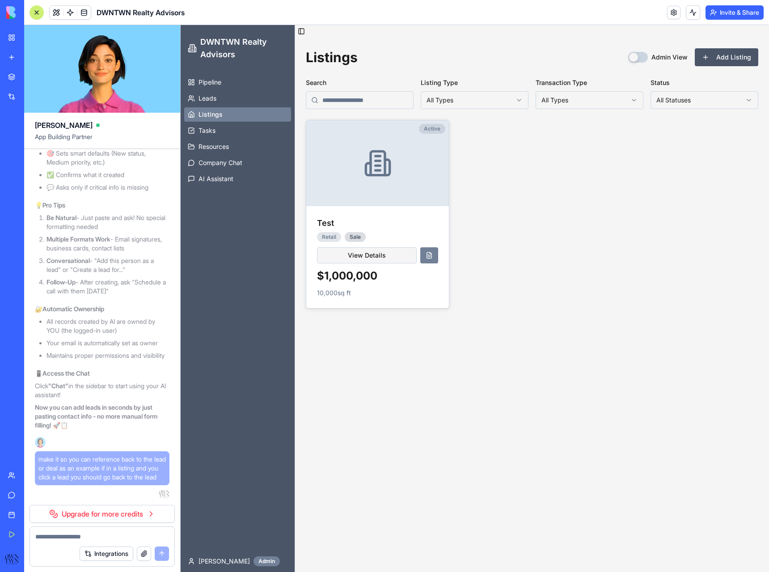
drag, startPoint x: 233, startPoint y: 300, endPoint x: 237, endPoint y: 289, distance: 11.9
click at [233, 300] on div "Pipeline Leads Listings Tasks Resources Company Chat AI Assistant" at bounding box center [238, 311] width 114 height 479
click at [191, 131] on icon at bounding box center [191, 130] width 7 height 7
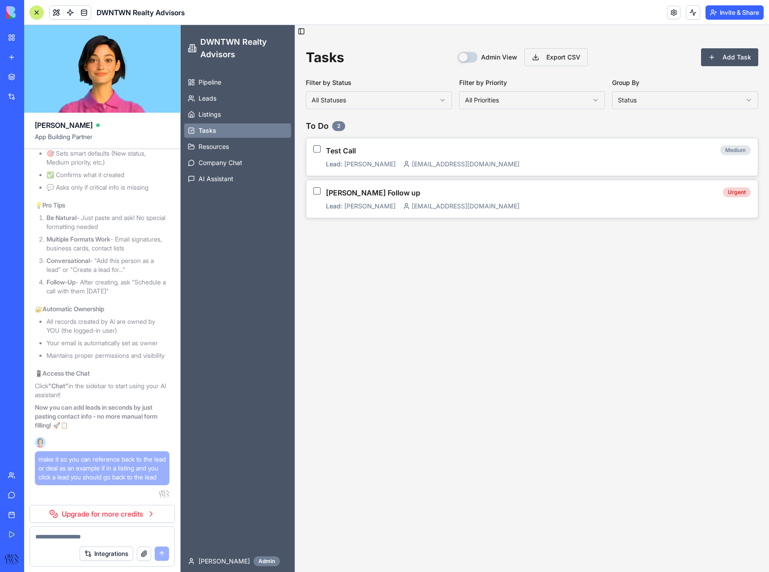
click at [489, 102] on html "DWNTWN Realty Advisors Pipeline Leads Listings Tasks Resources Company Chat AI …" at bounding box center [475, 298] width 589 height 547
click at [395, 101] on html "DWNTWN Realty Advisors Pipeline Leads Listings Tasks Resources Company Chat AI …" at bounding box center [475, 298] width 589 height 547
click at [362, 101] on html "DWNTWN Realty Advisors Pipeline Leads Listings Tasks Resources Company Chat AI …" at bounding box center [475, 298] width 589 height 547
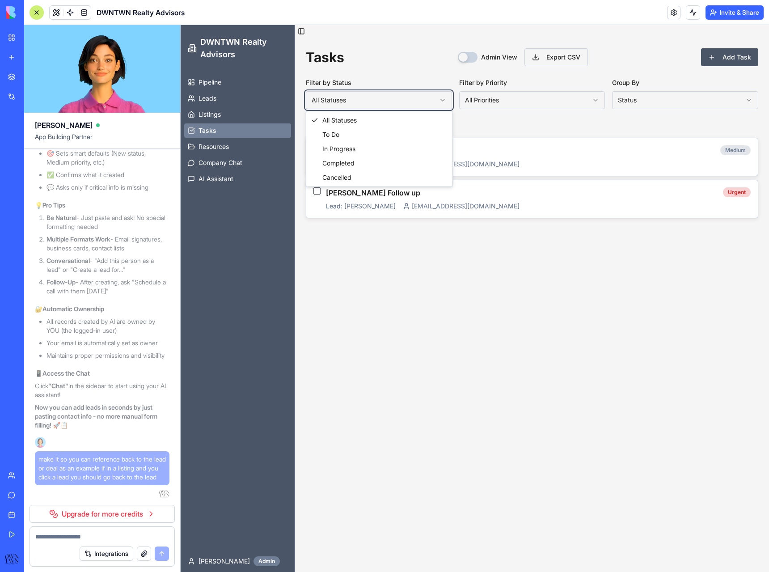
click at [415, 97] on html "DWNTWN Realty Advisors Pipeline Leads Listings Tasks Resources Company Chat AI …" at bounding box center [475, 298] width 589 height 547
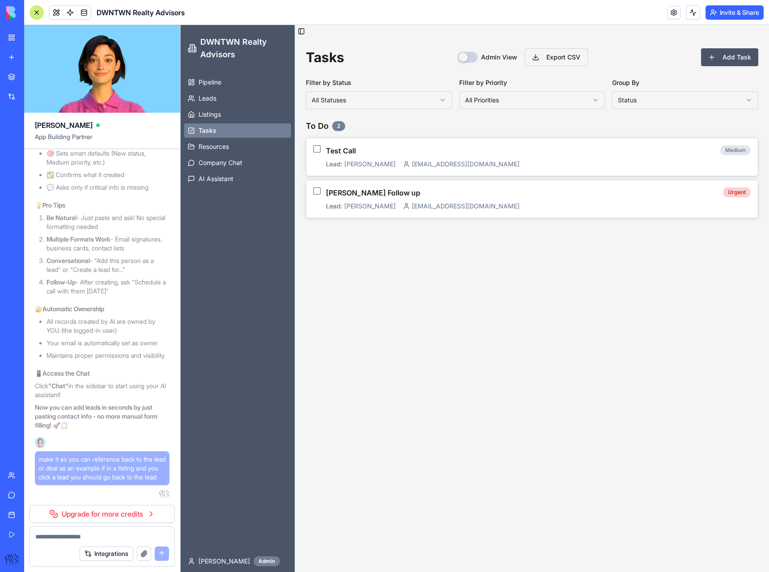
click at [490, 58] on label "Admin View" at bounding box center [499, 57] width 36 height 6
click at [478, 58] on button "Admin View" at bounding box center [468, 57] width 20 height 11
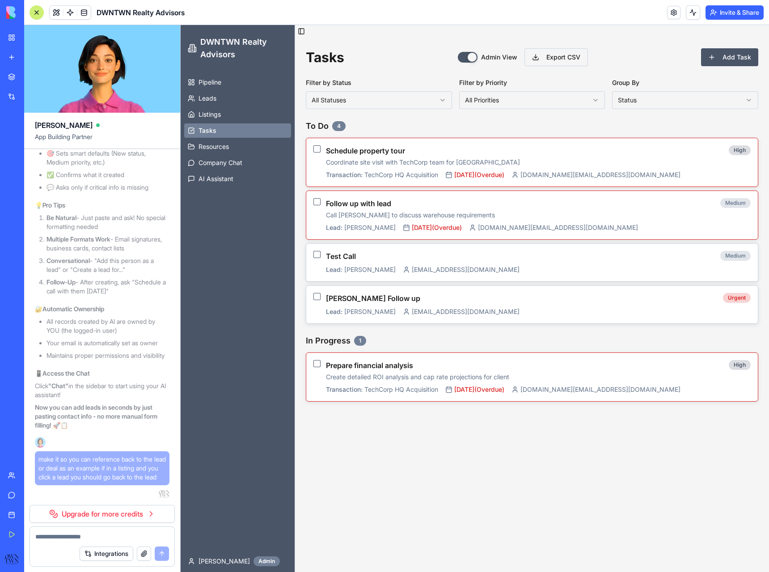
click at [478, 57] on div "Admin View" at bounding box center [487, 57] width 59 height 11
click at [472, 56] on button "Admin View" at bounding box center [468, 57] width 20 height 11
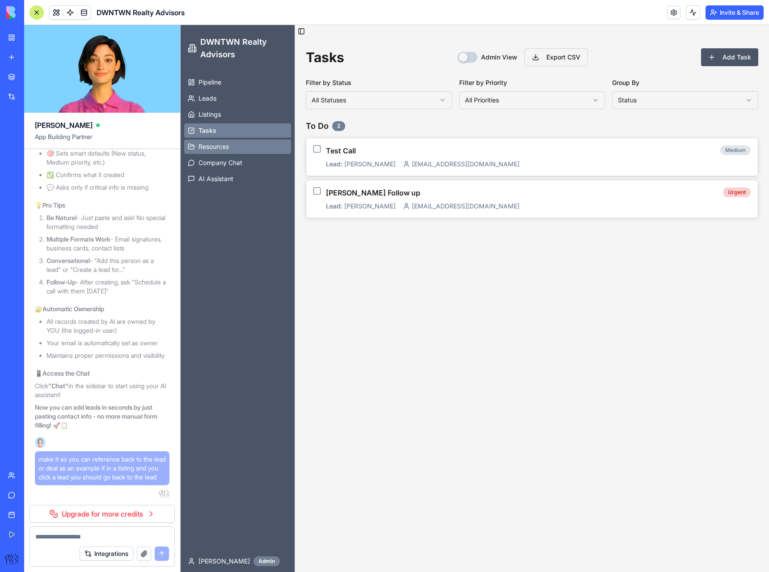
click at [216, 144] on span "Resources" at bounding box center [214, 146] width 30 height 9
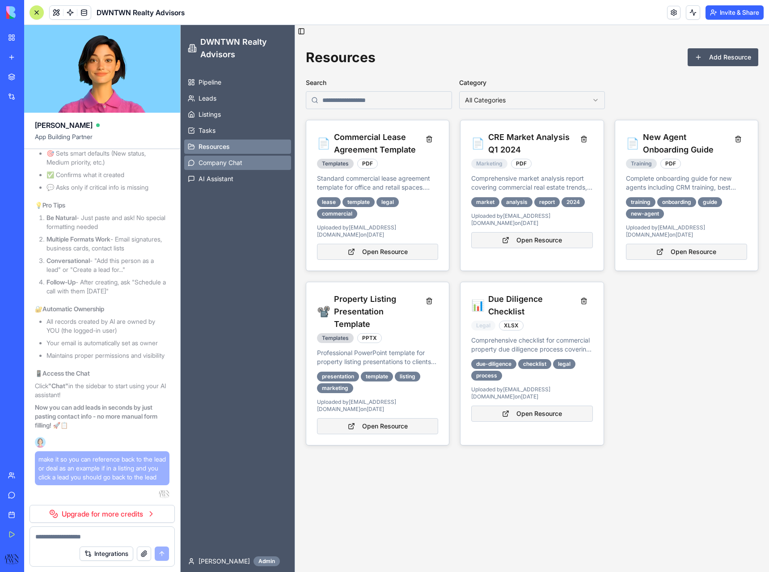
click at [237, 160] on span "Company Chat" at bounding box center [221, 162] width 44 height 9
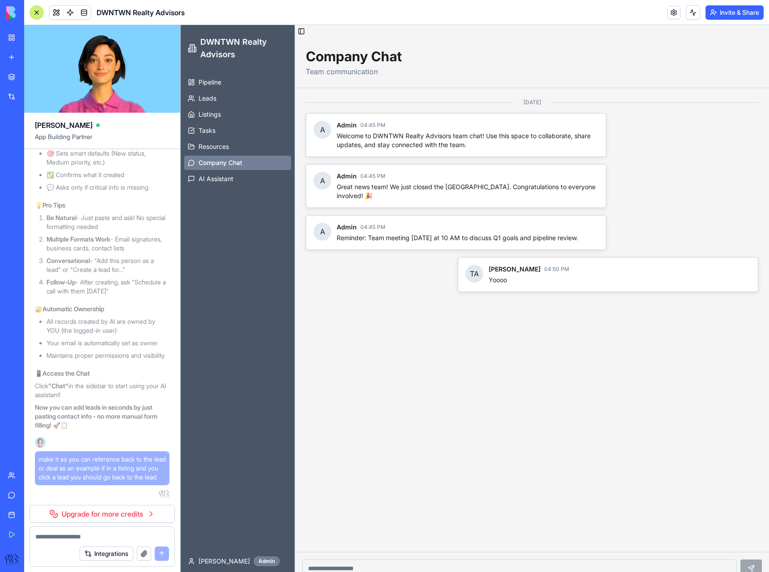
scroll to position [13, 0]
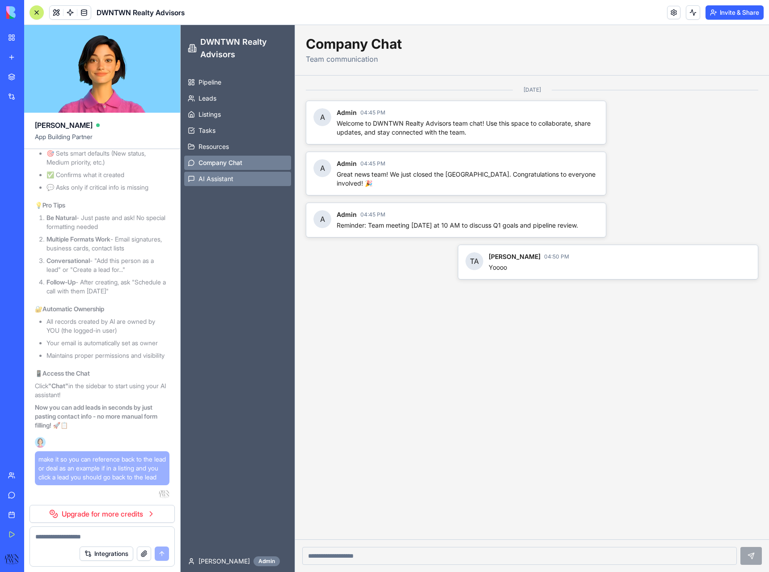
click at [224, 185] on link "AI Assistant" at bounding box center [237, 179] width 107 height 14
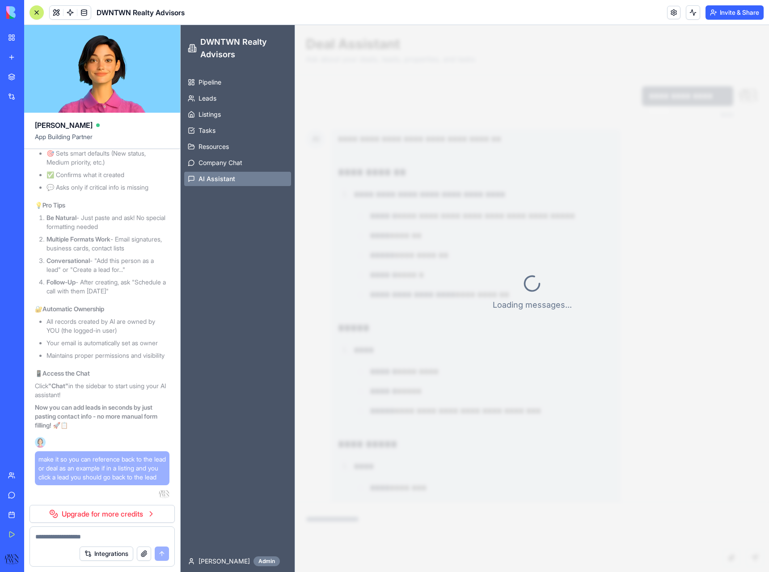
scroll to position [234, 0]
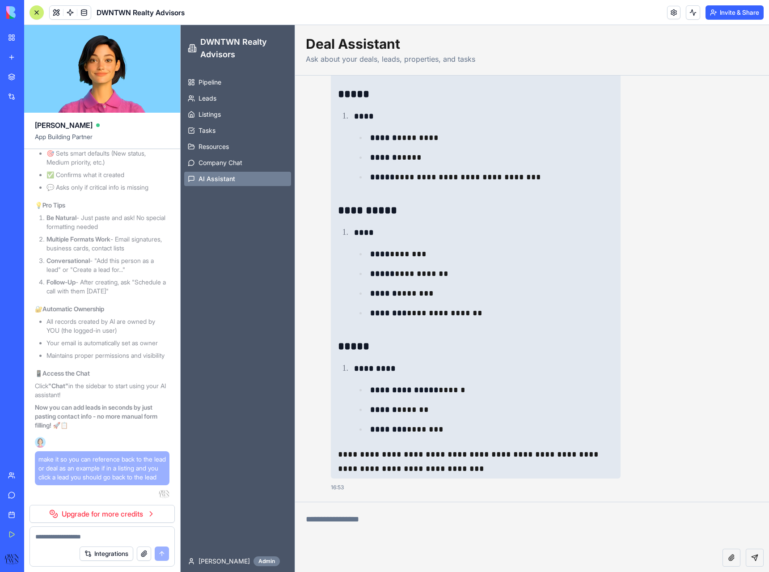
click at [390, 520] on textarea at bounding box center [532, 525] width 474 height 47
type textarea "**********"
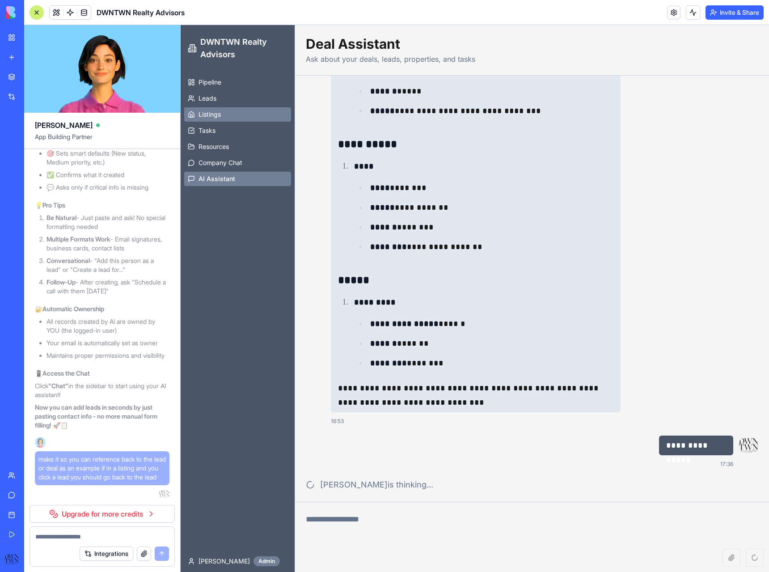
click at [219, 110] on span "Listings" at bounding box center [210, 114] width 22 height 9
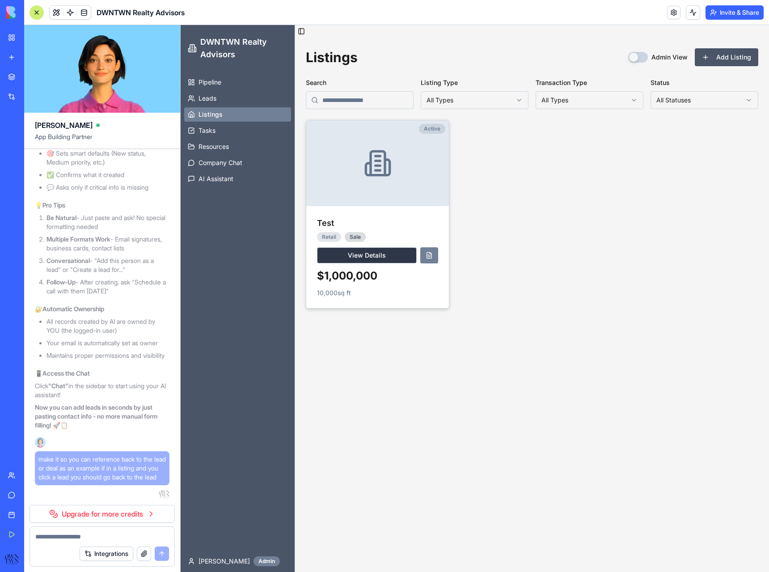
click at [385, 256] on button "View Details" at bounding box center [367, 255] width 100 height 16
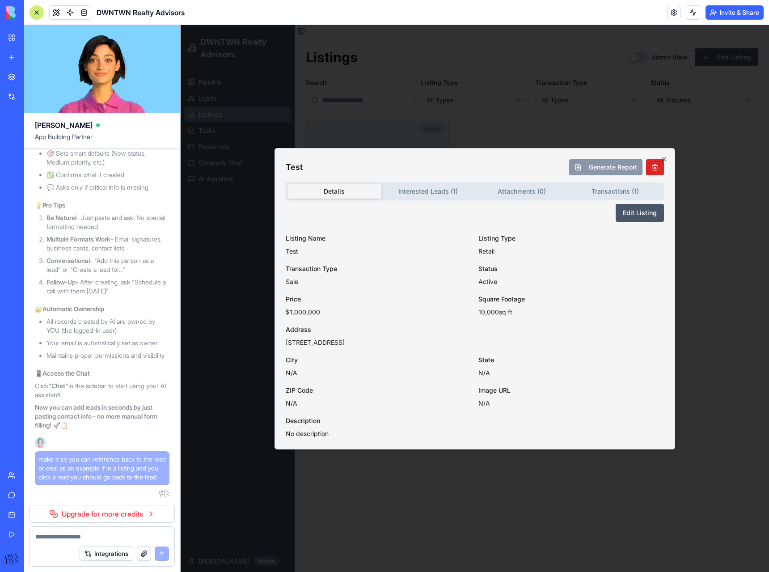
click at [604, 168] on button "Generate Report" at bounding box center [605, 167] width 73 height 16
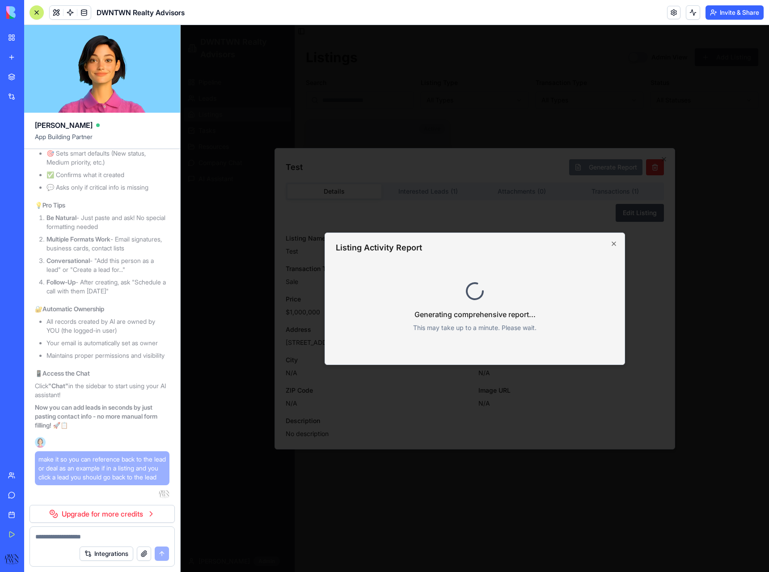
click at [86, 536] on textarea at bounding box center [102, 536] width 134 height 9
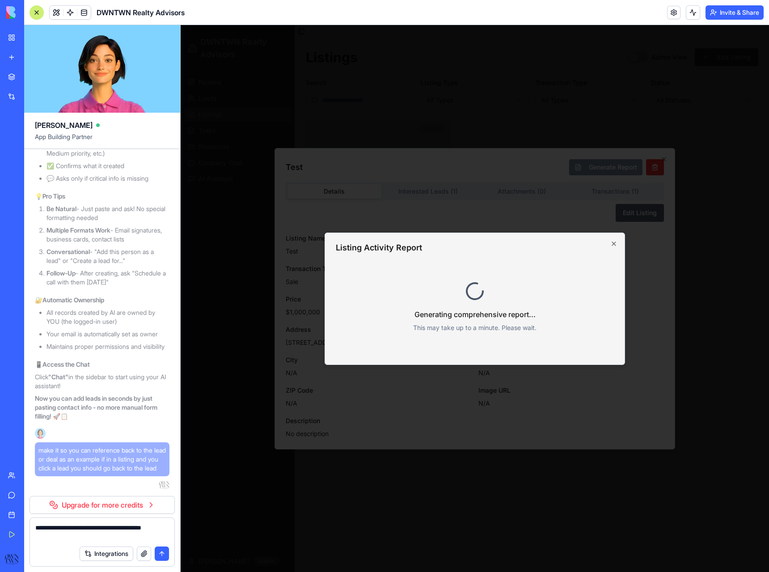
type textarea "**********"
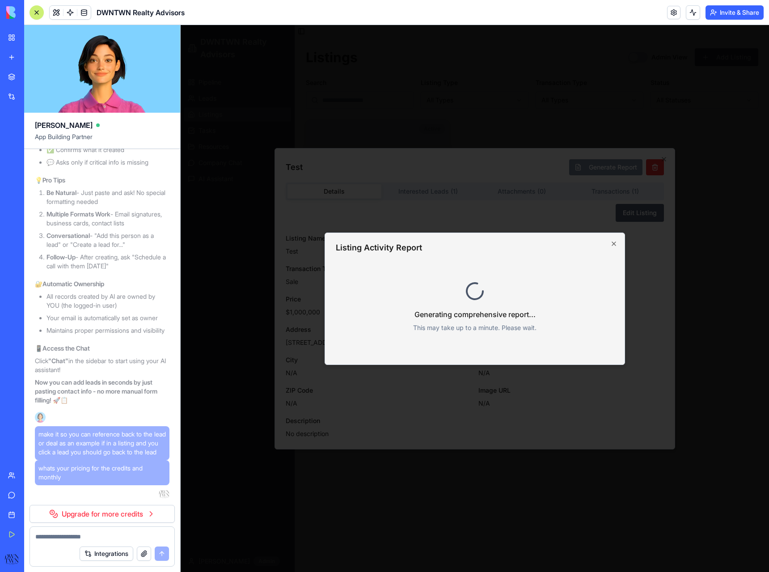
scroll to position [11535, 0]
click at [79, 542] on div "Integrations" at bounding box center [102, 553] width 144 height 25
